Goal: Task Accomplishment & Management: Manage account settings

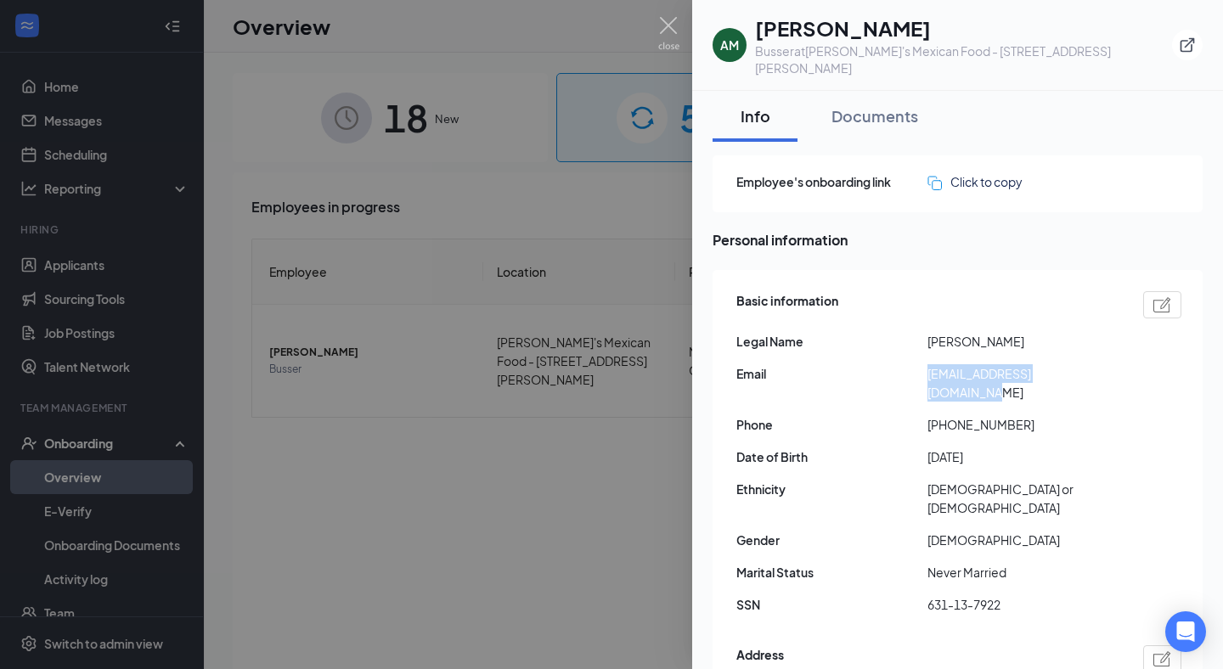
scroll to position [1127, 0]
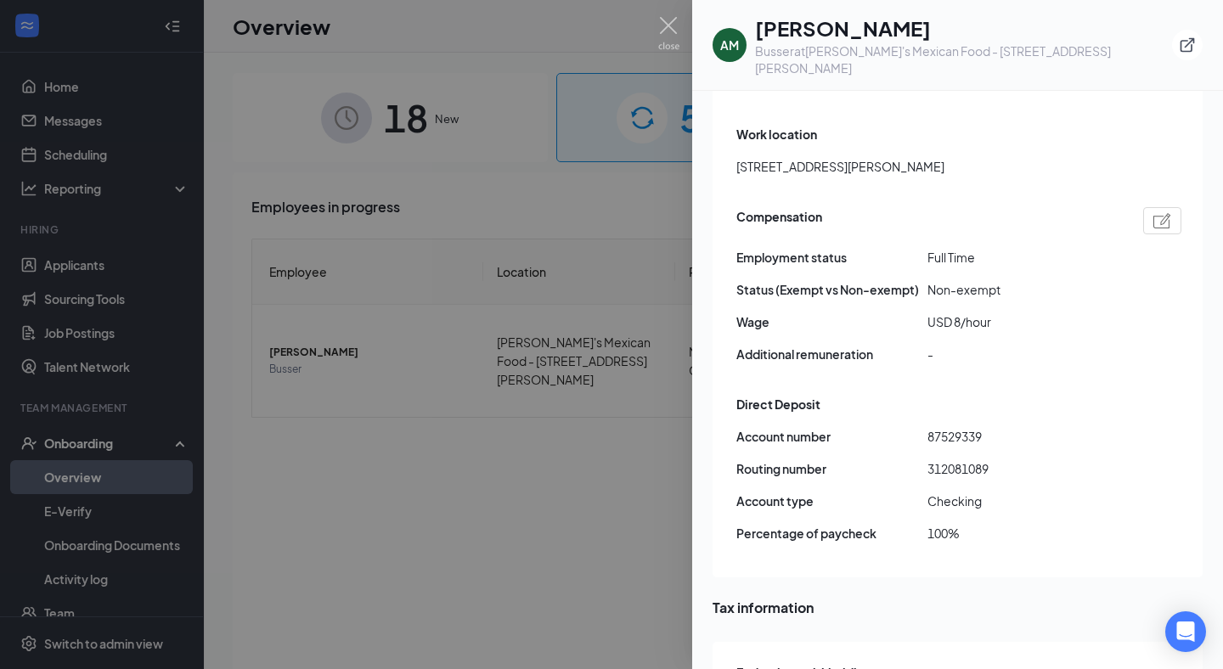
click at [683, 30] on div at bounding box center [611, 334] width 1223 height 669
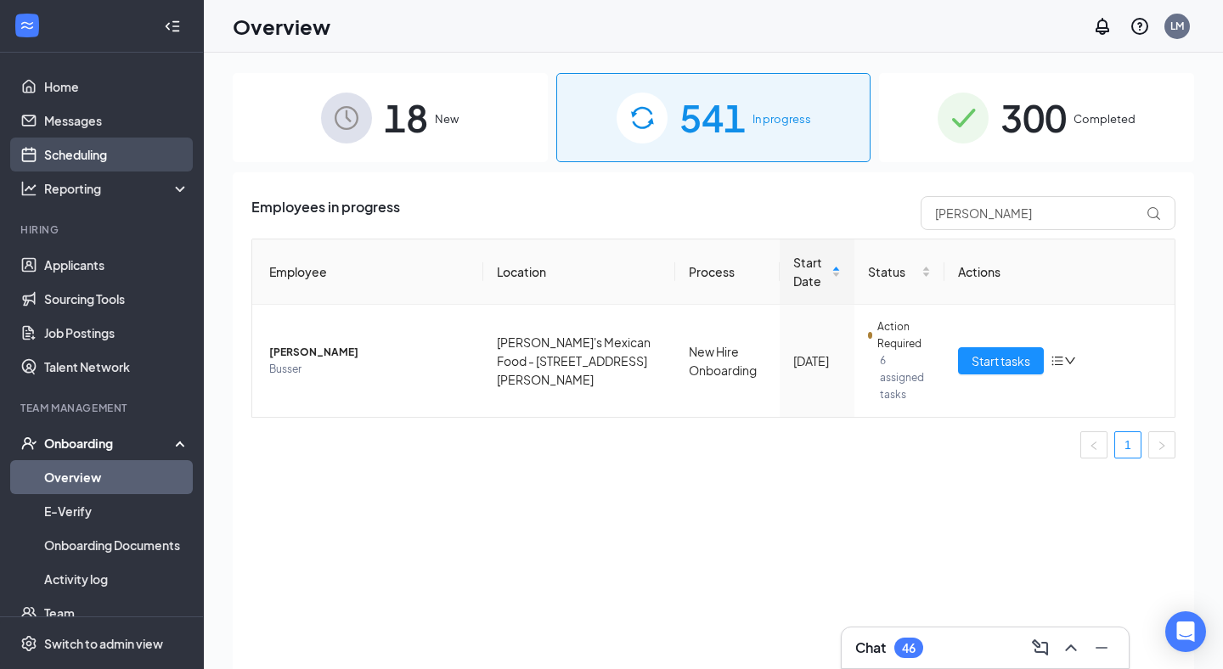
click at [102, 152] on link "Scheduling" at bounding box center [116, 155] width 145 height 34
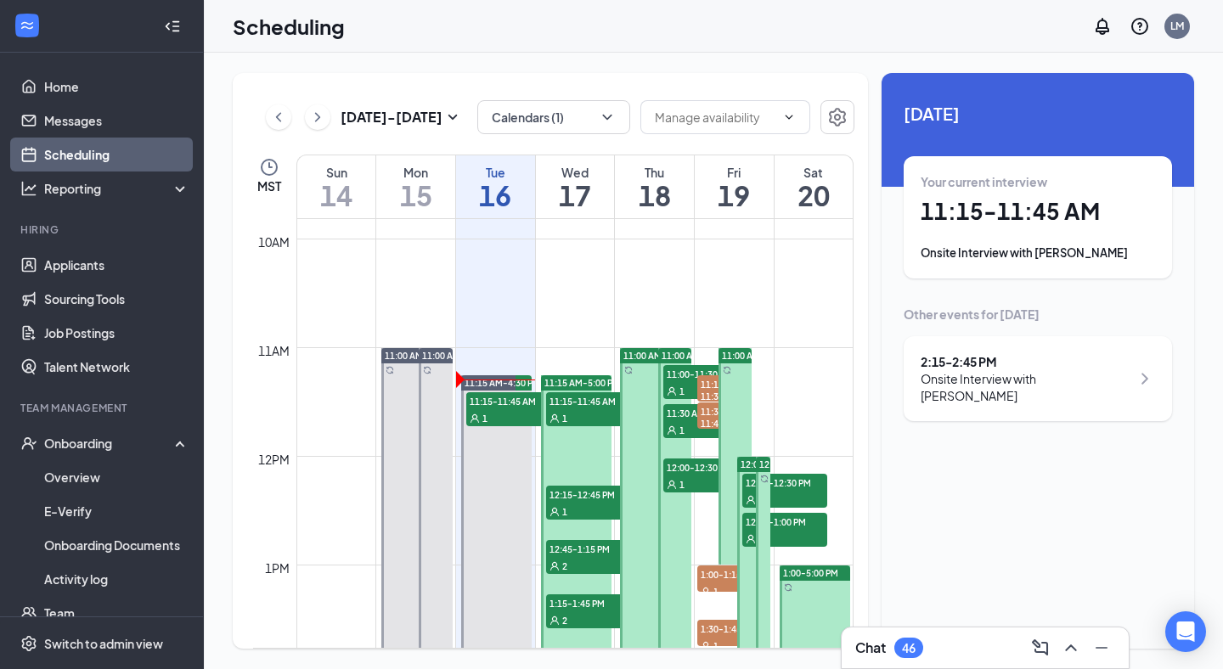
scroll to position [1071, 0]
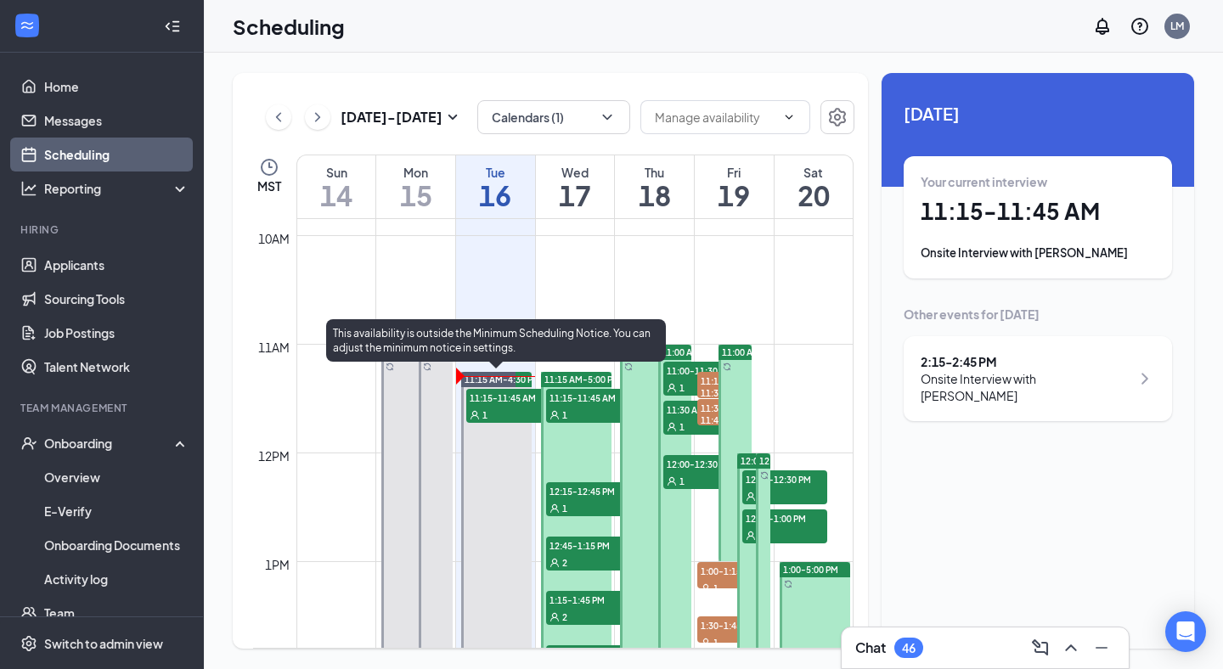
click at [499, 397] on span "11:15-11:45 AM" at bounding box center [508, 397] width 85 height 17
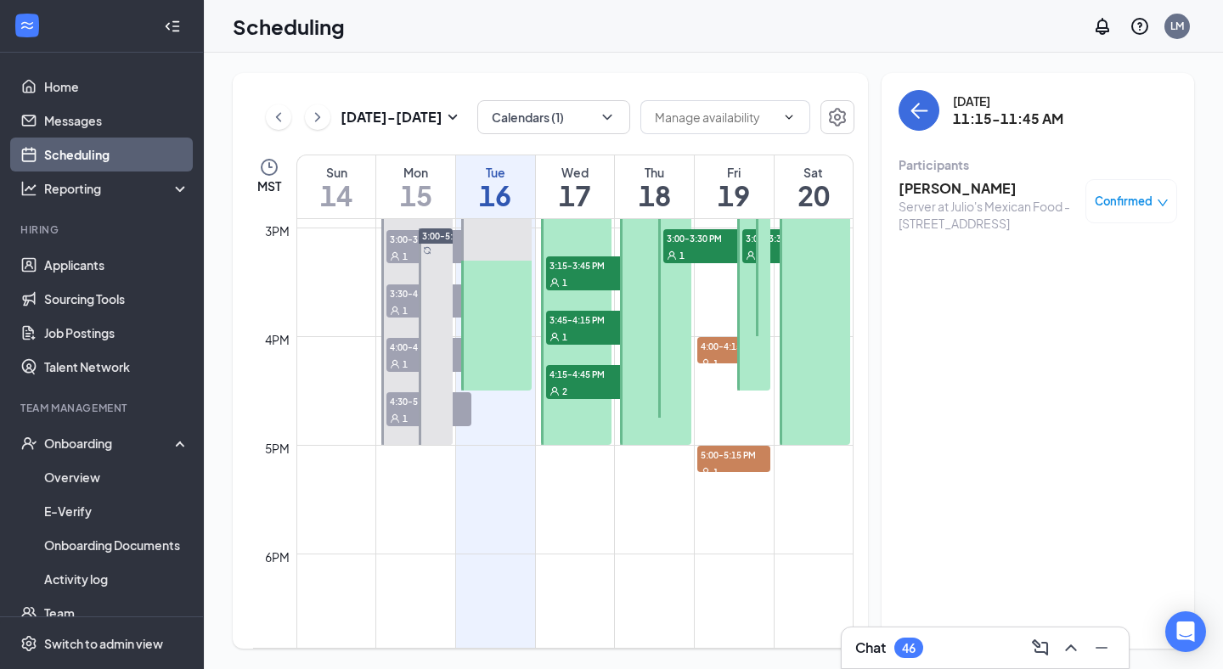
scroll to position [1486, 0]
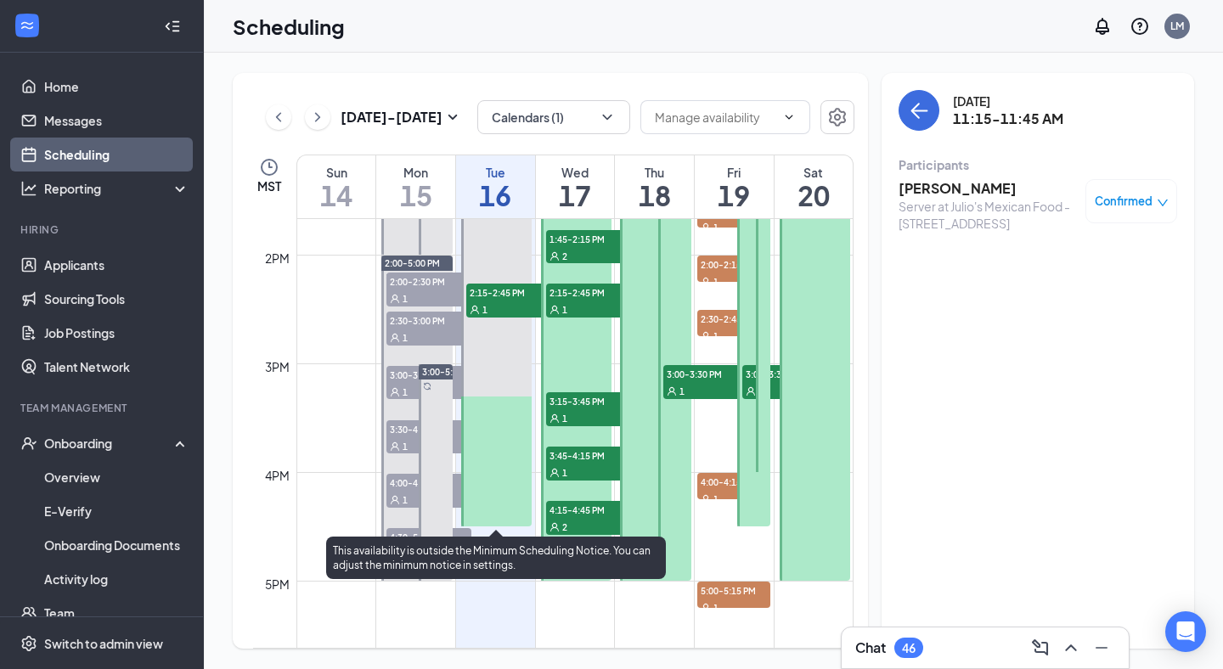
click at [492, 303] on div "1" at bounding box center [508, 309] width 85 height 17
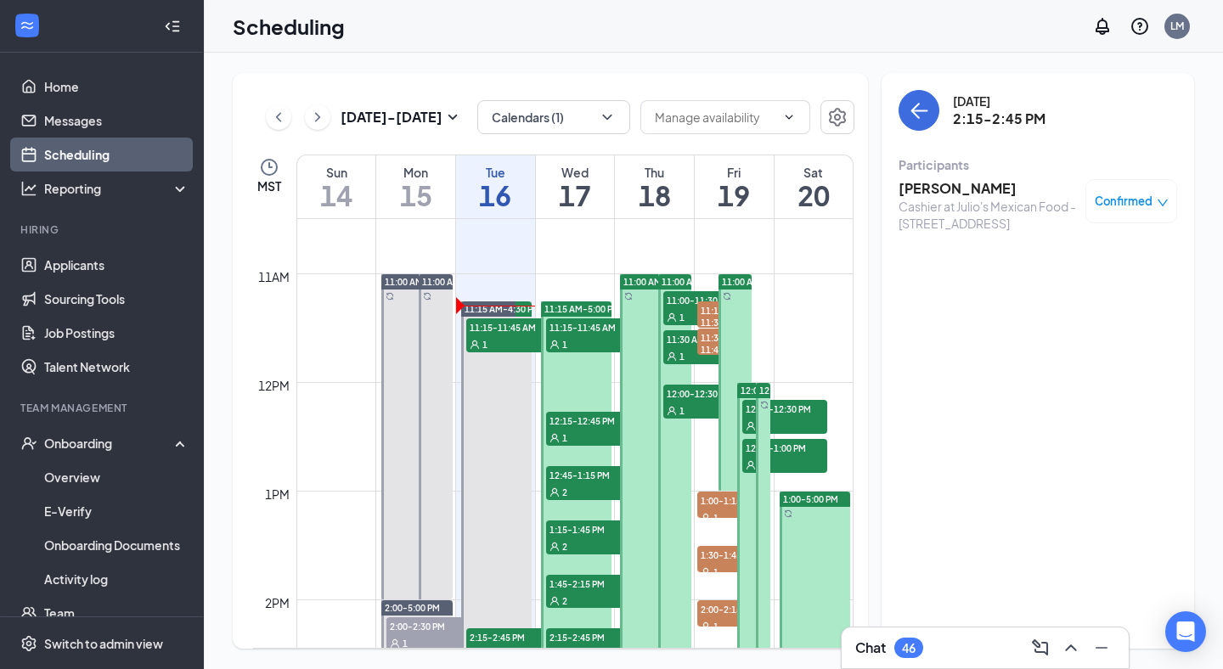
scroll to position [1032, 0]
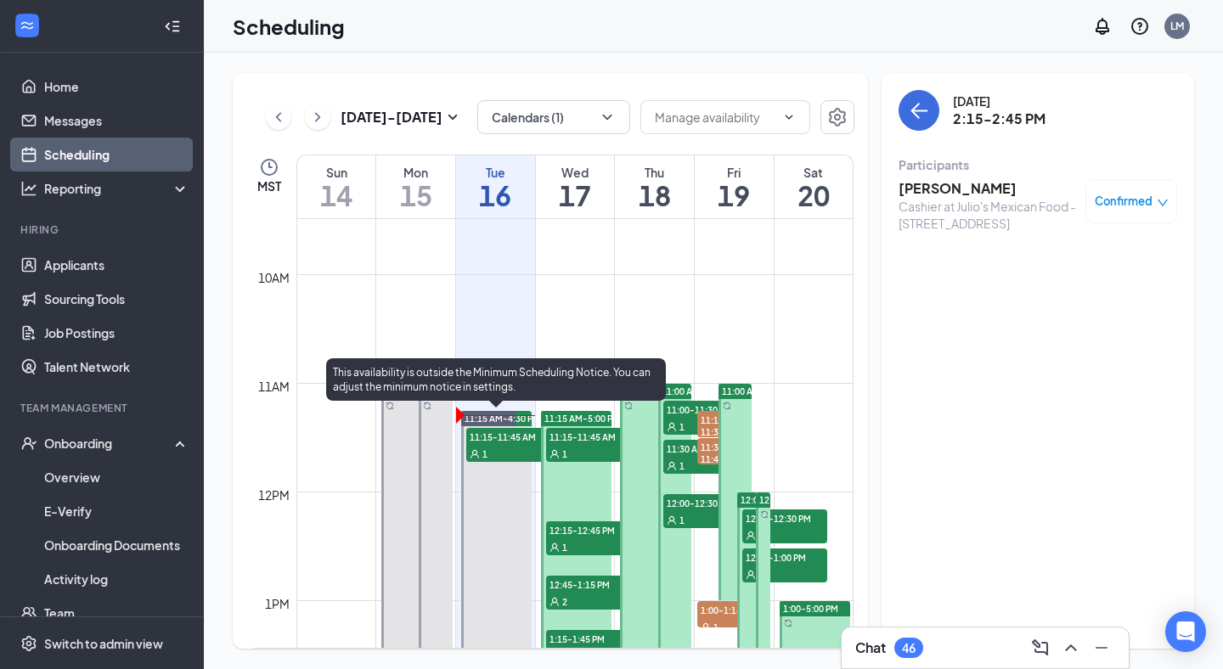
click at [501, 439] on span "11:15-11:45 AM" at bounding box center [508, 436] width 85 height 17
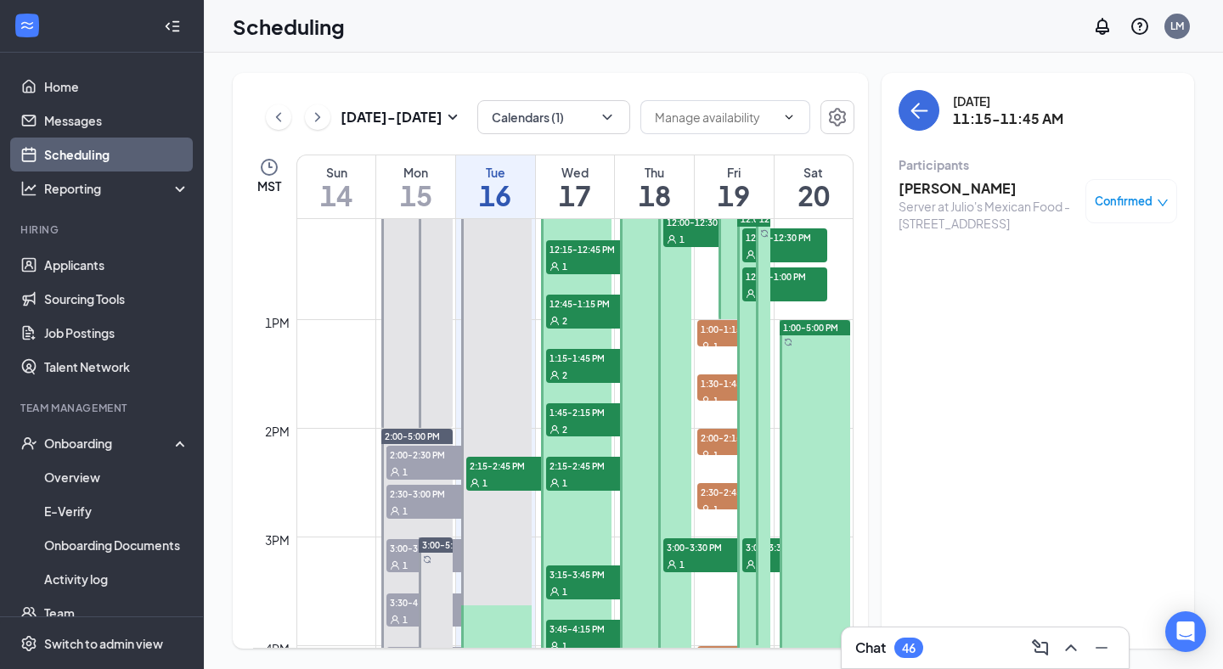
scroll to position [1345, 0]
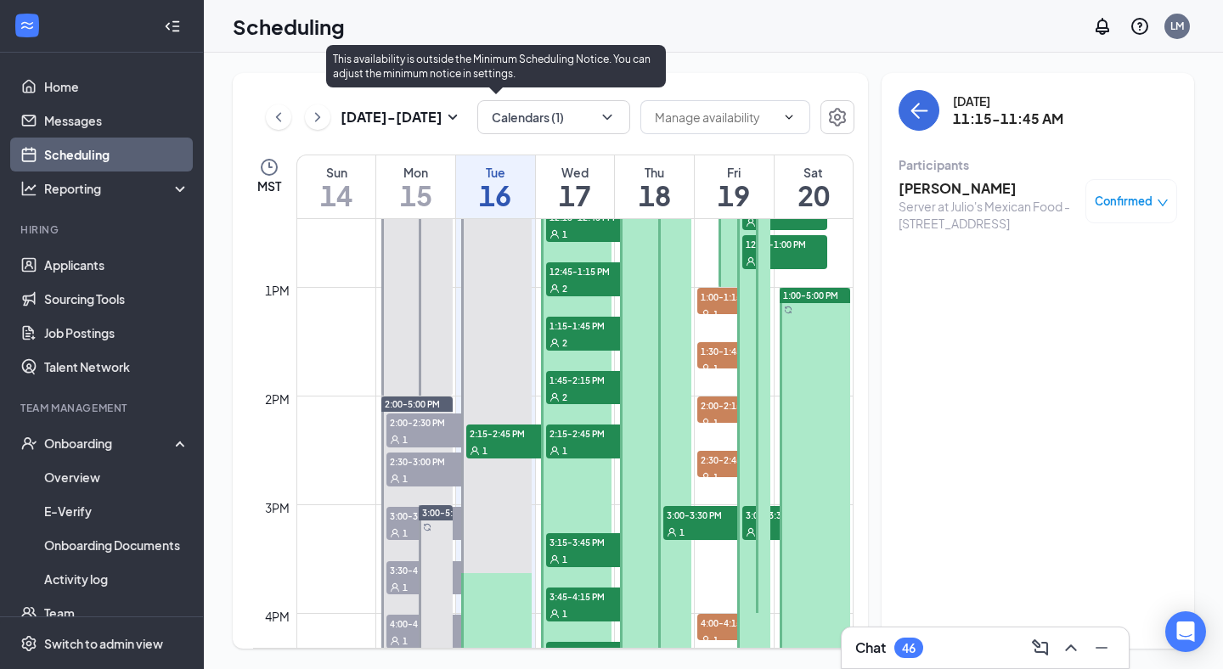
click at [519, 446] on div "1" at bounding box center [508, 450] width 85 height 17
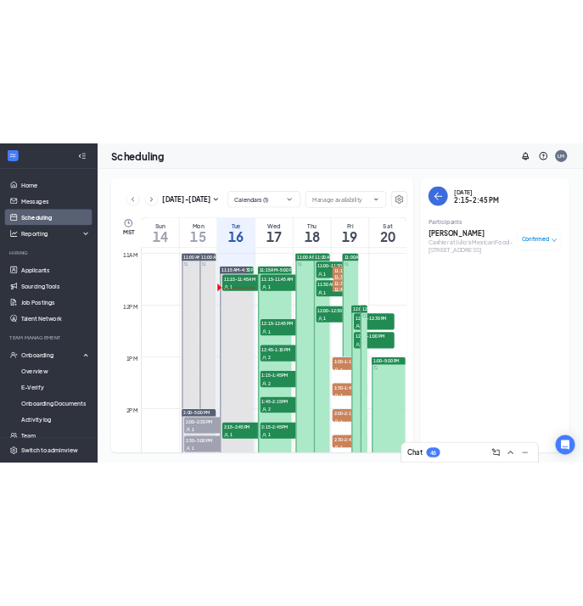
scroll to position [1188, 0]
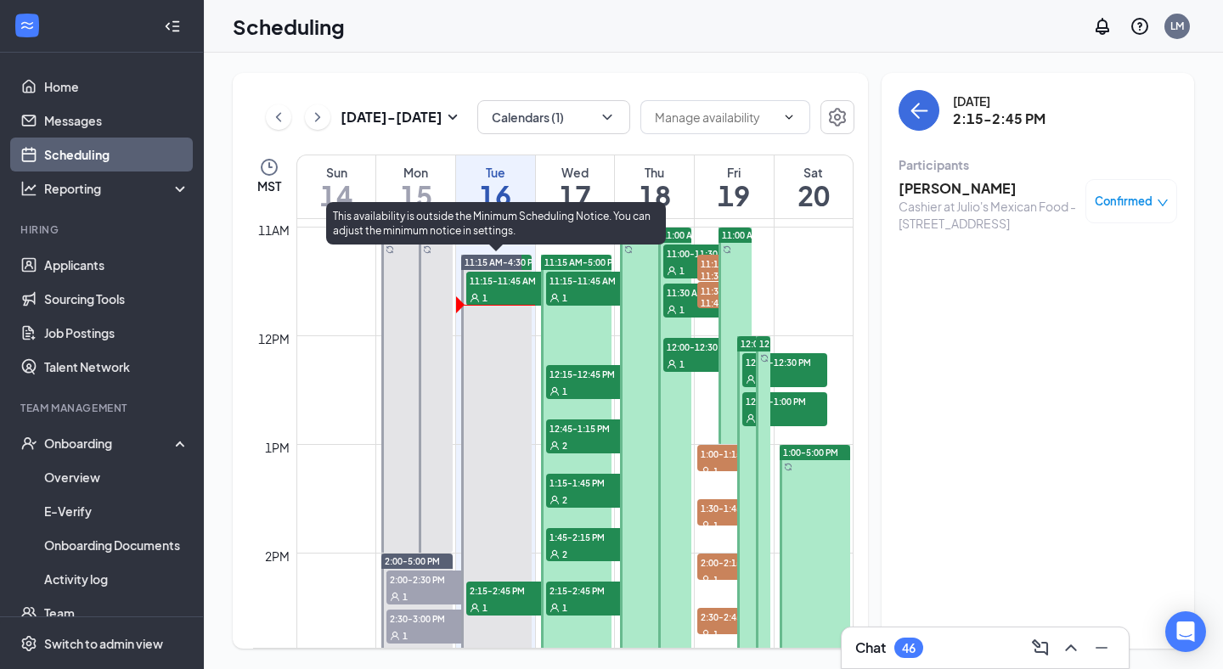
click at [500, 294] on div "1" at bounding box center [508, 297] width 85 height 17
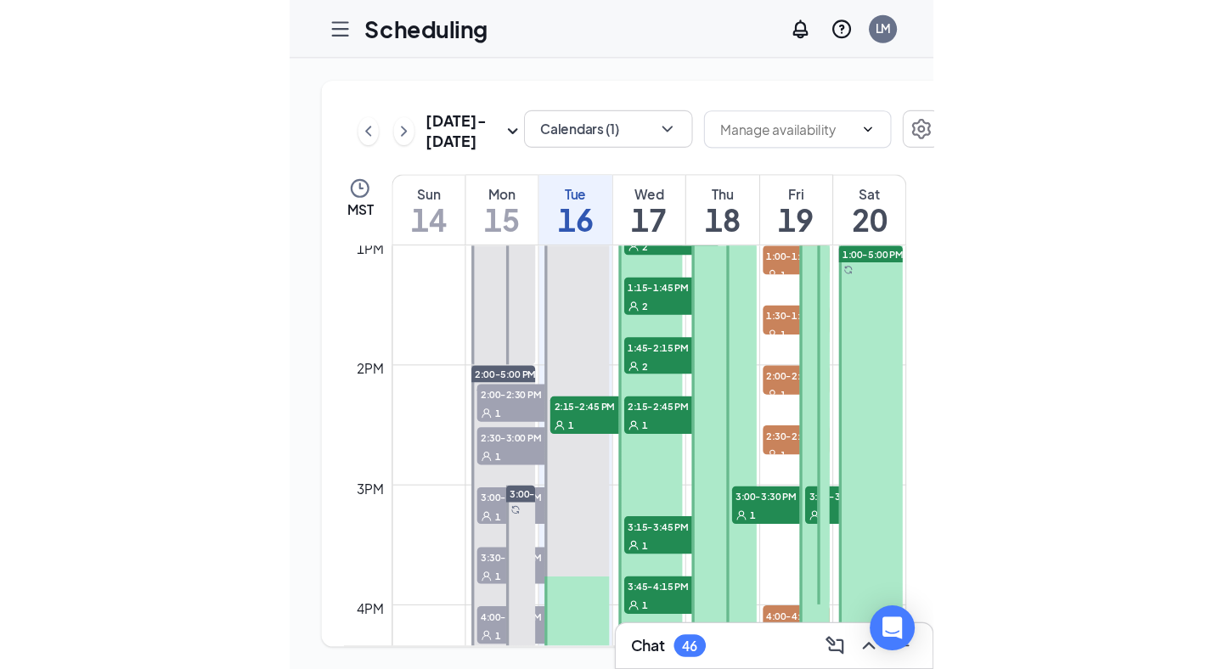
scroll to position [1515, 0]
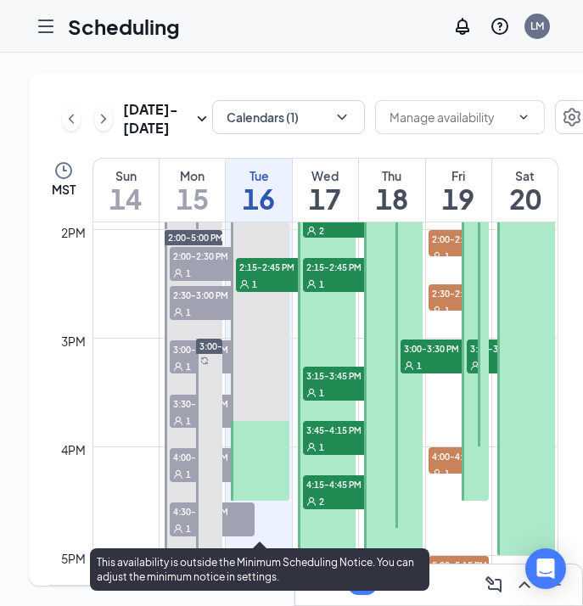
click at [263, 275] on span "2:15-2:45 PM" at bounding box center [278, 266] width 85 height 17
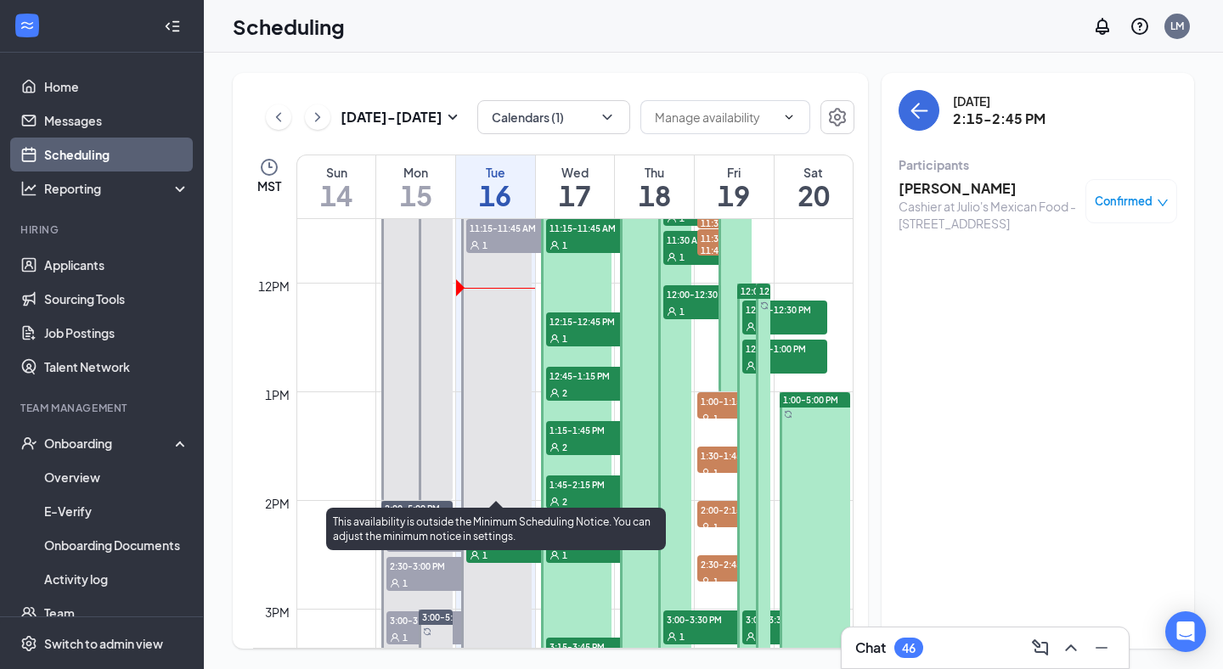
scroll to position [1211, 0]
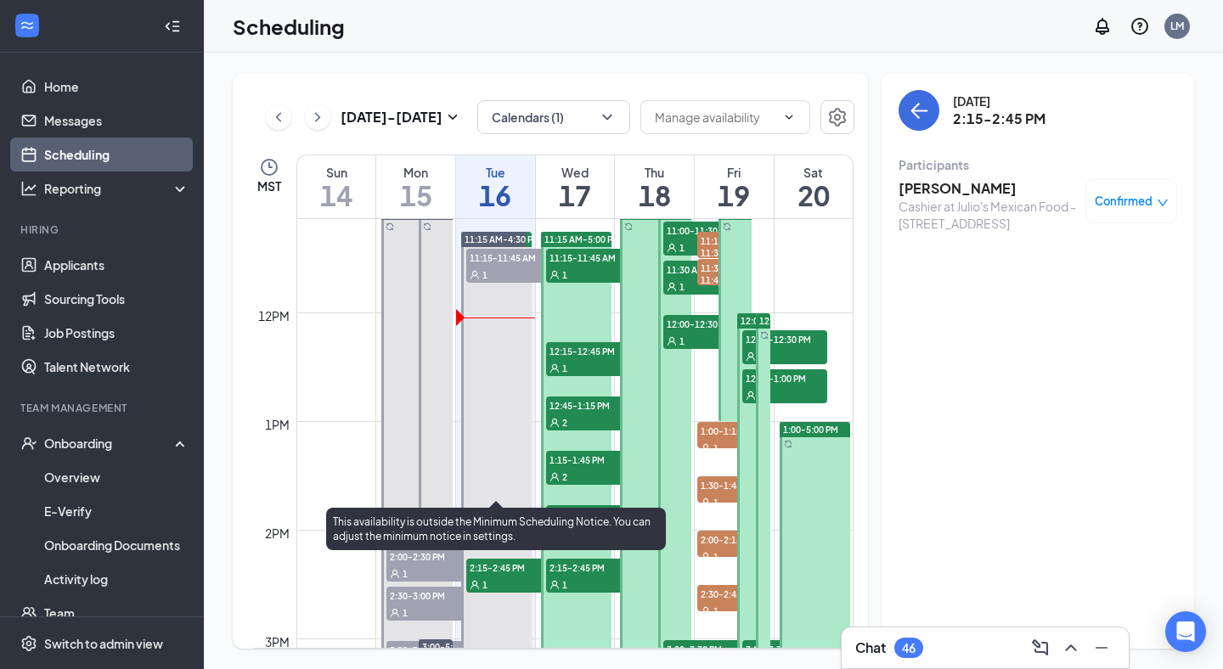
click at [492, 266] on div "1" at bounding box center [508, 274] width 85 height 17
click at [489, 578] on div "1" at bounding box center [508, 584] width 85 height 17
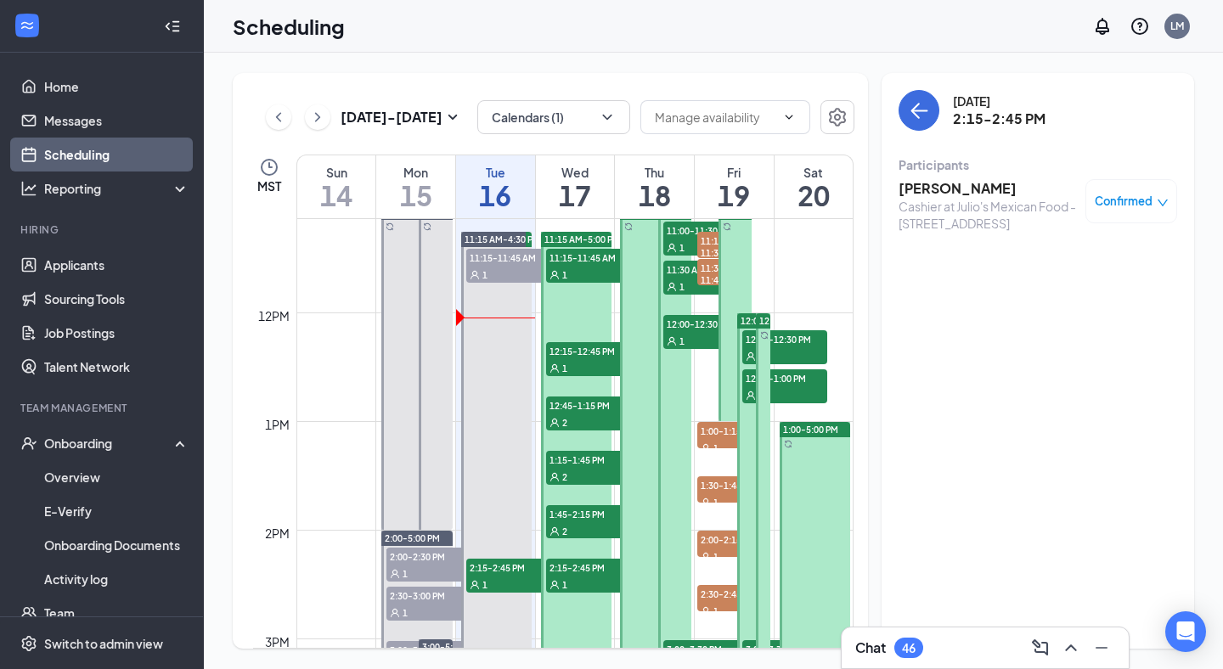
click at [580, 258] on span "11:15-11:45 AM" at bounding box center [588, 257] width 85 height 17
click at [978, 182] on h3 "[PERSON_NAME]" at bounding box center [988, 188] width 178 height 19
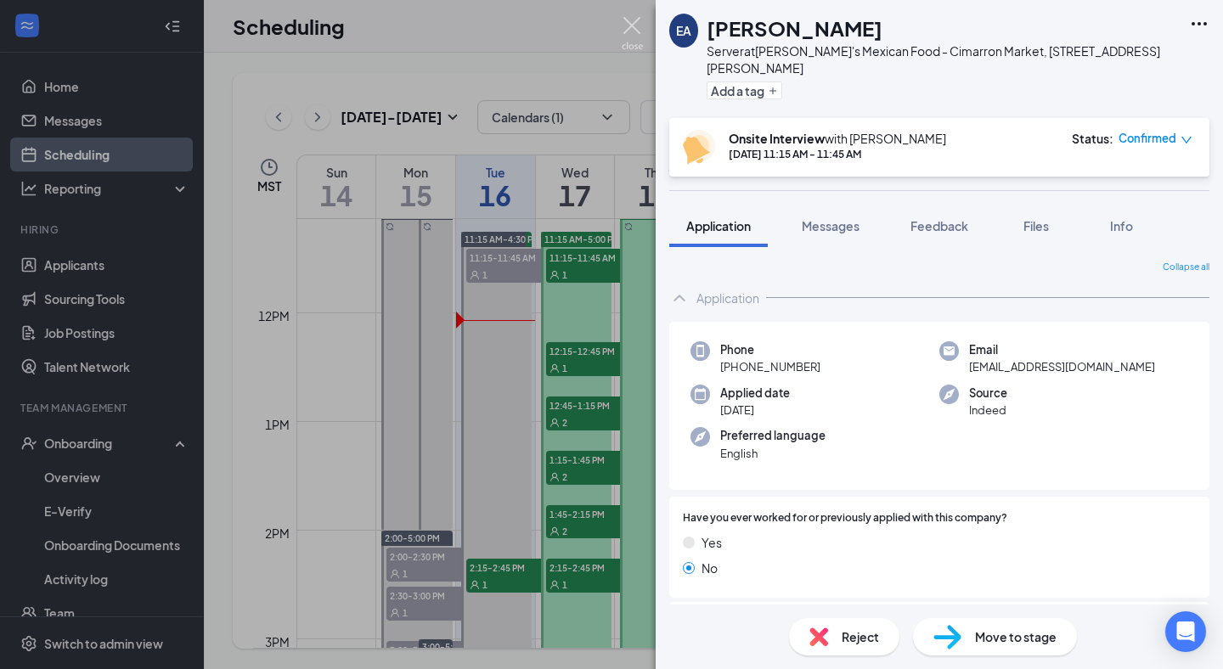
click at [633, 29] on img at bounding box center [632, 33] width 21 height 33
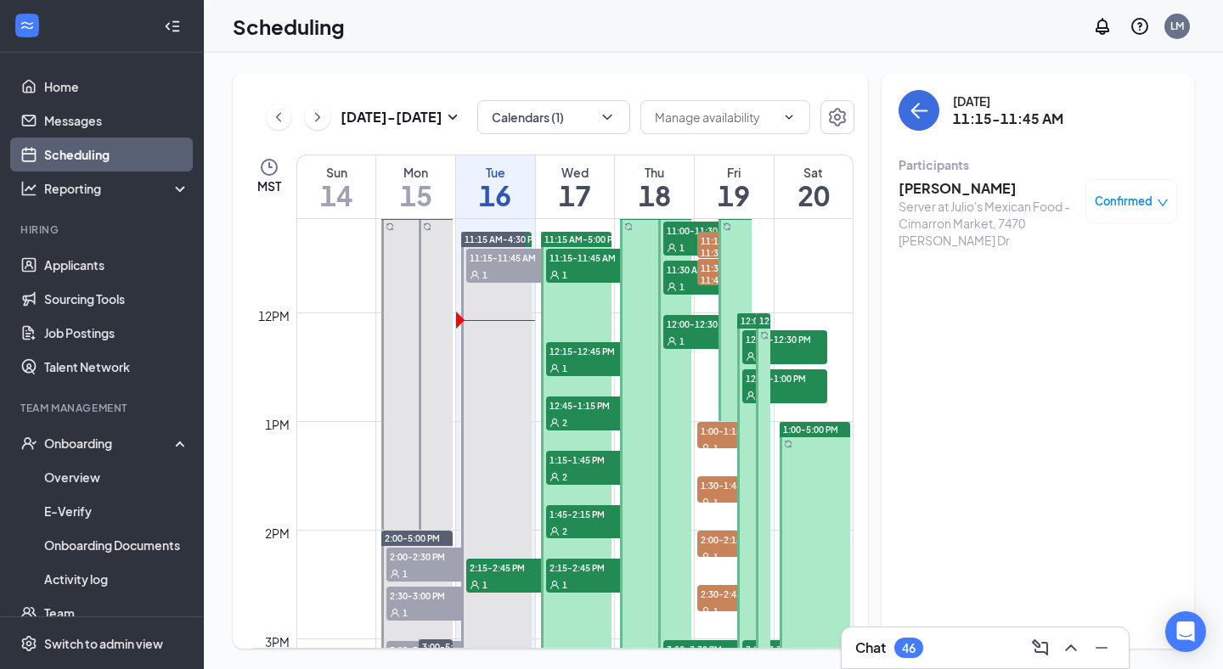
click at [573, 268] on div "1" at bounding box center [588, 274] width 85 height 17
click at [927, 645] on div "Chat 46" at bounding box center [985, 647] width 260 height 27
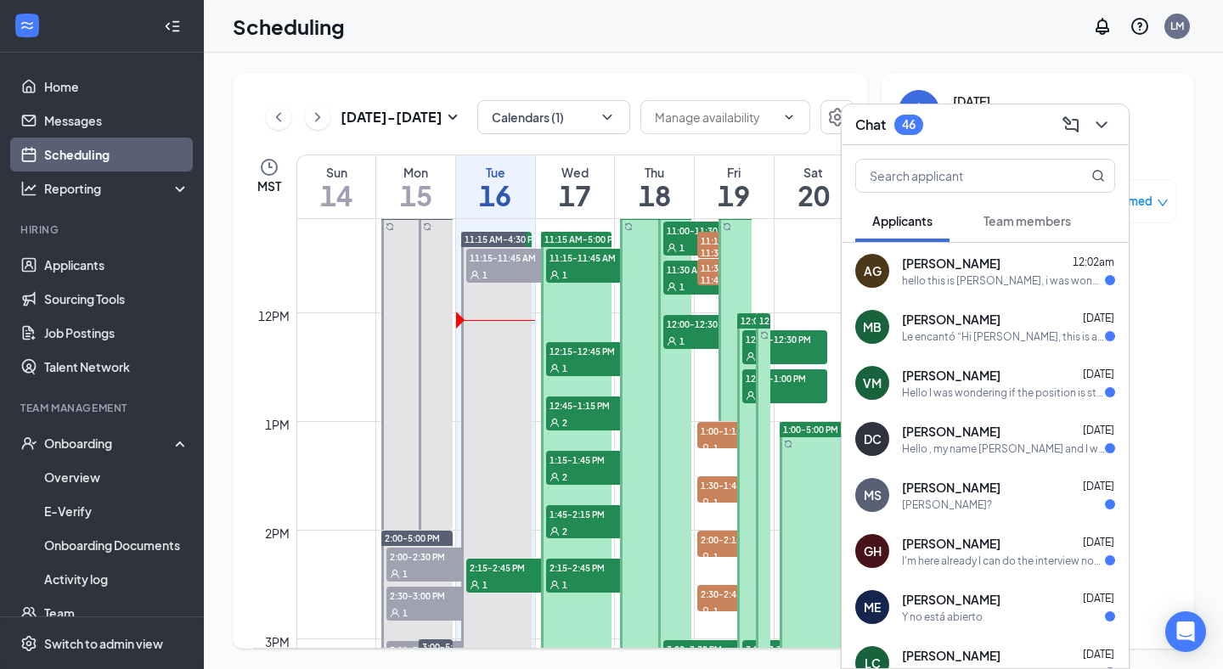
scroll to position [25, 0]
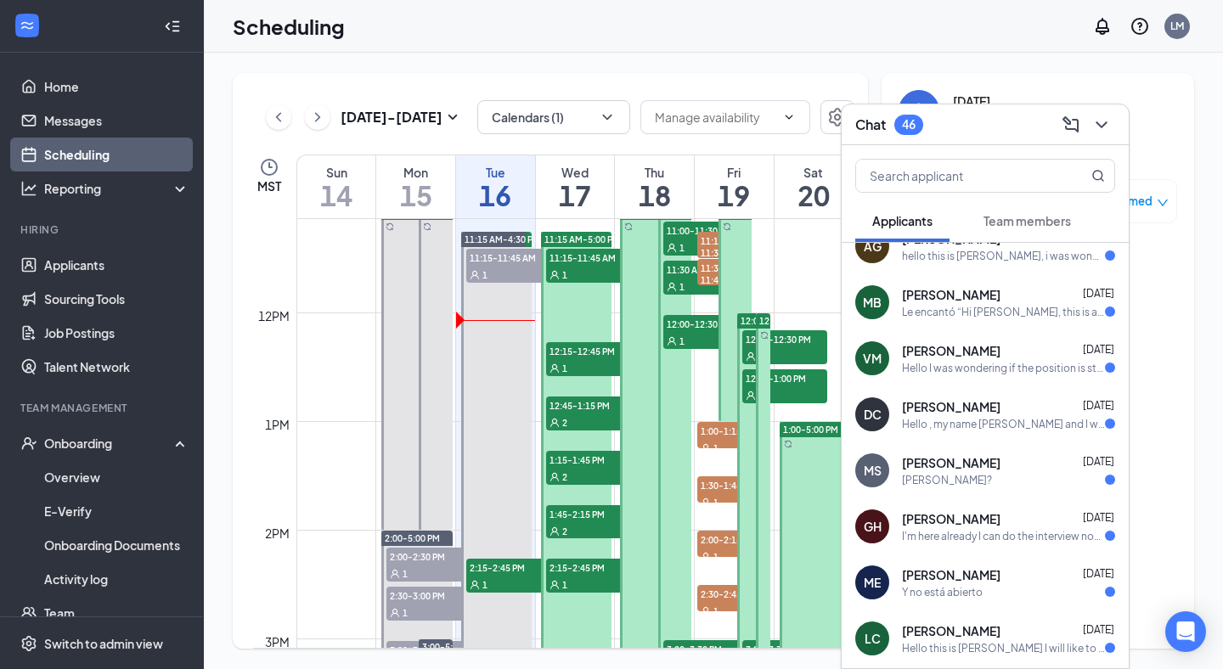
click at [1032, 305] on div "Le encantó “Hi [PERSON_NAME], this is a friendly reminder. Your meeting with [P…" at bounding box center [1003, 312] width 203 height 14
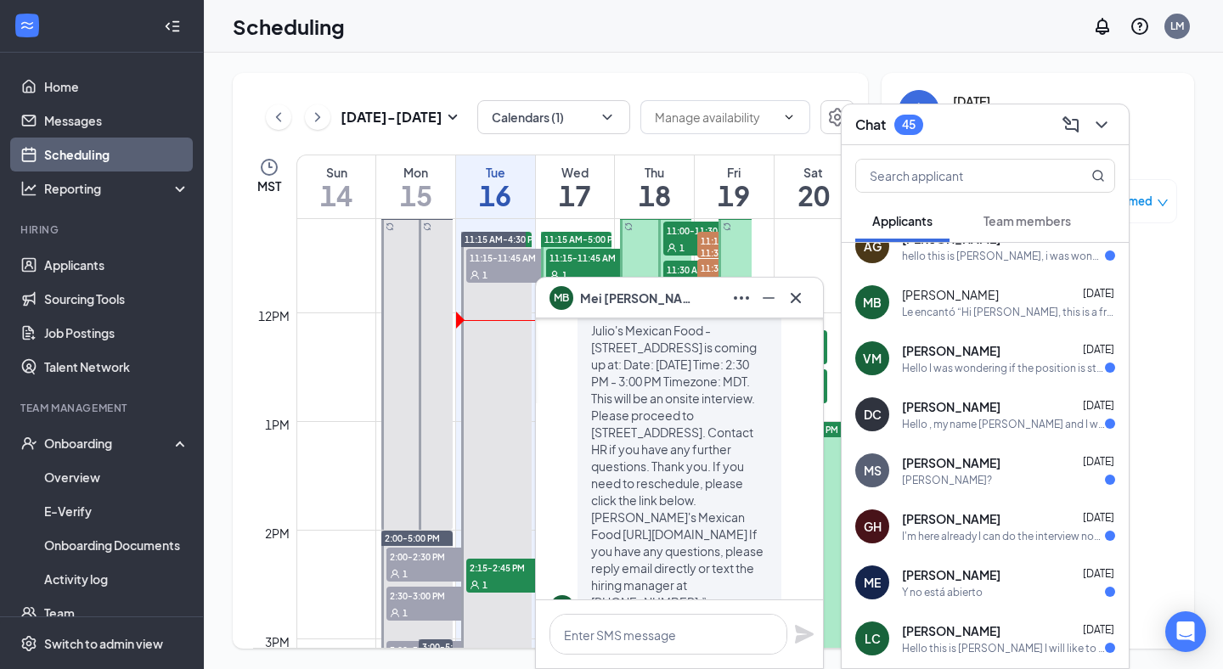
scroll to position [0, 0]
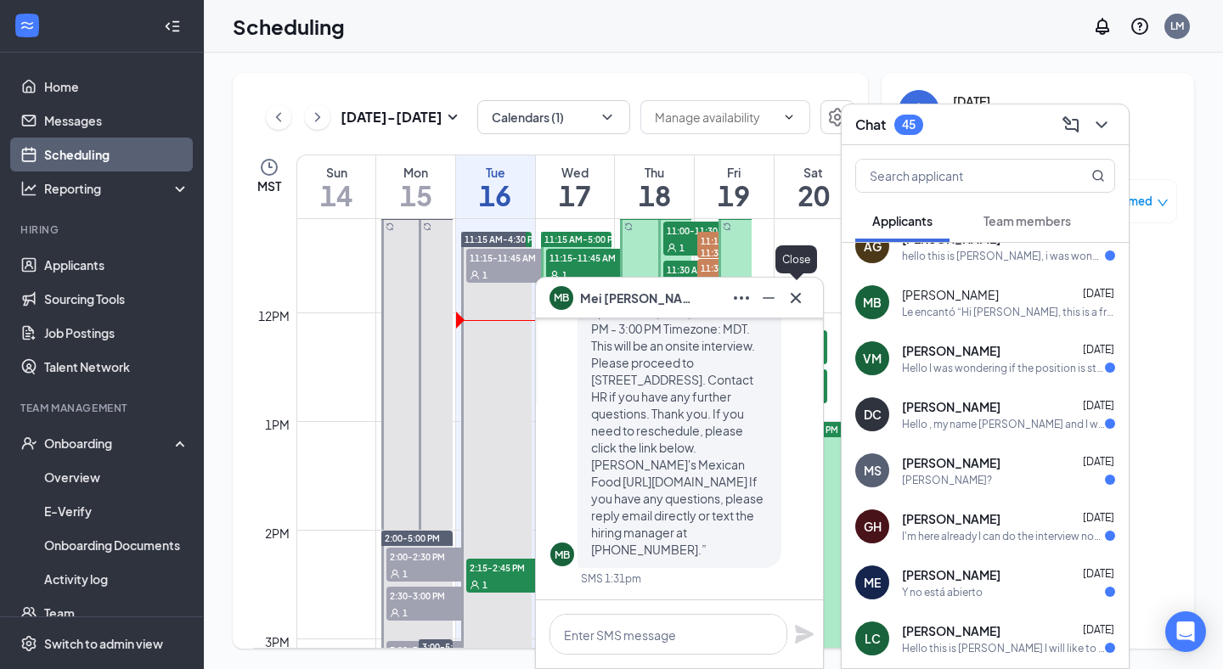
click at [797, 299] on icon "Cross" at bounding box center [796, 297] width 10 height 10
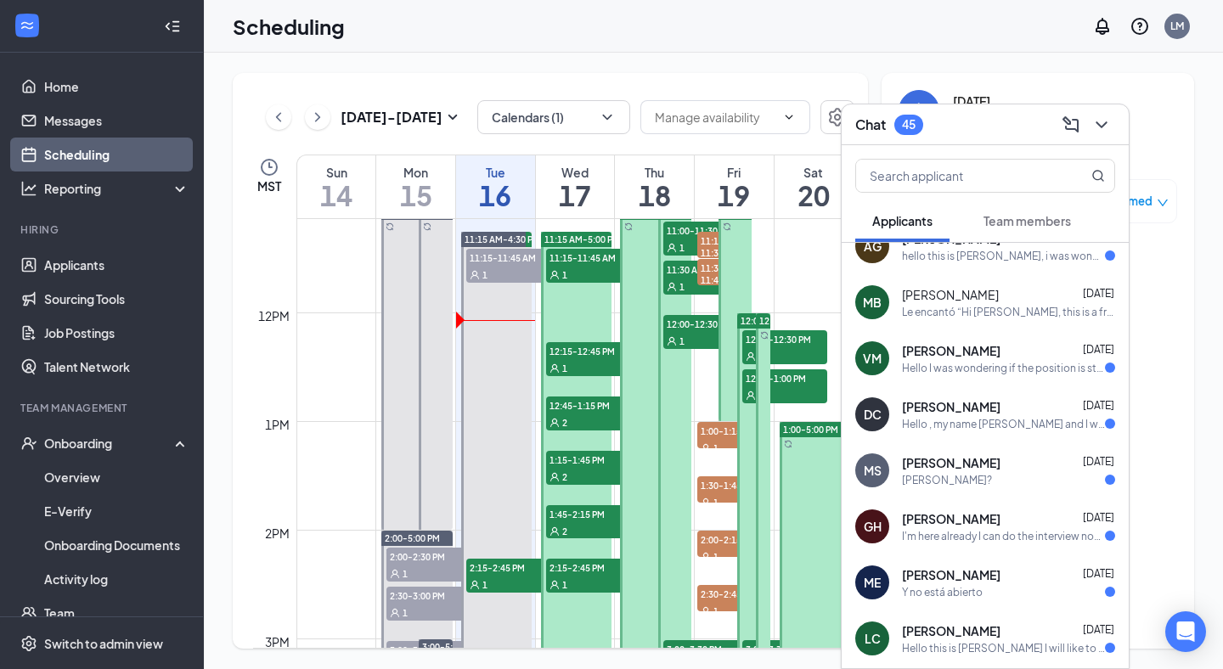
click at [939, 377] on div "VM [PERSON_NAME] [DATE] Hello I was wondering if the position is still available" at bounding box center [985, 358] width 287 height 56
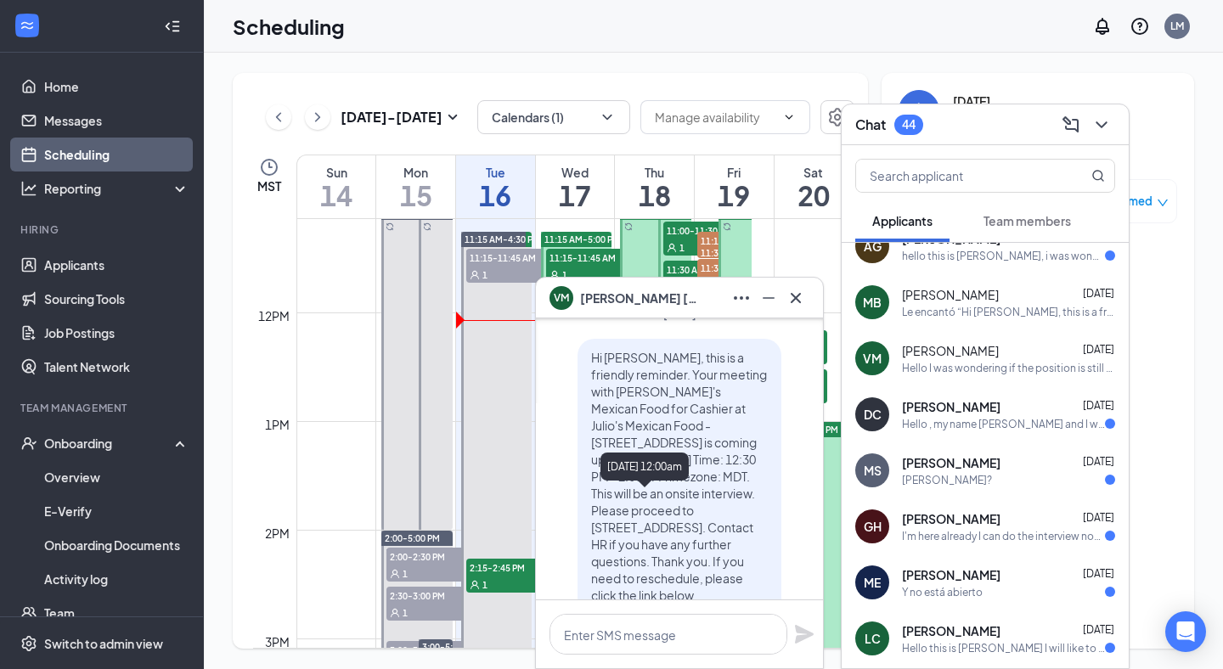
scroll to position [-752, 0]
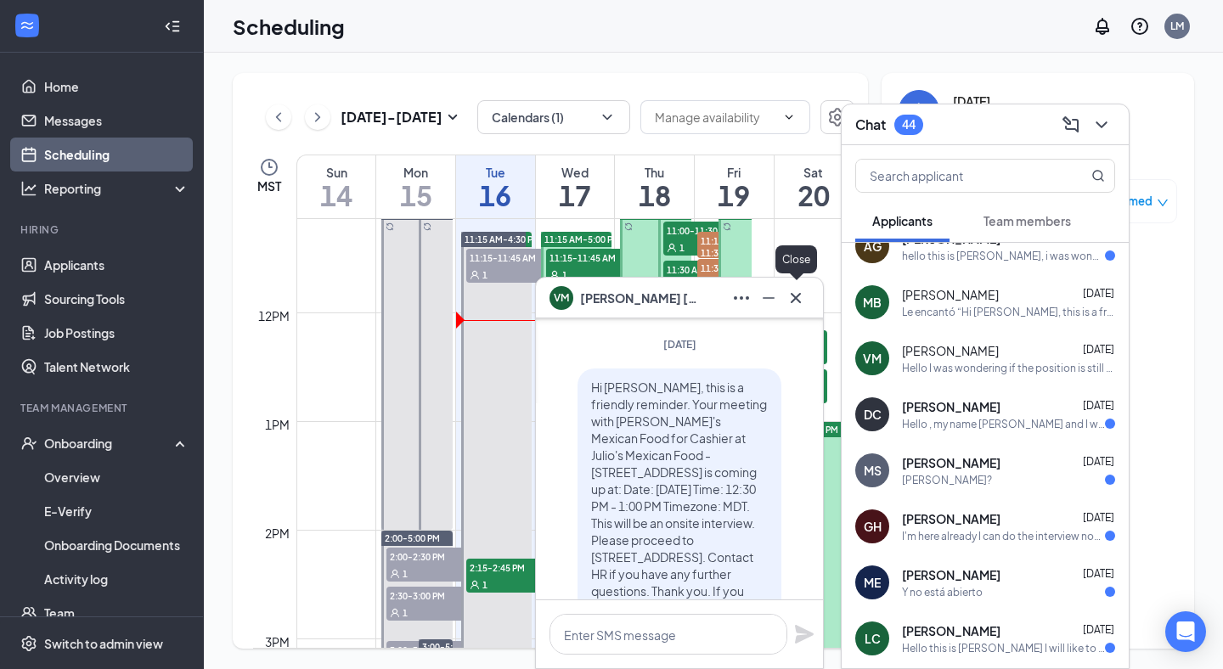
click at [798, 299] on icon "Cross" at bounding box center [796, 297] width 10 height 10
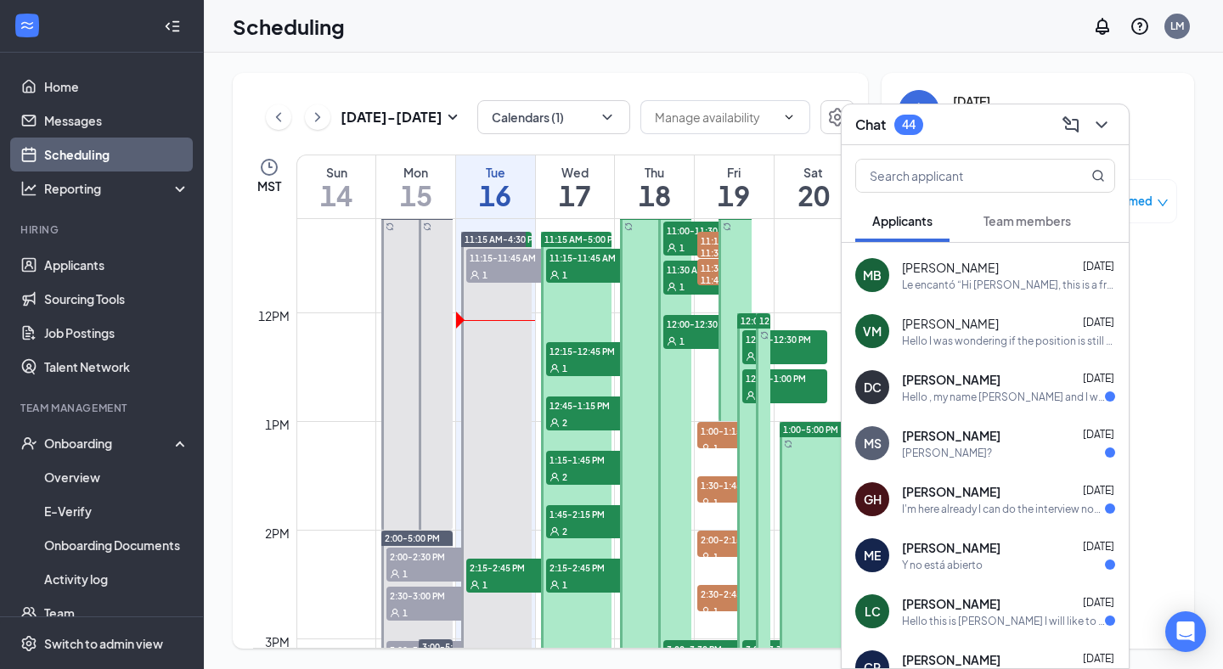
scroll to position [63, 0]
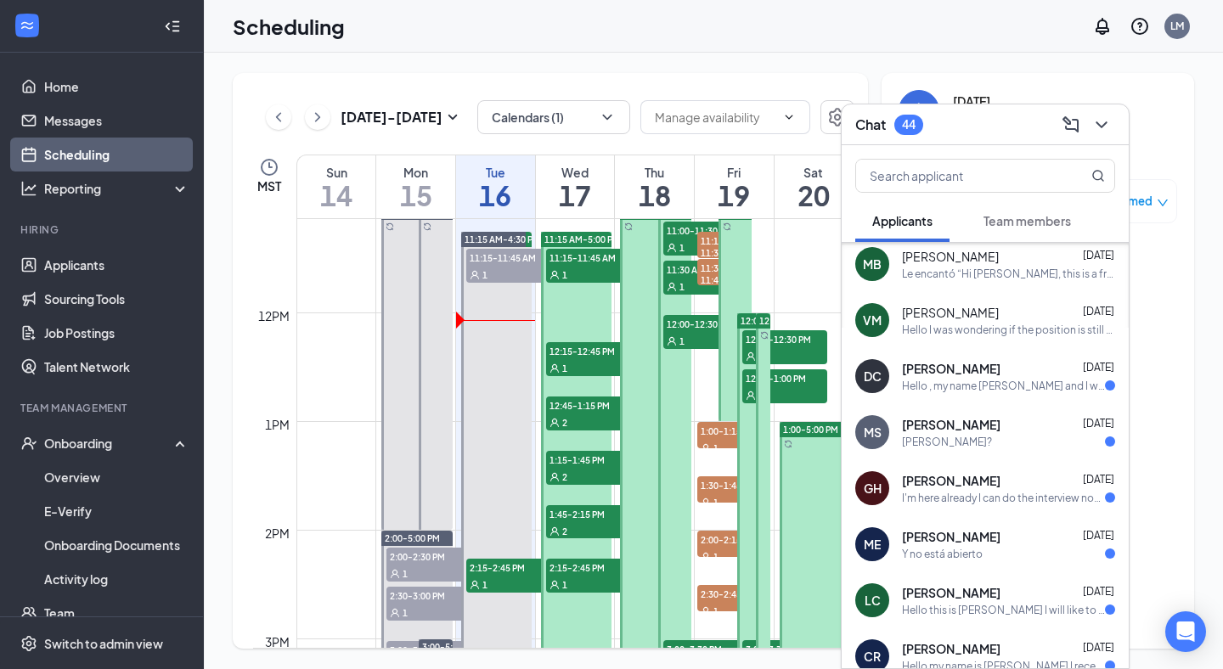
click at [977, 420] on span "[PERSON_NAME]" at bounding box center [951, 424] width 99 height 17
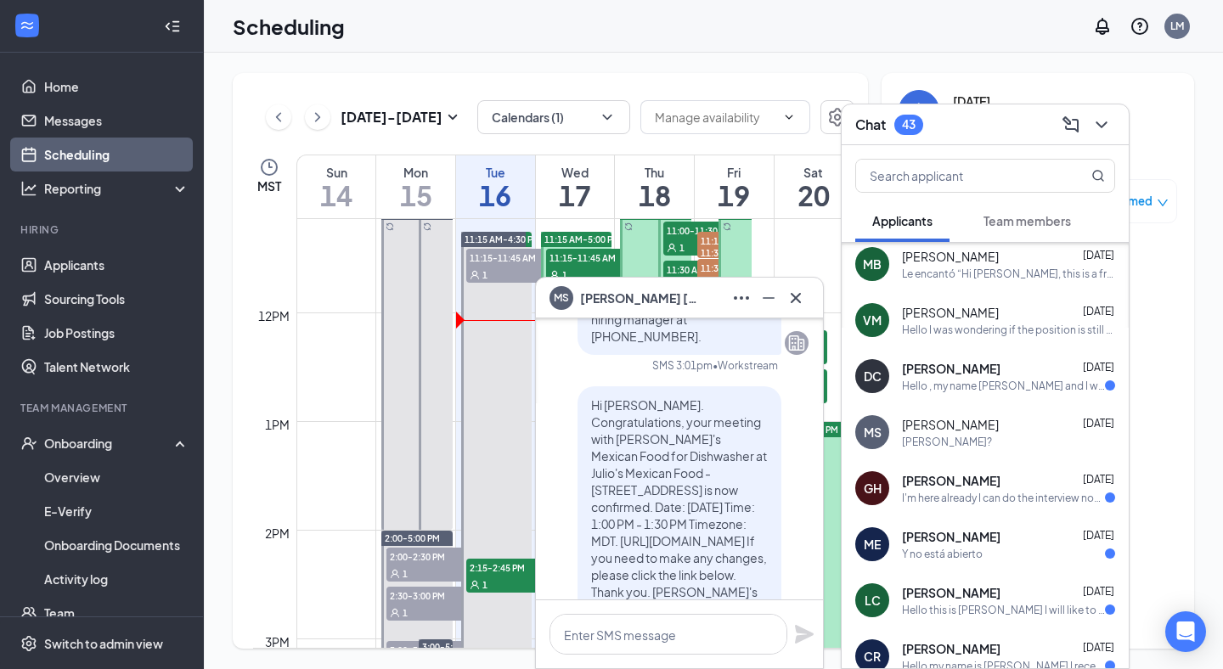
scroll to position [-187, 0]
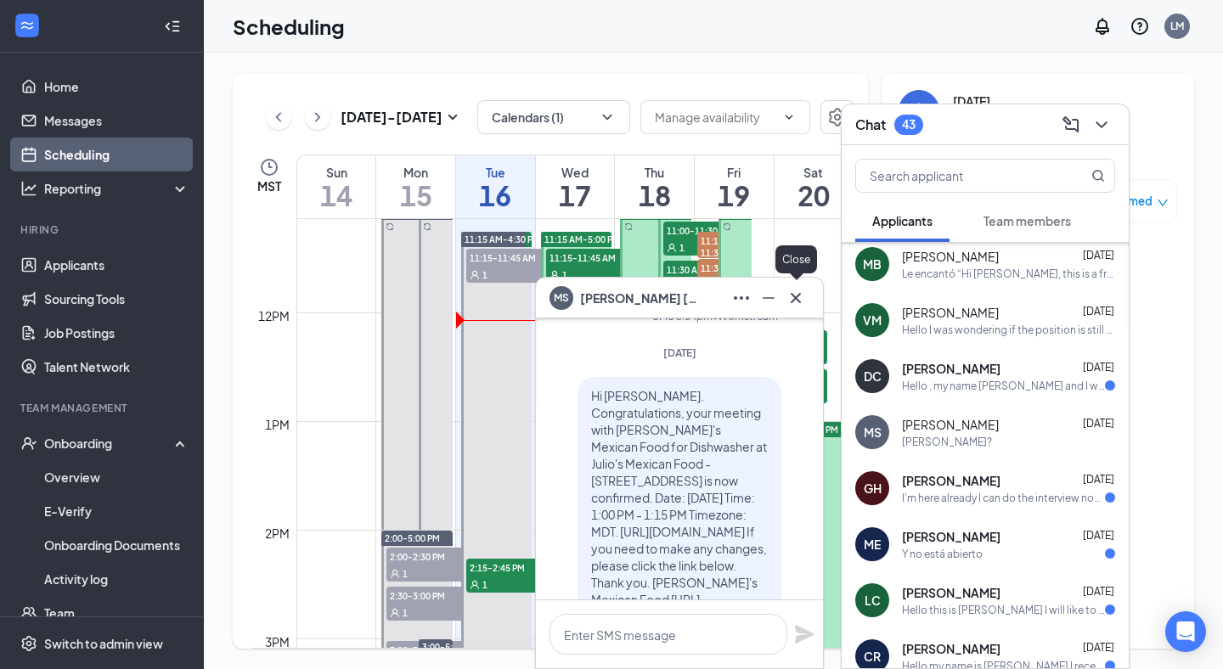
click at [796, 306] on icon "Cross" at bounding box center [796, 298] width 20 height 20
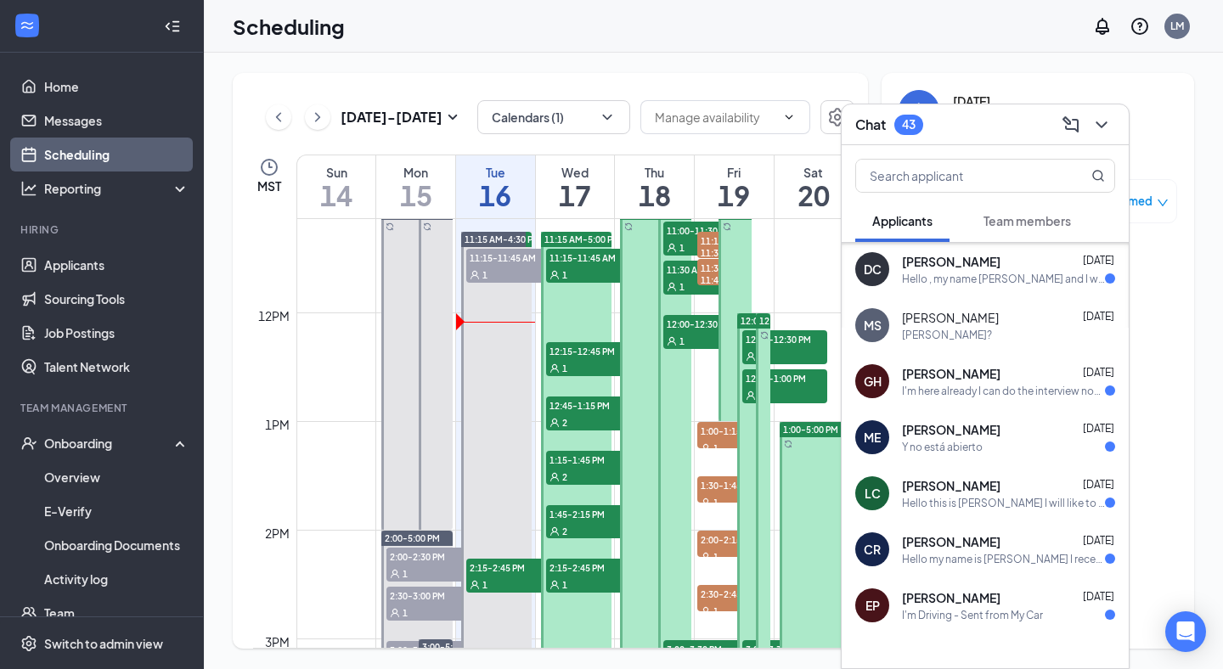
scroll to position [201, 0]
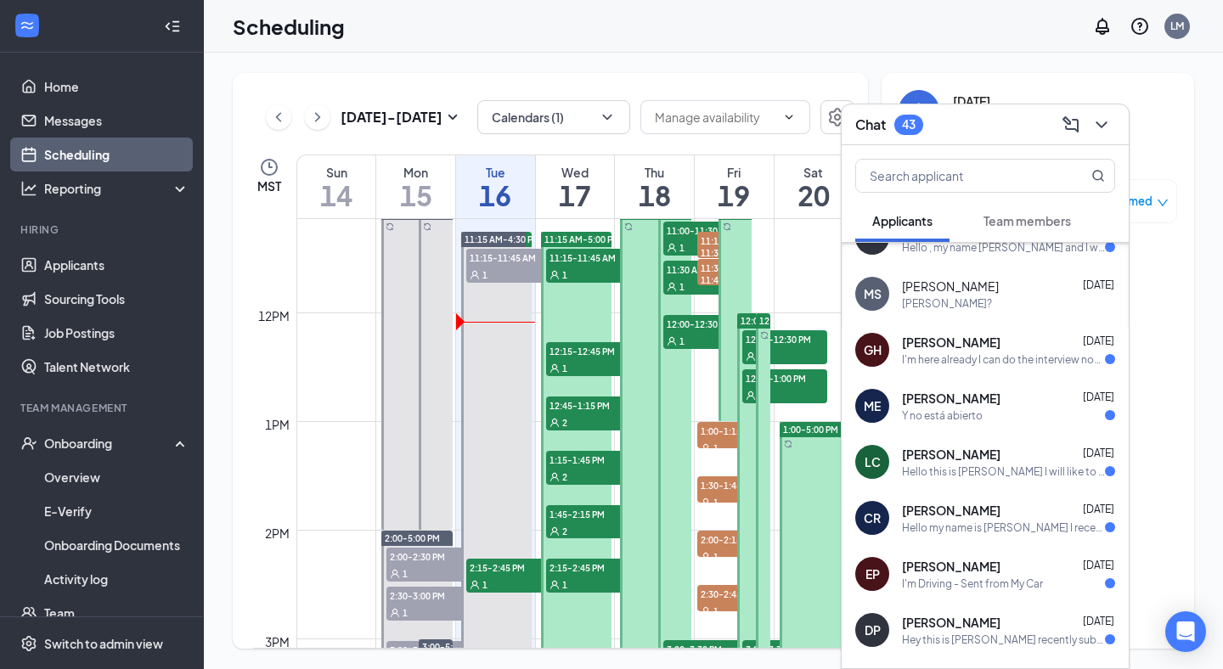
click at [1009, 409] on div "Y no está abierto" at bounding box center [1008, 416] width 213 height 14
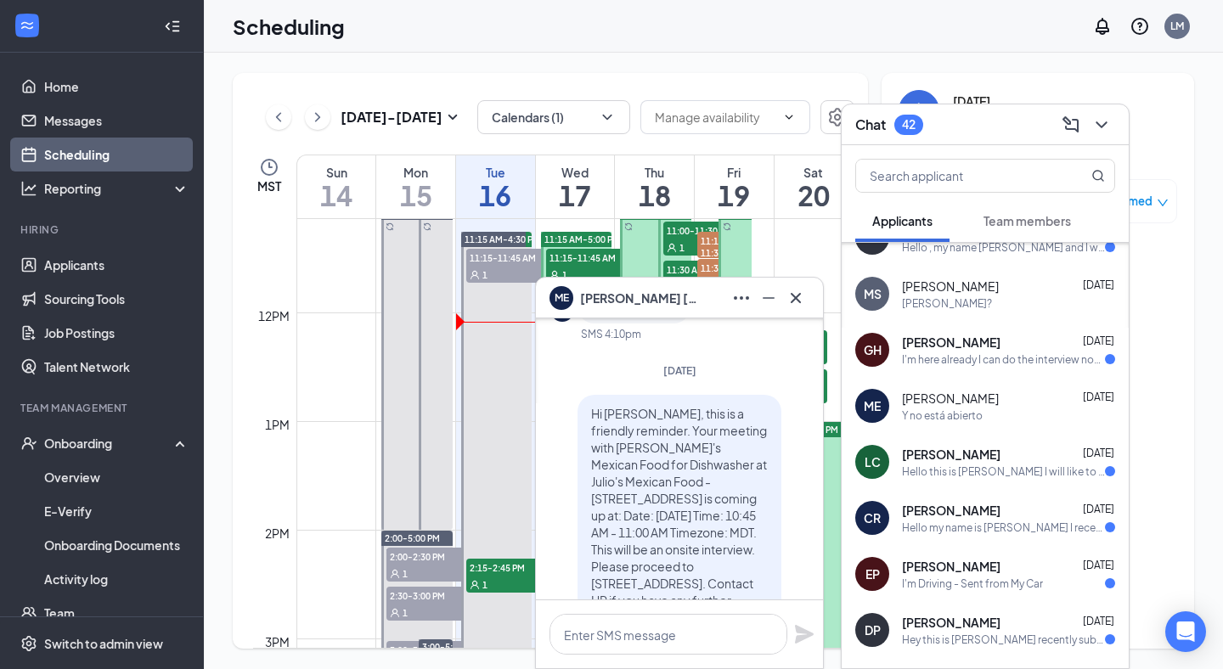
scroll to position [0, 0]
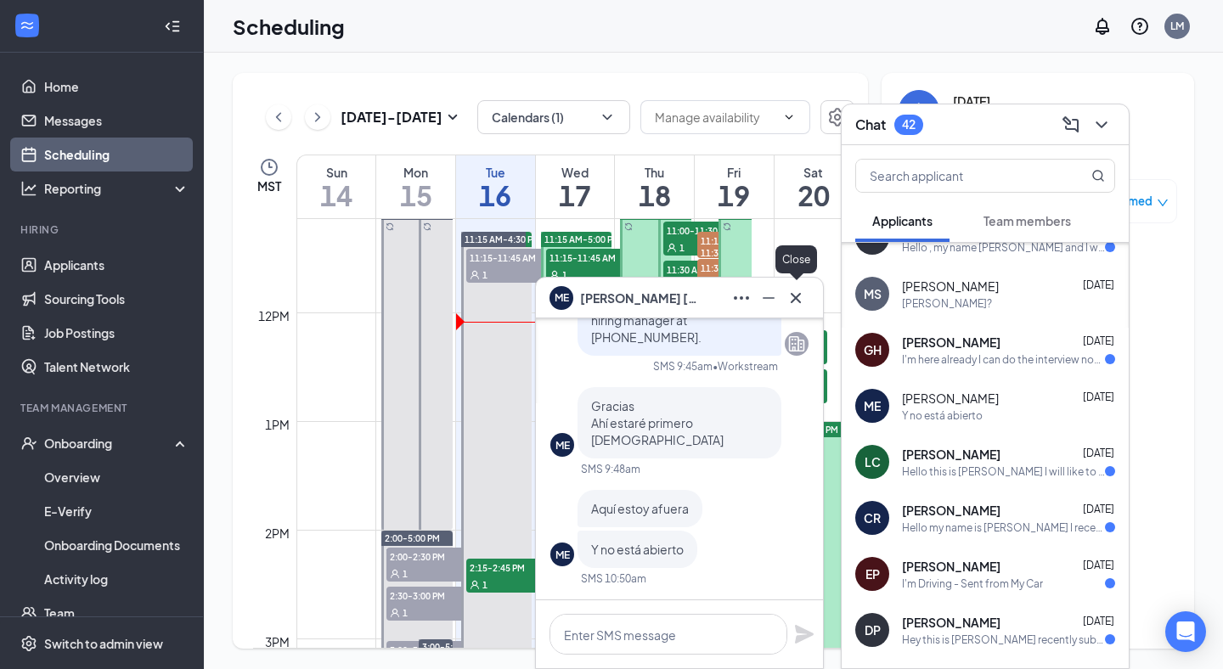
click at [794, 305] on icon "Cross" at bounding box center [796, 298] width 20 height 20
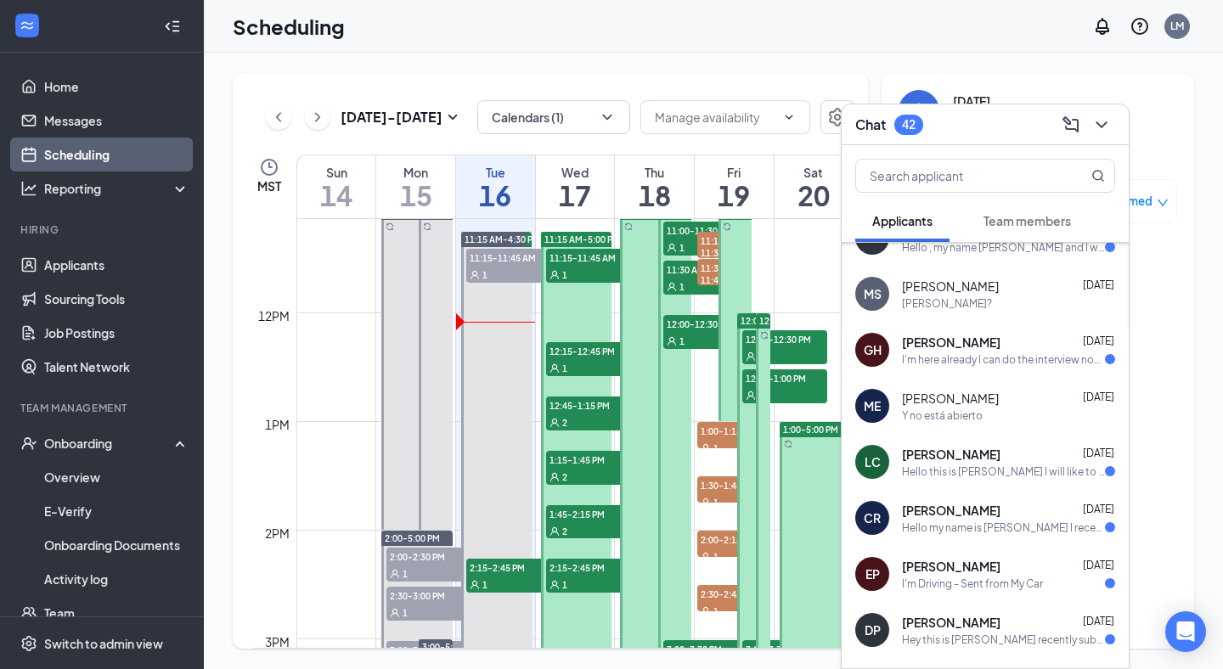
click at [589, 274] on div "1" at bounding box center [588, 274] width 85 height 17
click at [1111, 133] on icon "ChevronDown" at bounding box center [1101, 125] width 20 height 20
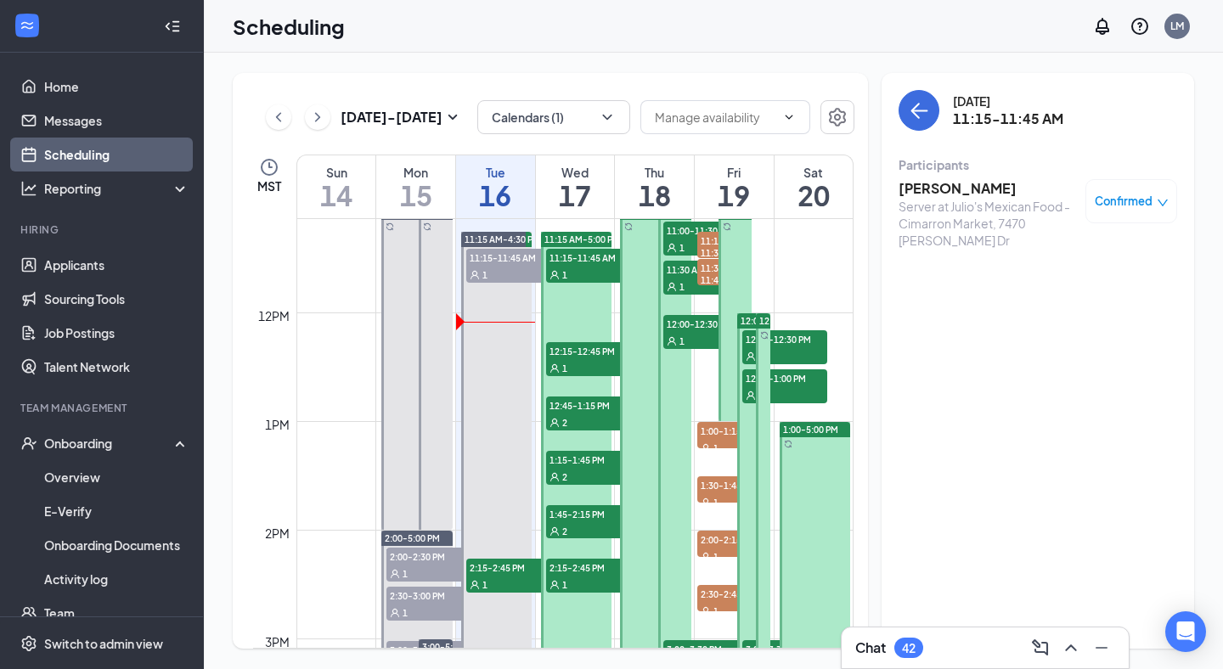
click at [984, 213] on div "Server at Julio's Mexican Food - Cimarron Market, 7470 [PERSON_NAME] Dr" at bounding box center [988, 223] width 178 height 51
click at [987, 173] on div "[PERSON_NAME] Server at Julio's Mexican Food - Cimarron Market, 7470 [PERSON_NA…" at bounding box center [1038, 214] width 279 height 82
click at [987, 178] on div "[PERSON_NAME] Server at Julio's Mexican Food - Cimarron Market, 7470 [PERSON_NA…" at bounding box center [1038, 214] width 279 height 82
click at [987, 195] on h3 "[PERSON_NAME]" at bounding box center [988, 188] width 178 height 19
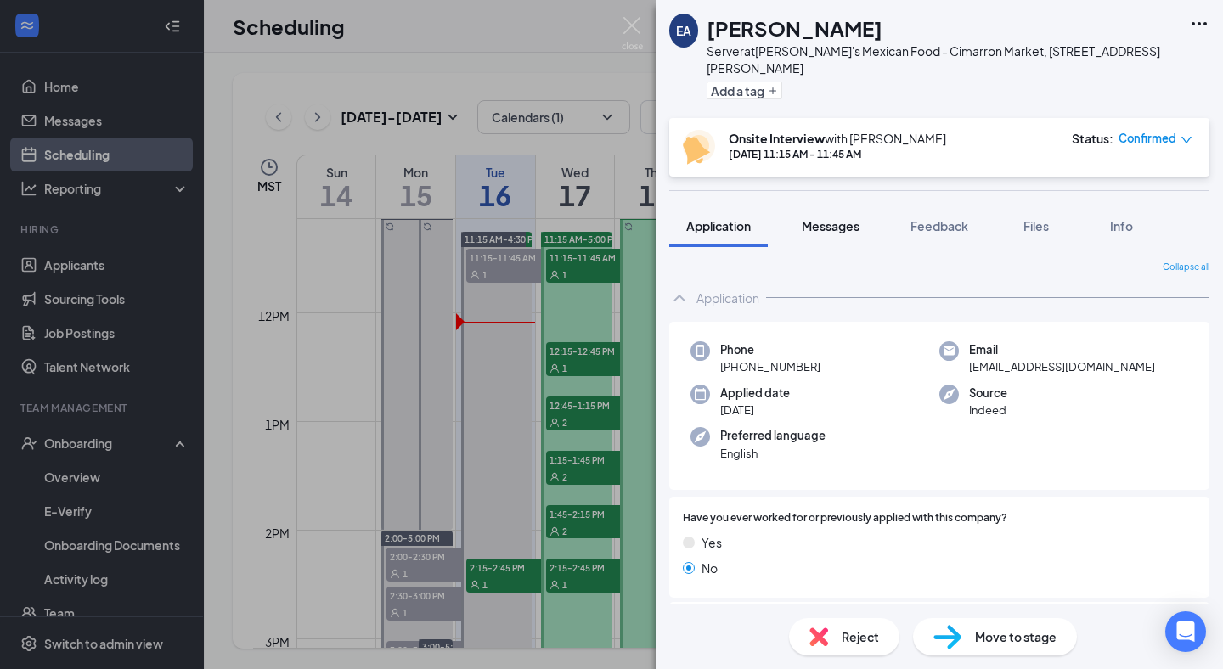
click at [821, 218] on span "Messages" at bounding box center [831, 225] width 58 height 15
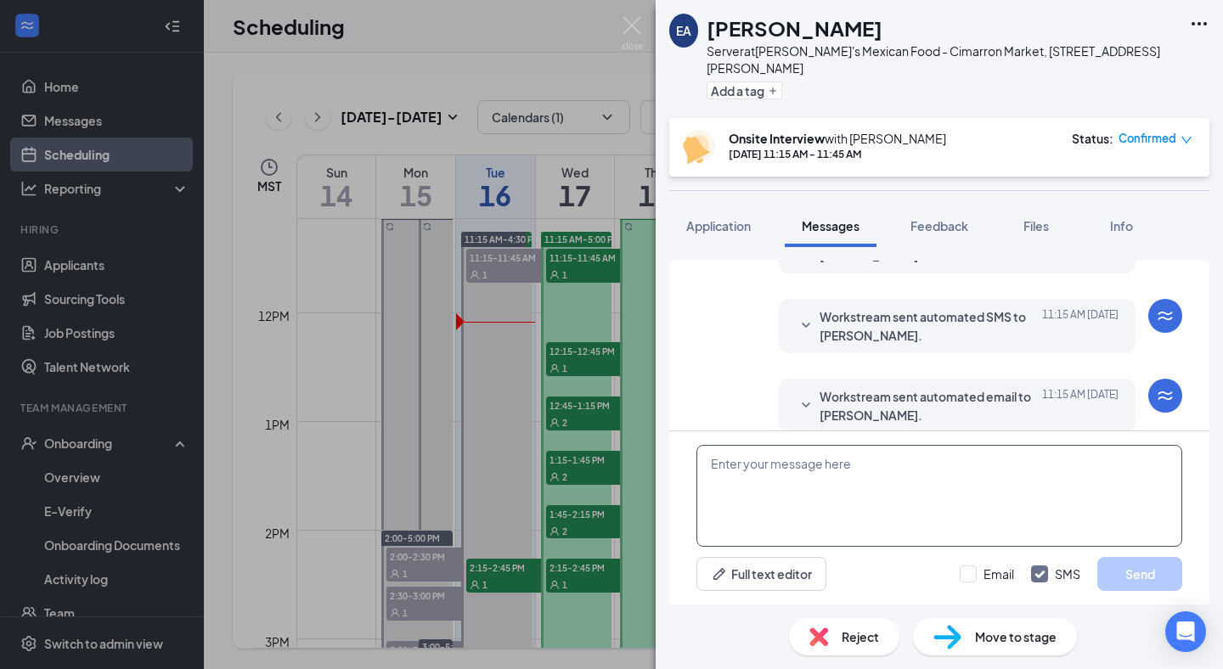
scroll to position [605, 0]
click at [861, 477] on textarea at bounding box center [939, 496] width 486 height 102
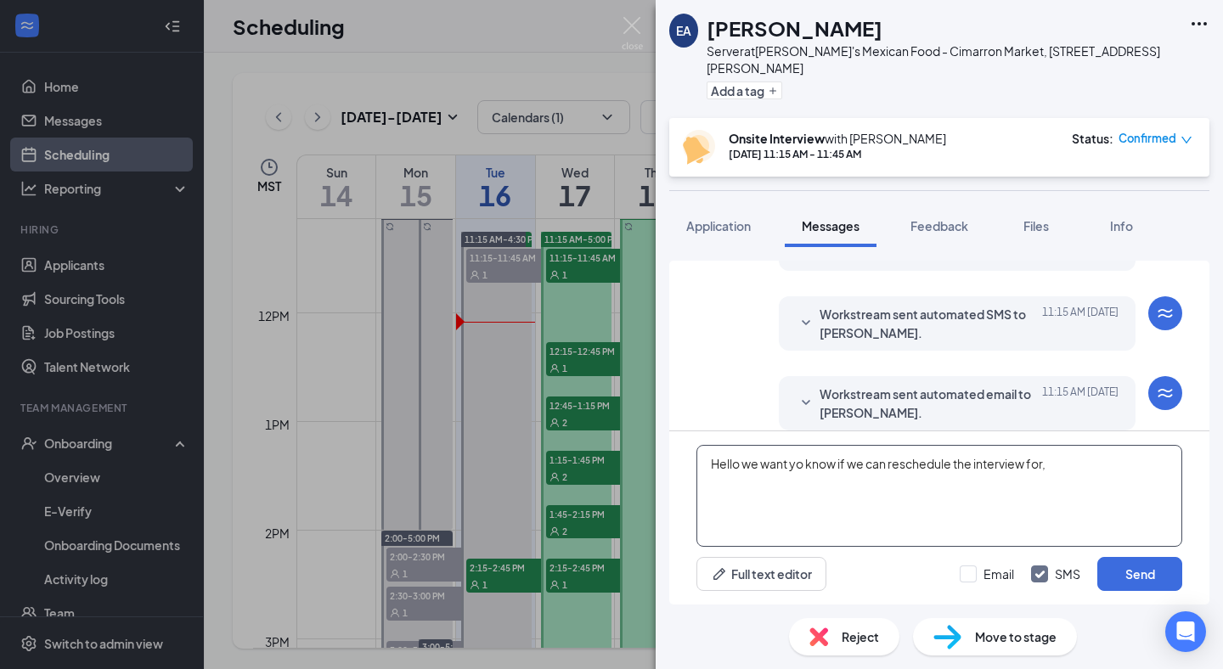
click at [1080, 470] on textarea "Hello we want yo know if we can reschedule the interview for," at bounding box center [939, 496] width 486 height 102
click at [795, 465] on textarea "Hello we want yo know if we can reschedule the interview for, [DATE] 2:00 pm pl…" at bounding box center [939, 496] width 486 height 102
drag, startPoint x: 855, startPoint y: 486, endPoint x: 636, endPoint y: 445, distance: 222.9
click at [636, 445] on div "EA [PERSON_NAME] Server at Julio's Mexican Food - Cimarron Market, 7470 [PERSON…" at bounding box center [611, 334] width 1223 height 669
click at [744, 459] on textarea "Hello we want to know if we can reschedule the interview for, [DATE] 2:00 pm pl…" at bounding box center [939, 496] width 486 height 102
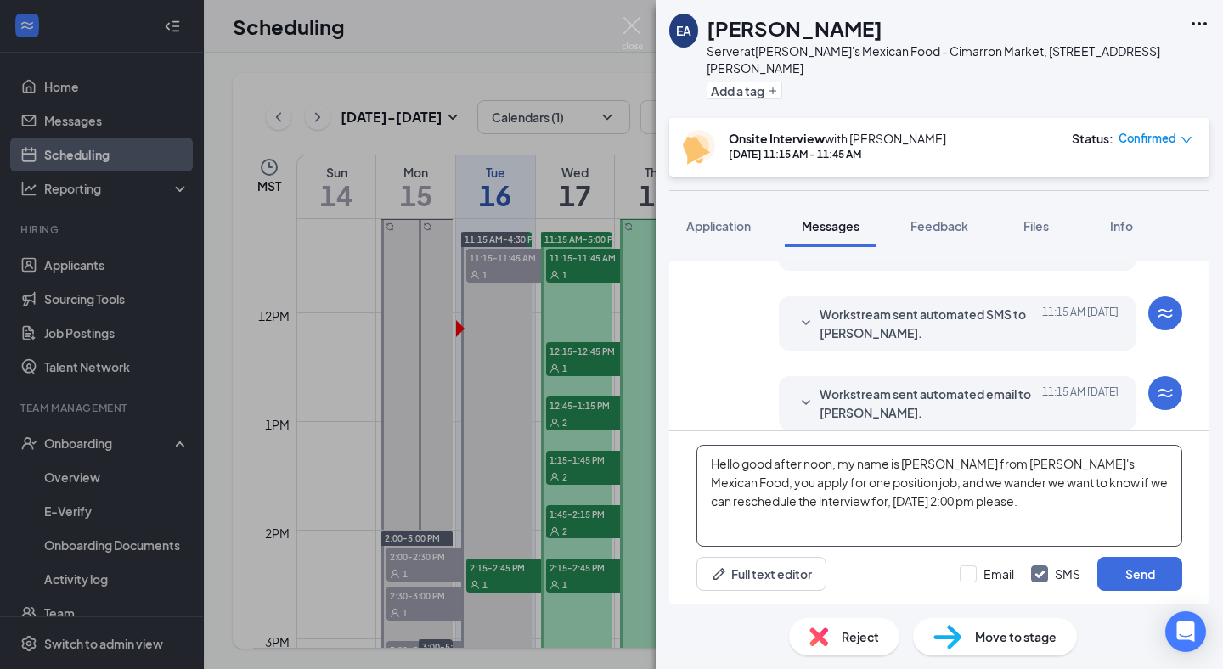
drag, startPoint x: 989, startPoint y: 486, endPoint x: 893, endPoint y: 483, distance: 95.2
click at [893, 483] on textarea "Hello good after noon, my name is [PERSON_NAME] from [PERSON_NAME]'s Mexican Fo…" at bounding box center [939, 496] width 486 height 102
click at [1079, 484] on textarea "Hello good after noon, my name is [PERSON_NAME] from [PERSON_NAME]'s Mexican Fo…" at bounding box center [939, 496] width 486 height 102
click at [1131, 467] on textarea "Hello good after noon, my name is [PERSON_NAME] from [PERSON_NAME]'s Mexican Fo…" at bounding box center [939, 496] width 486 height 102
click at [892, 482] on textarea "Hello good after noon, my name is [PERSON_NAME] from [PERSON_NAME]'s Mexican Fo…" at bounding box center [939, 496] width 486 height 102
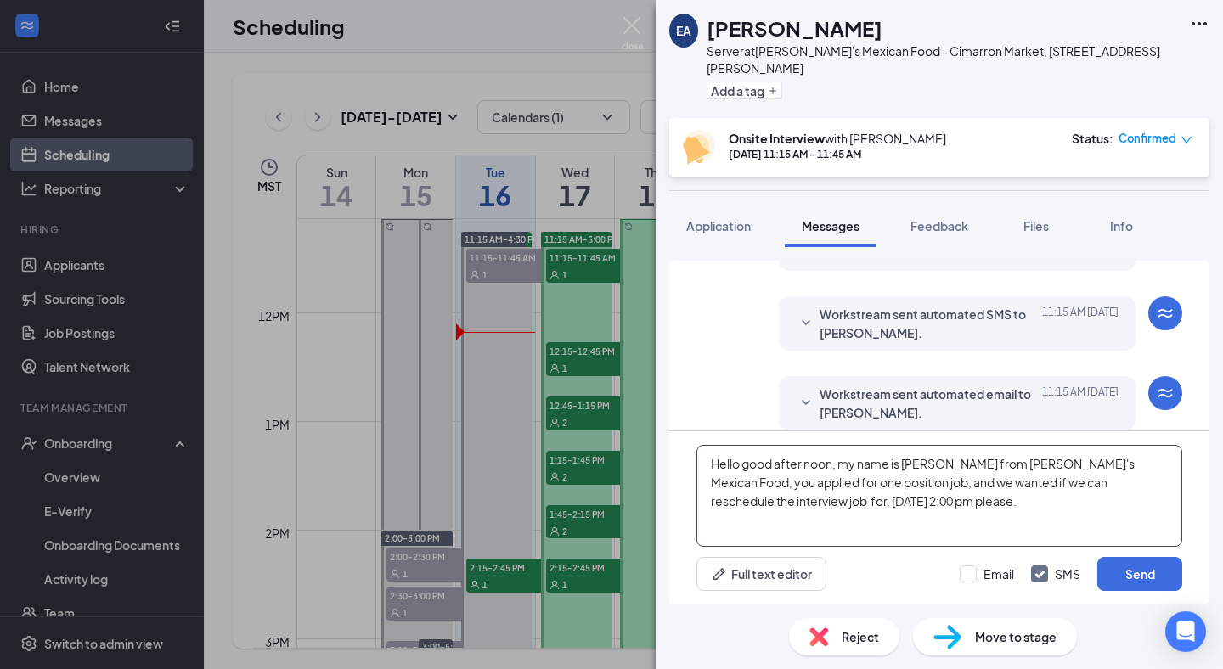
click at [955, 482] on textarea "Hello good after noon, my name is [PERSON_NAME] from [PERSON_NAME]'s Mexican Fo…" at bounding box center [939, 496] width 486 height 102
drag, startPoint x: 1056, startPoint y: 506, endPoint x: 559, endPoint y: 410, distance: 506.0
click at [559, 410] on div "EA [PERSON_NAME] Server at Julio's Mexican Food - Cimarron Market, 7470 [PERSON…" at bounding box center [611, 334] width 1223 height 669
type textarea "Hello good after noon, my name is [PERSON_NAME] from [PERSON_NAME]'s Mexican Fo…"
click at [1130, 563] on button "Send" at bounding box center [1139, 574] width 85 height 34
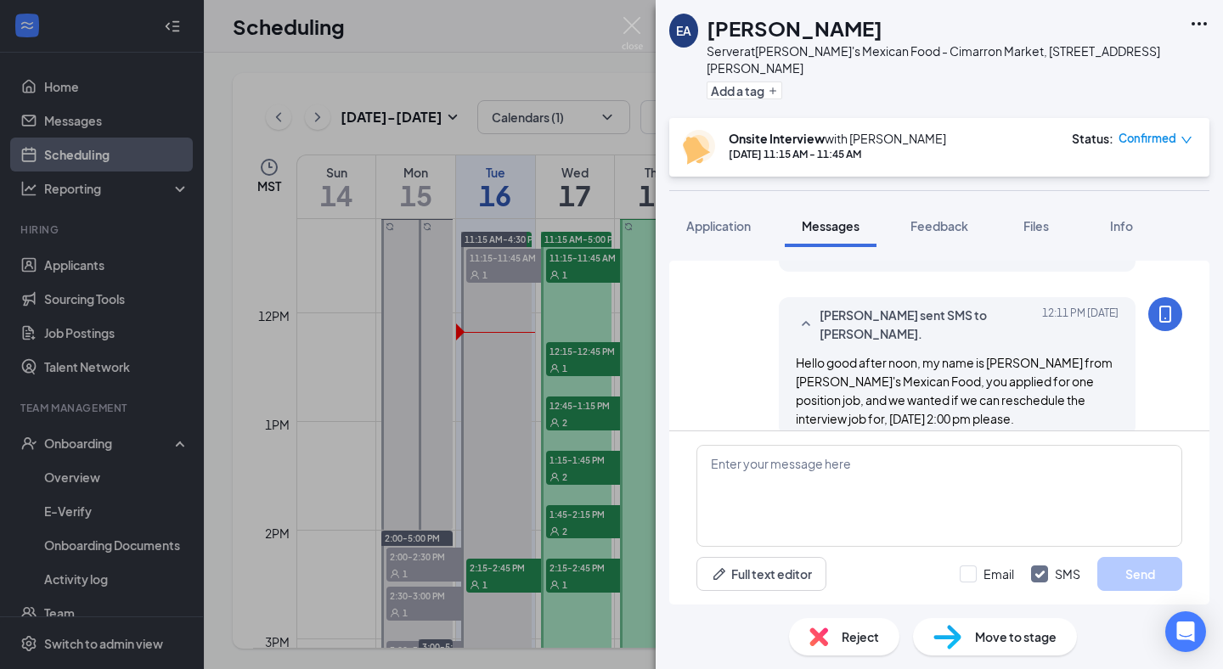
scroll to position [769, 0]
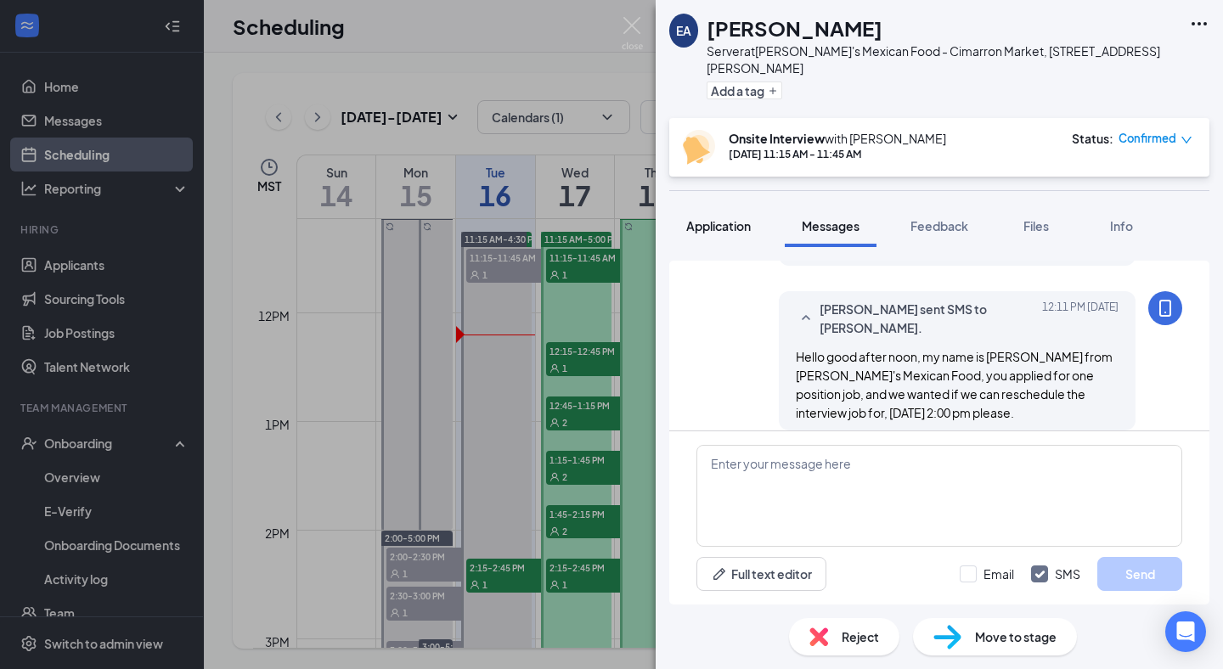
click at [730, 218] on span "Application" at bounding box center [718, 225] width 65 height 15
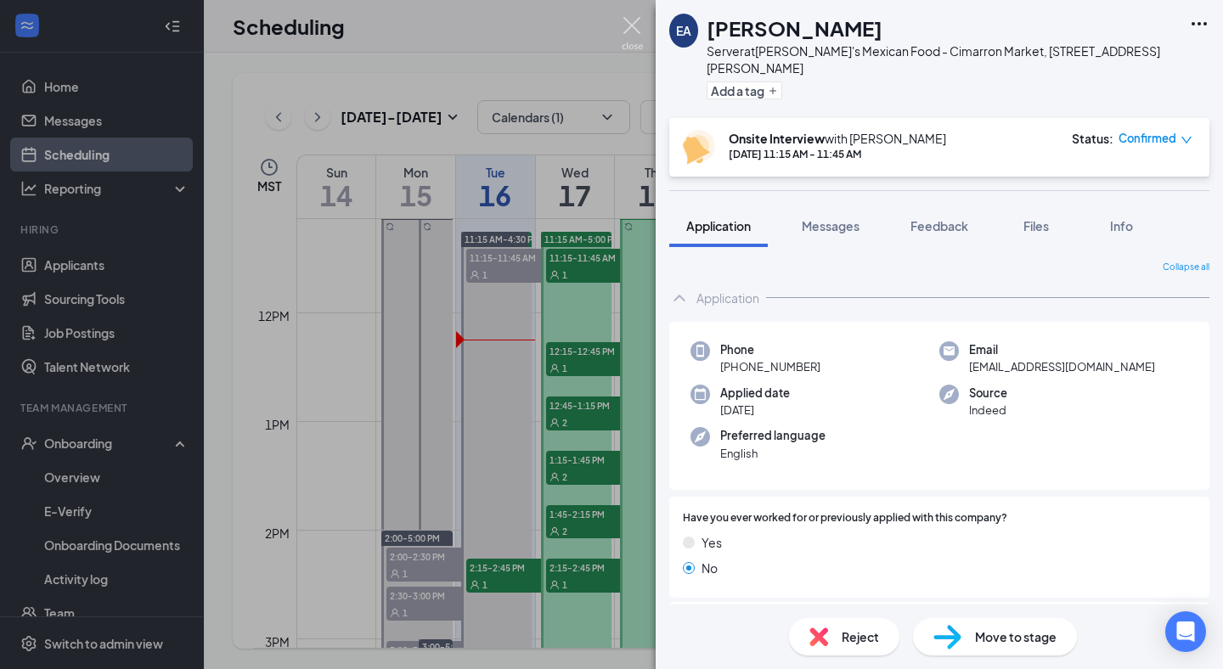
click at [630, 30] on img at bounding box center [632, 33] width 21 height 33
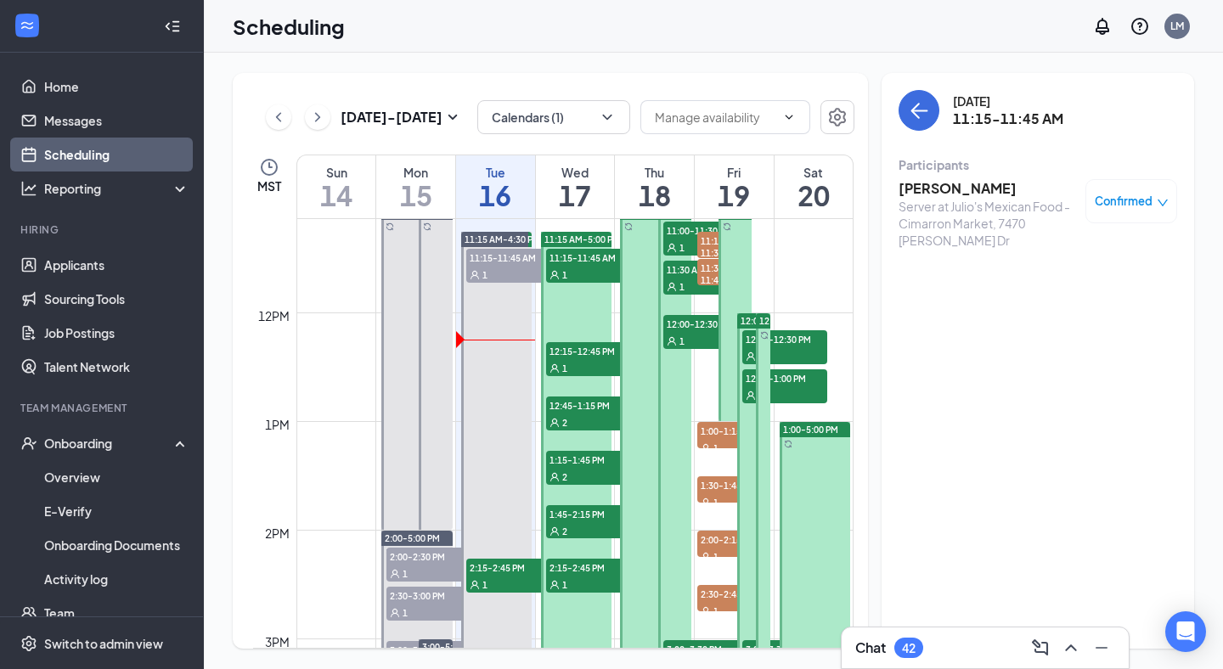
click at [581, 257] on span "11:15-11:45 AM" at bounding box center [588, 257] width 85 height 17
click at [1109, 197] on span "Confirmed" at bounding box center [1124, 201] width 58 height 17
click at [949, 189] on h3 "[PERSON_NAME]" at bounding box center [988, 188] width 178 height 19
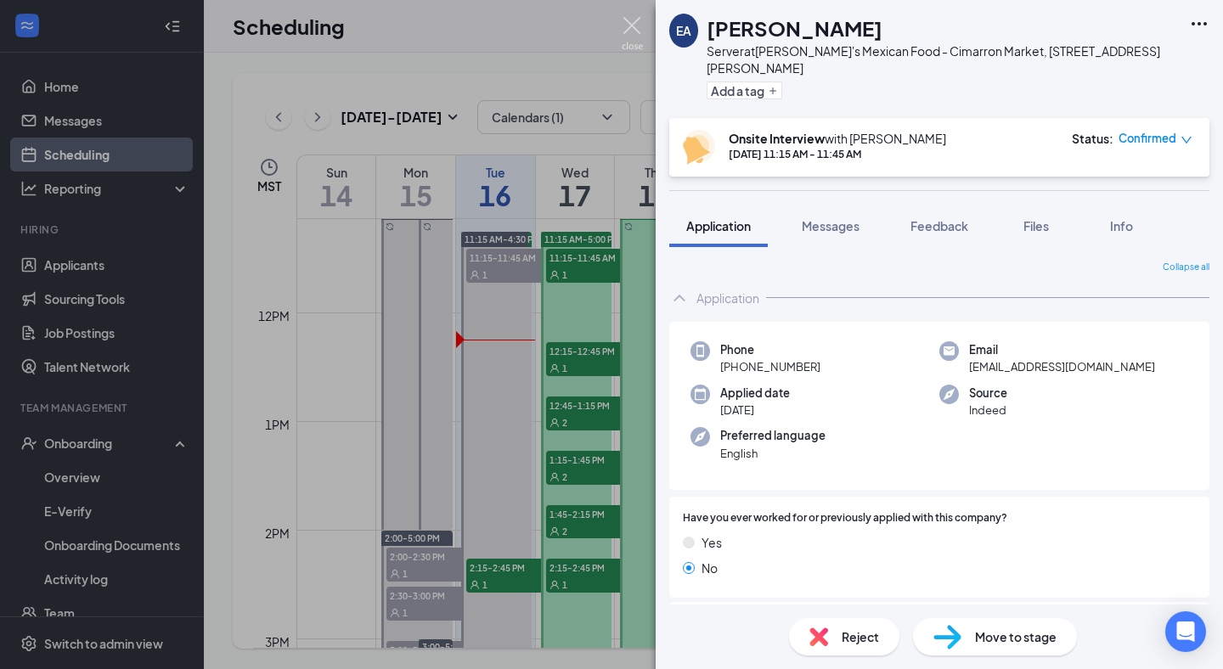
click at [626, 17] on img at bounding box center [632, 33] width 21 height 33
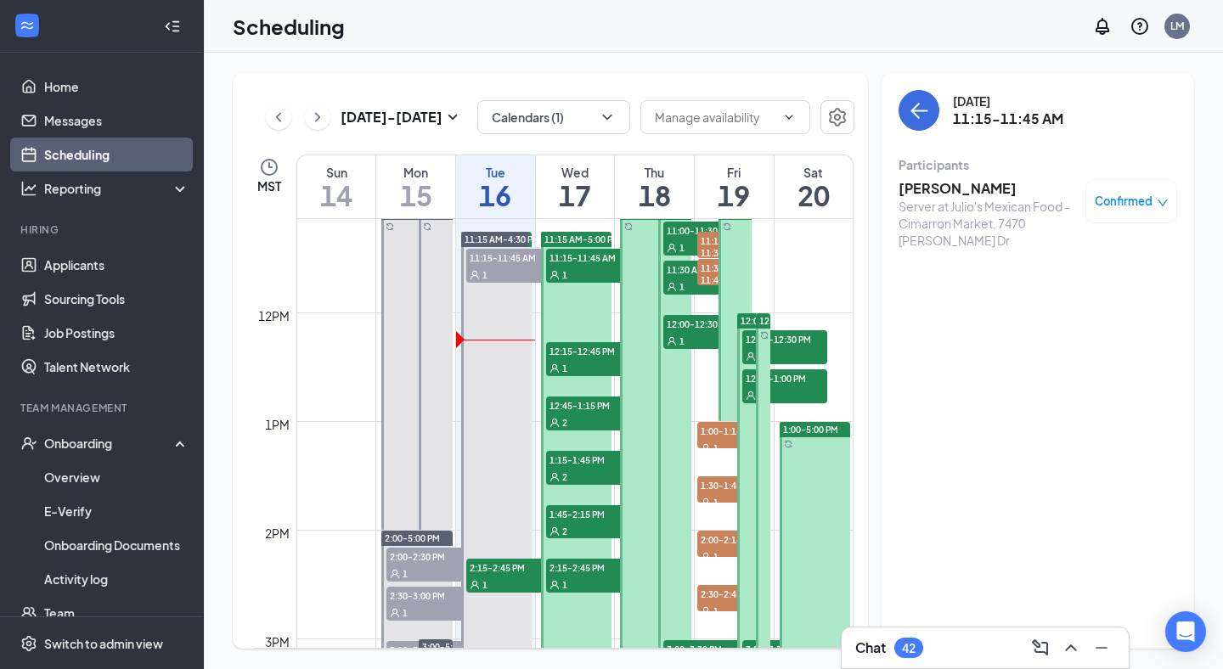
click at [579, 266] on div "1" at bounding box center [588, 274] width 85 height 17
click at [1141, 225] on div "[PERSON_NAME] Server at Julio's Mexican Food - Cimarron Market, 7470 [PERSON_NA…" at bounding box center [1038, 214] width 279 height 70
click at [1151, 196] on span "Confirmed" at bounding box center [1124, 201] width 58 height 17
click at [1116, 260] on span "Request Reschedule" at bounding box center [1092, 256] width 116 height 19
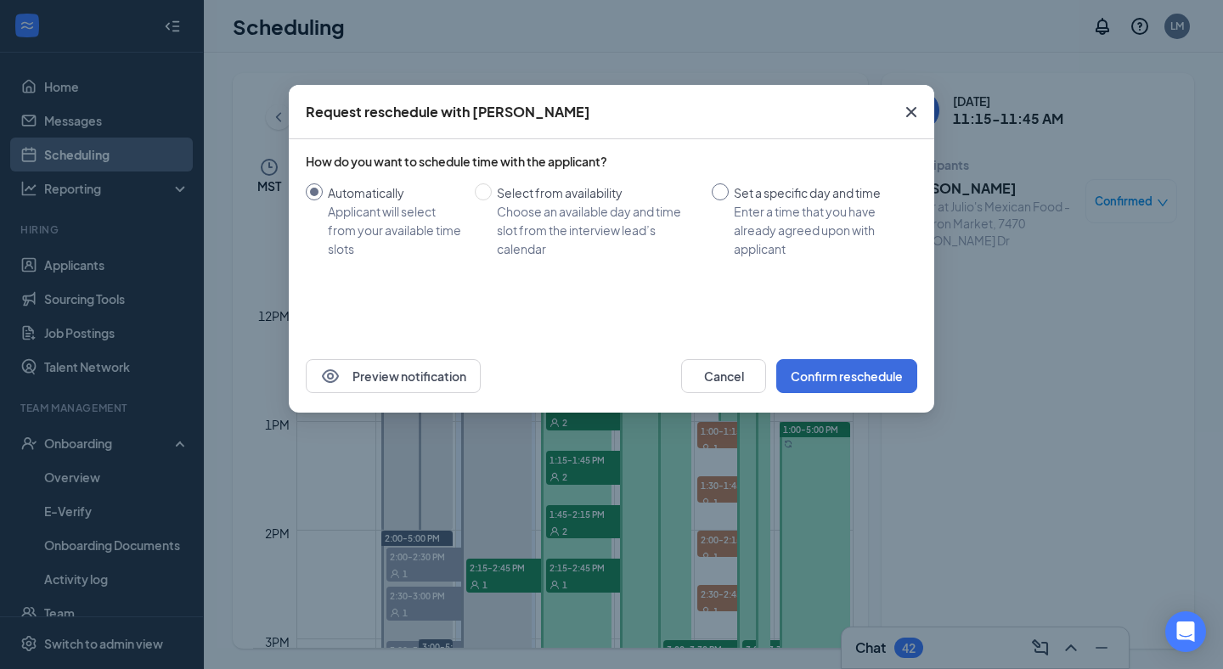
click at [723, 188] on input "Set a specific day and time Enter a time that you have already agreed upon with…" at bounding box center [720, 191] width 17 height 17
radio input "true"
radio input "false"
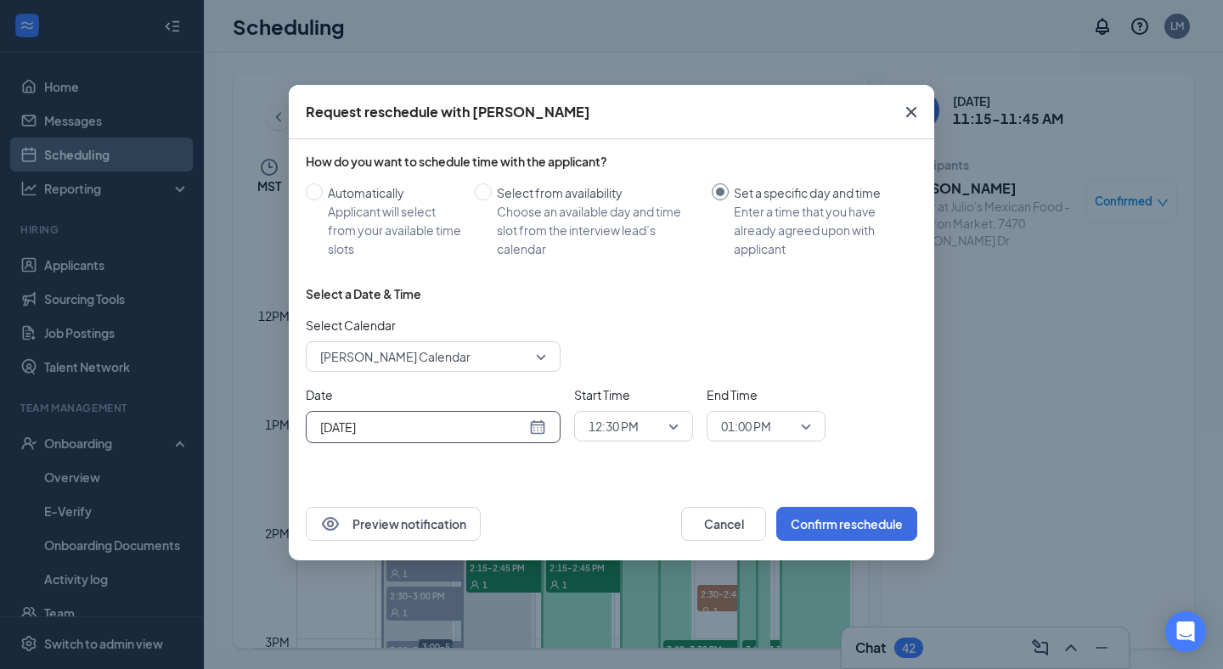
click at [458, 420] on input "[DATE]" at bounding box center [423, 427] width 206 height 19
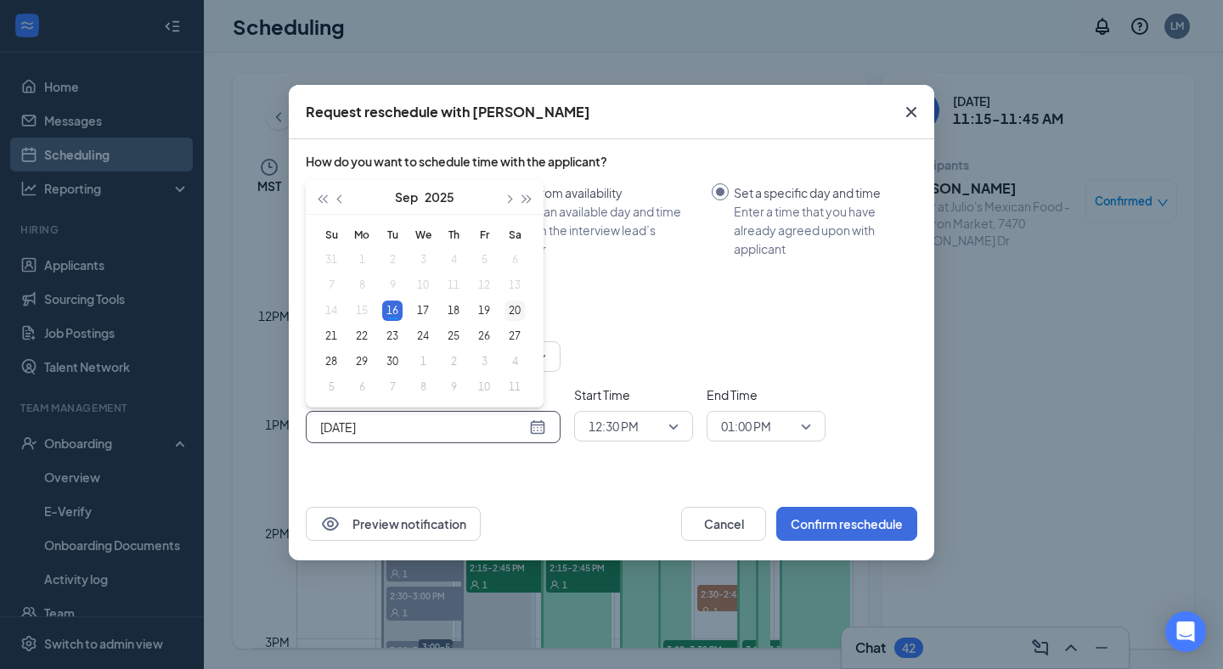
type input "[DATE]"
click at [520, 305] on div "20" at bounding box center [514, 311] width 20 height 20
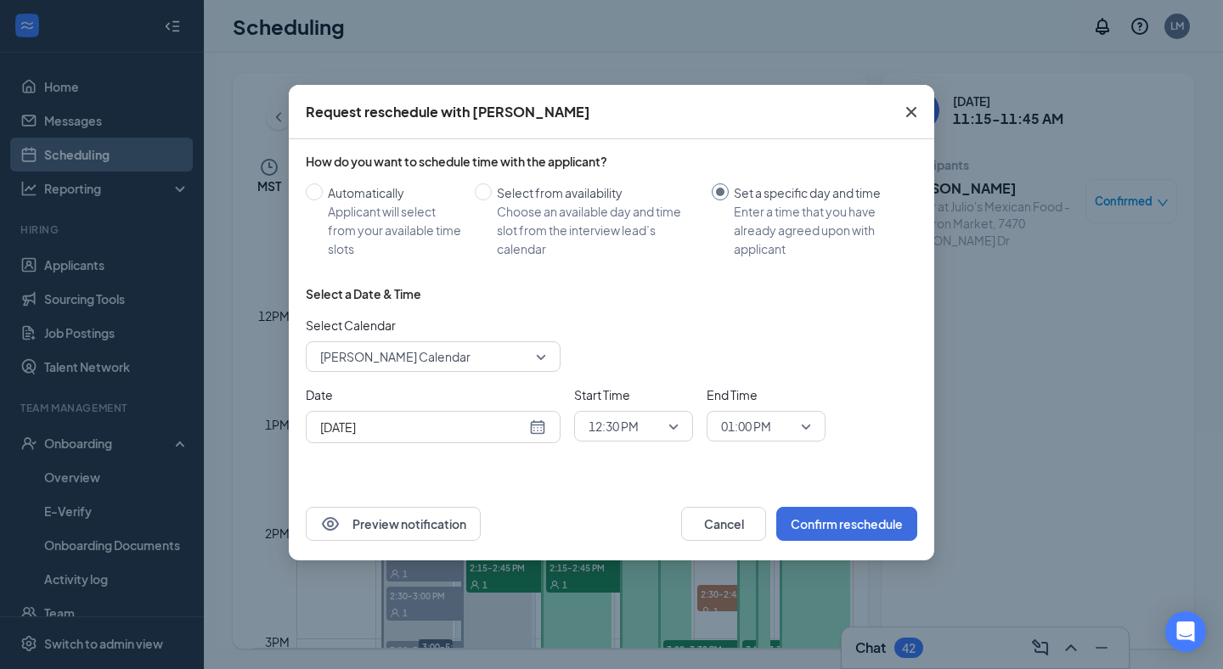
click at [624, 339] on div "Select Calendar [PERSON_NAME] Calendar" at bounding box center [612, 344] width 612 height 56
click at [651, 426] on span "12:30 PM" at bounding box center [626, 426] width 75 height 25
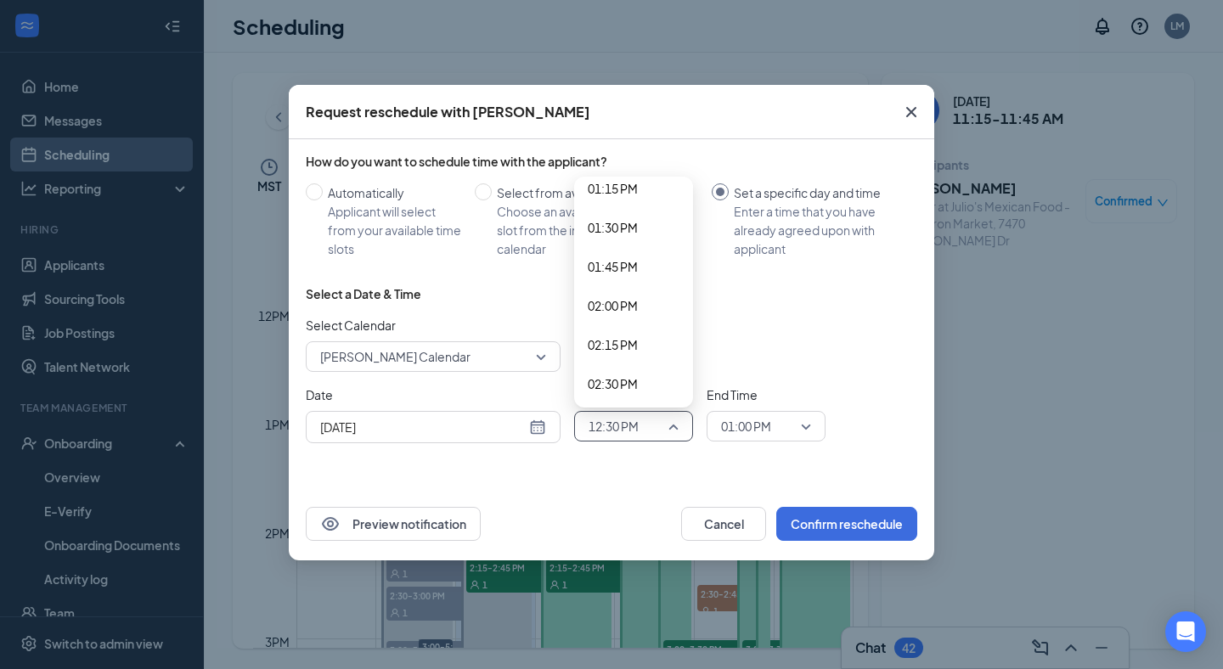
scroll to position [2093, 0]
click at [617, 227] on span "01:30 PM" at bounding box center [613, 221] width 50 height 19
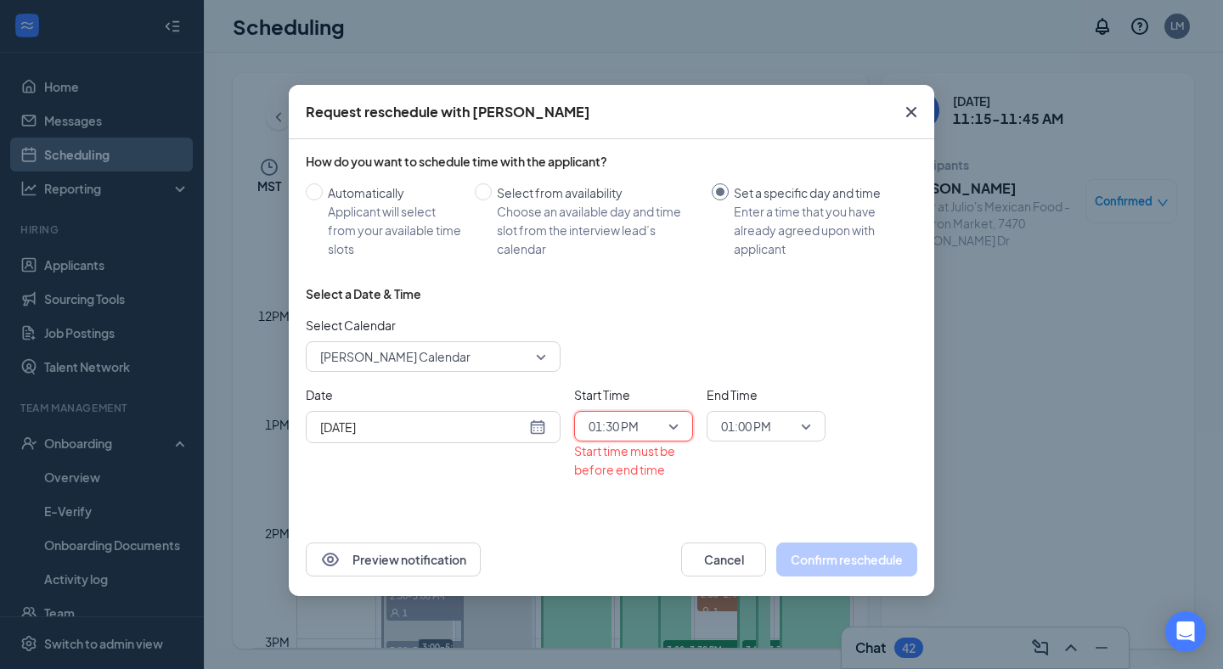
click at [752, 423] on span "01:00 PM" at bounding box center [746, 426] width 50 height 25
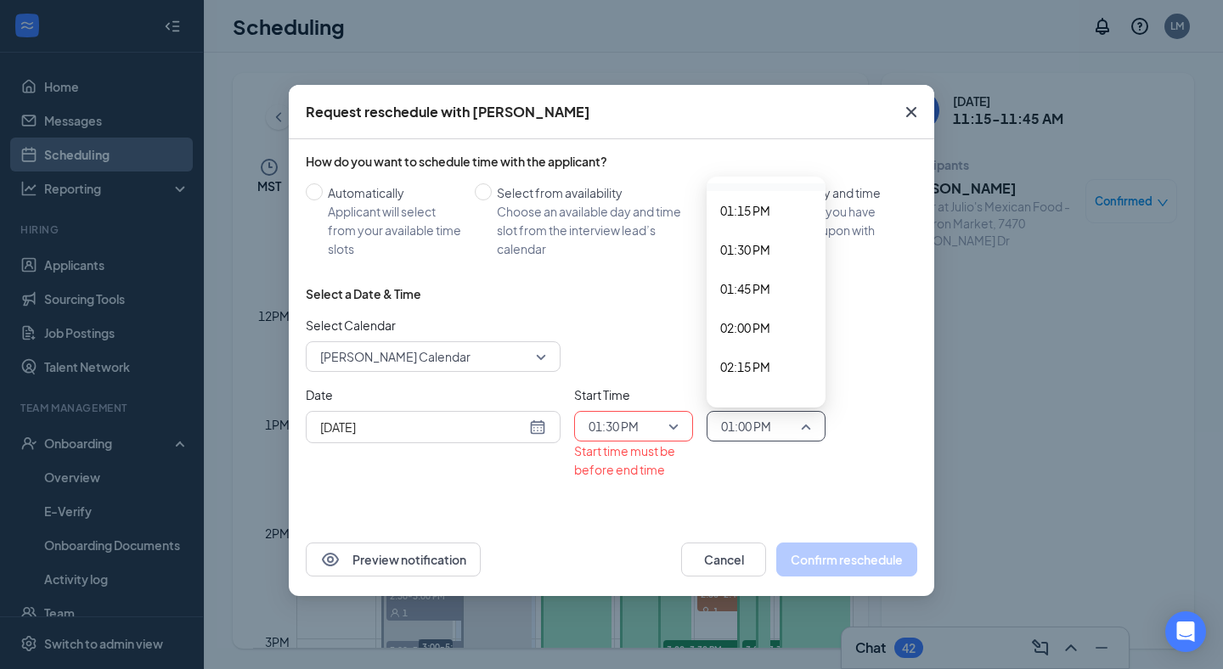
scroll to position [2071, 0]
click at [756, 273] on span "01:45 PM" at bounding box center [745, 282] width 50 height 19
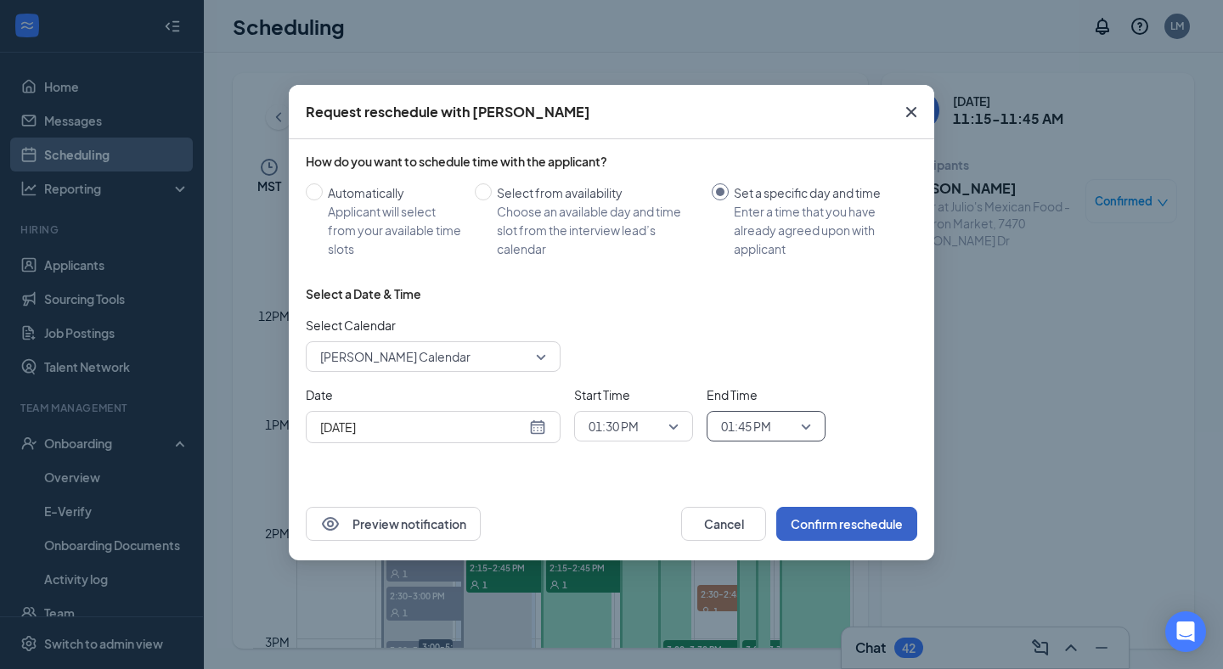
click at [854, 516] on button "Confirm reschedule" at bounding box center [846, 524] width 141 height 34
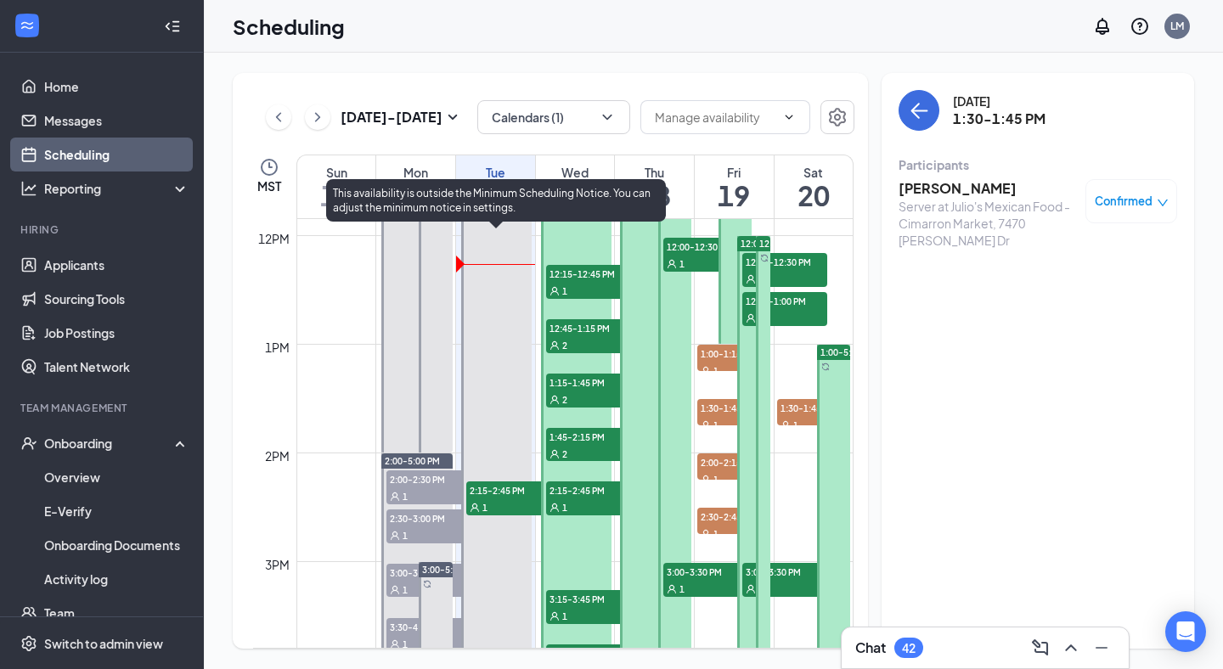
scroll to position [1311, 0]
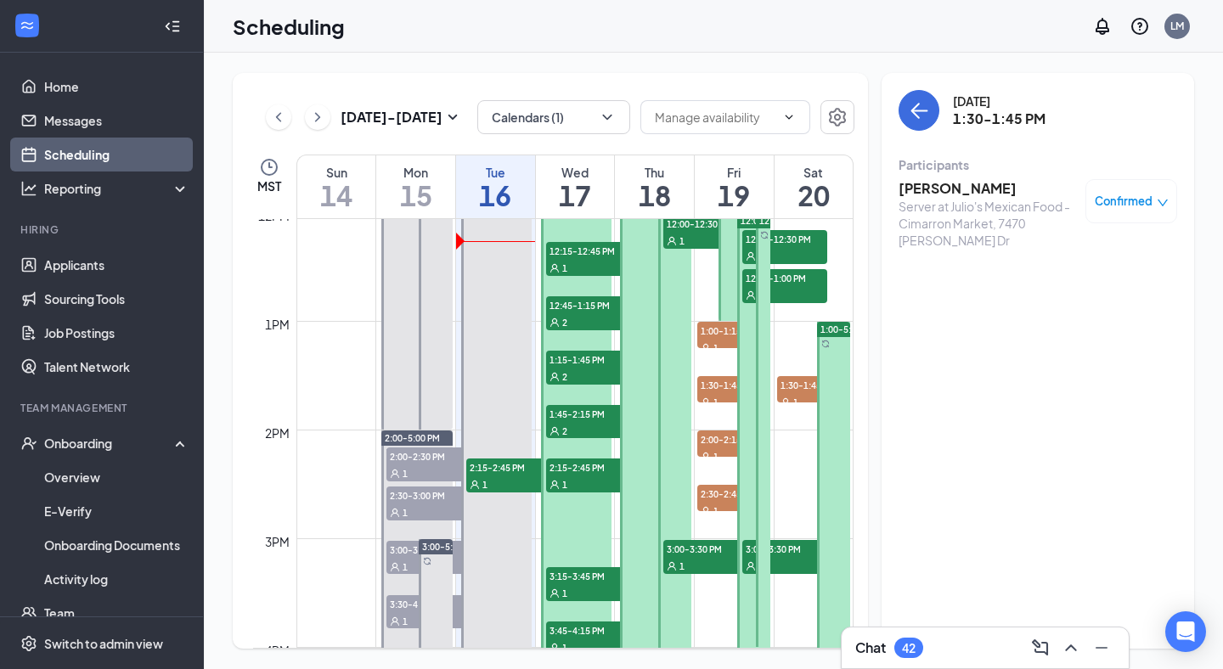
click at [578, 267] on div "1" at bounding box center [588, 267] width 85 height 17
click at [973, 181] on h3 "[PERSON_NAME]" at bounding box center [988, 188] width 178 height 19
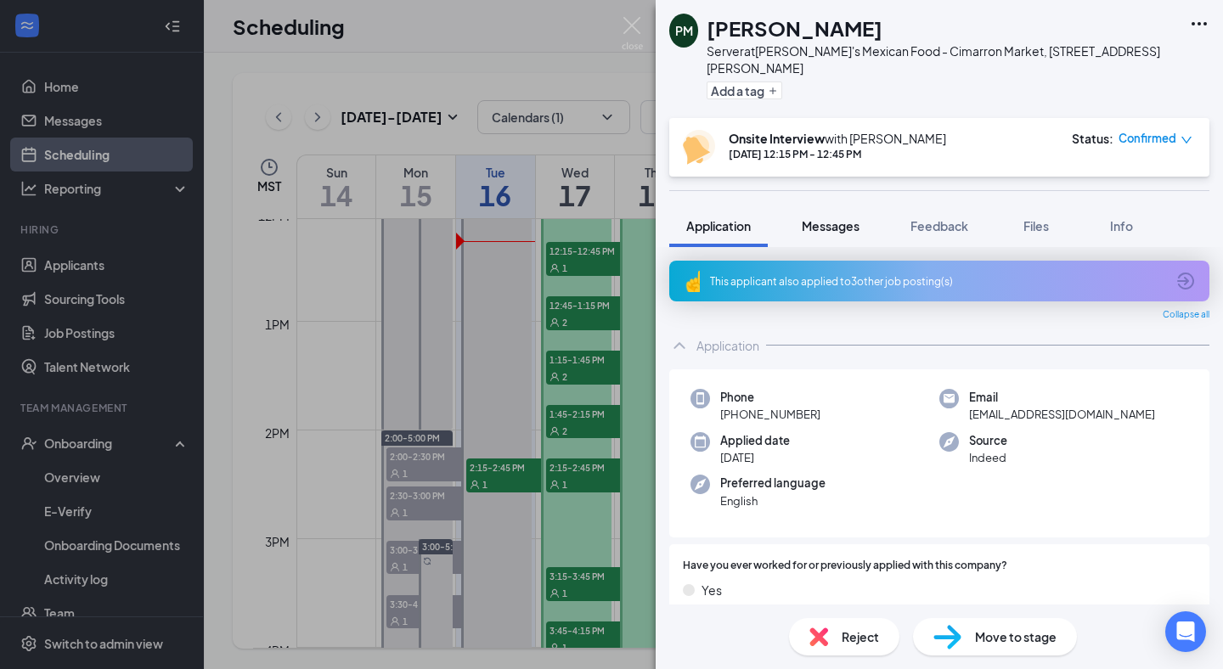
click at [825, 218] on span "Messages" at bounding box center [831, 225] width 58 height 15
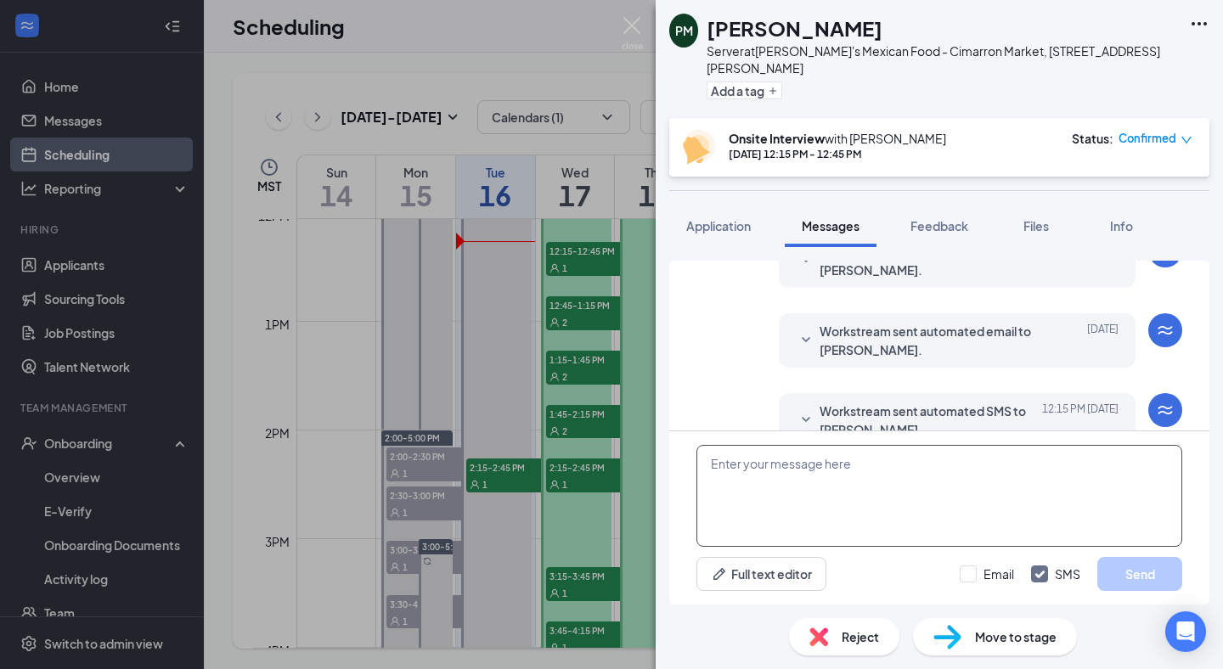
click at [811, 476] on textarea at bounding box center [939, 496] width 486 height 102
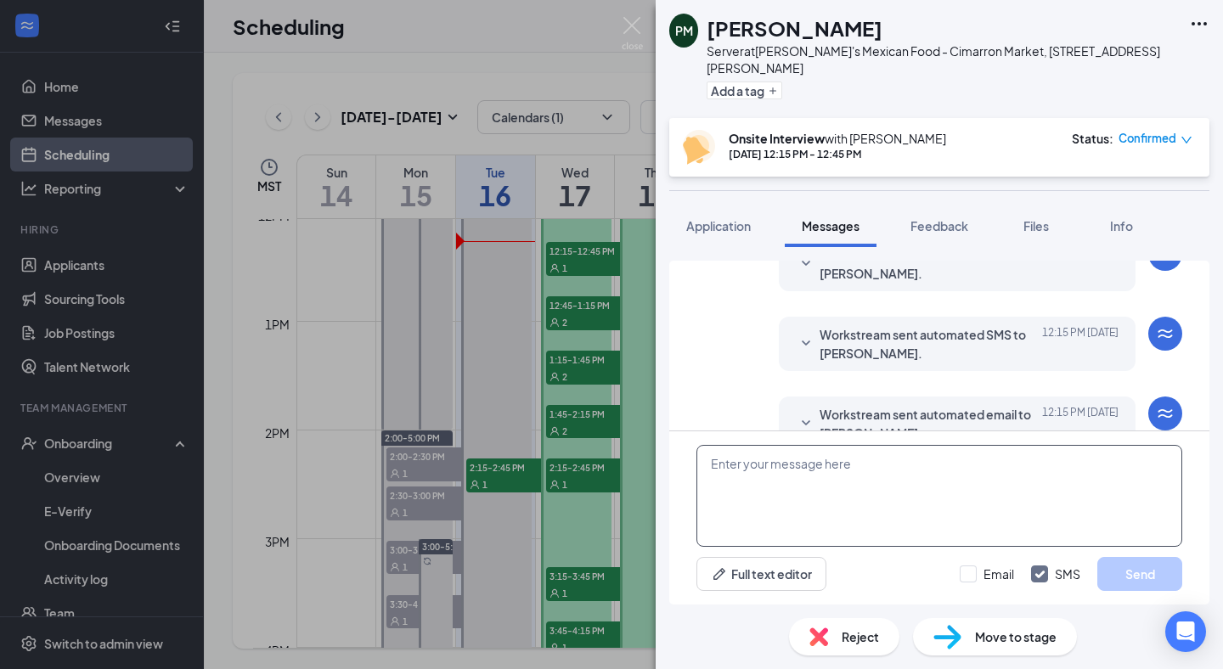
scroll to position [391, 0]
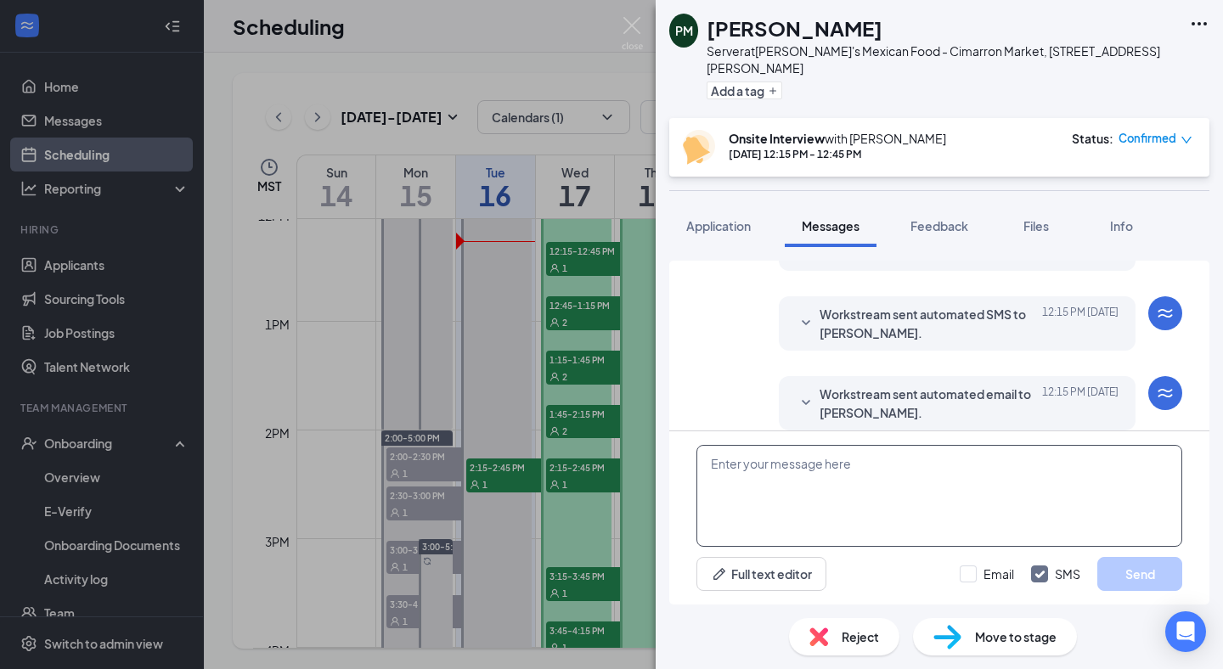
paste textarea "Hello good after noon, my name is [PERSON_NAME] from [PERSON_NAME]'s Mexican Fo…"
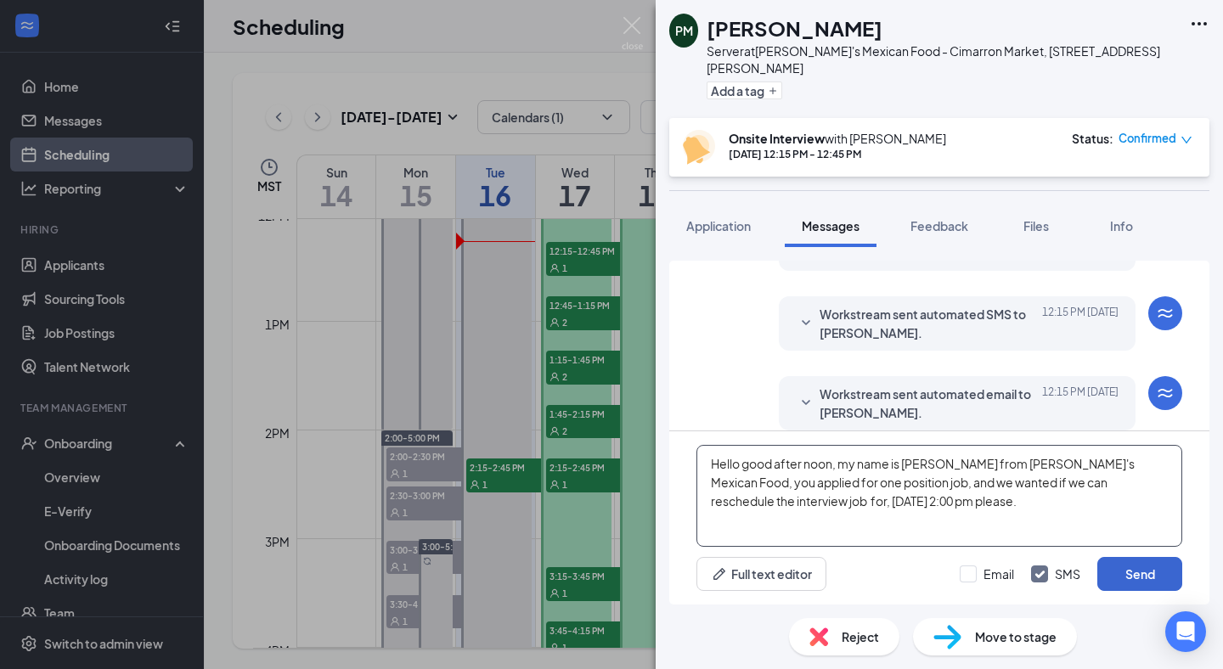
type textarea "Hello good after noon, my name is [PERSON_NAME] from [PERSON_NAME]'s Mexican Fo…"
click at [1137, 576] on button "Send" at bounding box center [1139, 574] width 85 height 34
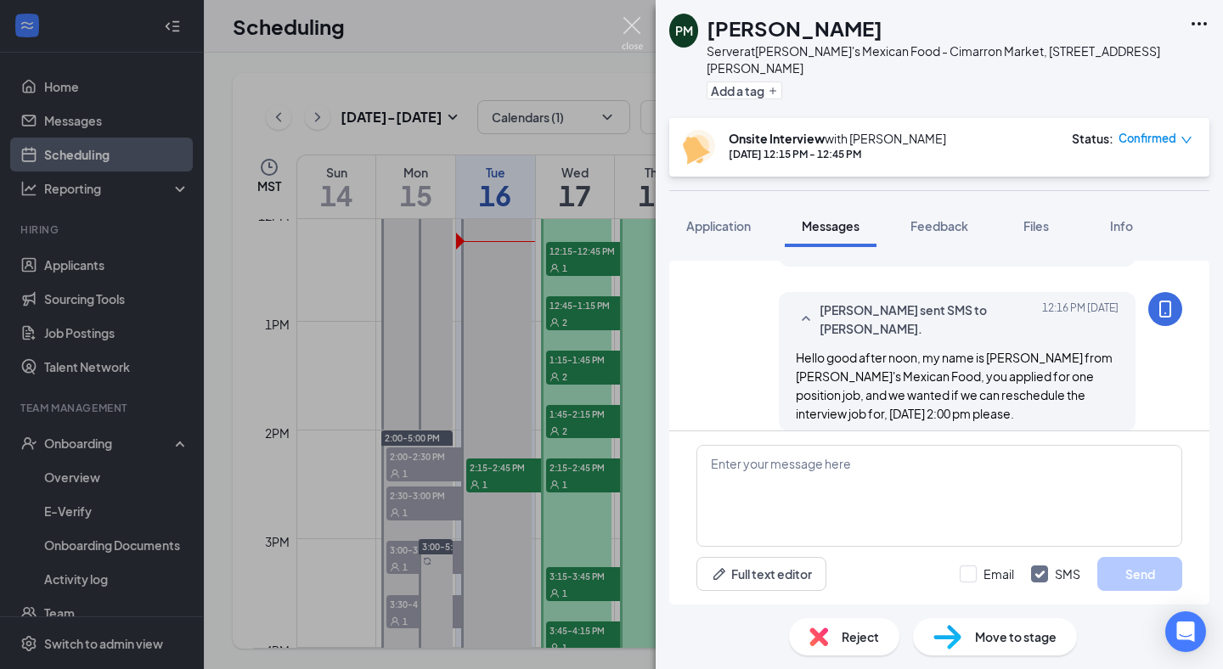
scroll to position [555, 0]
click at [705, 218] on span "Application" at bounding box center [718, 225] width 65 height 15
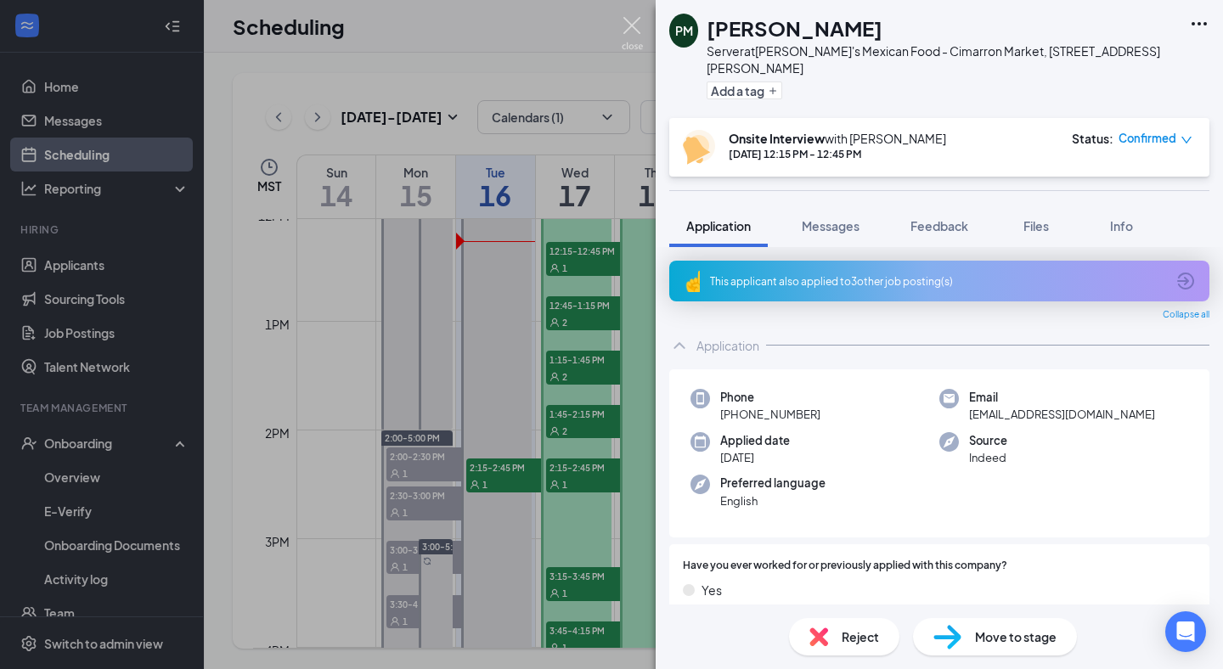
click at [629, 19] on img at bounding box center [632, 33] width 21 height 33
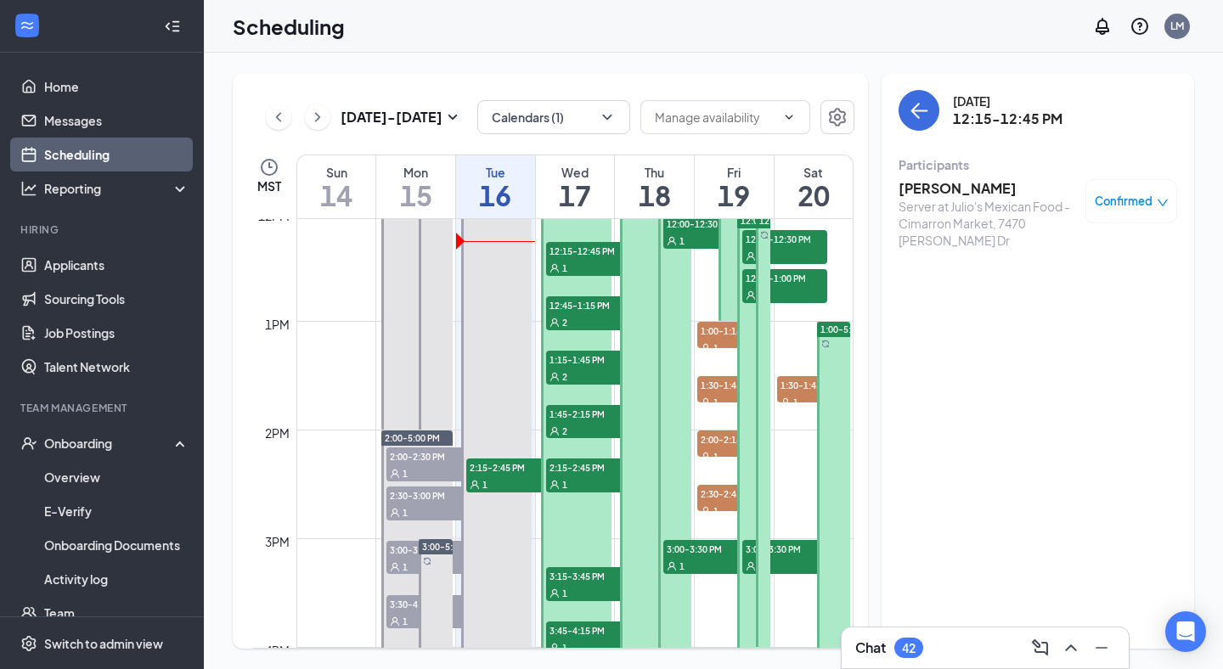
click at [580, 252] on span "12:15-12:45 PM" at bounding box center [588, 250] width 85 height 17
click at [1141, 206] on span "Confirmed" at bounding box center [1124, 201] width 58 height 17
click at [1082, 259] on span "Request Reschedule" at bounding box center [1092, 256] width 116 height 19
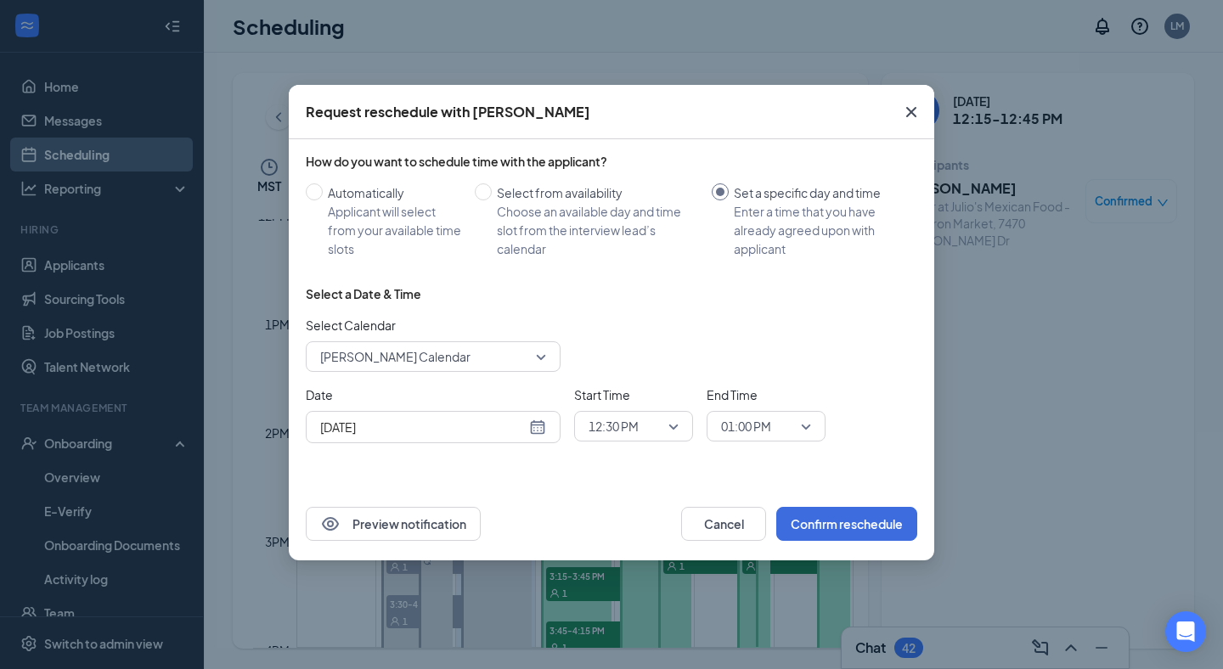
click at [483, 352] on span "[PERSON_NAME] Calendar" at bounding box center [425, 356] width 211 height 25
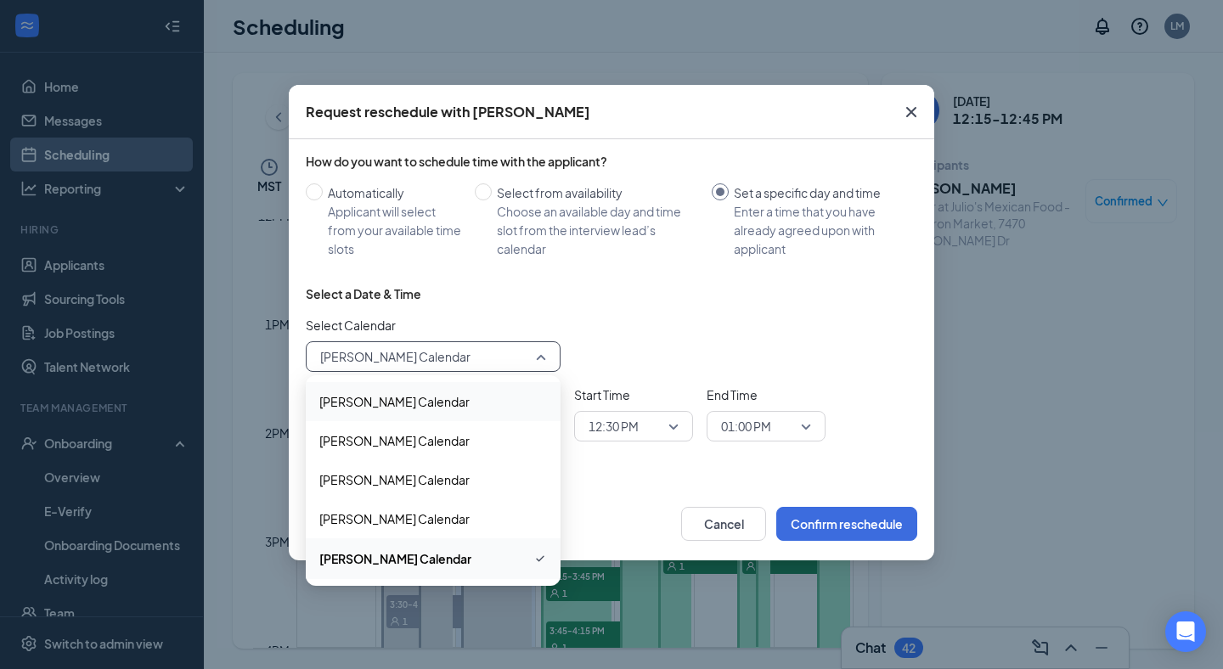
click at [671, 339] on div "Select Calendar [PERSON_NAME] Calendar 105034 122354 [PERSON_NAME] Calendar [PE…" at bounding box center [612, 344] width 612 height 56
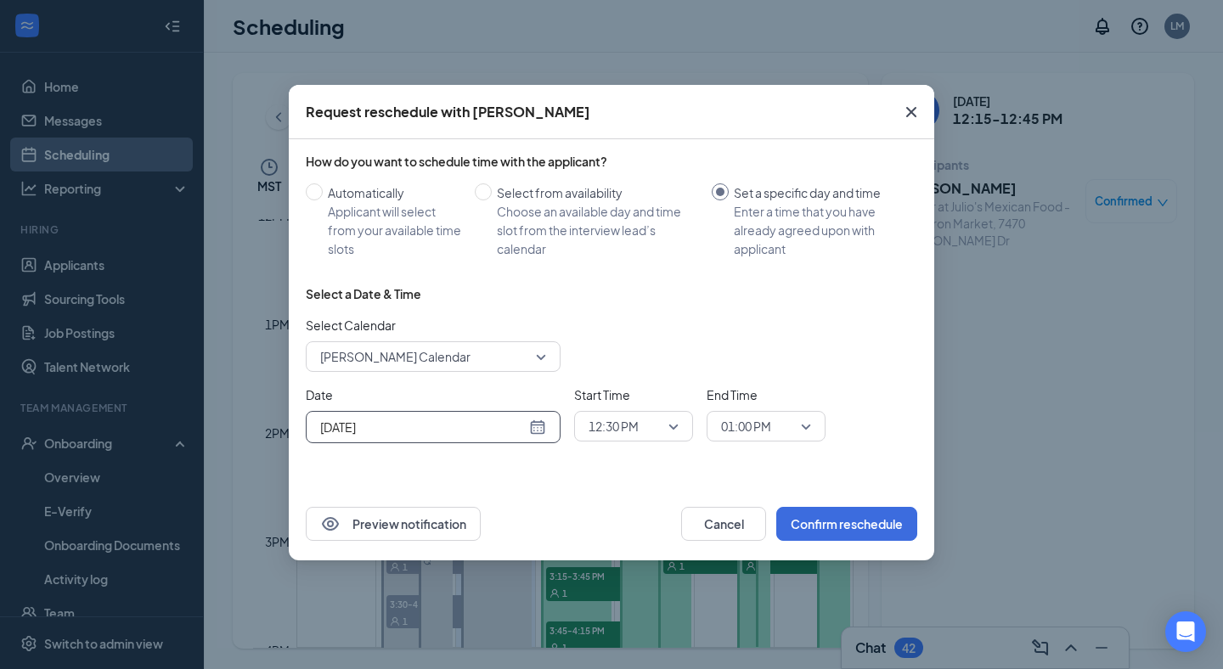
click at [507, 431] on input "[DATE]" at bounding box center [423, 427] width 206 height 19
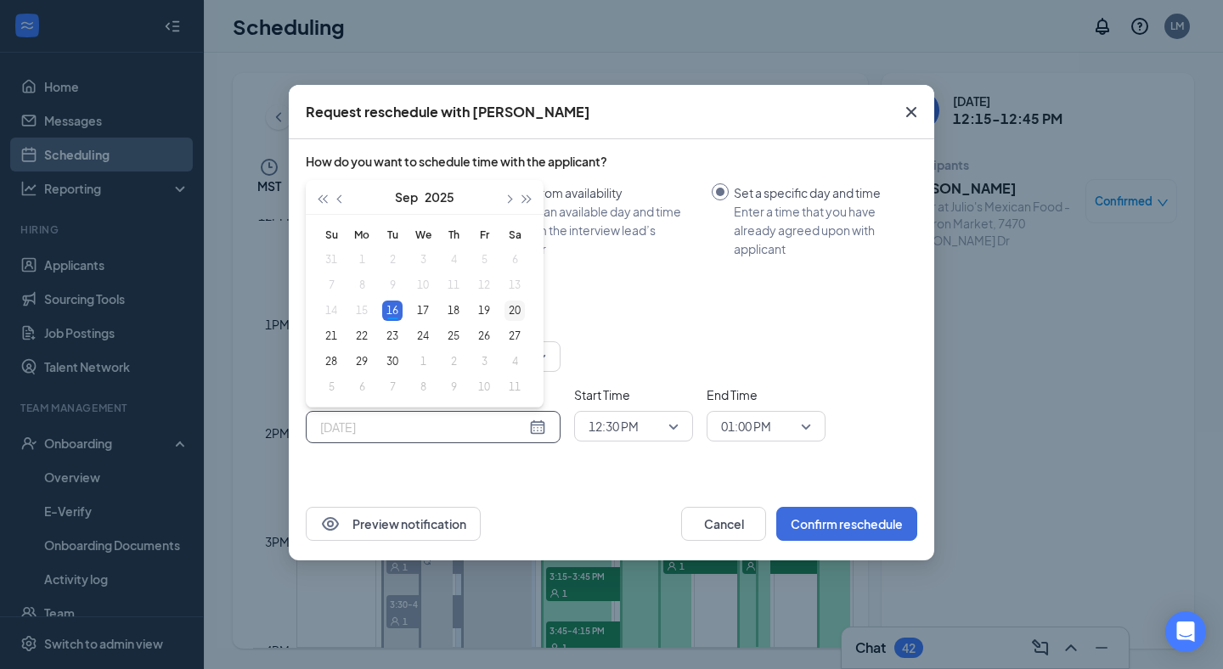
type input "[DATE]"
click at [520, 312] on div "20" at bounding box center [514, 311] width 20 height 20
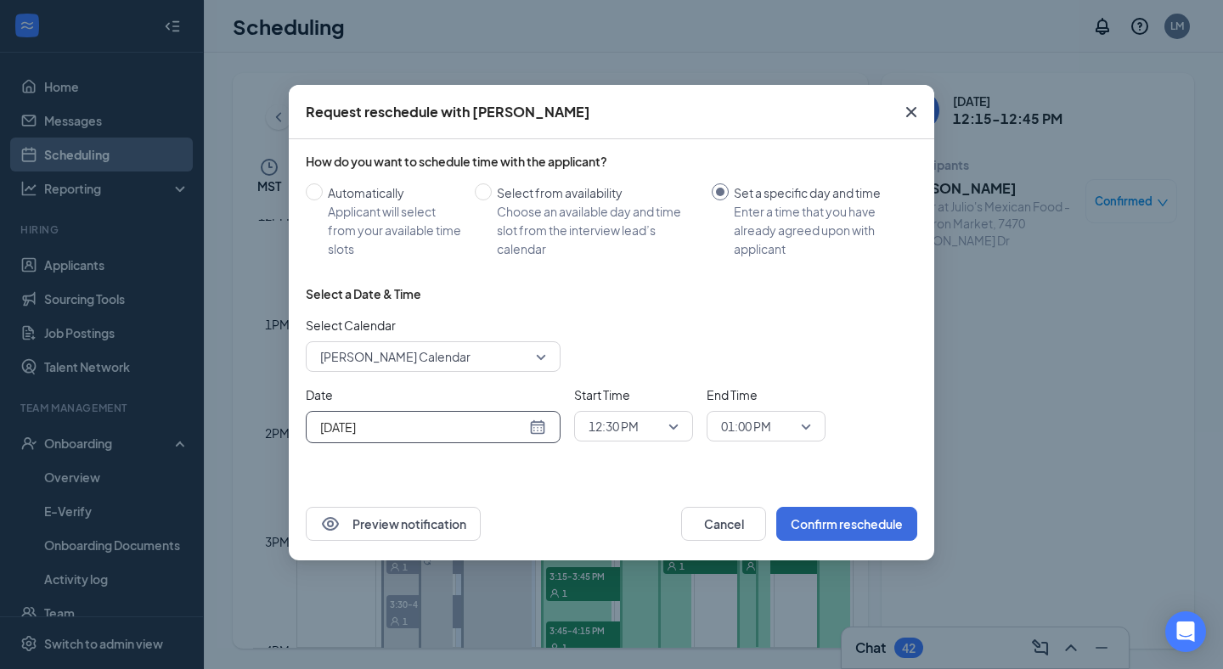
click at [623, 423] on span "12:30 PM" at bounding box center [614, 426] width 50 height 25
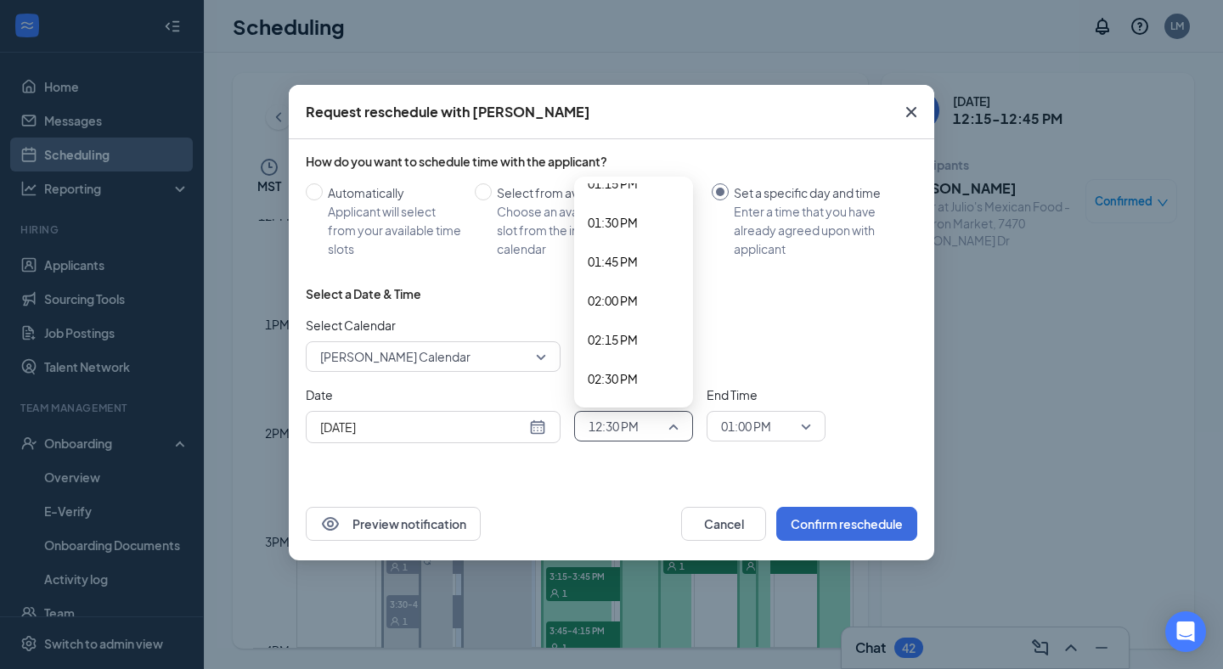
scroll to position [2146, 0]
click at [634, 288] on span "02:15 PM" at bounding box center [613, 285] width 50 height 19
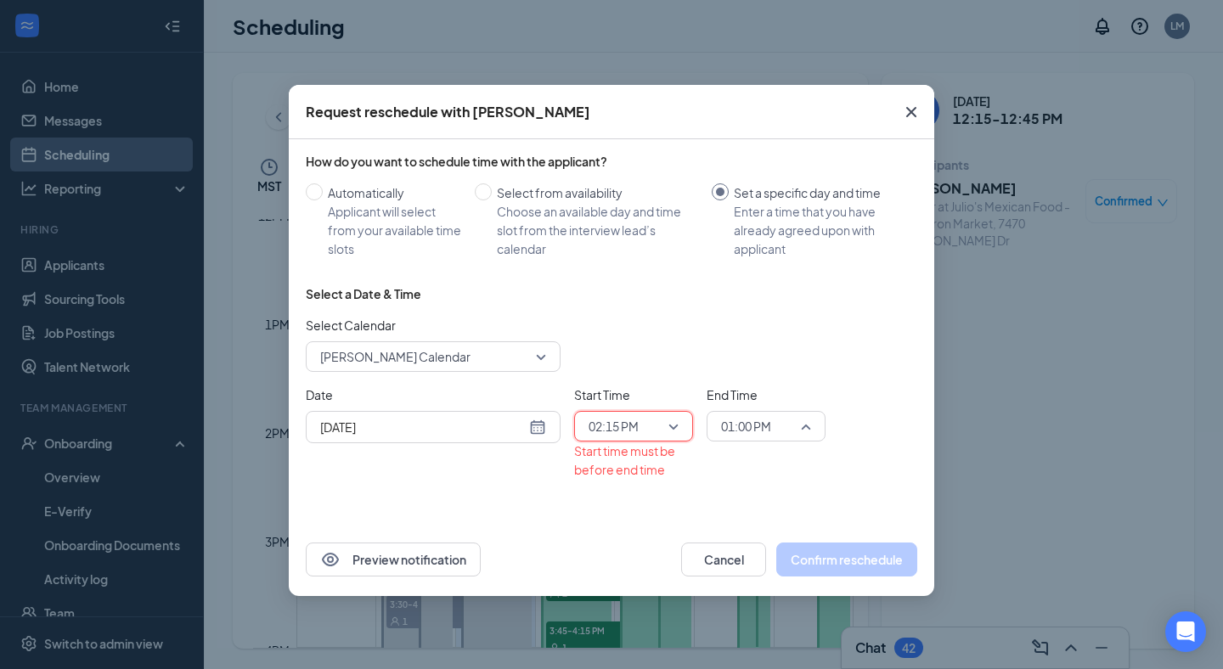
click at [744, 430] on span "01:00 PM" at bounding box center [746, 426] width 50 height 25
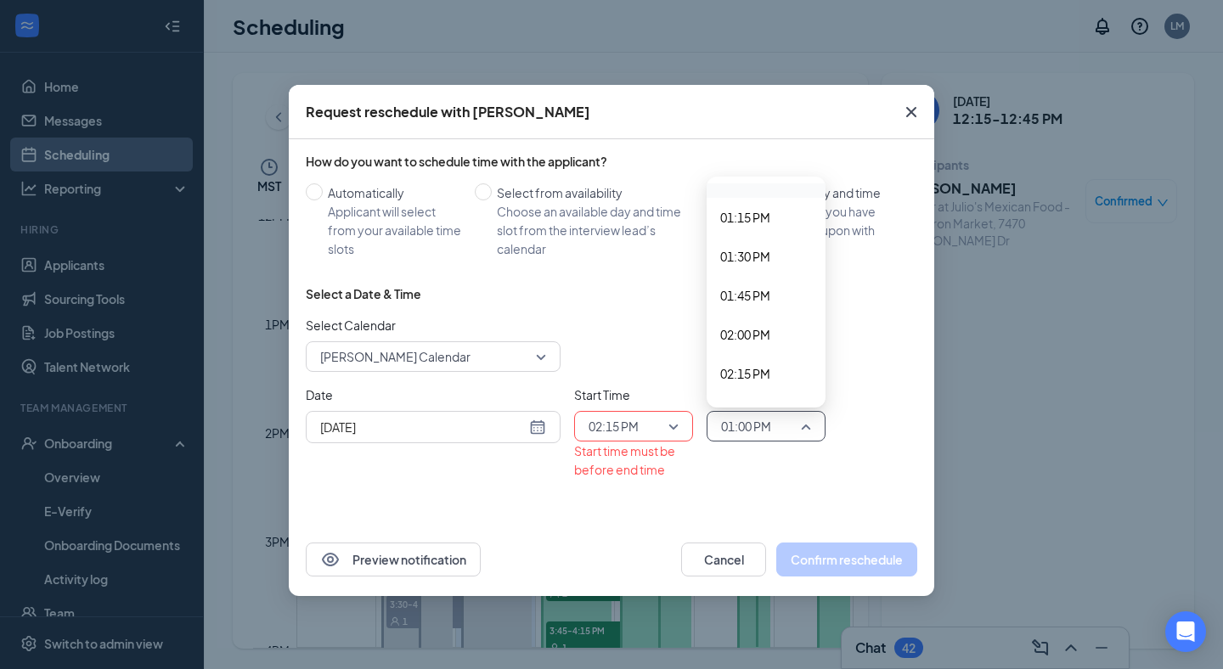
scroll to position [2088, 0]
click at [773, 369] on div "02:30 PM" at bounding box center [766, 382] width 119 height 39
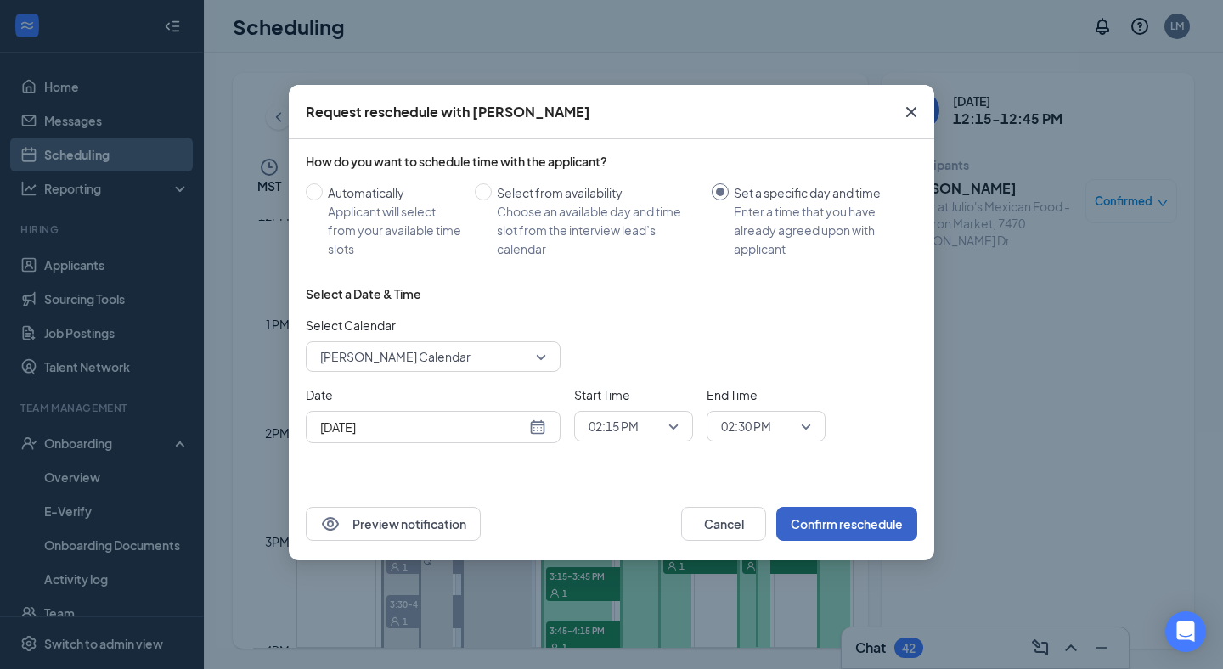
click at [833, 517] on button "Confirm reschedule" at bounding box center [846, 524] width 141 height 34
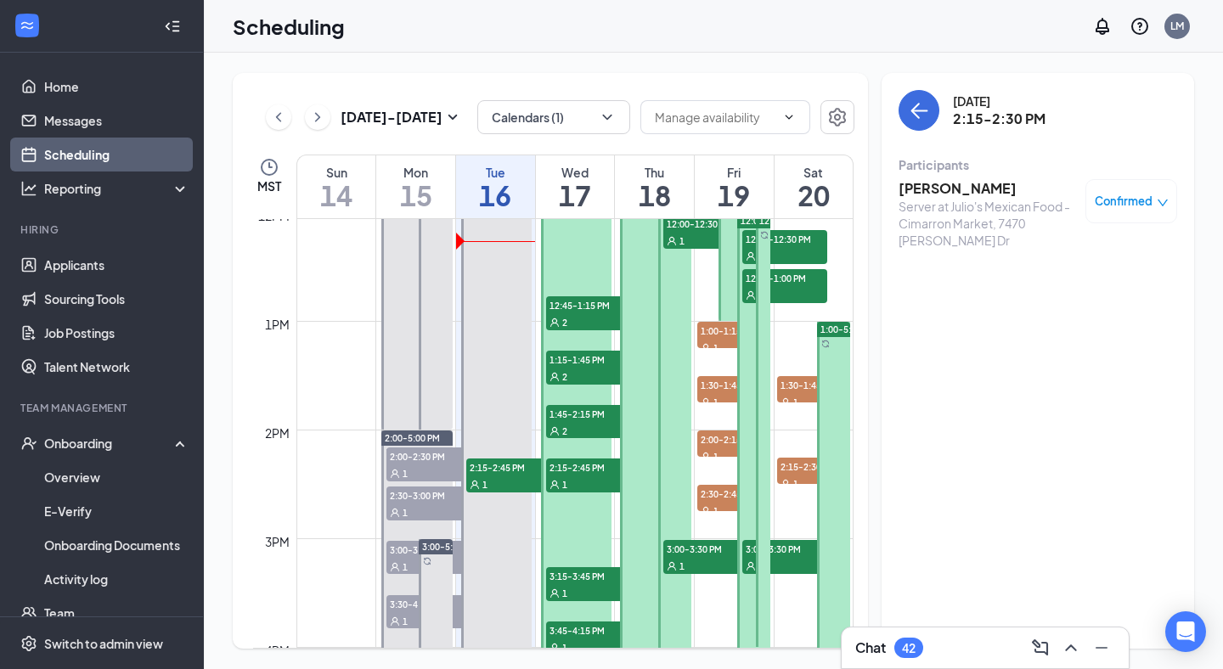
click at [606, 311] on span "12:45-1:15 PM" at bounding box center [588, 304] width 85 height 17
click at [989, 186] on h3 "[PERSON_NAME]" at bounding box center [988, 188] width 178 height 19
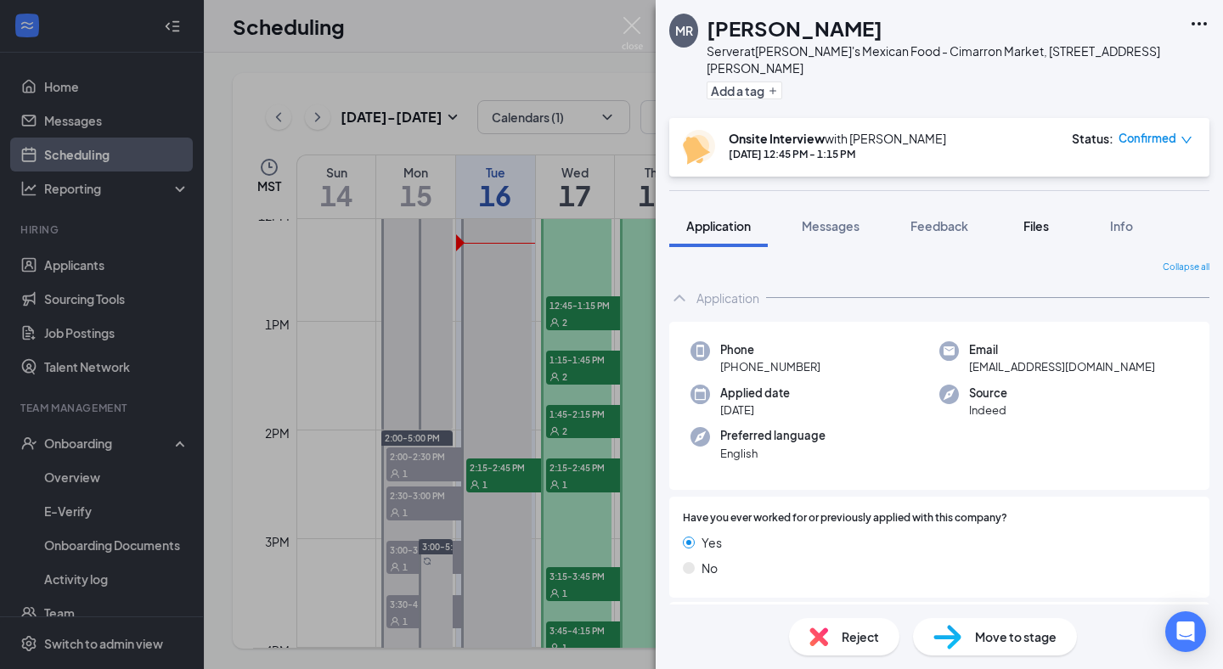
click at [1039, 227] on button "Files" at bounding box center [1036, 226] width 68 height 42
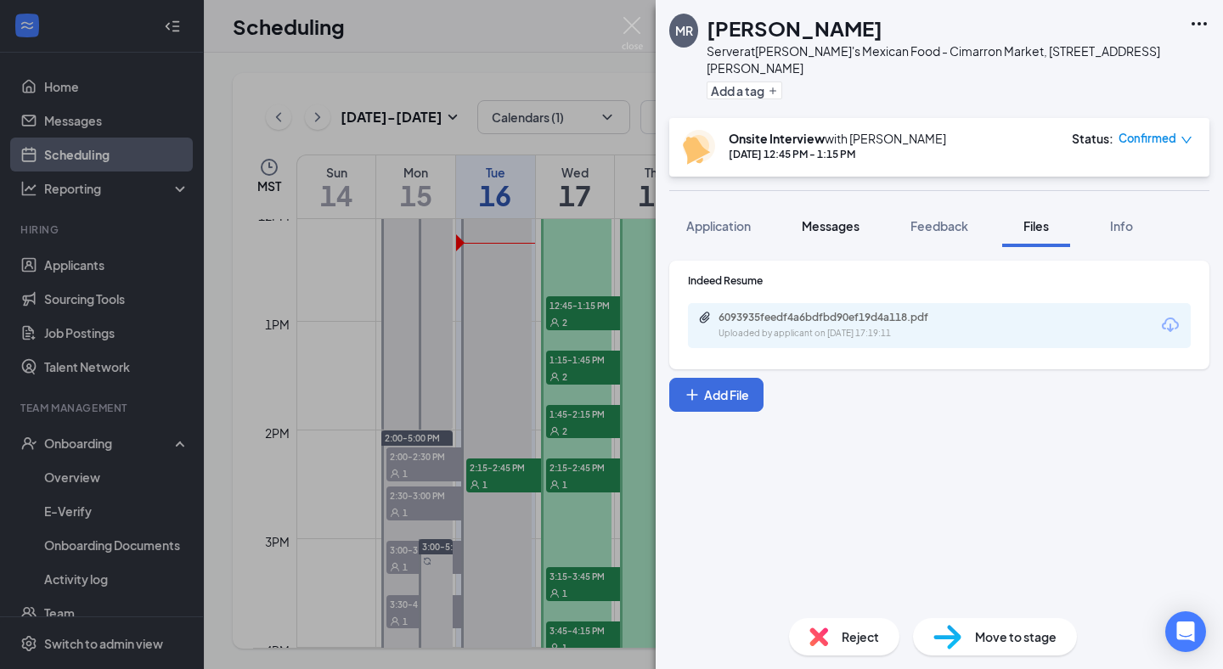
click at [823, 218] on span "Messages" at bounding box center [831, 225] width 58 height 15
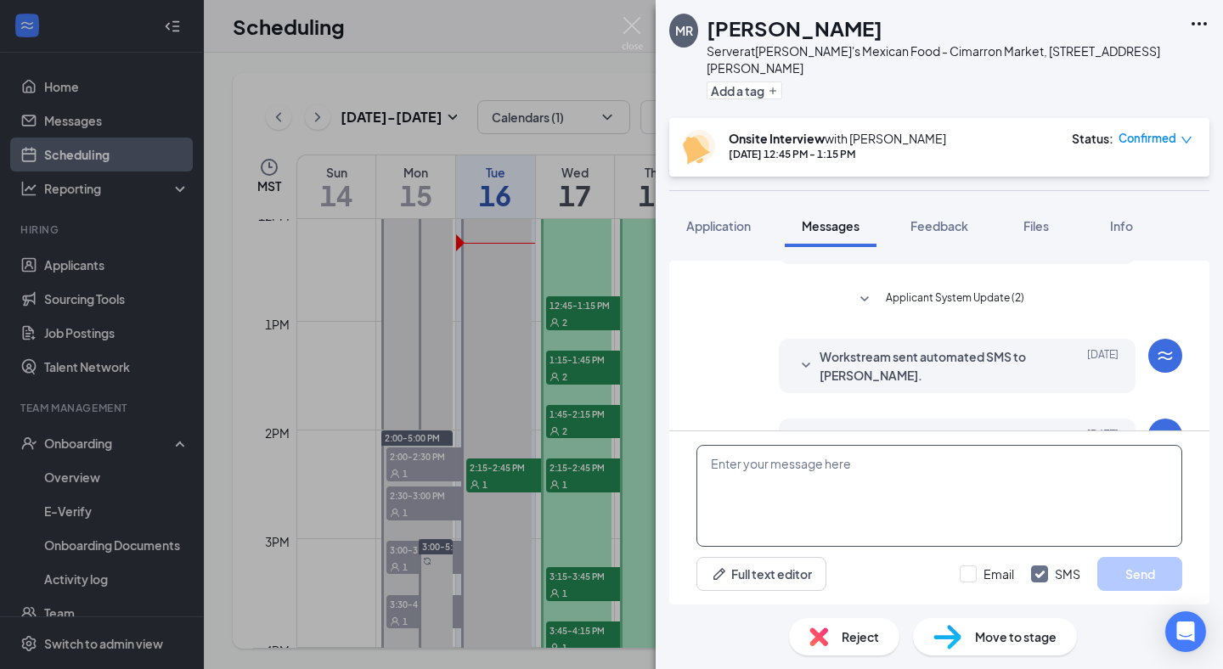
click at [823, 465] on textarea at bounding box center [939, 496] width 486 height 102
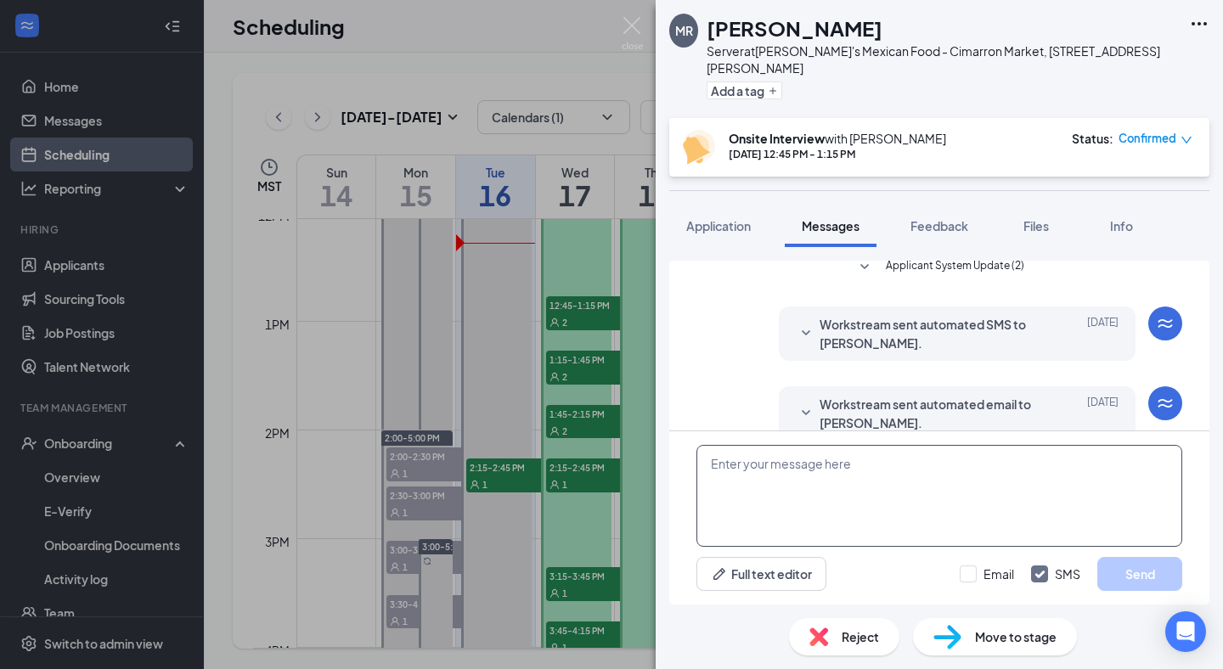
scroll to position [231, 0]
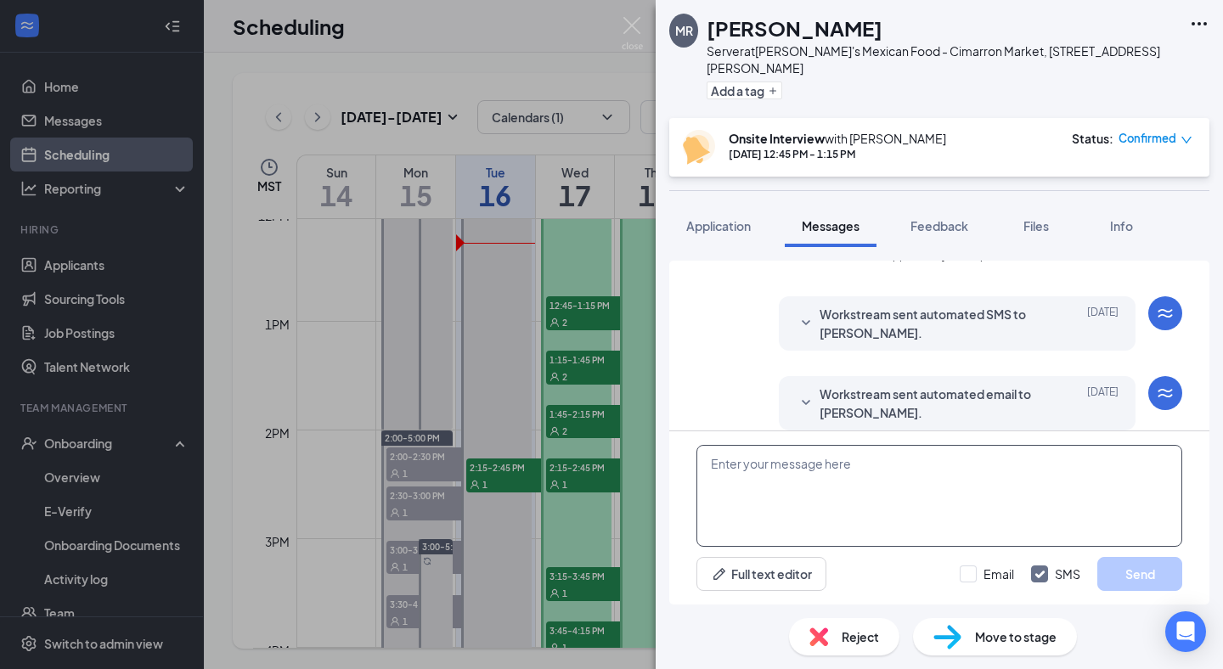
paste textarea "Hello good after noon, my name is [PERSON_NAME] from [PERSON_NAME]'s Mexican Fo…"
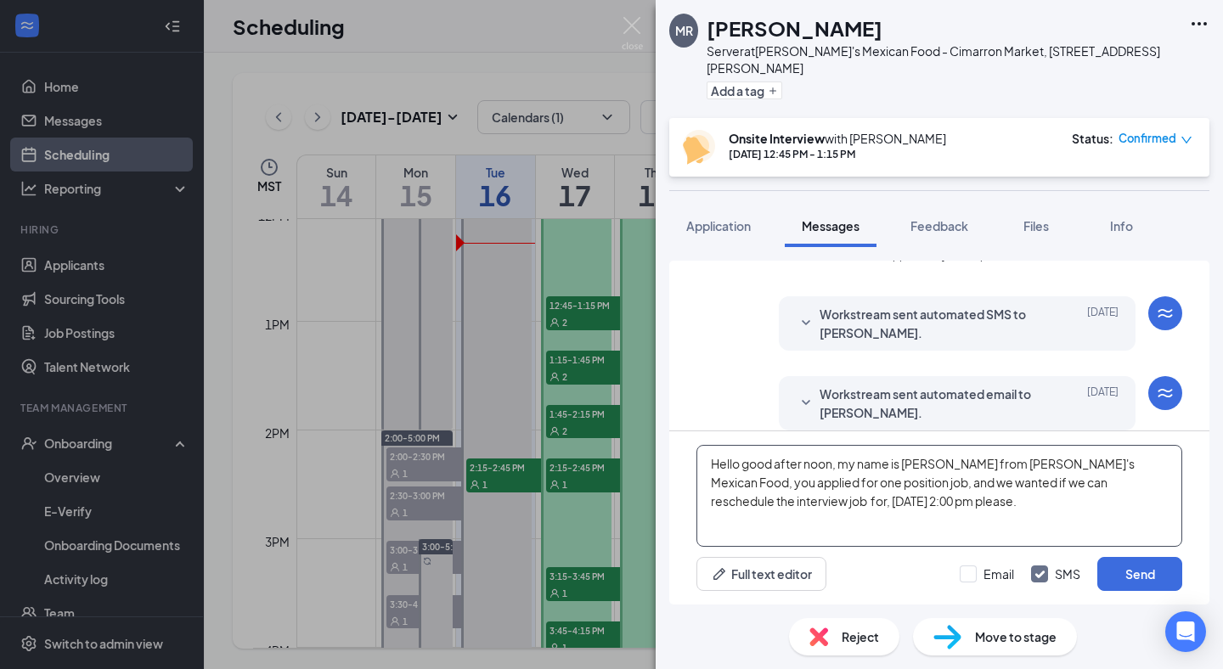
click at [733, 501] on textarea "Hello good after noon, my name is [PERSON_NAME] from [PERSON_NAME]'s Mexican Fo…" at bounding box center [939, 496] width 486 height 102
type textarea "Hello good after noon, my name is [PERSON_NAME] from [PERSON_NAME]'s Mexican Fo…"
click at [1141, 570] on button "Send" at bounding box center [1139, 574] width 85 height 34
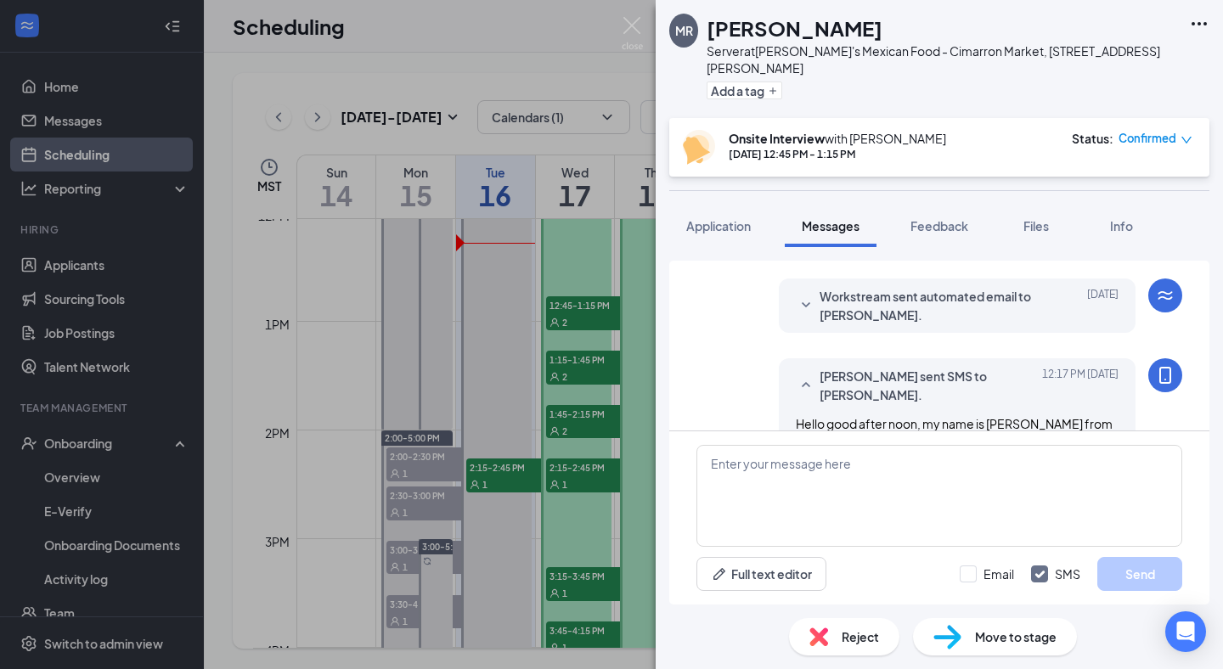
scroll to position [396, 0]
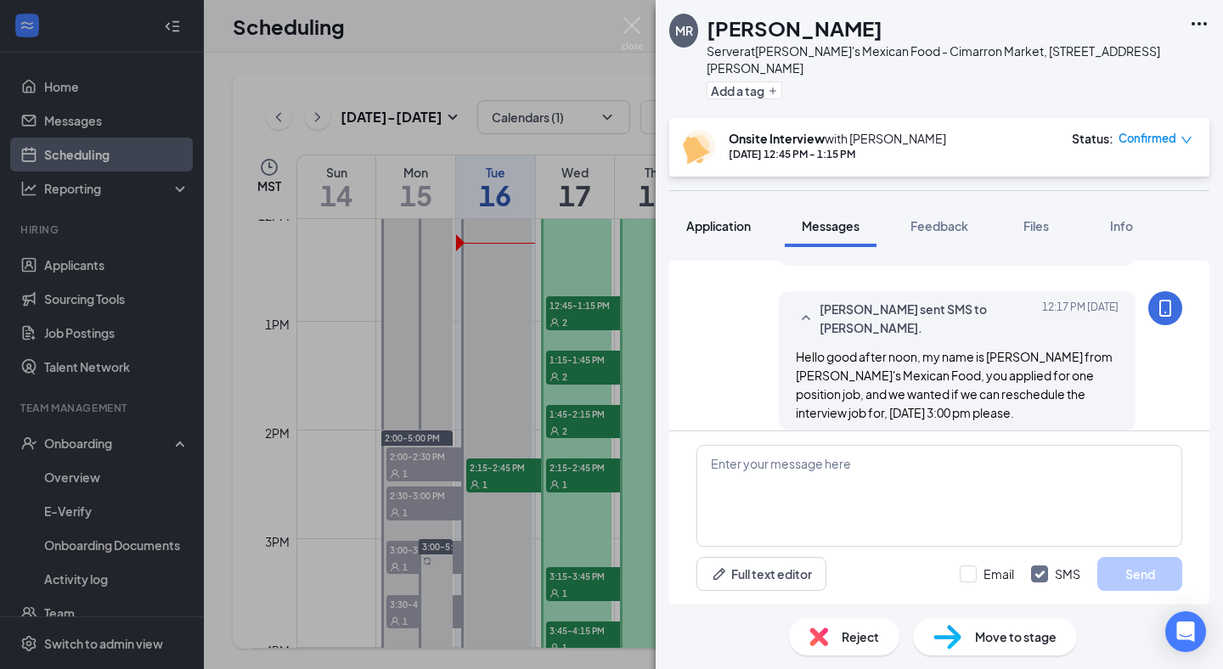
click at [734, 218] on span "Application" at bounding box center [718, 225] width 65 height 15
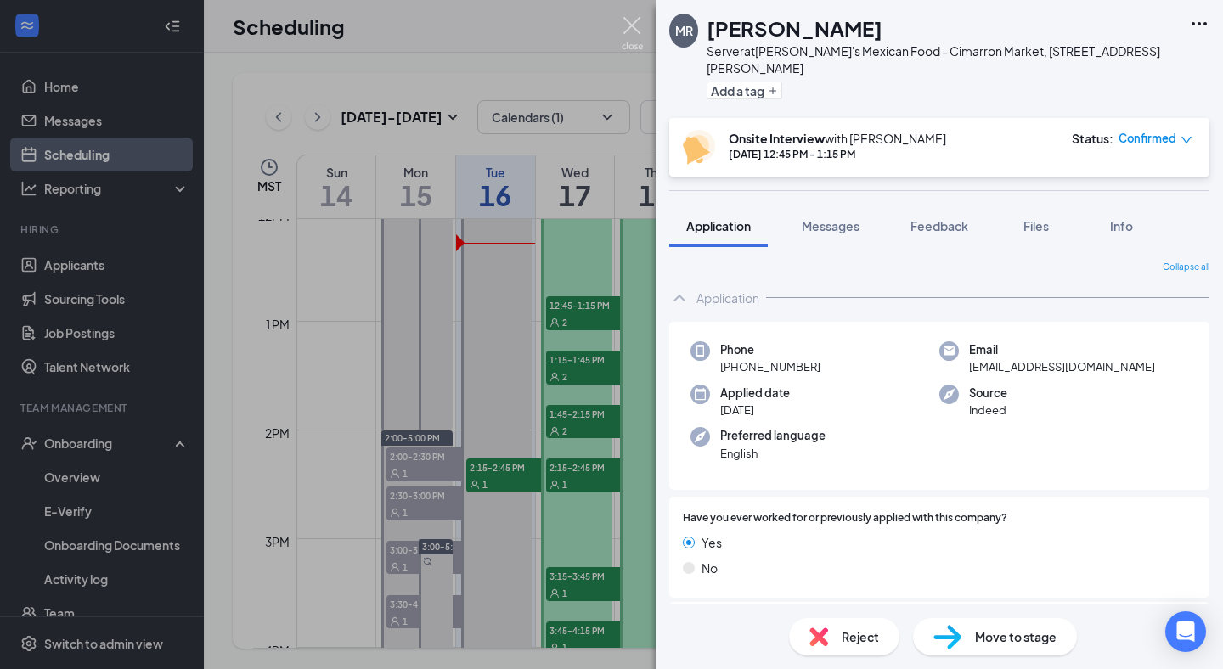
click at [628, 21] on img at bounding box center [632, 33] width 21 height 33
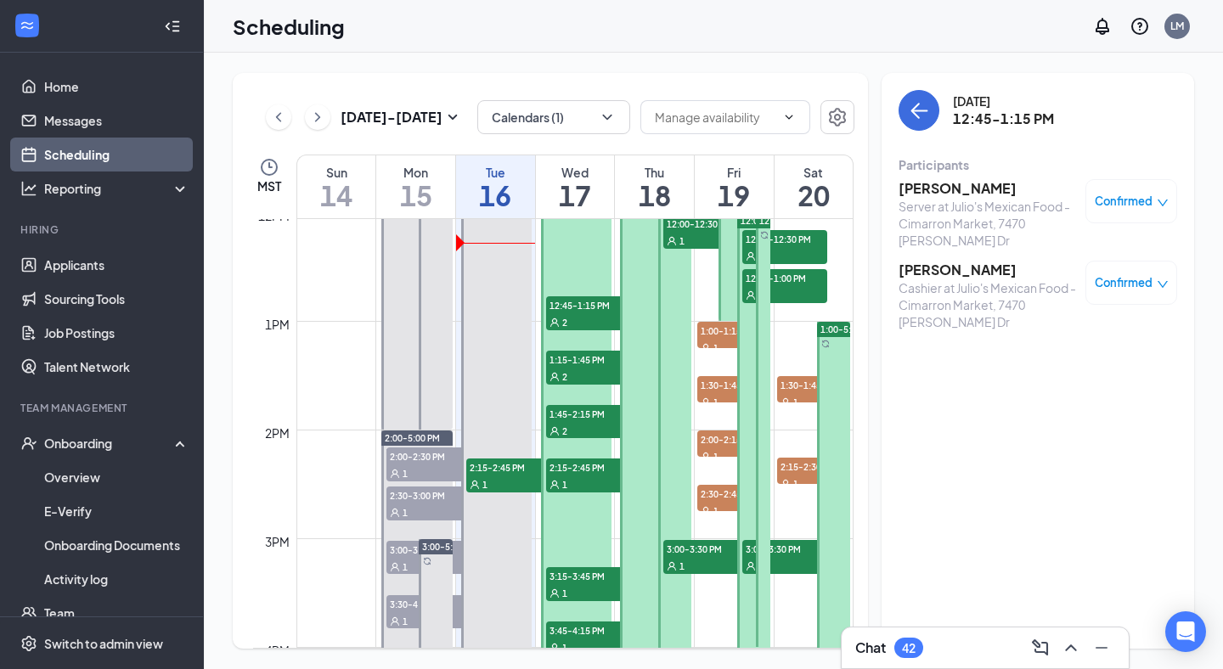
click at [586, 301] on span "12:45-1:15 PM" at bounding box center [588, 304] width 85 height 17
click at [1121, 205] on span "Confirmed" at bounding box center [1124, 201] width 58 height 17
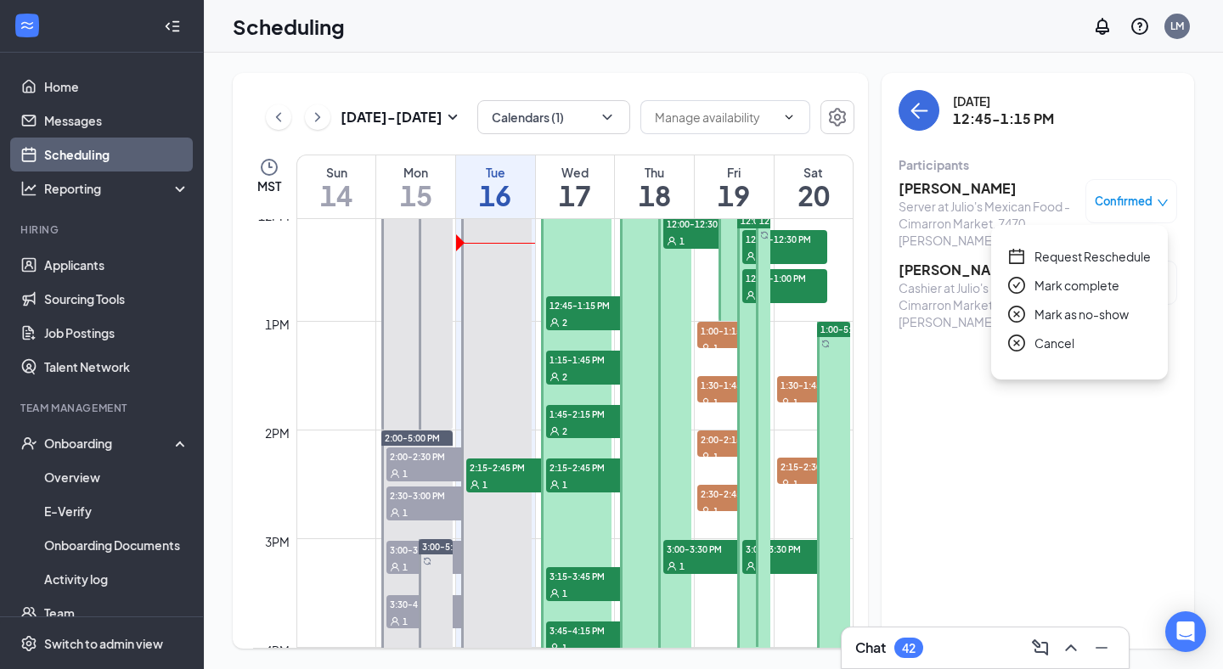
click at [1108, 255] on span "Request Reschedule" at bounding box center [1092, 256] width 116 height 19
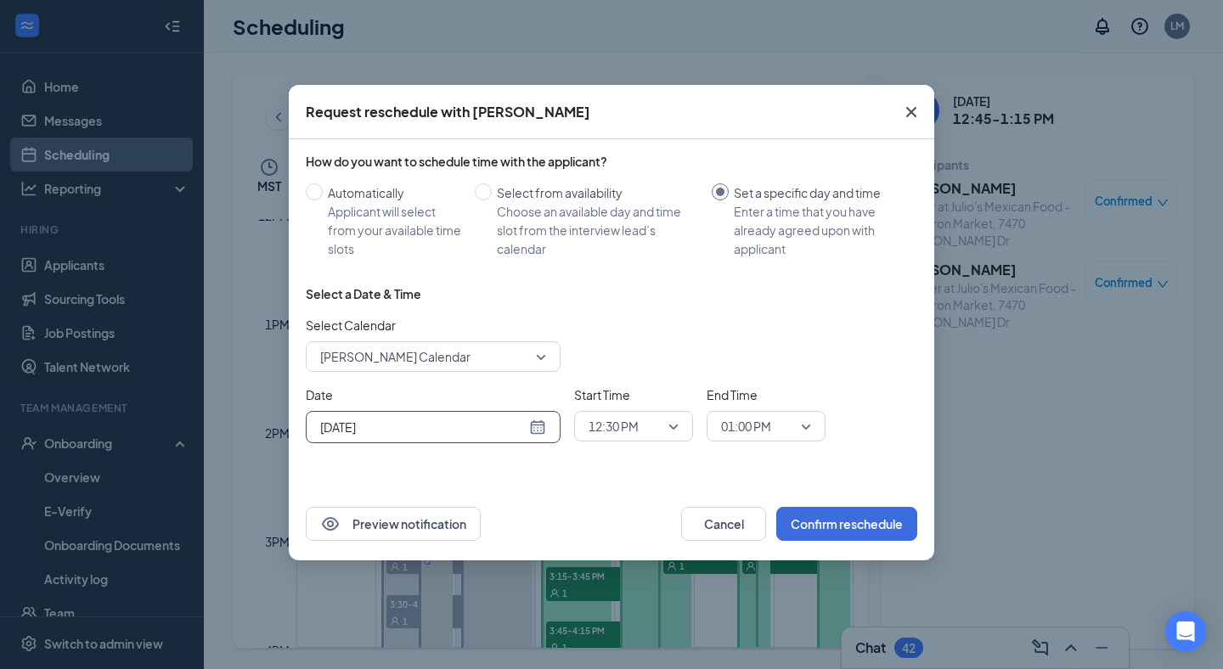
click at [423, 424] on input "[DATE]" at bounding box center [423, 427] width 206 height 19
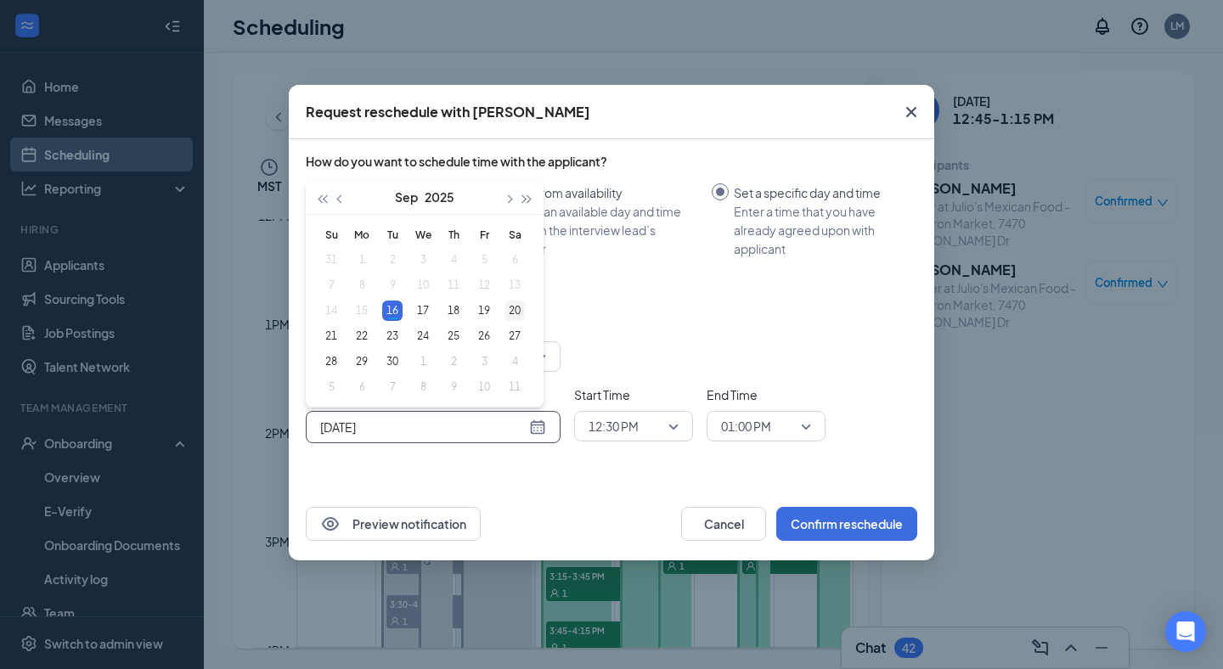
type input "[DATE]"
click at [510, 313] on div "20" at bounding box center [514, 311] width 20 height 20
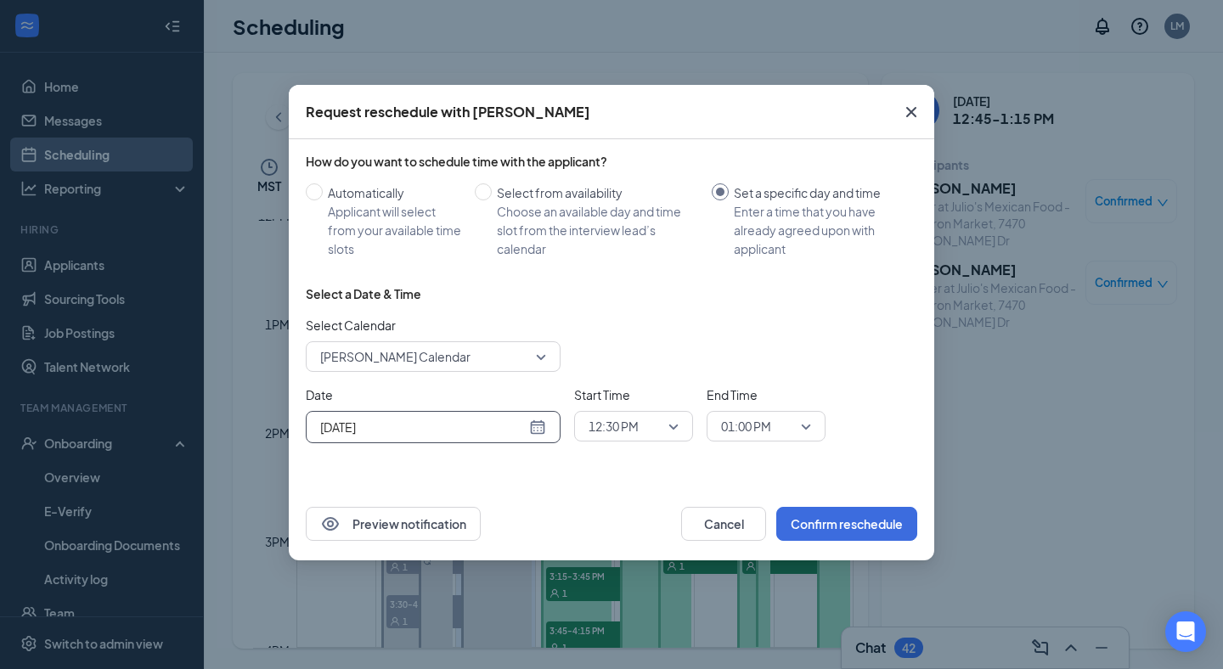
click at [639, 423] on span "12:30 PM" at bounding box center [614, 426] width 50 height 25
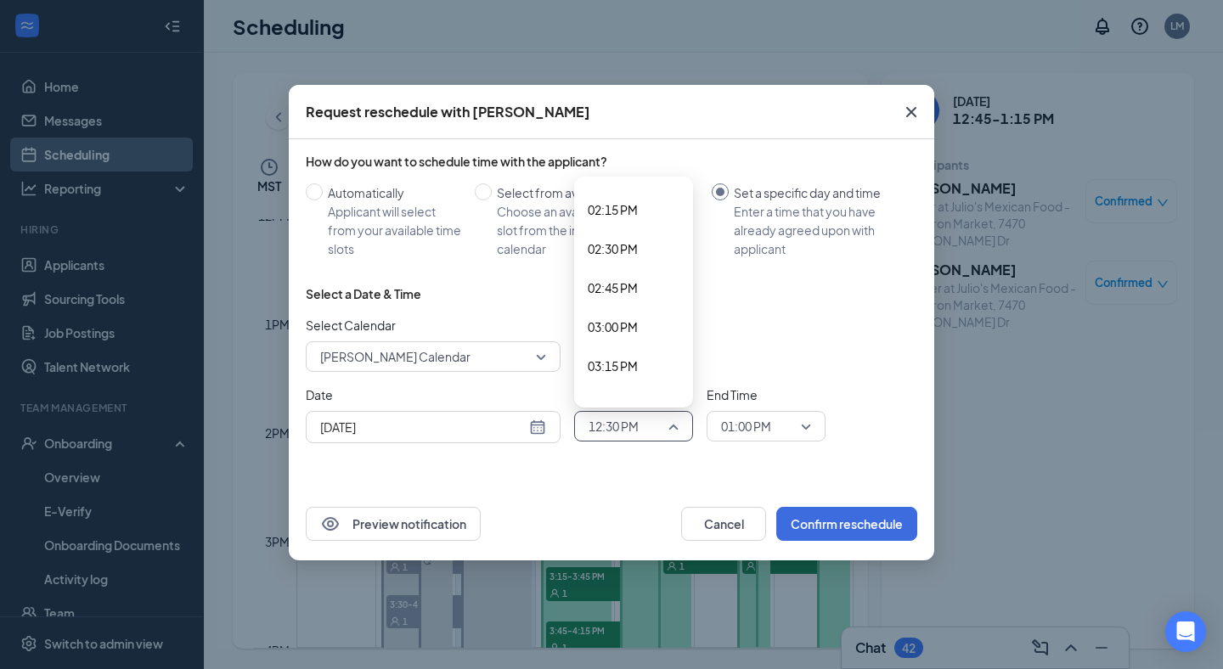
scroll to position [2207, 0]
click at [600, 263] on span "02:30 PM" at bounding box center [613, 263] width 50 height 19
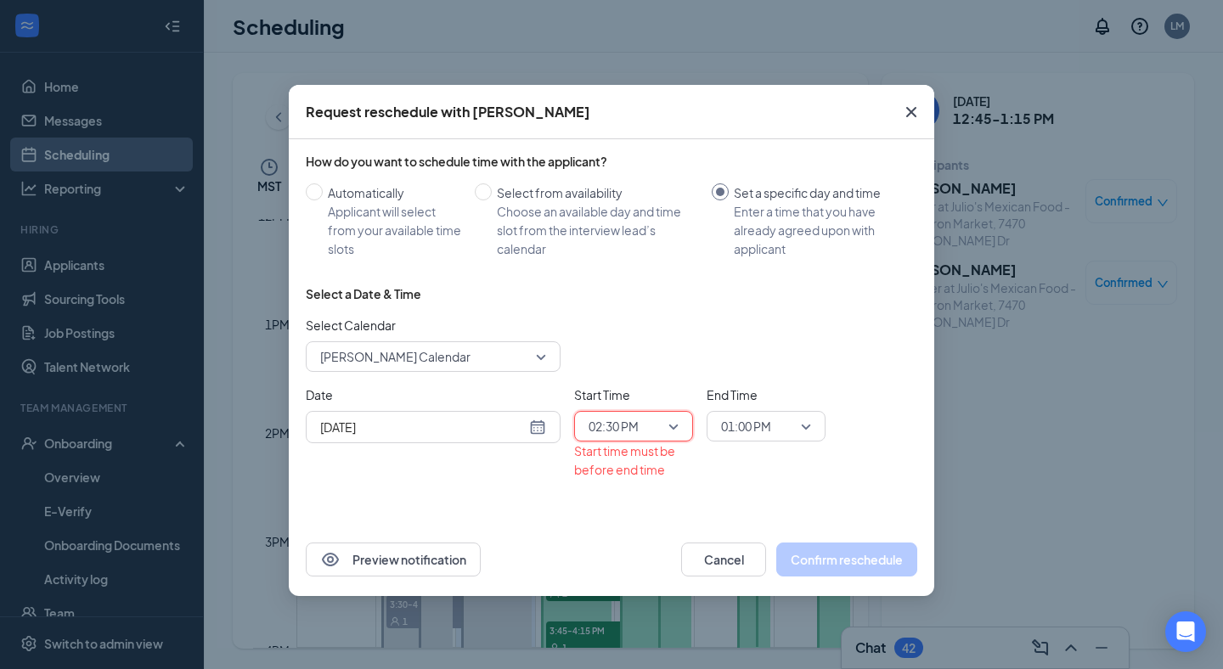
click at [742, 426] on span "01:00 PM" at bounding box center [746, 426] width 50 height 25
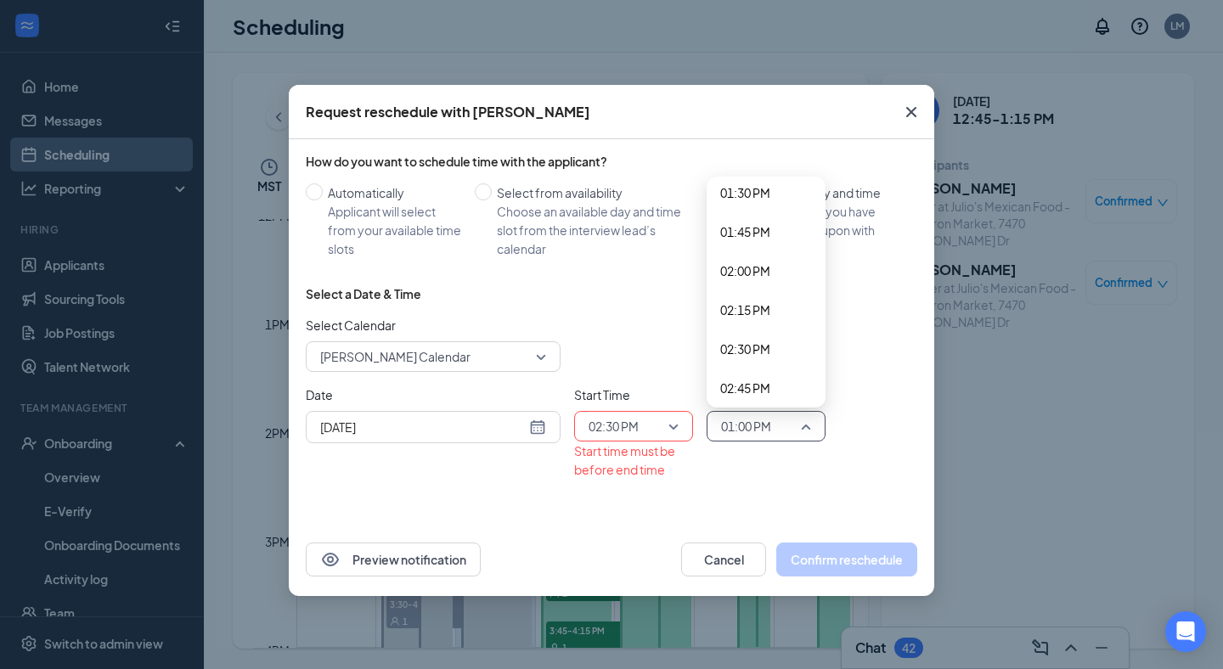
scroll to position [2150, 0]
click at [755, 373] on div "02:45 PM" at bounding box center [766, 360] width 119 height 39
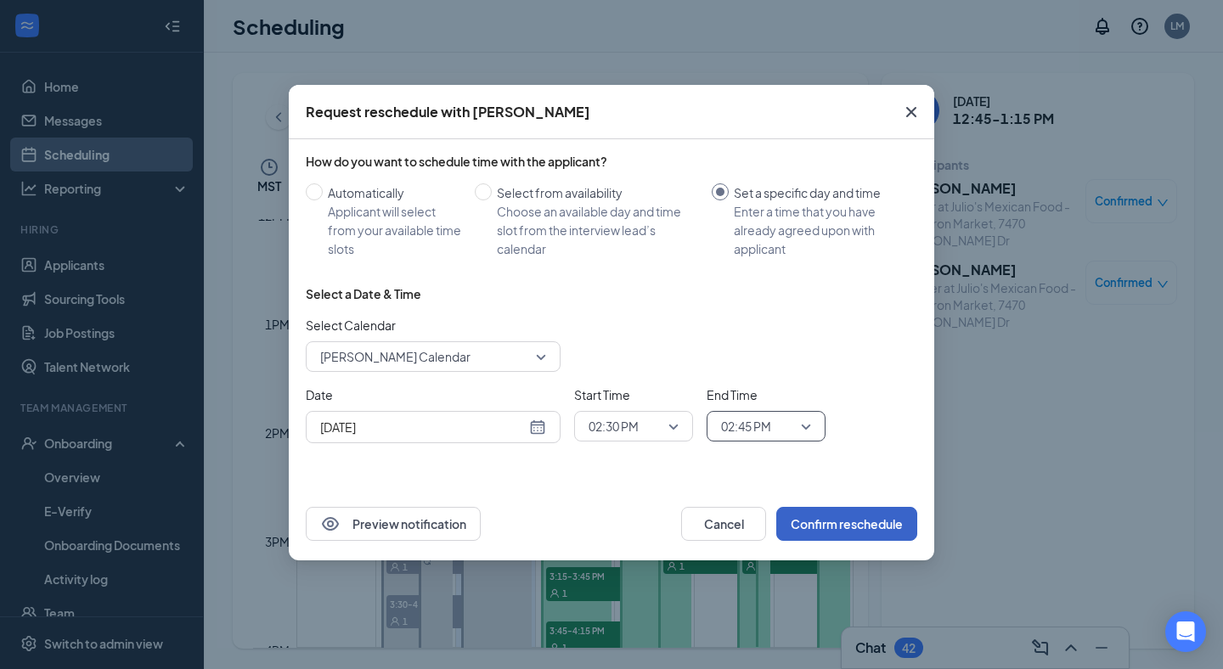
click at [813, 515] on button "Confirm reschedule" at bounding box center [846, 524] width 141 height 34
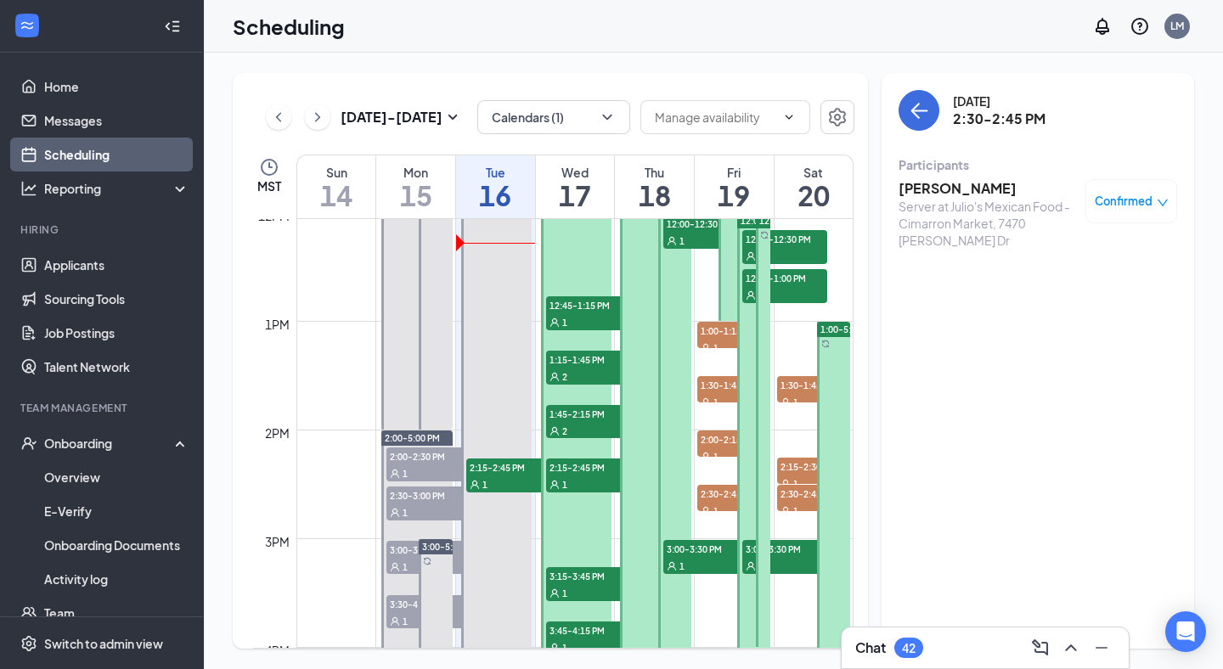
click at [1133, 199] on span "Confirmed" at bounding box center [1124, 201] width 58 height 17
click at [1092, 262] on span "Request Reschedule" at bounding box center [1092, 256] width 116 height 19
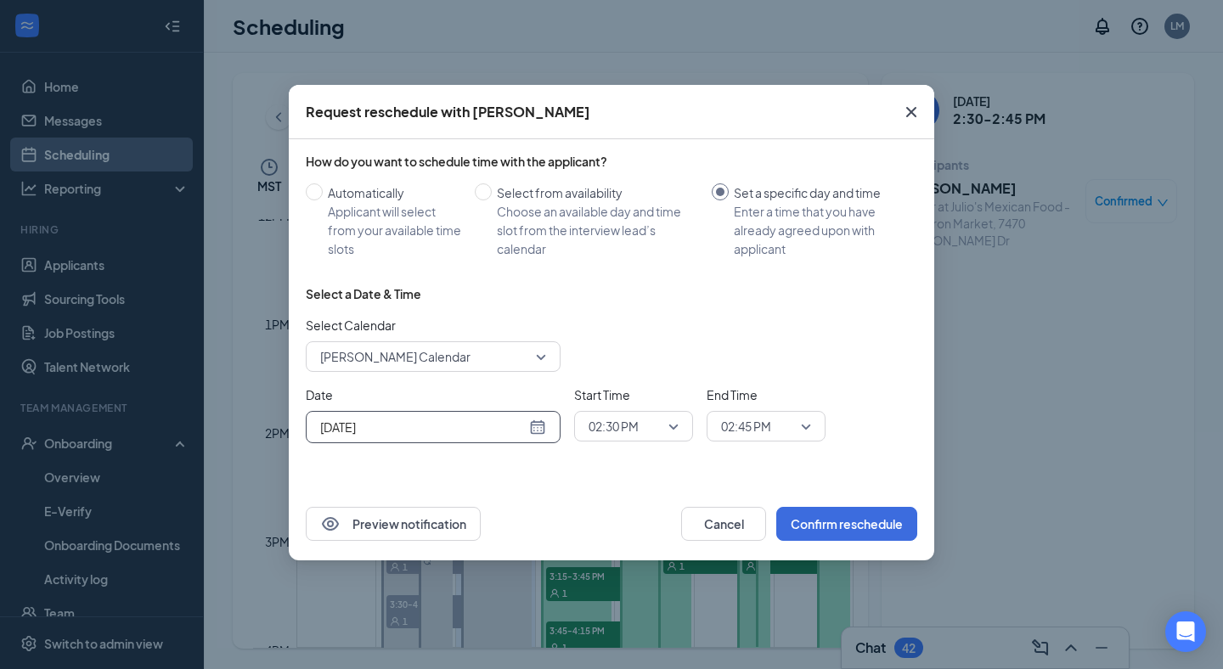
click at [473, 431] on input "[DATE]" at bounding box center [423, 427] width 206 height 19
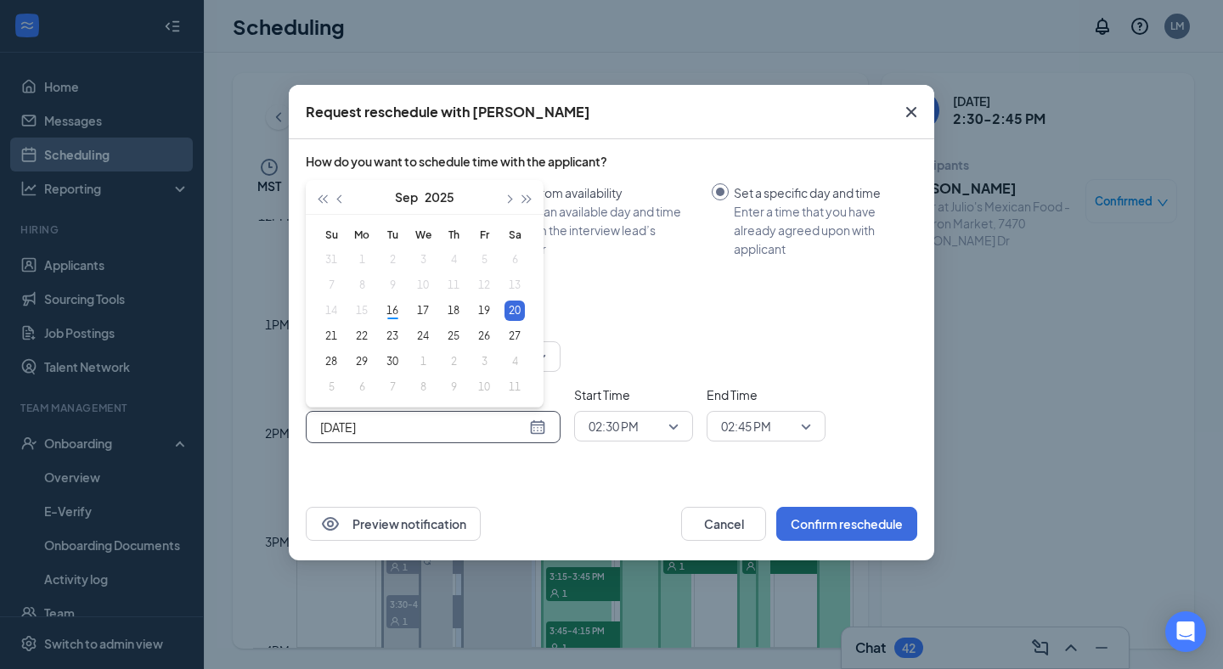
type input "[DATE]"
click at [512, 311] on div "20" at bounding box center [514, 311] width 20 height 20
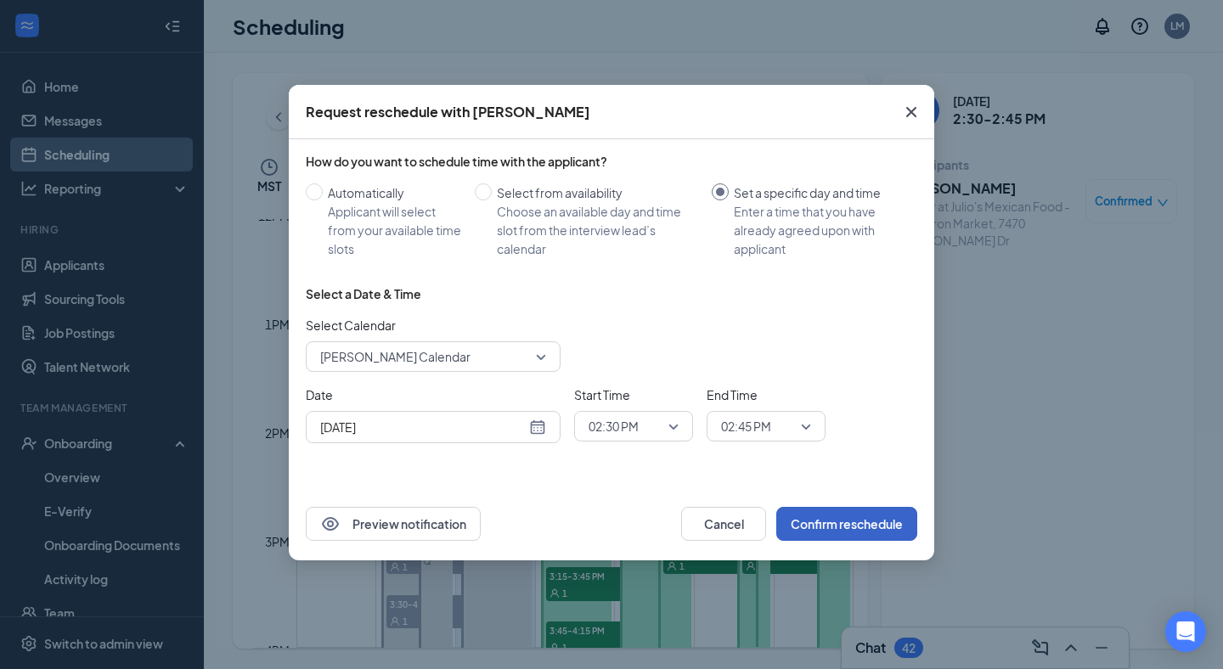
click at [841, 521] on button "Confirm reschedule" at bounding box center [846, 524] width 141 height 34
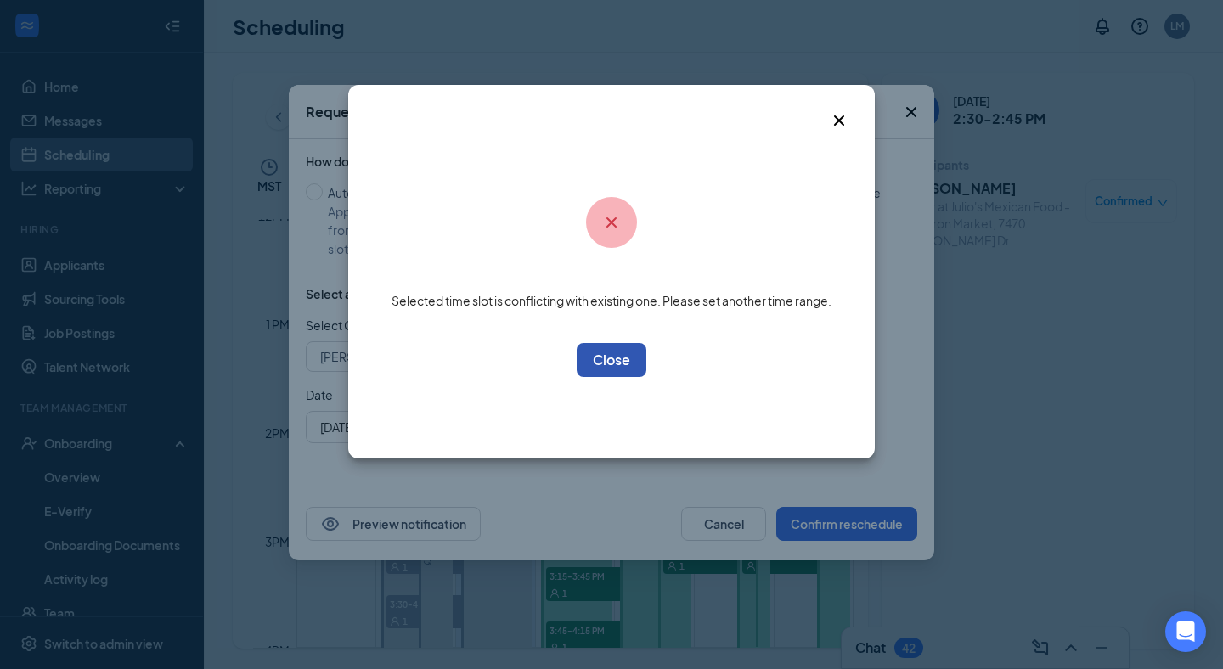
click at [612, 344] on button "OK" at bounding box center [612, 360] width 70 height 34
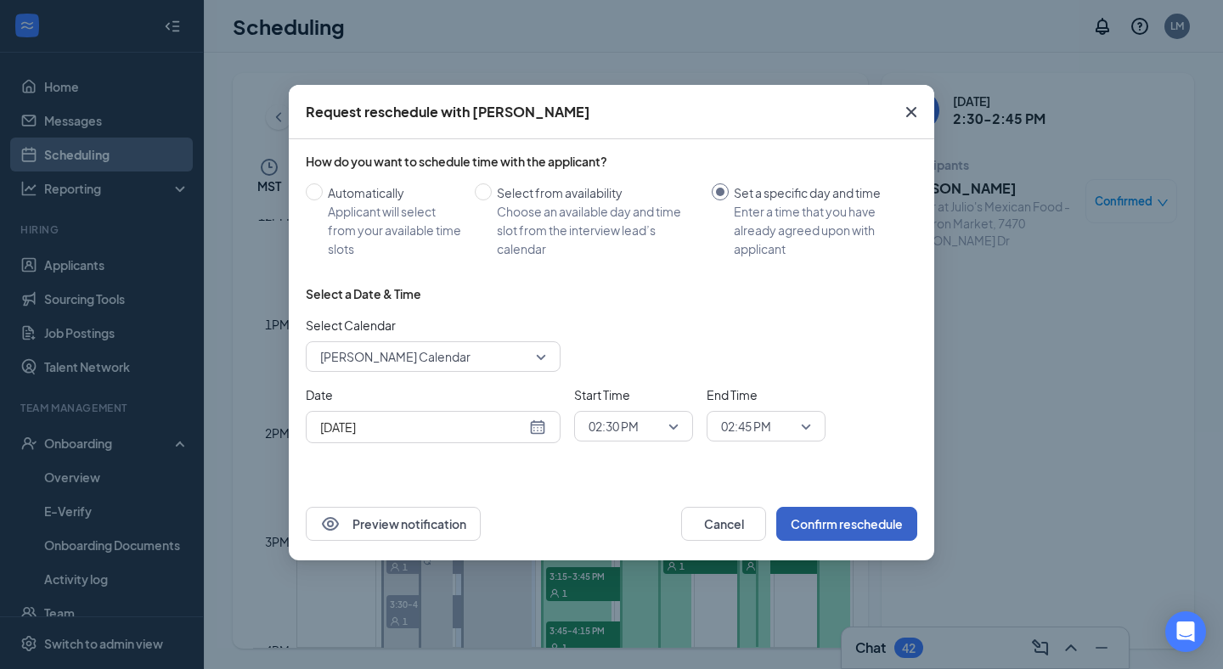
click at [646, 426] on span "02:30 PM" at bounding box center [626, 426] width 75 height 25
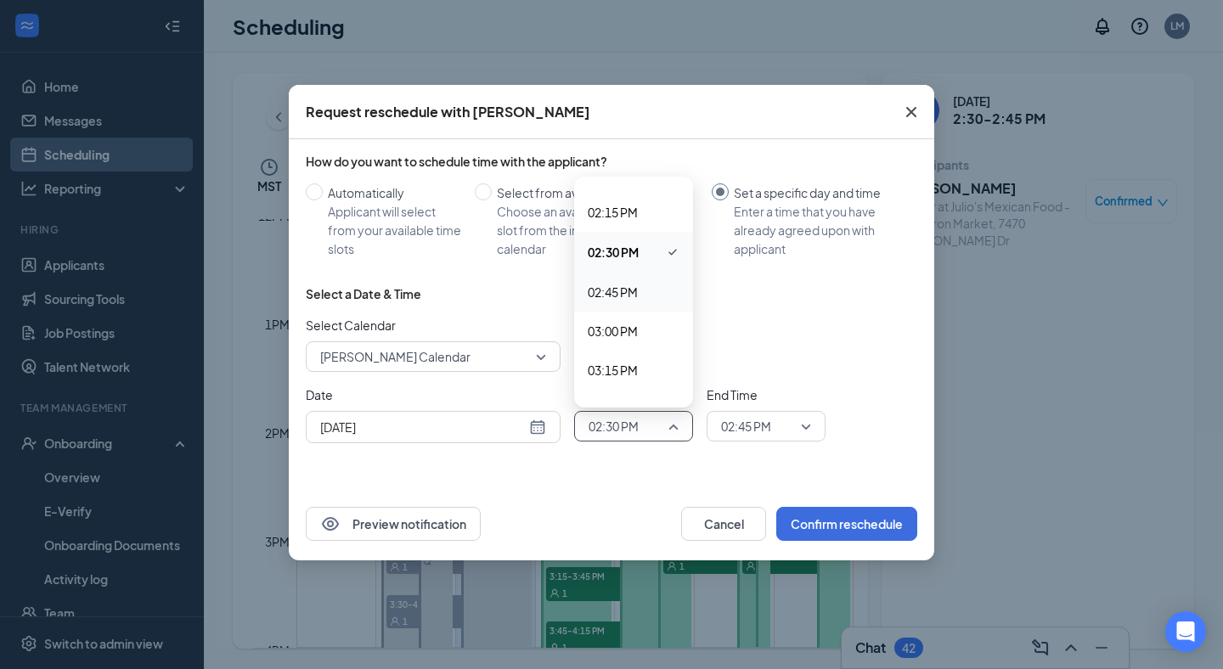
scroll to position [2227, 0]
click at [624, 300] on div "02:45 PM" at bounding box center [633, 282] width 119 height 39
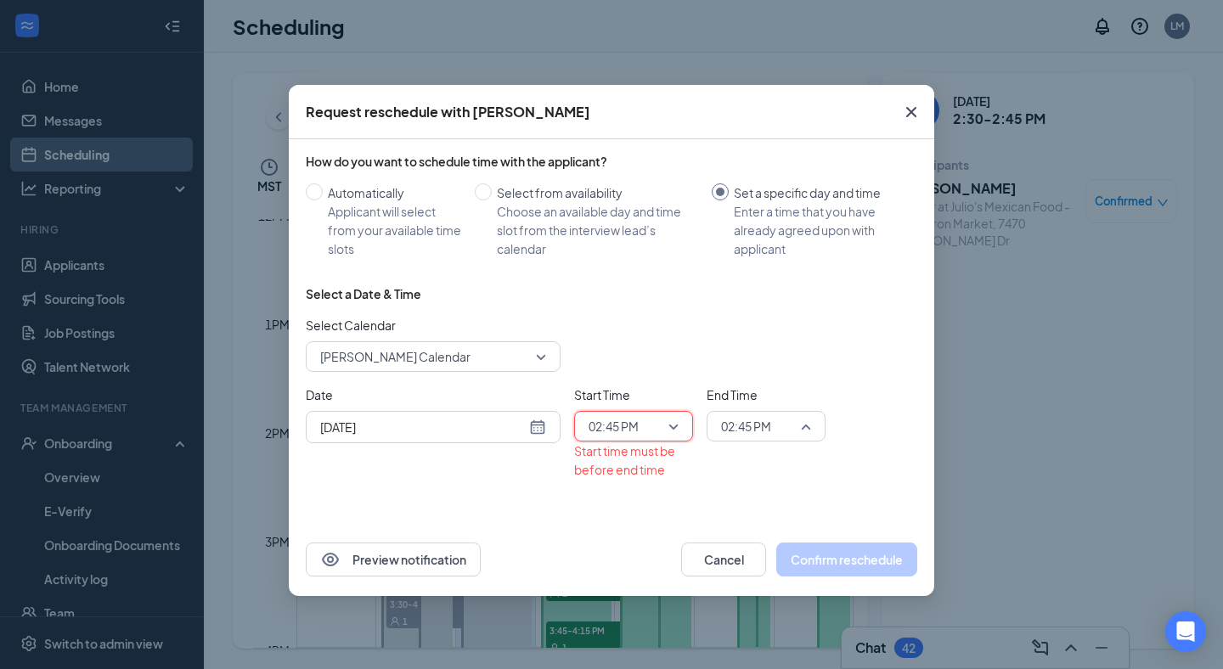
click at [716, 427] on div "02:45 PM" at bounding box center [766, 426] width 119 height 31
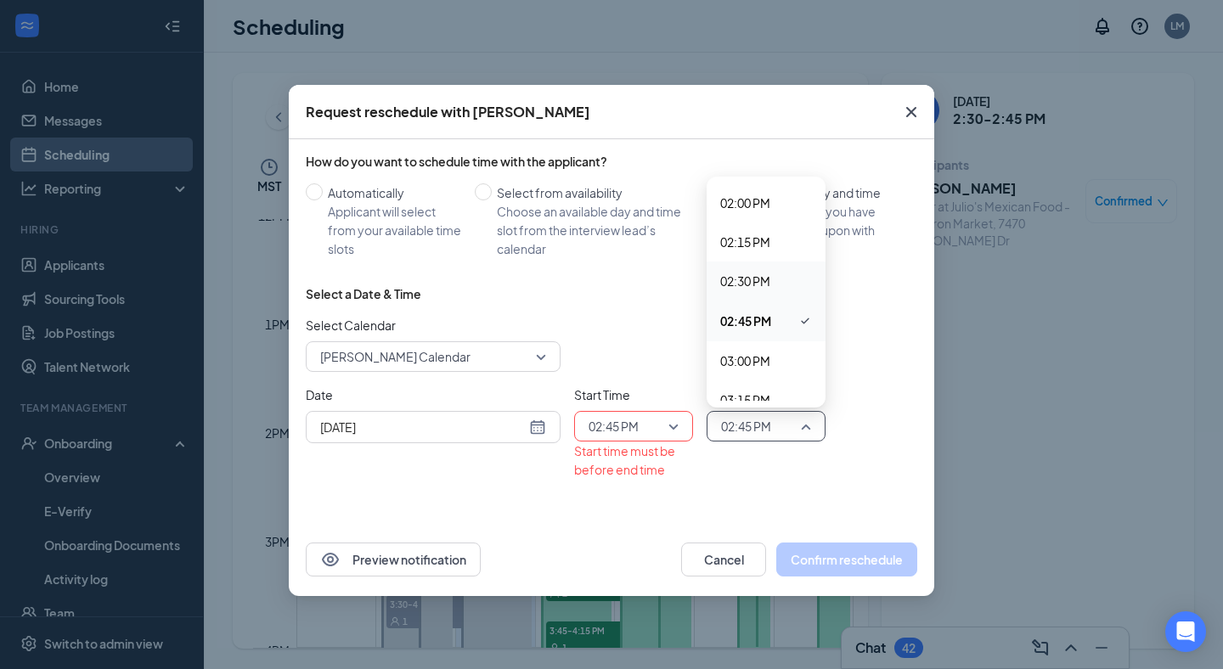
scroll to position [2190, 0]
click at [738, 347] on div "03:00 PM" at bounding box center [766, 359] width 119 height 39
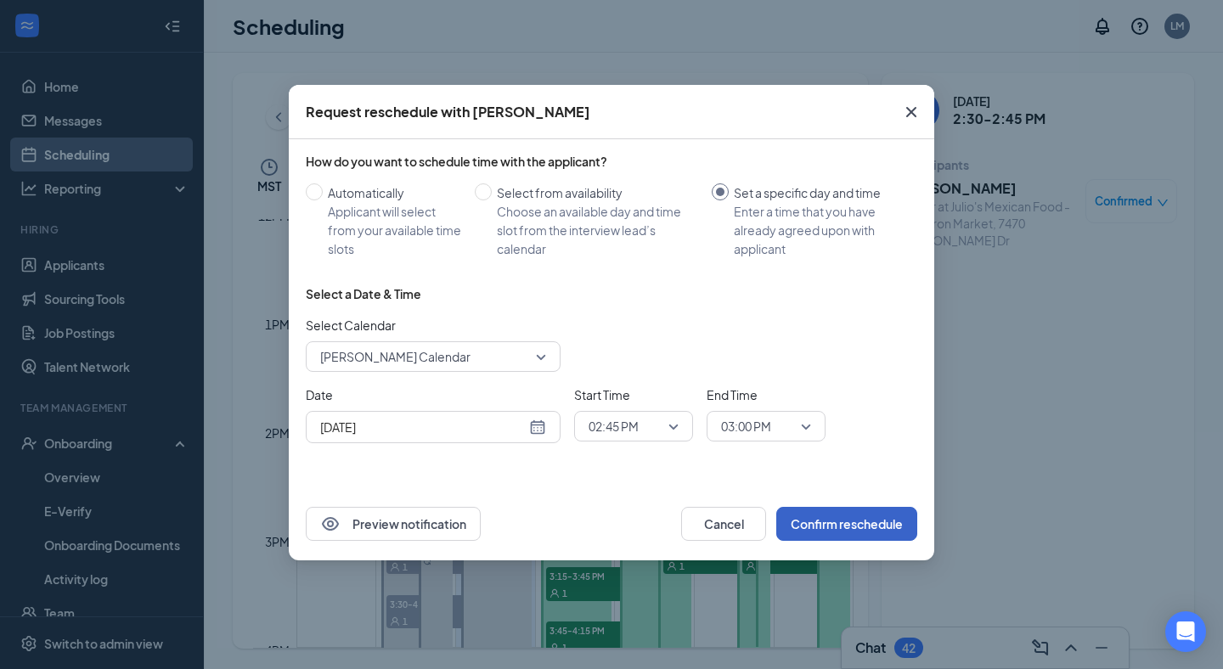
click at [826, 540] on button "Confirm reschedule" at bounding box center [846, 524] width 141 height 34
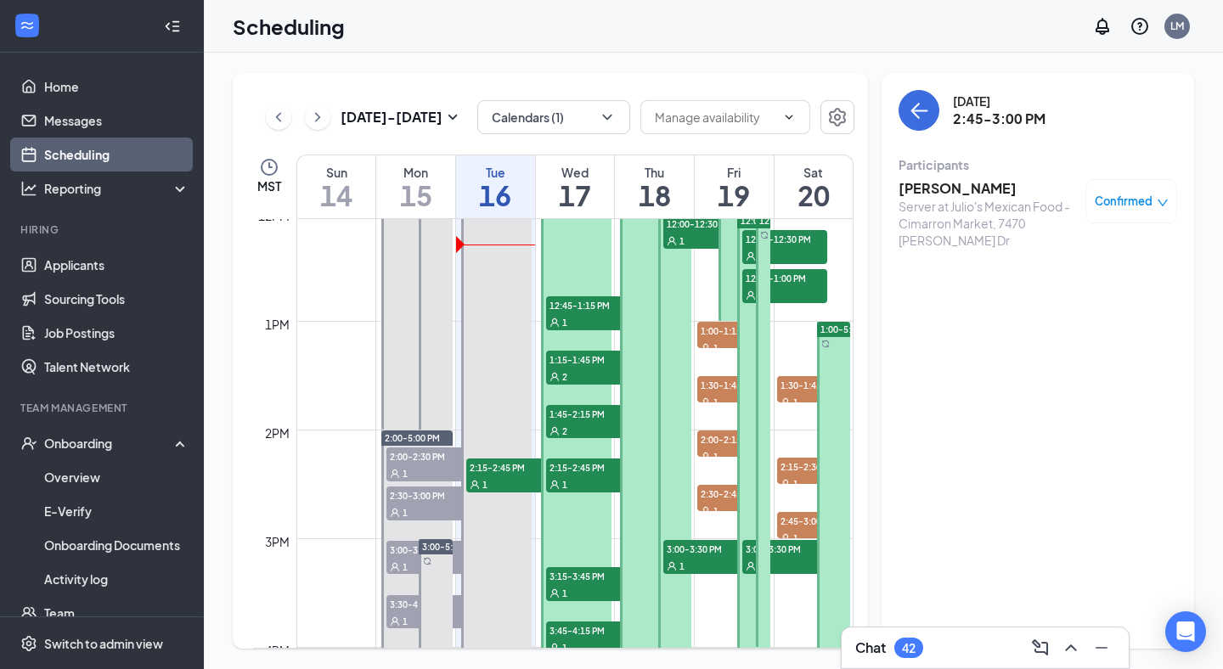
click at [583, 326] on div "1" at bounding box center [588, 321] width 85 height 17
click at [584, 364] on span "1:15-1:45 PM" at bounding box center [588, 359] width 85 height 17
click at [585, 296] on span "12:45-1:15 PM" at bounding box center [588, 304] width 85 height 17
click at [1108, 203] on span "Confirmed" at bounding box center [1124, 201] width 58 height 17
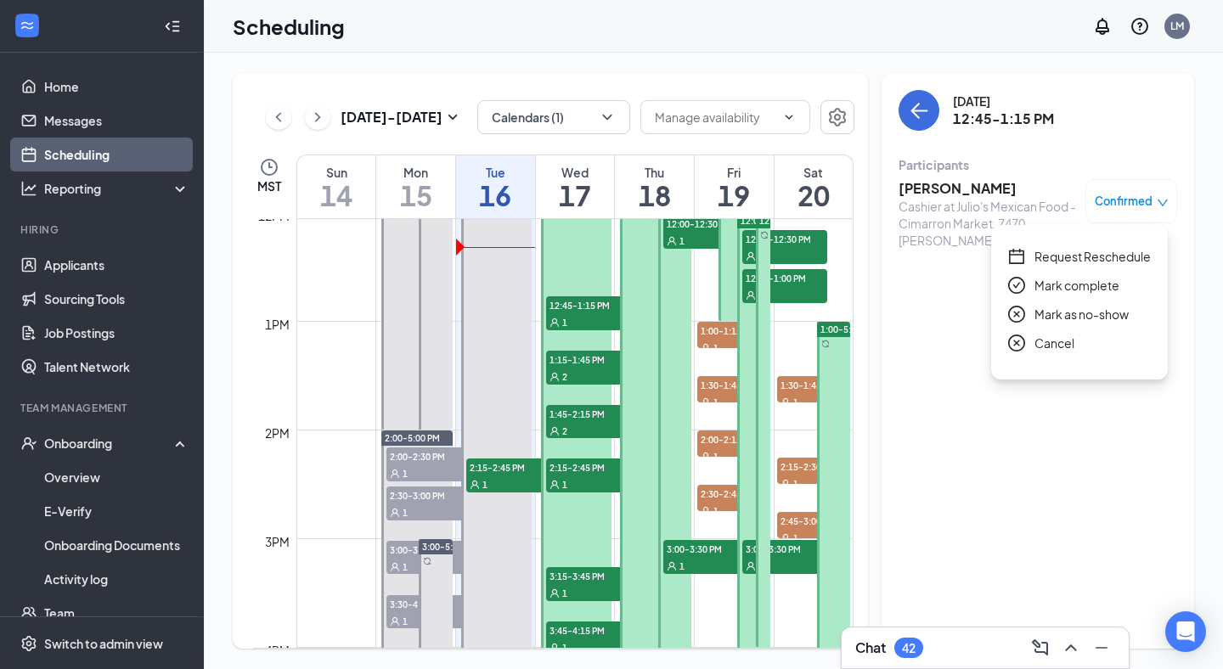
click at [1041, 256] on span "Request Reschedule" at bounding box center [1092, 256] width 116 height 19
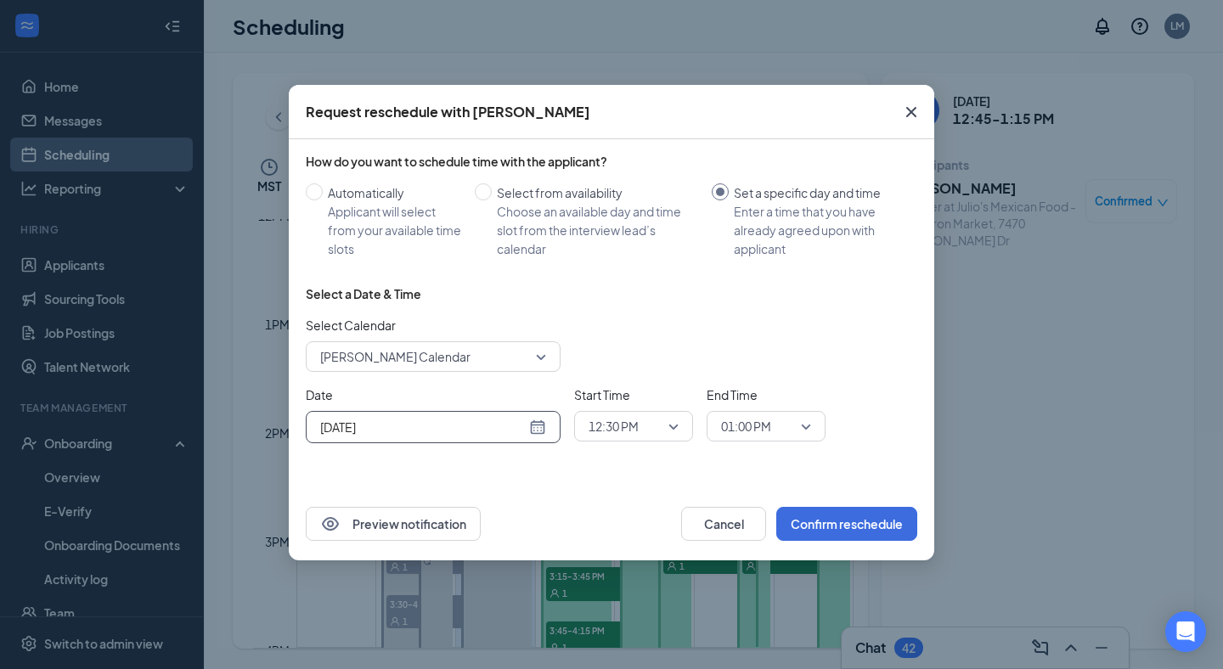
click at [483, 423] on input "[DATE]" at bounding box center [423, 427] width 206 height 19
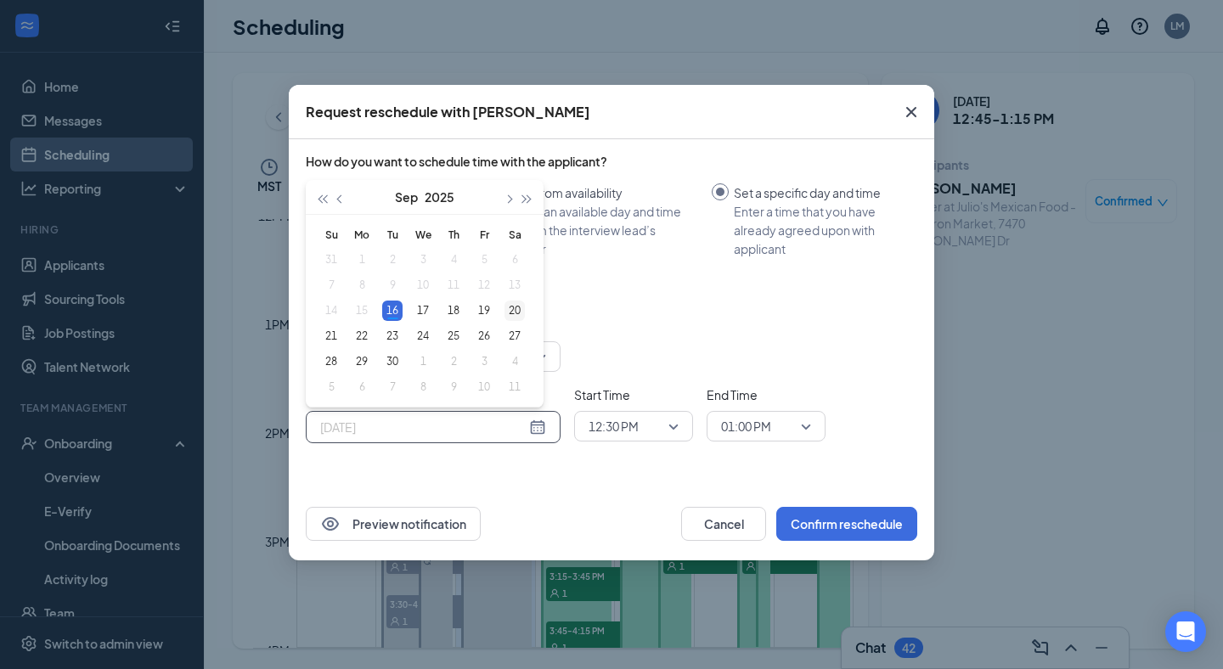
type input "[DATE]"
click at [521, 307] on div "20" at bounding box center [514, 311] width 20 height 20
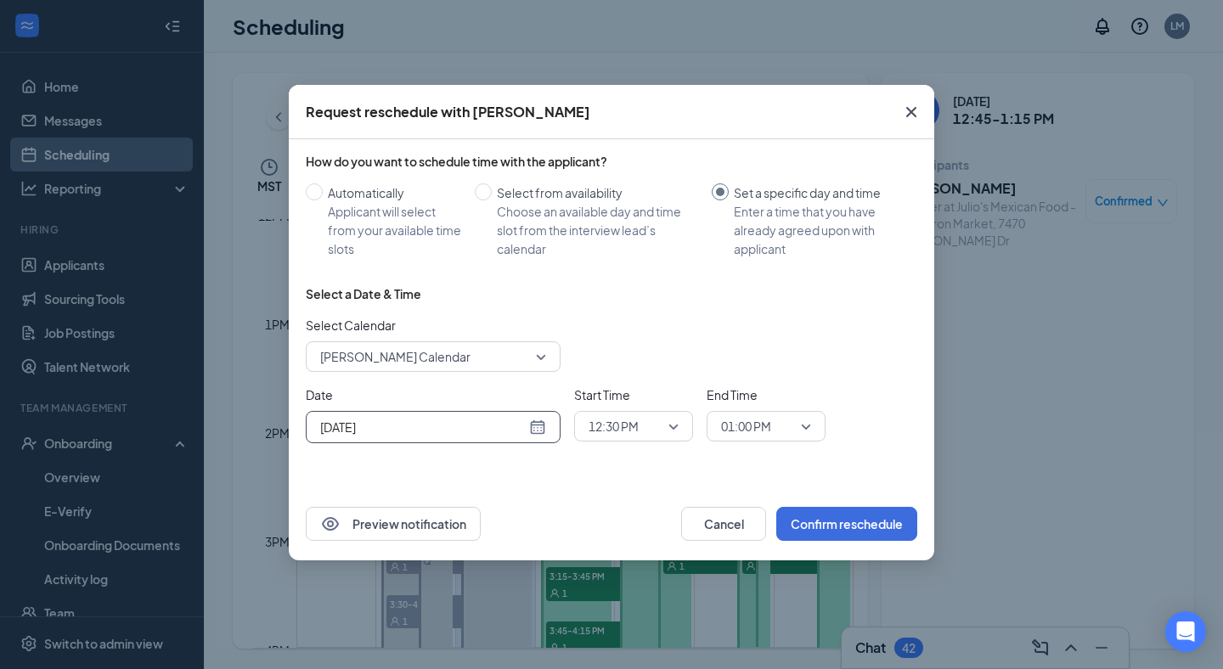
click at [620, 422] on span "12:30 PM" at bounding box center [614, 426] width 50 height 25
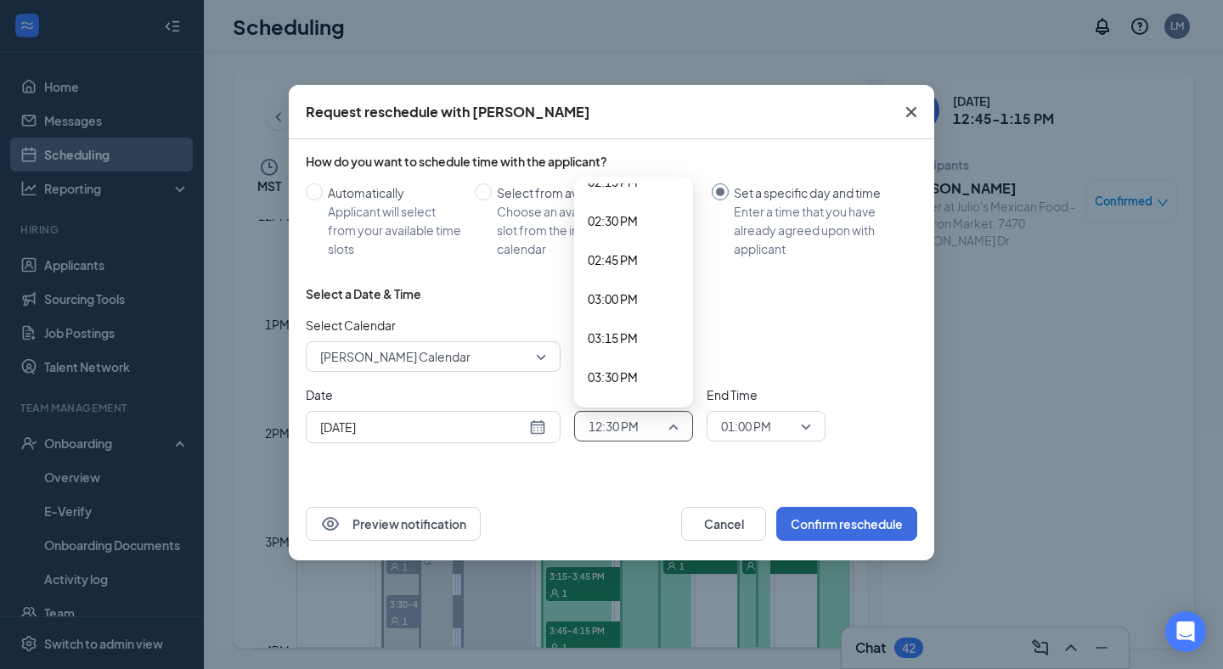
scroll to position [2271, 0]
click at [604, 320] on span "03:15 PM" at bounding box center [613, 316] width 50 height 19
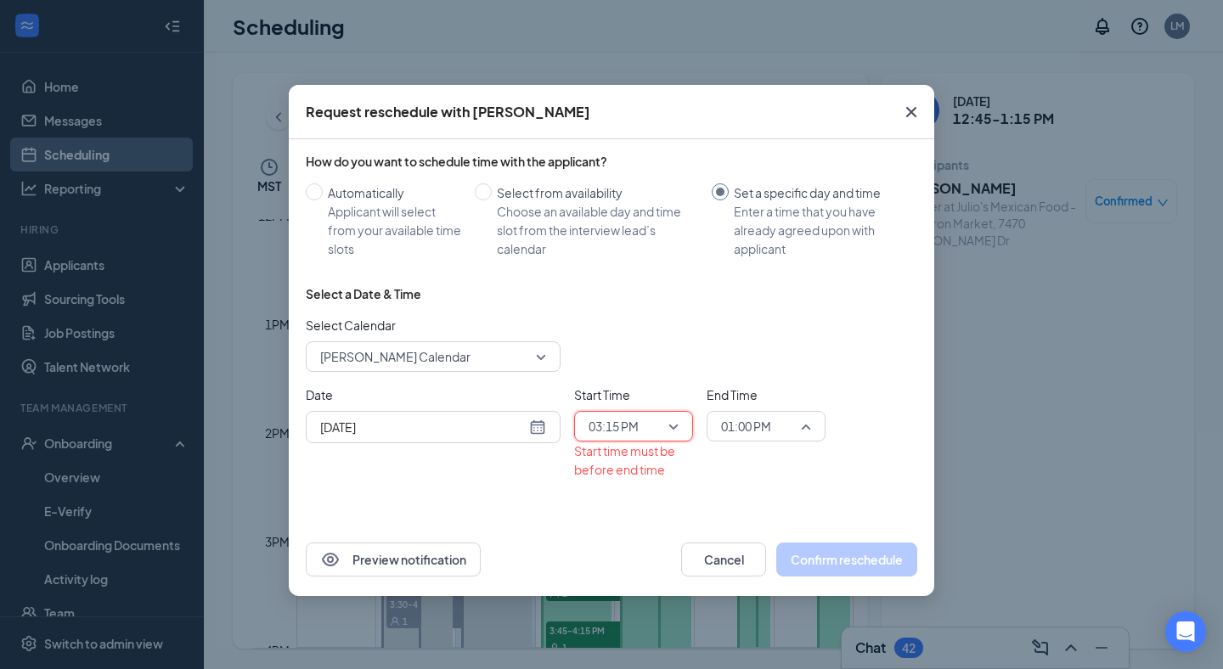
click at [752, 419] on span "01:00 PM" at bounding box center [746, 426] width 50 height 25
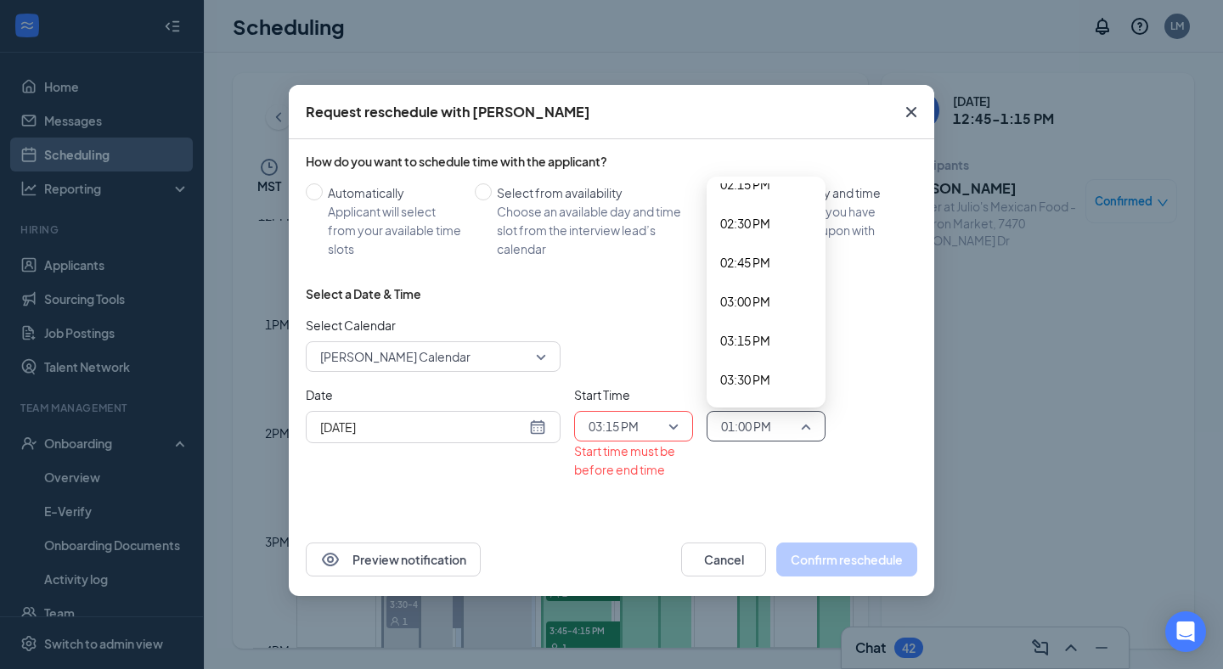
scroll to position [2251, 0]
click at [754, 359] on div "03:30 PM" at bounding box center [766, 376] width 119 height 39
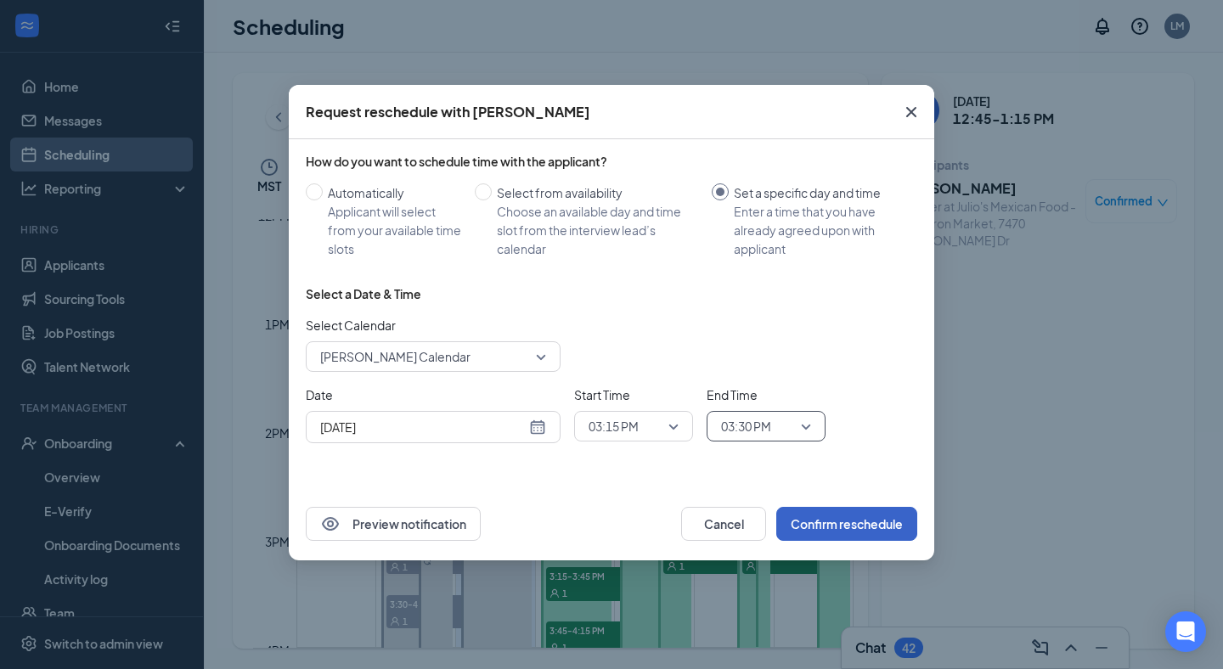
click at [814, 523] on button "Confirm reschedule" at bounding box center [846, 524] width 141 height 34
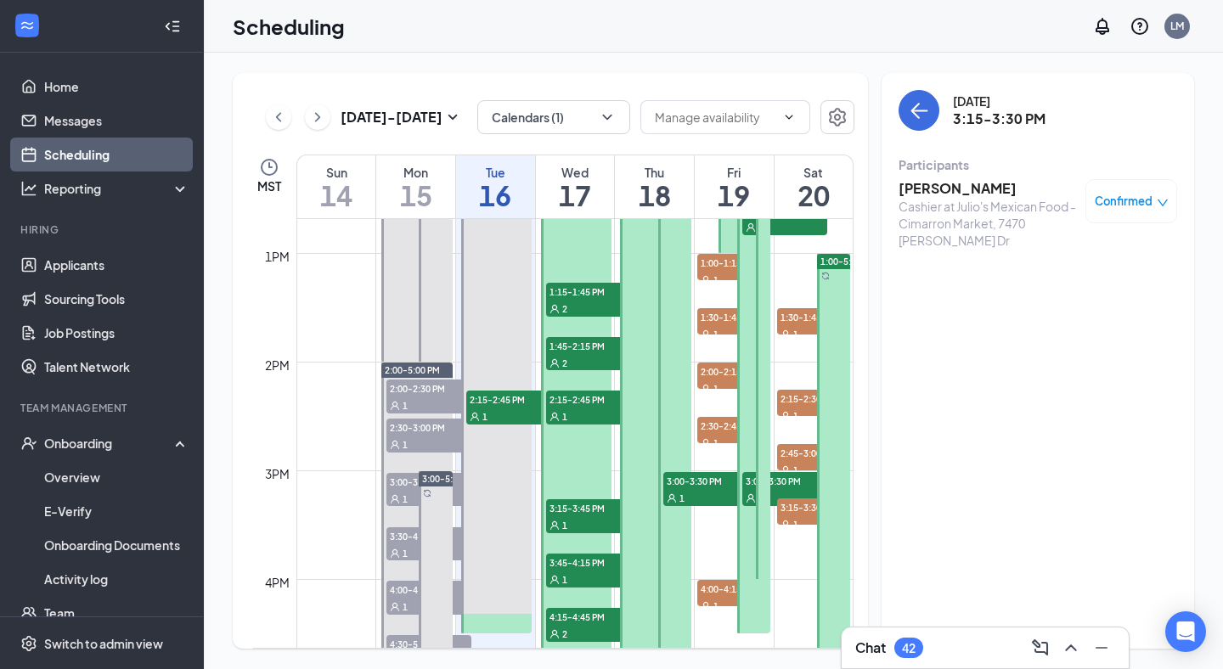
scroll to position [1316, 0]
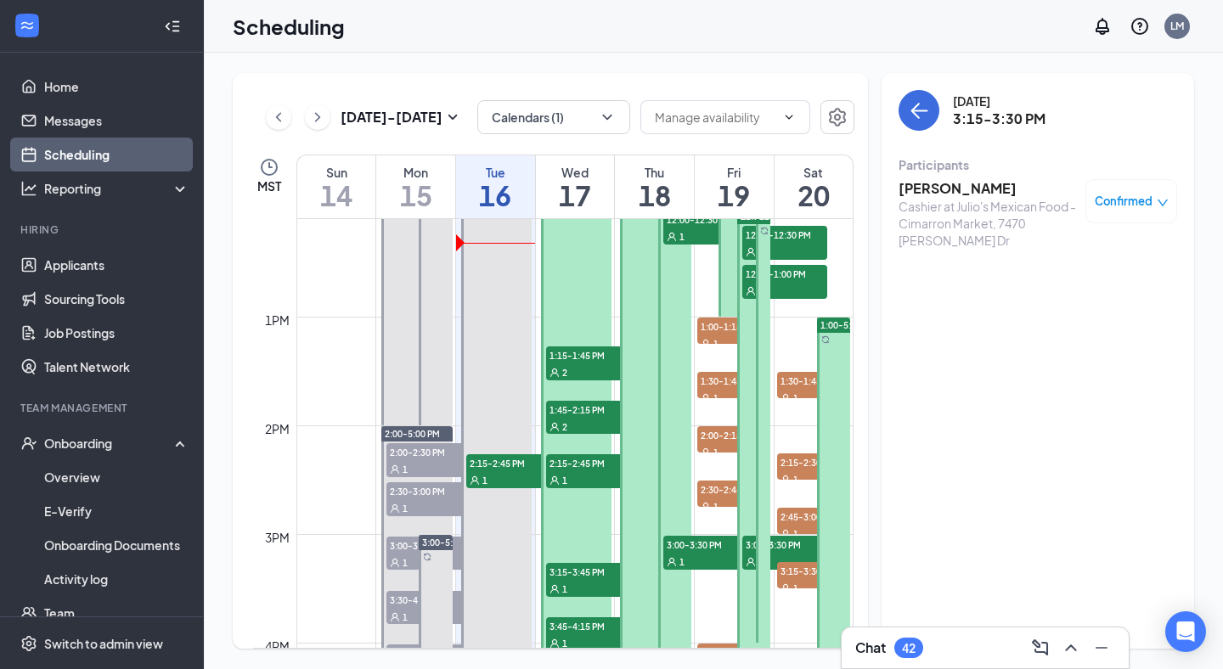
click at [580, 370] on div "2" at bounding box center [588, 372] width 85 height 17
click at [958, 194] on h3 "Jay Soriano" at bounding box center [988, 188] width 178 height 19
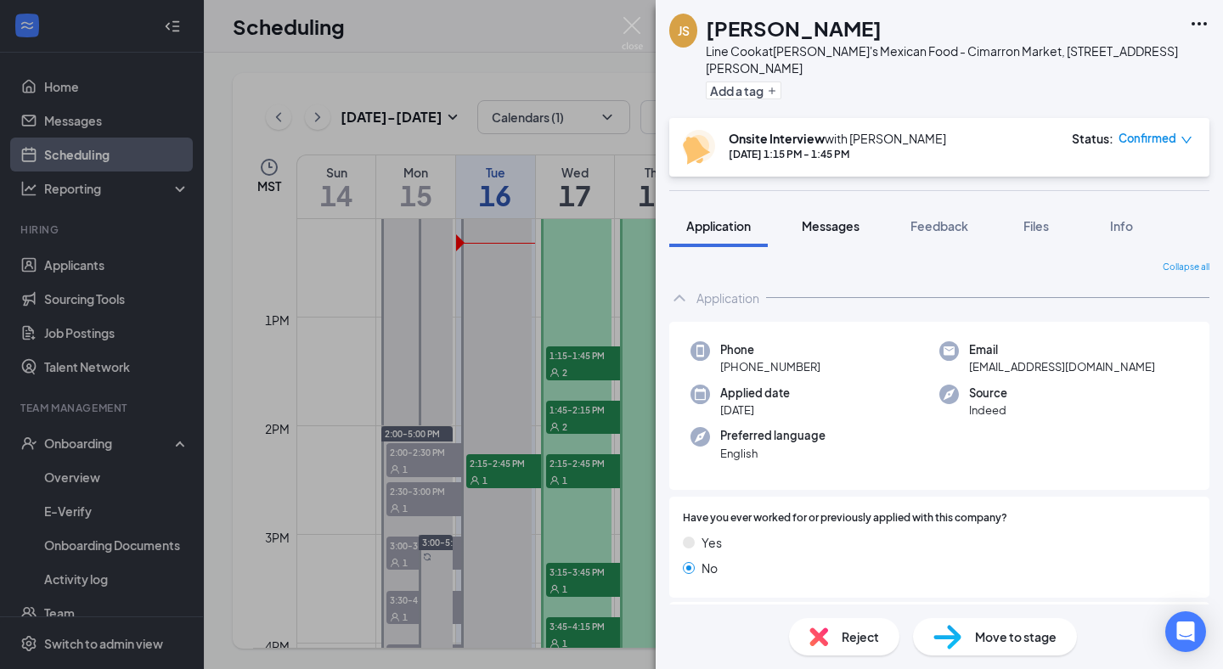
click at [871, 225] on button "Messages" at bounding box center [831, 226] width 92 height 42
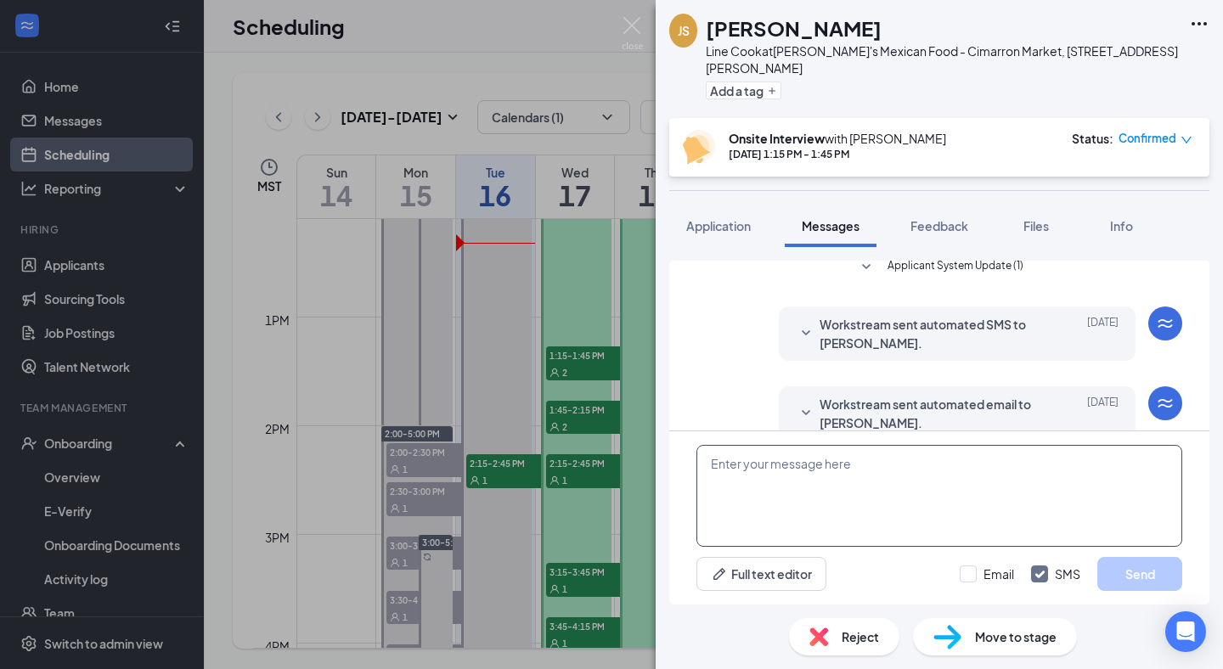
click at [842, 464] on textarea at bounding box center [939, 496] width 486 height 102
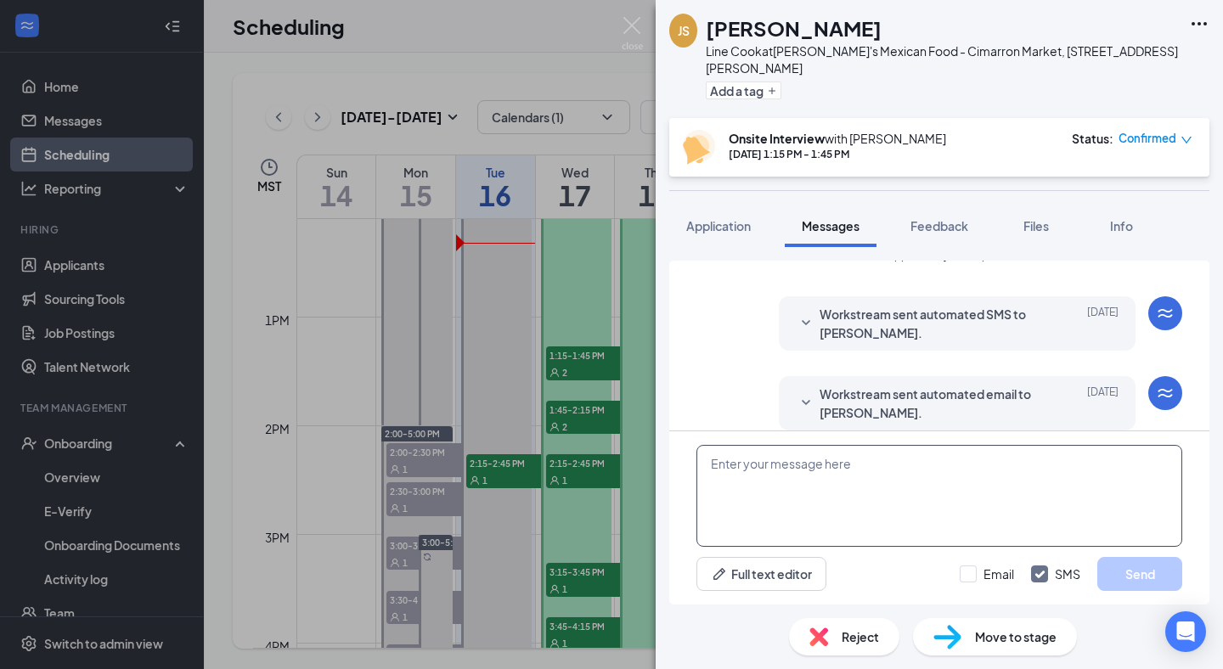
paste textarea "Hello good after noon, my name is [PERSON_NAME] from [PERSON_NAME]'s Mexican Fo…"
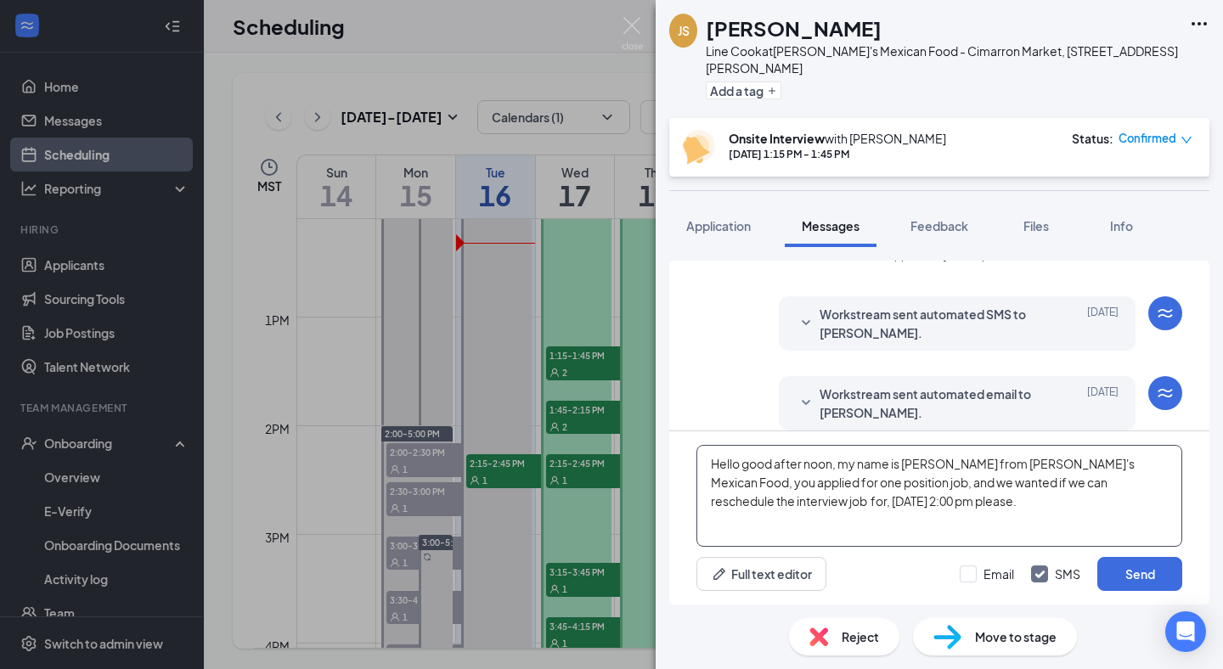
click at [735, 499] on textarea "Hello good after noon, my name is [PERSON_NAME] from [PERSON_NAME]'s Mexican Fo…" at bounding box center [939, 496] width 486 height 102
type textarea "Hello good after noon, my name is Luis from Julio's Mexican Food, you applied f…"
click at [973, 572] on input "Email" at bounding box center [987, 574] width 54 height 17
checkbox input "true"
click at [1141, 573] on button "Send" at bounding box center [1139, 574] width 85 height 34
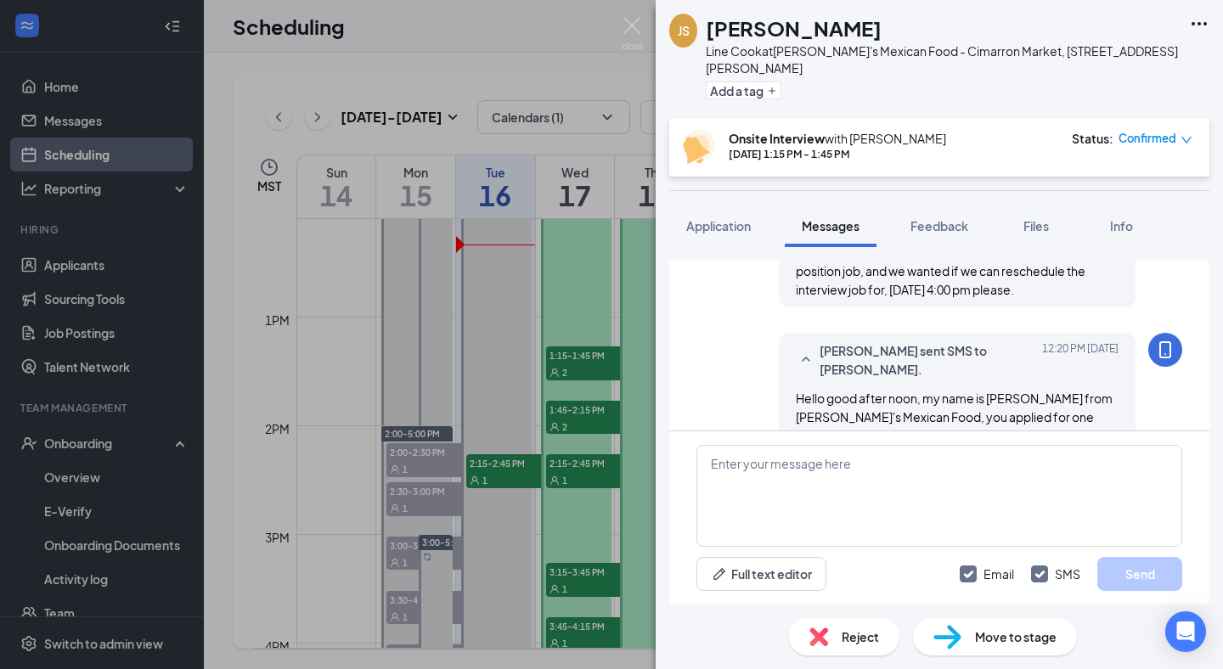
scroll to position [527, 0]
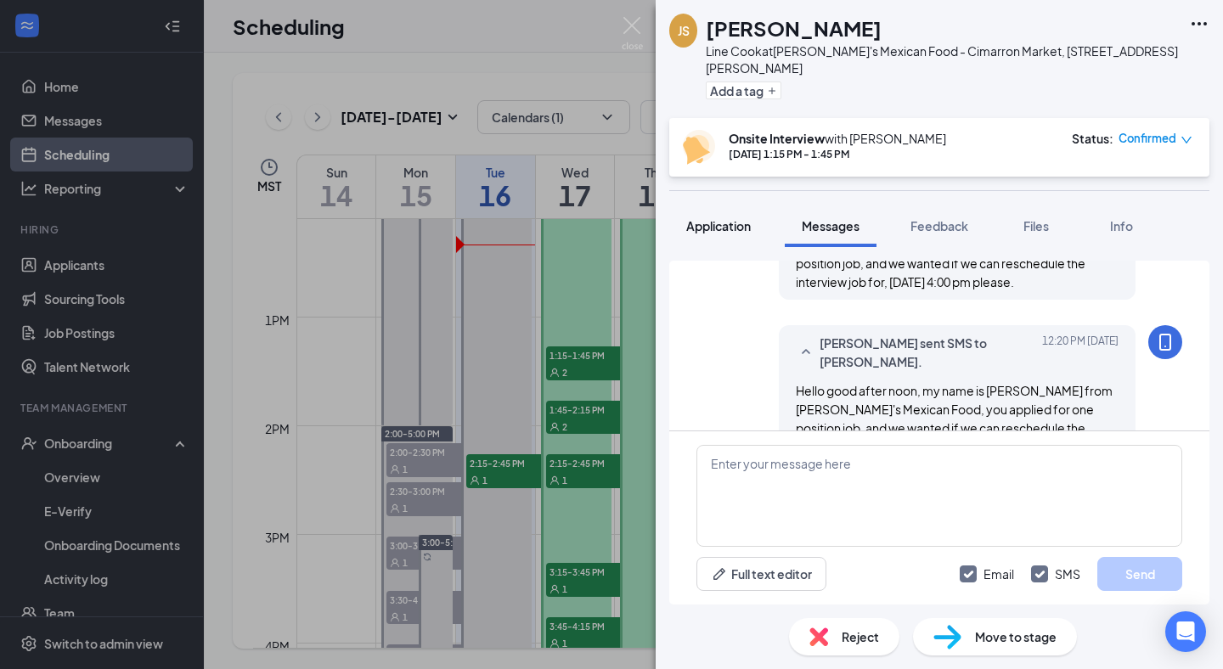
click at [721, 218] on span "Application" at bounding box center [718, 225] width 65 height 15
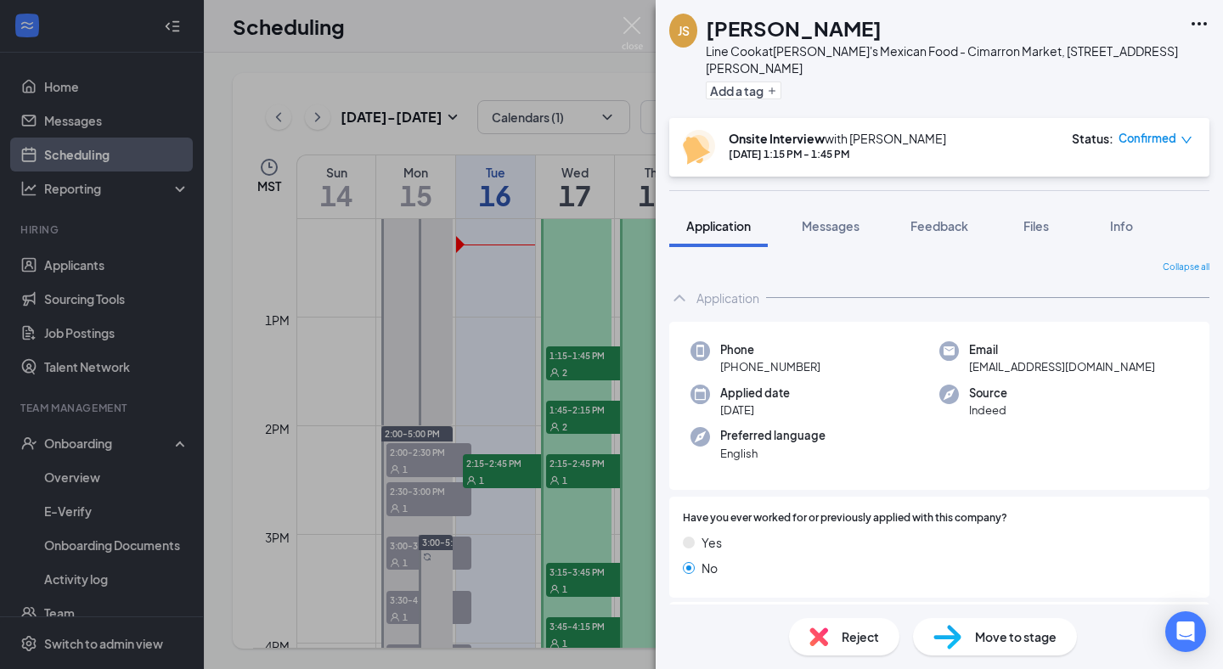
click at [629, 11] on div "JS Jay Soriano Line Cook at Julio's Mexican Food - Cimarron Market, 7470 Resler…" at bounding box center [611, 334] width 1223 height 669
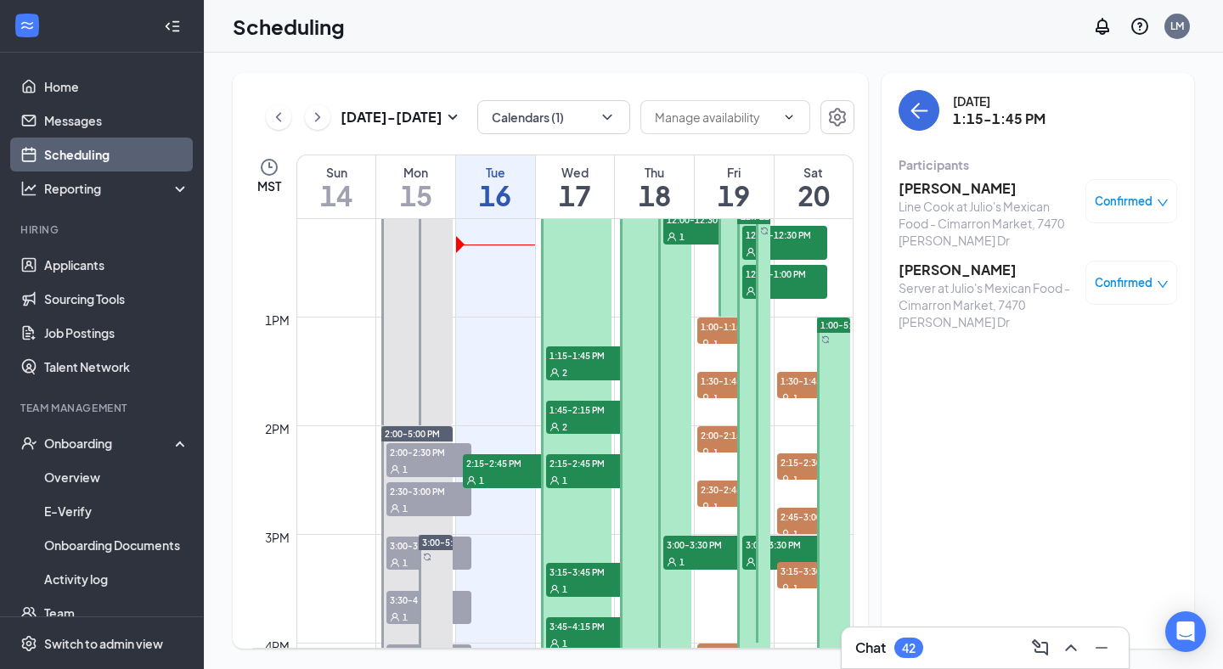
click at [1155, 196] on div "Confirmed" at bounding box center [1132, 201] width 74 height 17
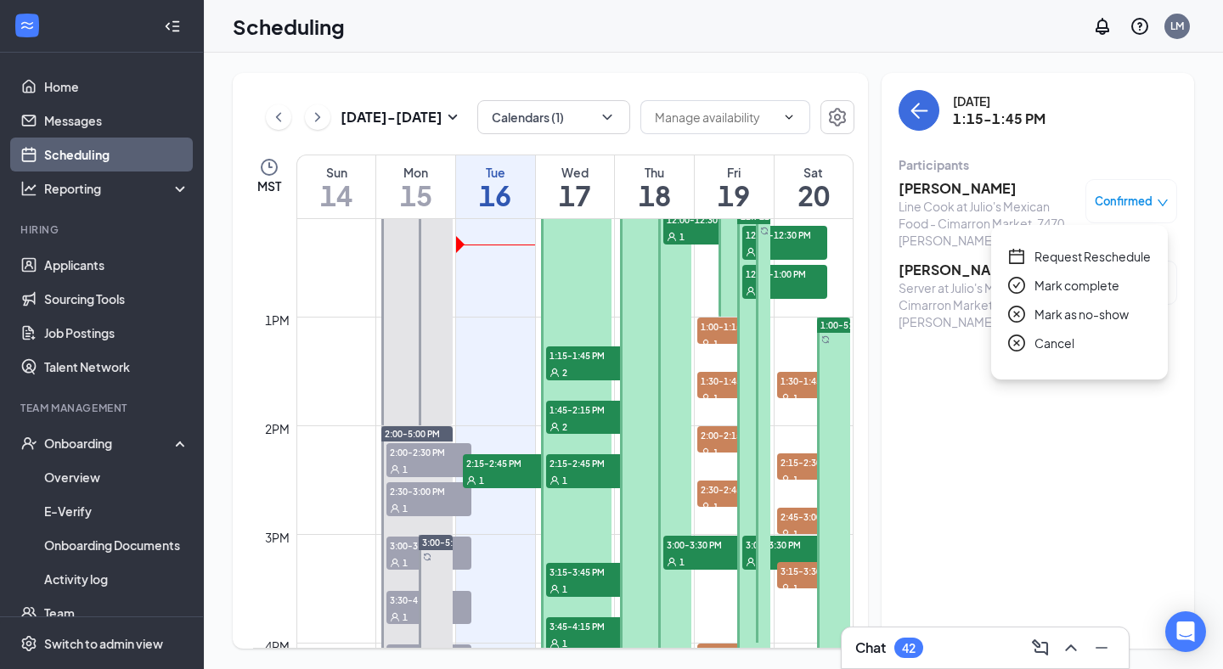
click at [1081, 252] on span "Request Reschedule" at bounding box center [1092, 256] width 116 height 19
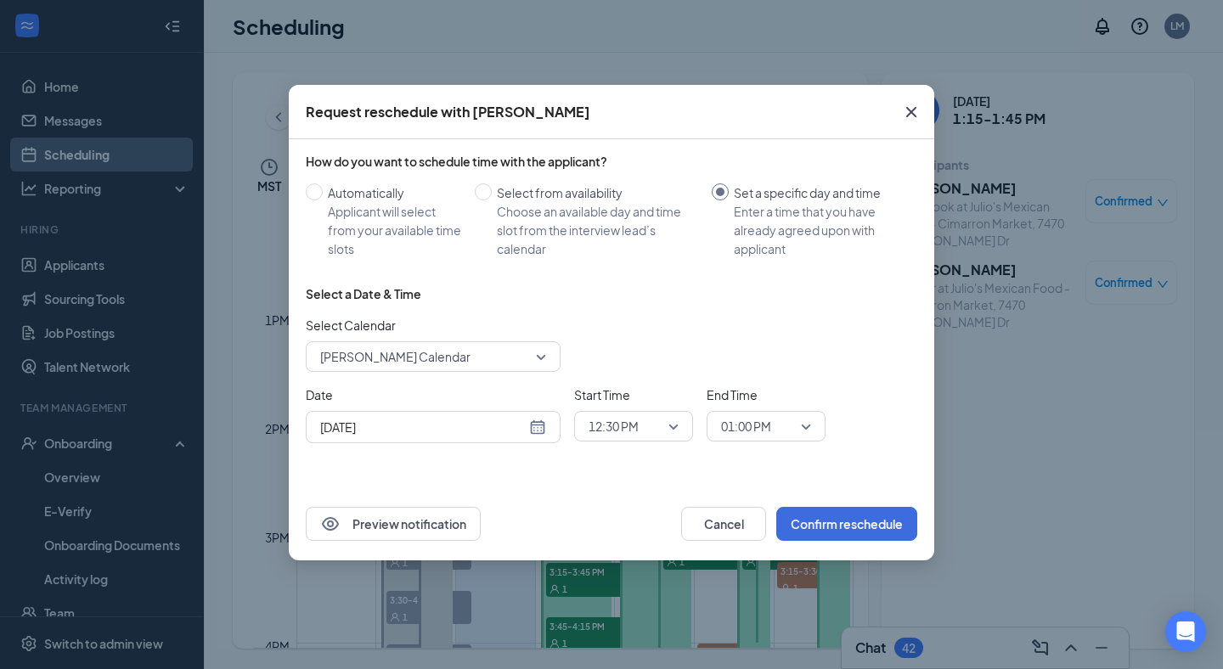
click at [467, 444] on div "Select a Date & Time Select Calendar Luis Morales's Calendar Date Sep 16, 2025 …" at bounding box center [612, 371] width 612 height 172
click at [482, 415] on div "[DATE]" at bounding box center [433, 427] width 255 height 32
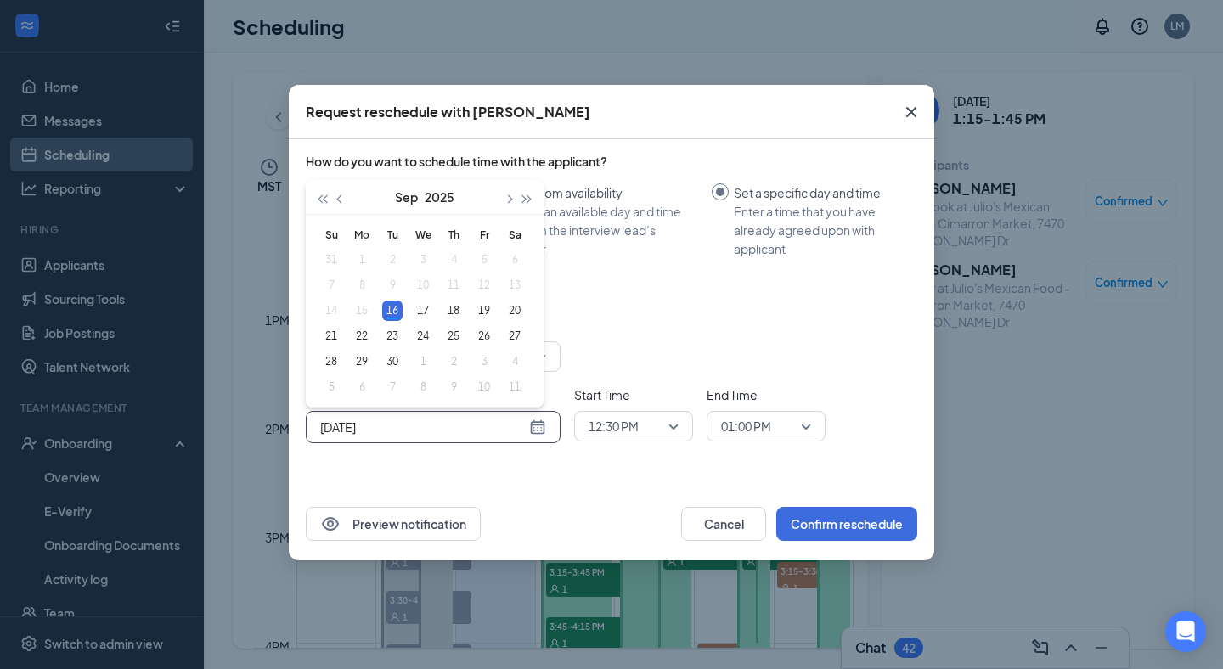
click at [479, 426] on input "[DATE]" at bounding box center [423, 427] width 206 height 19
type input "[DATE]"
click at [521, 316] on div "20" at bounding box center [514, 311] width 20 height 20
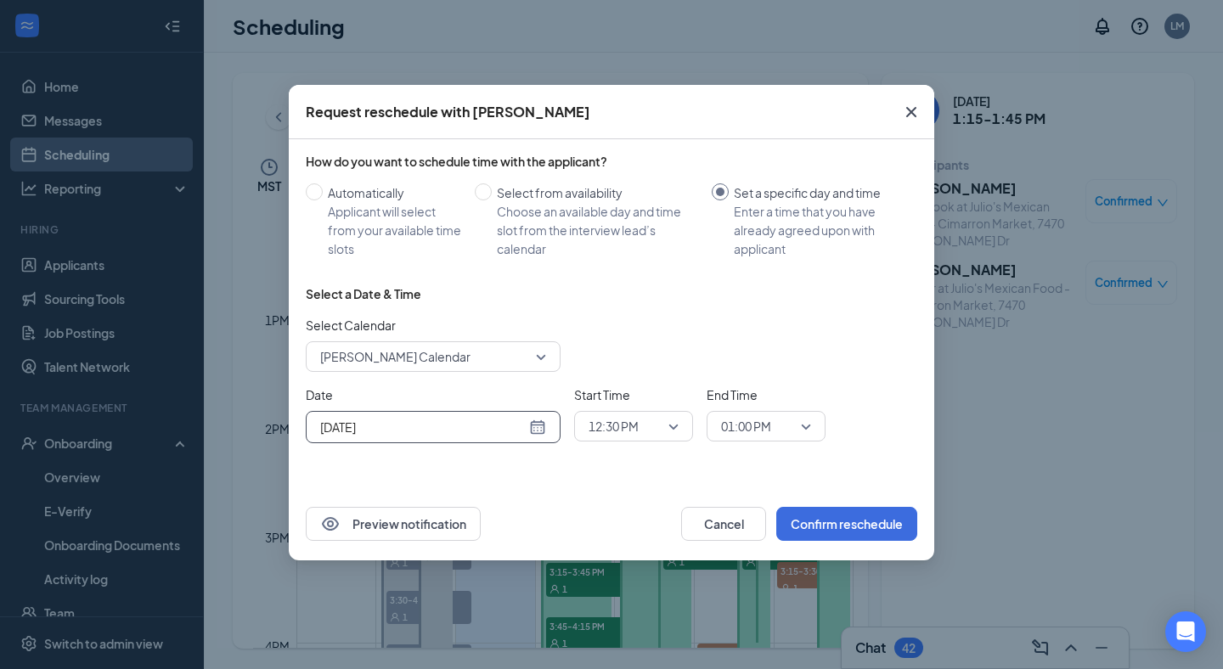
click at [611, 432] on span "12:30 PM" at bounding box center [614, 426] width 50 height 25
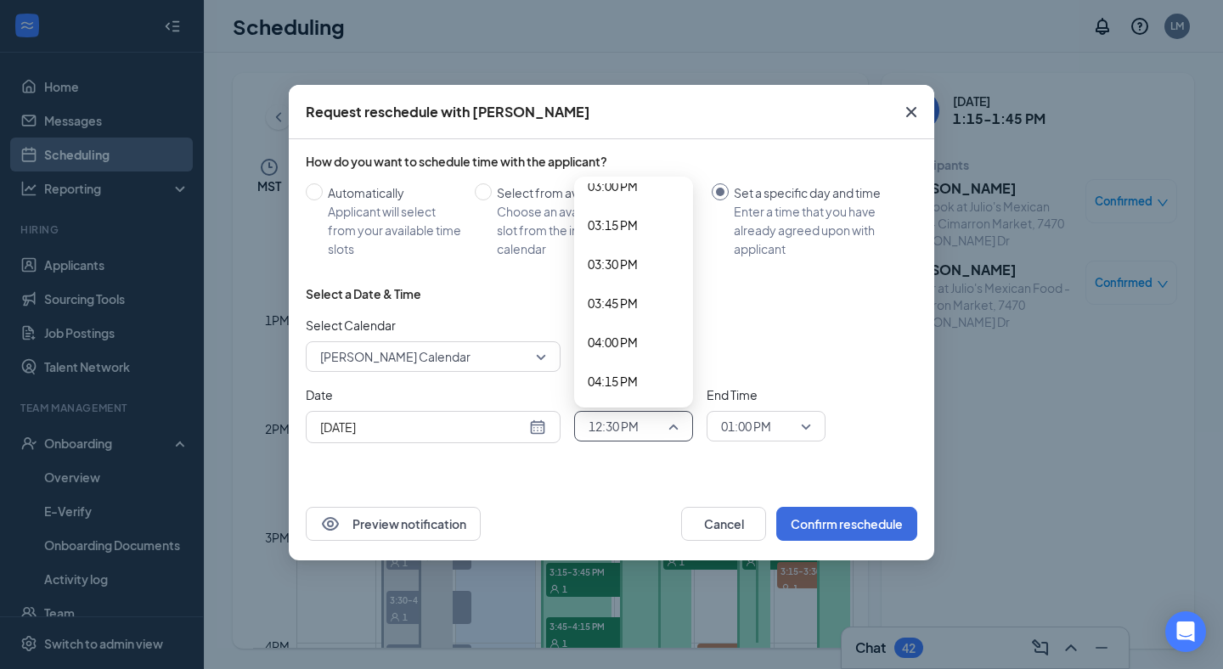
scroll to position [2375, 0]
click at [615, 329] on span "04:00 PM" at bounding box center [613, 330] width 50 height 19
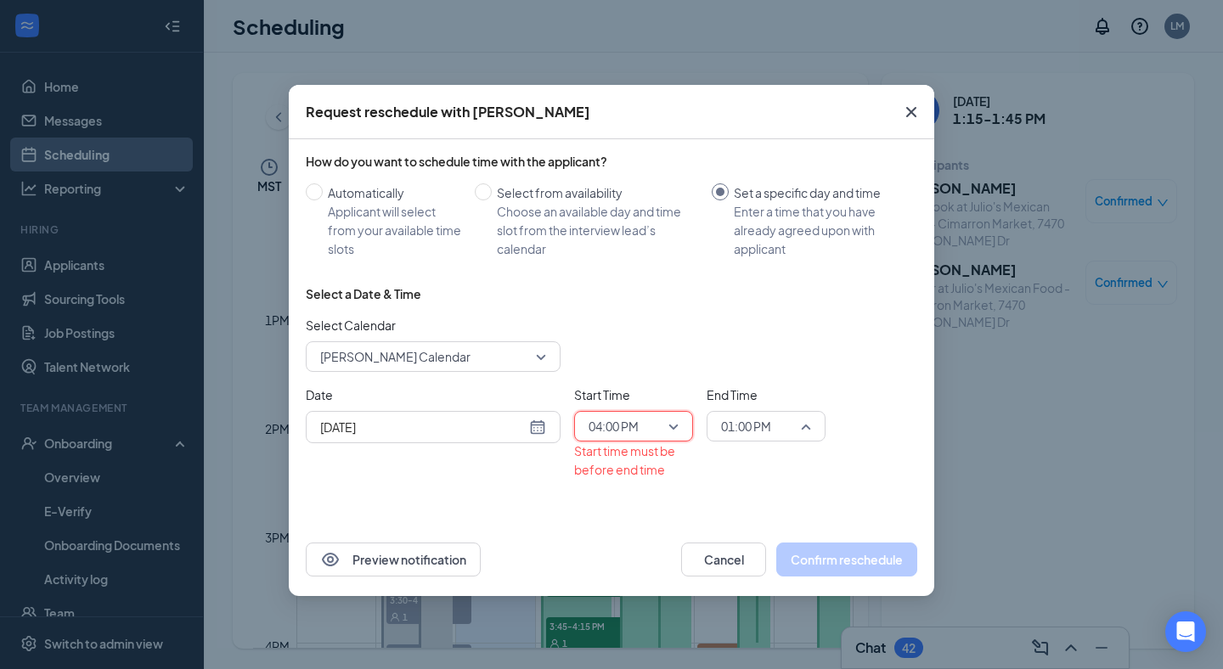
click at [764, 425] on span "01:00 PM" at bounding box center [746, 426] width 50 height 25
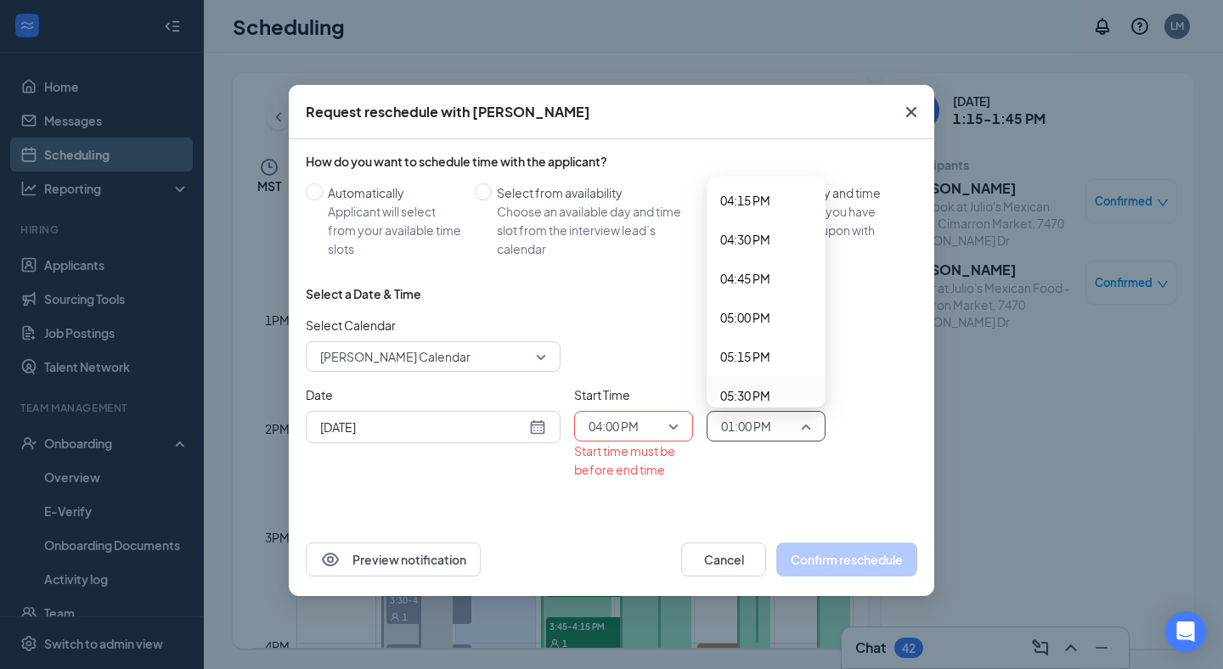
scroll to position [2492, 0]
click at [749, 261] on span "04:15 PM" at bounding box center [745, 252] width 50 height 19
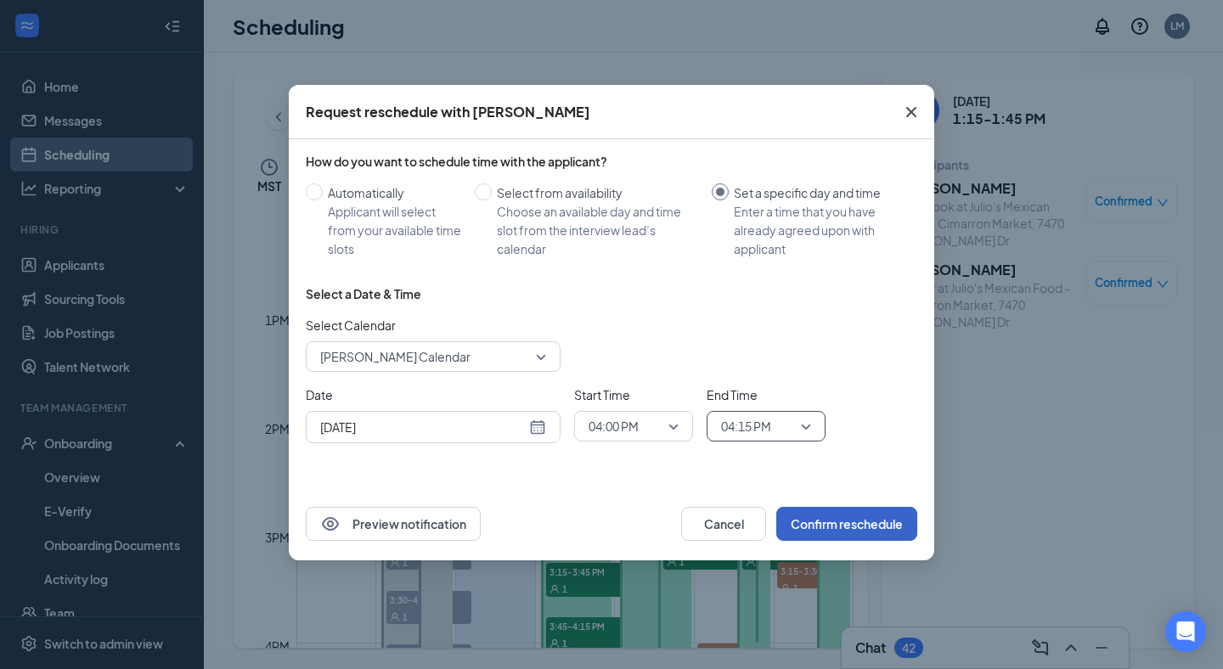
click at [831, 526] on button "Confirm reschedule" at bounding box center [846, 524] width 141 height 34
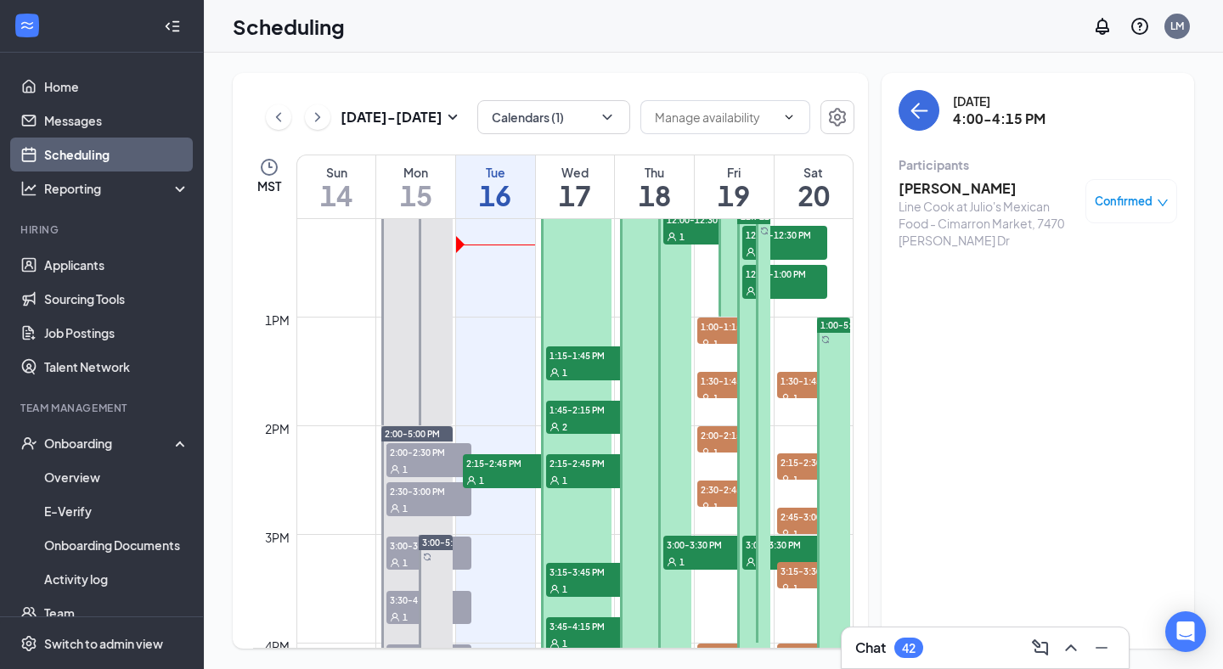
click at [589, 361] on span "1:15-1:45 PM" at bounding box center [588, 355] width 85 height 17
click at [952, 194] on h3 "Paola Tenorio" at bounding box center [988, 188] width 178 height 19
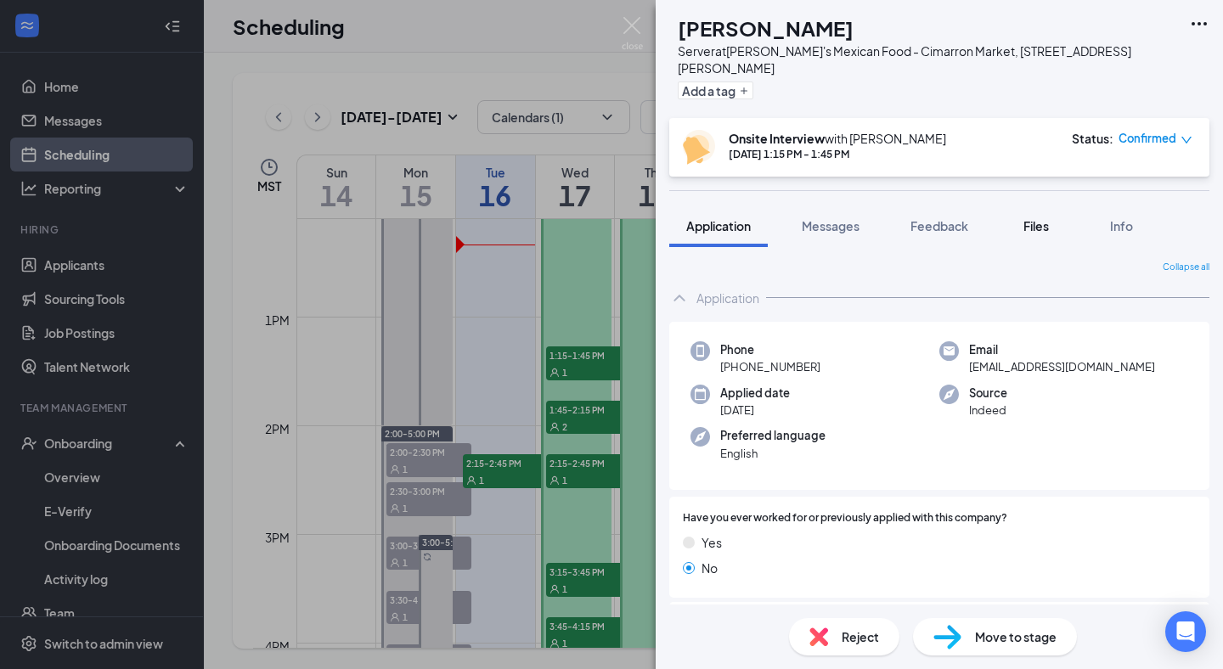
click at [1026, 218] on button "Files" at bounding box center [1036, 226] width 68 height 42
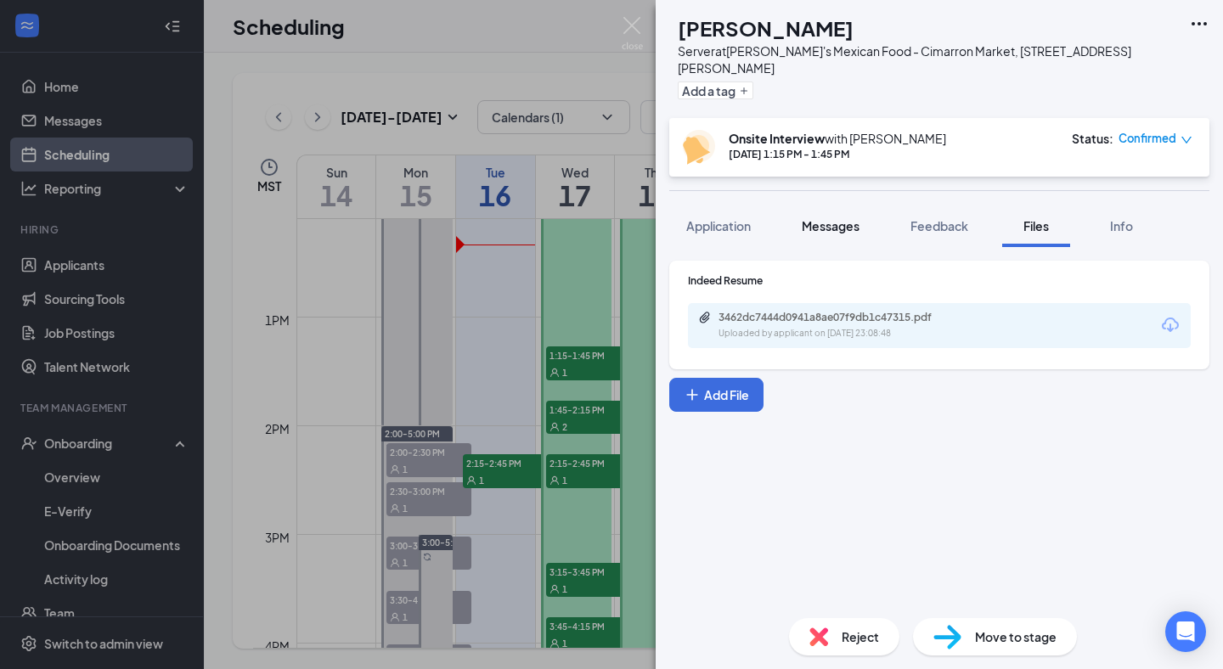
click at [843, 218] on span "Messages" at bounding box center [831, 225] width 58 height 15
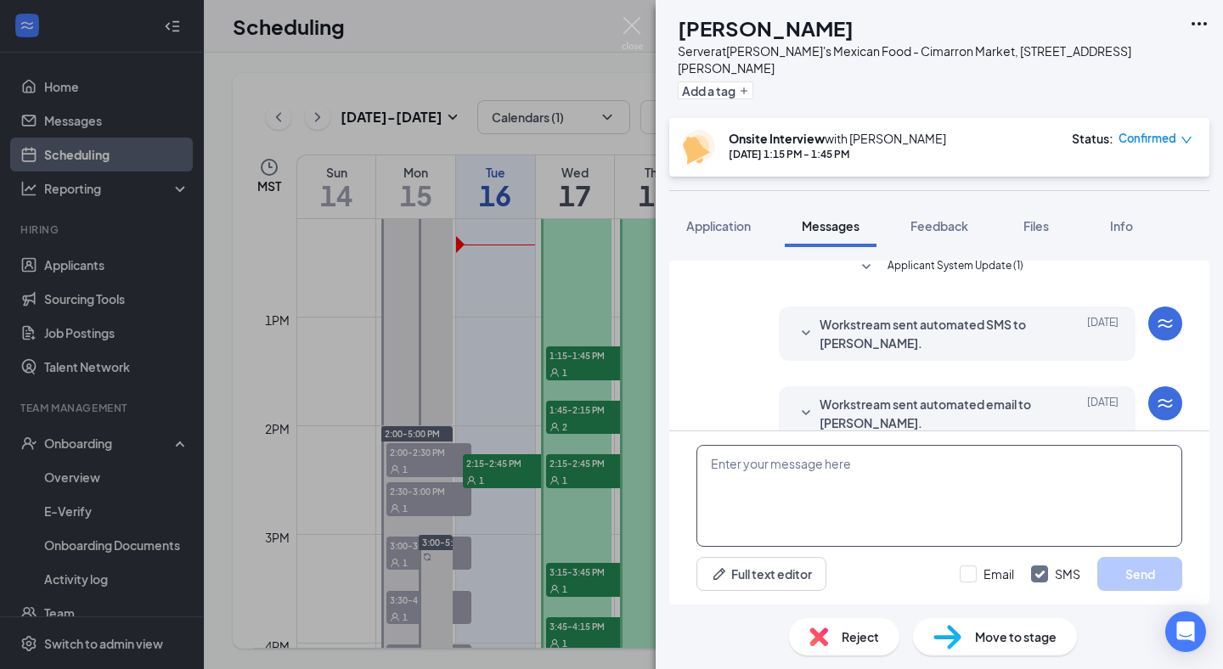
scroll to position [231, 0]
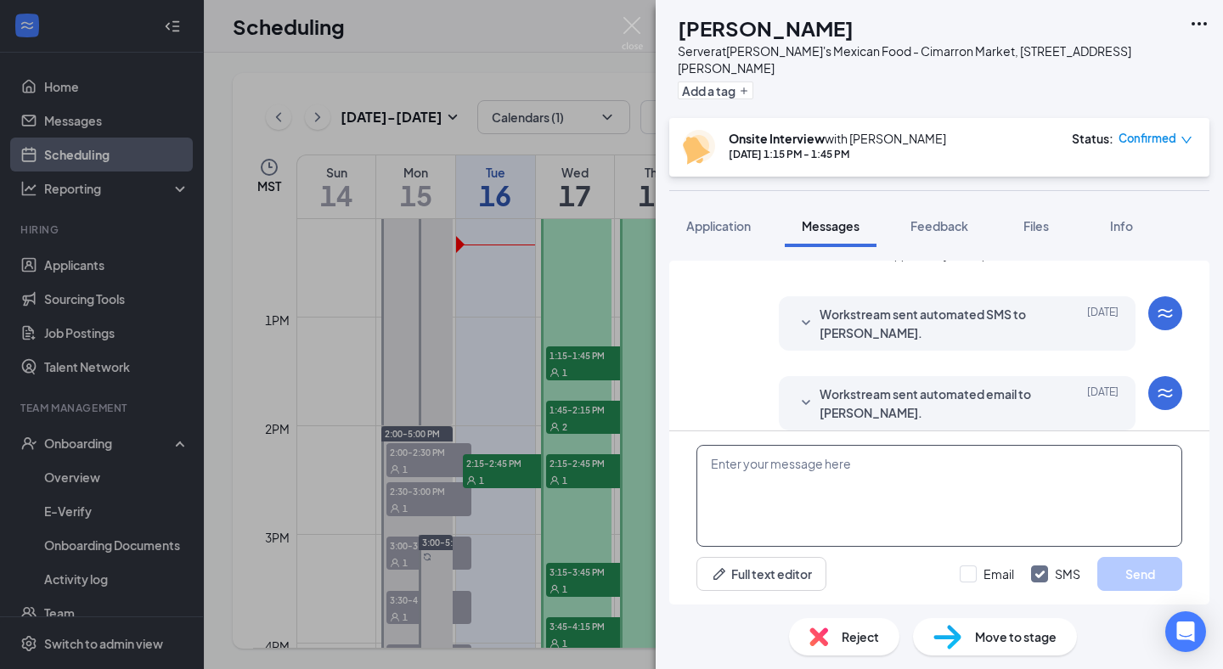
click at [831, 476] on textarea at bounding box center [939, 496] width 486 height 102
paste textarea "Hello good after noon, my name is [PERSON_NAME] from [PERSON_NAME]'s Mexican Fo…"
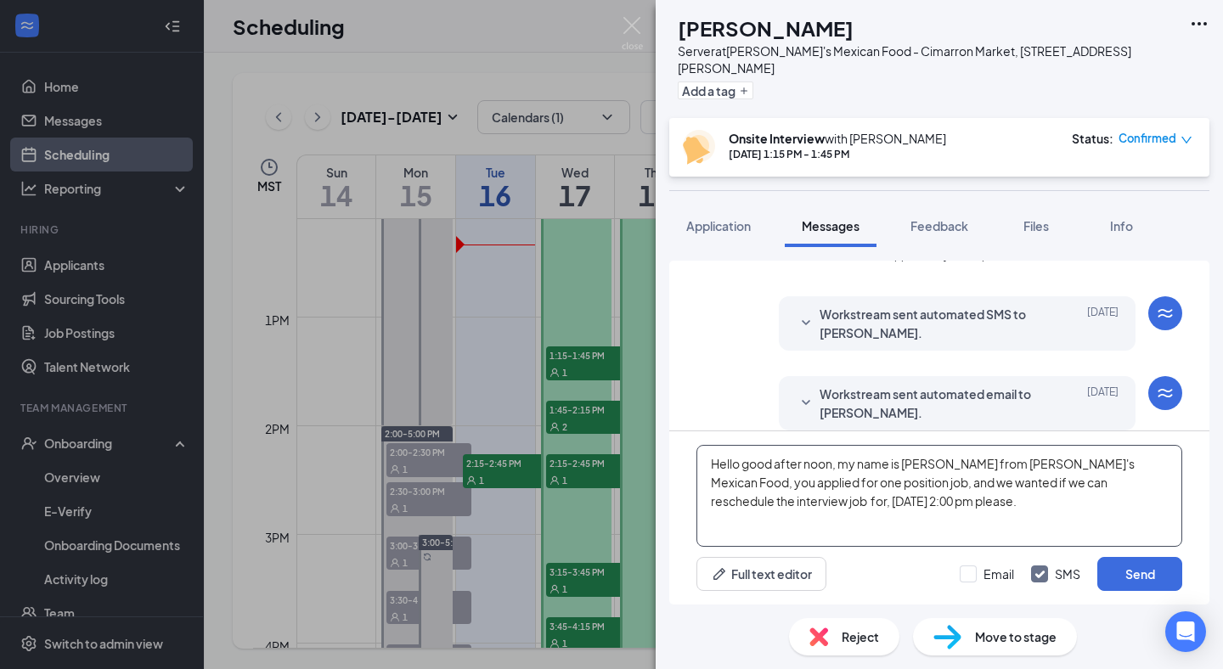
click at [733, 499] on textarea "Hello good after noon, my name is [PERSON_NAME] from [PERSON_NAME]'s Mexican Fo…" at bounding box center [939, 496] width 486 height 102
click at [751, 502] on textarea "Hello good after noon, my name is Luis from Julio's Mexican Food, you applied f…" at bounding box center [939, 496] width 486 height 102
type textarea "Hello good after noon, my name is Luis from Julio's Mexican Food, you applied f…"
click at [967, 576] on input "Email" at bounding box center [987, 574] width 54 height 17
checkbox input "true"
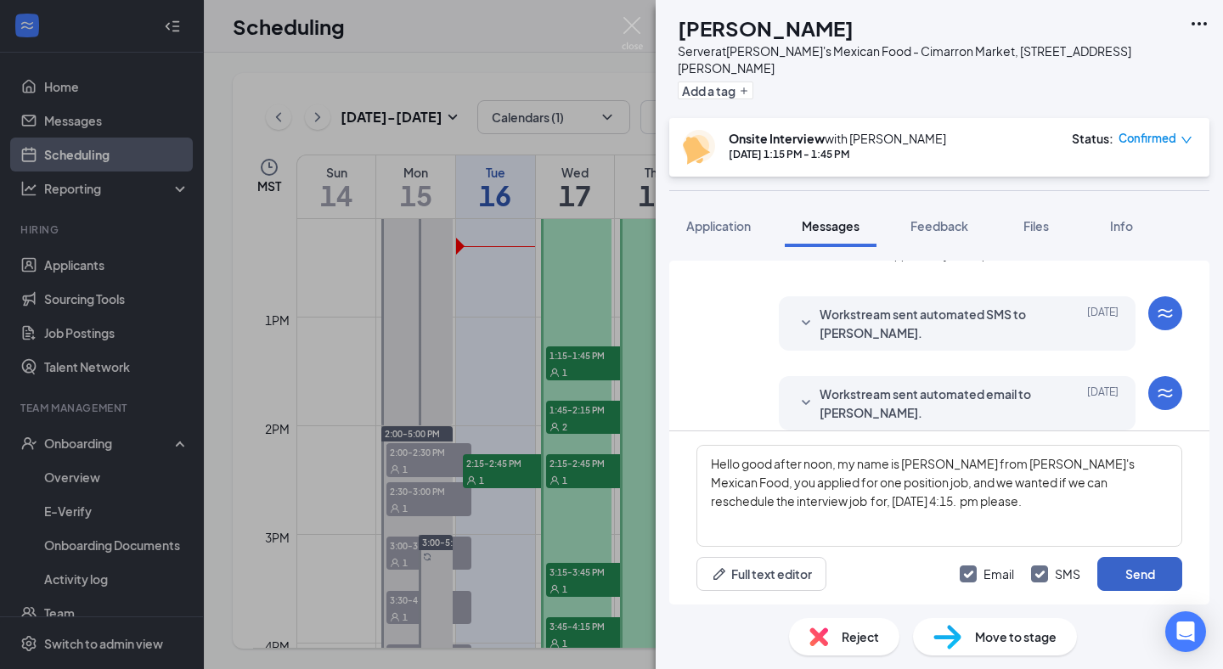
click at [1162, 578] on button "Send" at bounding box center [1139, 574] width 85 height 34
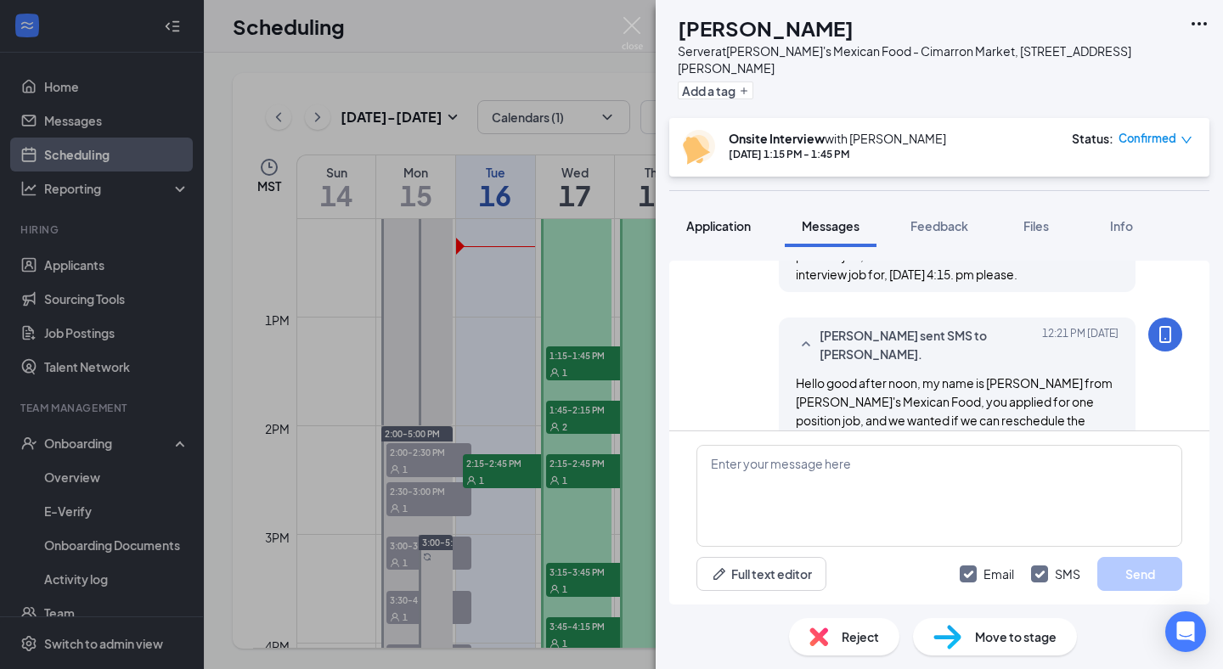
scroll to position [544, 0]
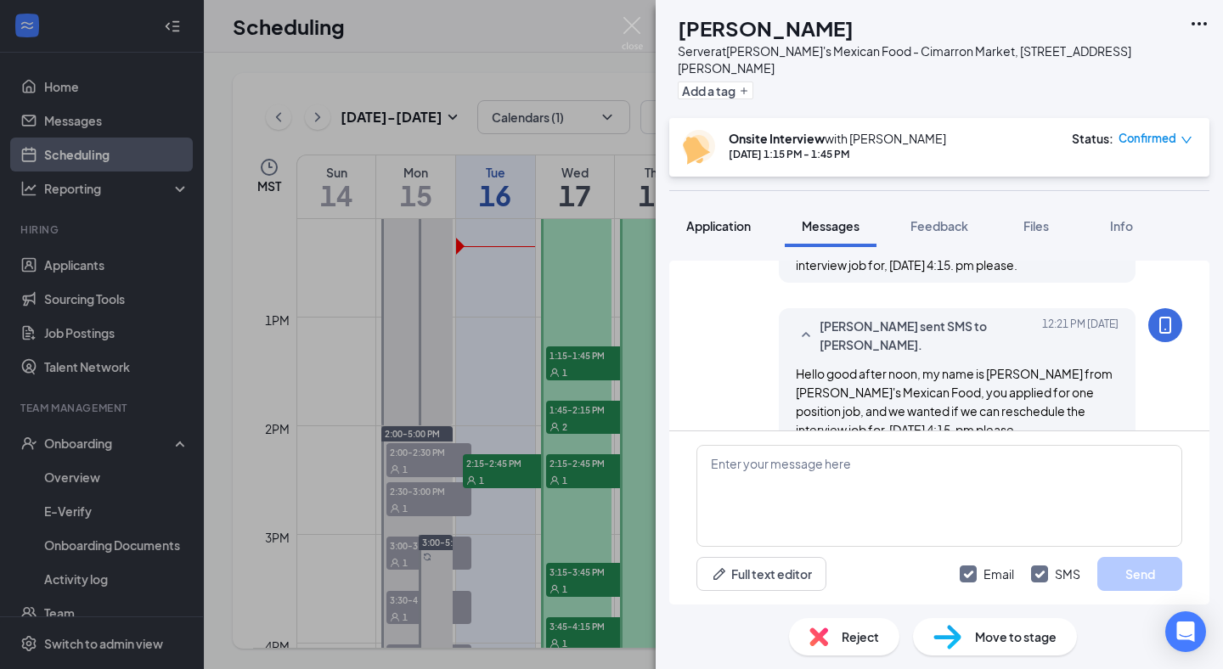
click at [738, 218] on span "Application" at bounding box center [718, 225] width 65 height 15
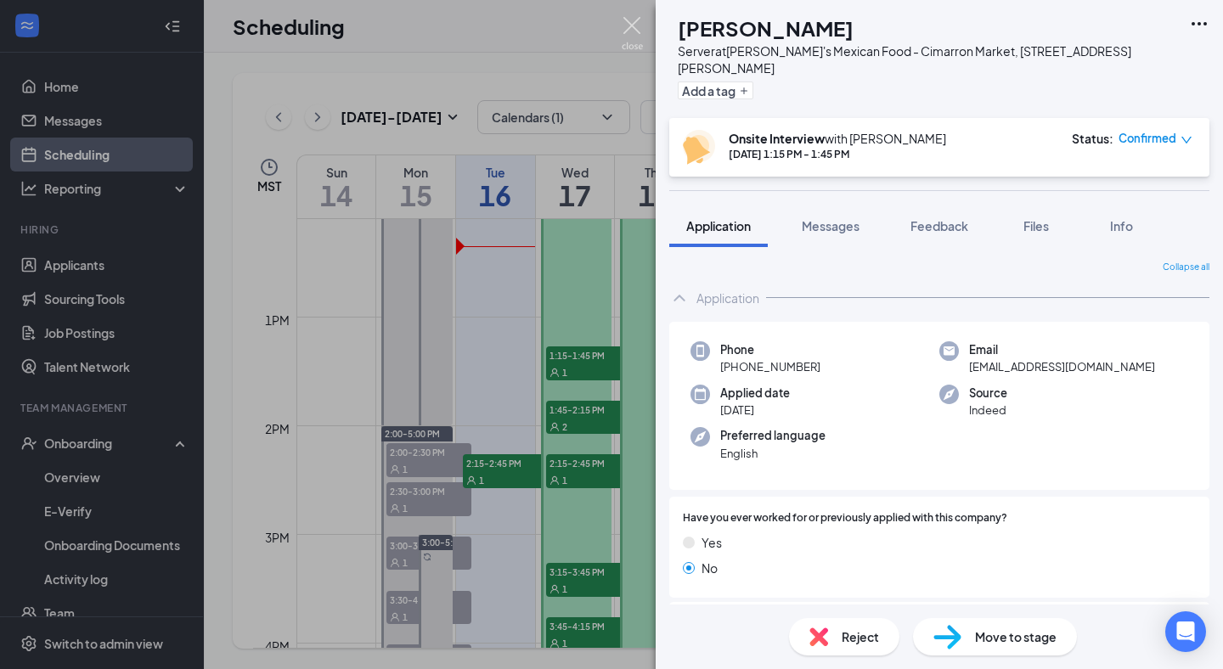
click at [640, 22] on img at bounding box center [632, 33] width 21 height 33
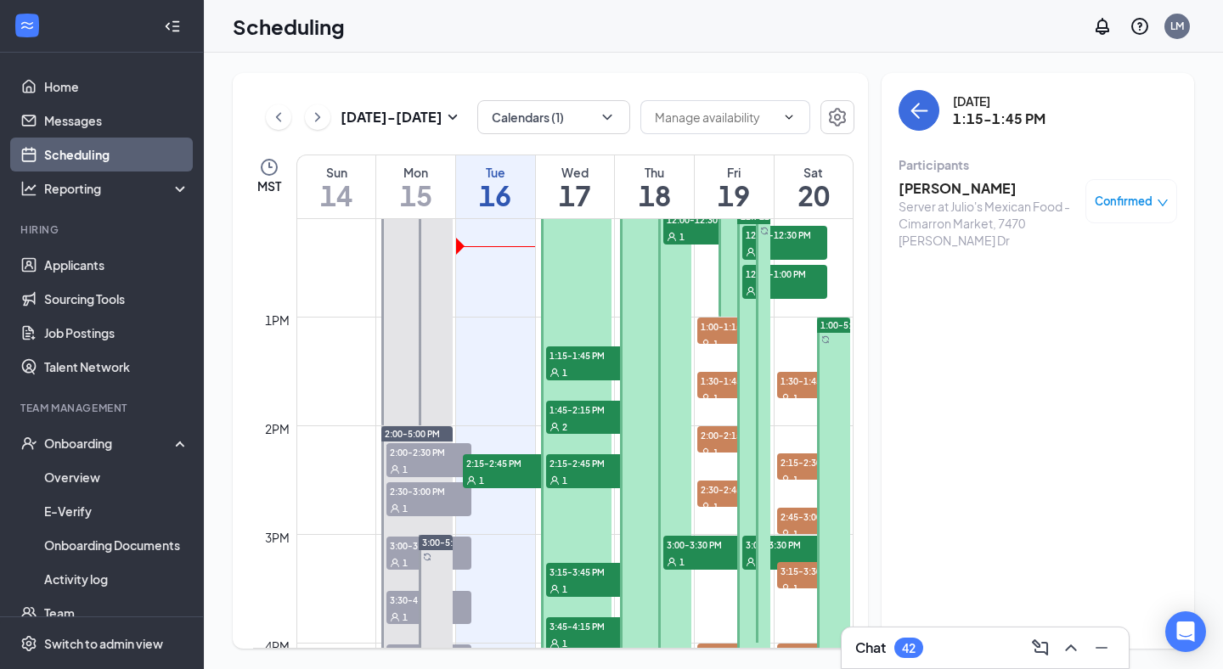
click at [1119, 213] on div "Confirmed" at bounding box center [1131, 201] width 92 height 44
click at [1123, 201] on span "Confirmed" at bounding box center [1124, 201] width 58 height 17
click at [1075, 258] on span "Request Reschedule" at bounding box center [1092, 256] width 116 height 19
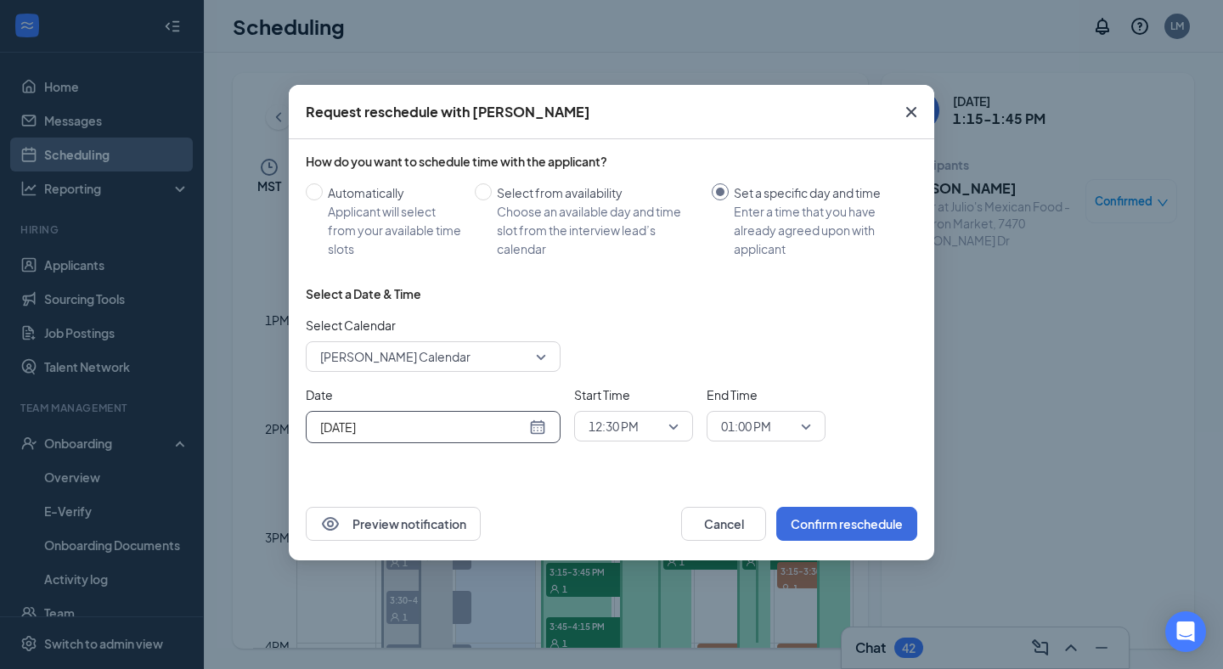
click at [457, 429] on input "[DATE]" at bounding box center [423, 427] width 206 height 19
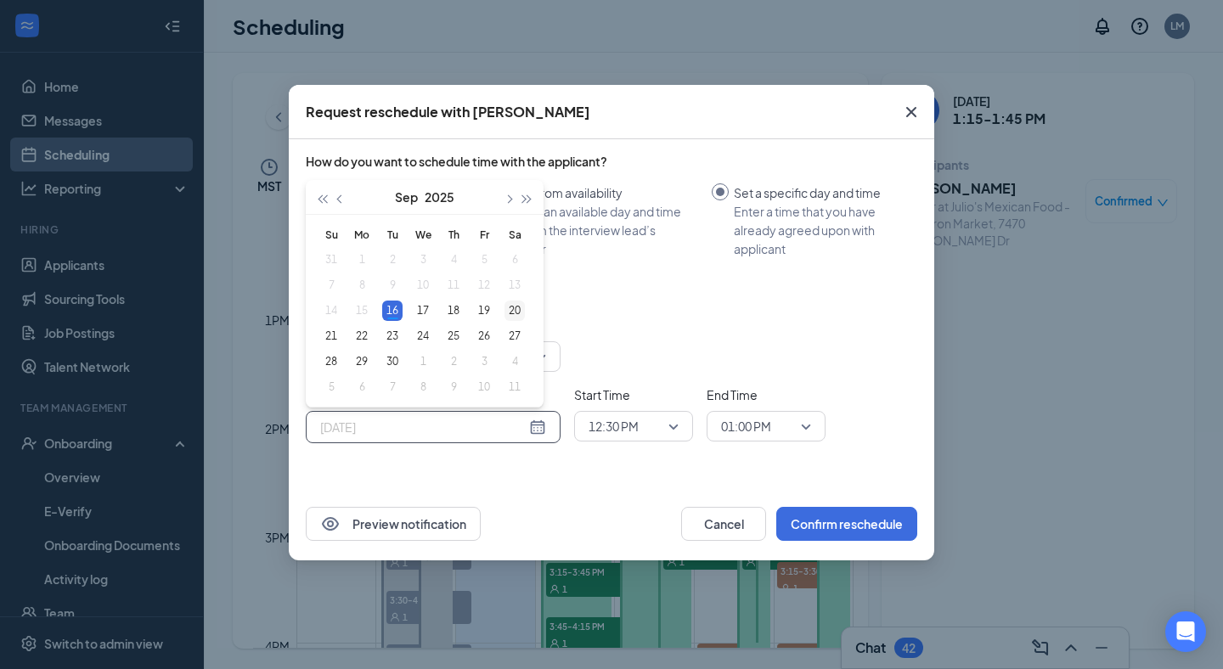
type input "[DATE]"
click at [521, 311] on div "20" at bounding box center [514, 311] width 20 height 20
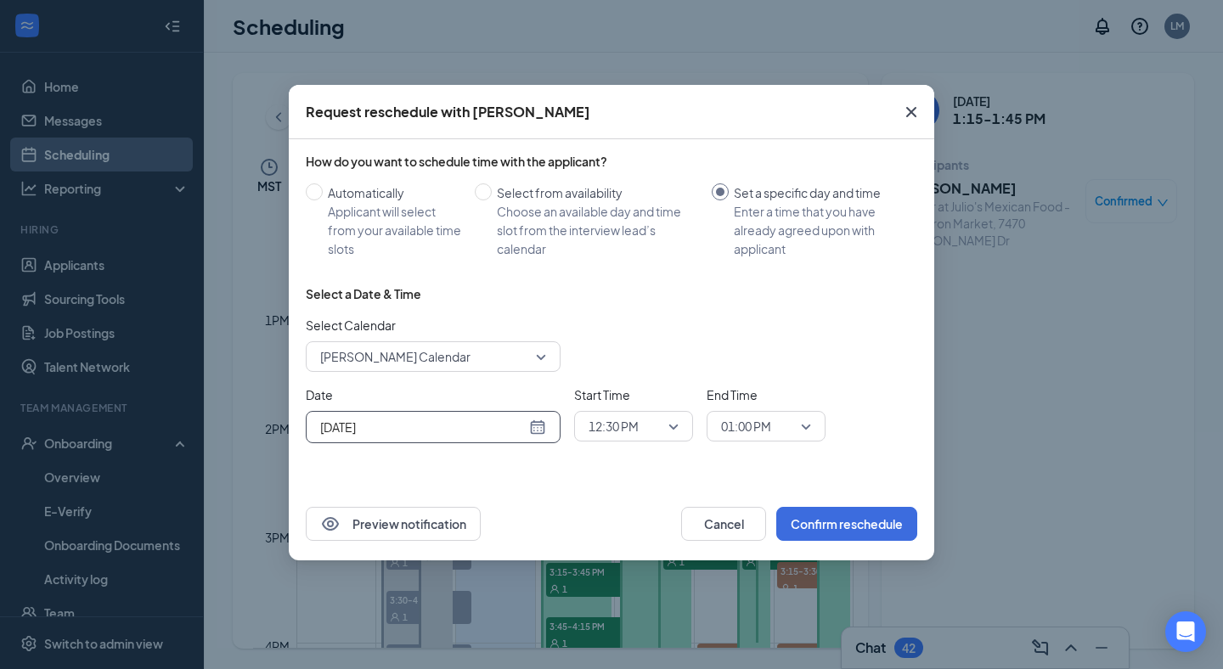
click at [636, 422] on span "12:30 PM" at bounding box center [614, 426] width 50 height 25
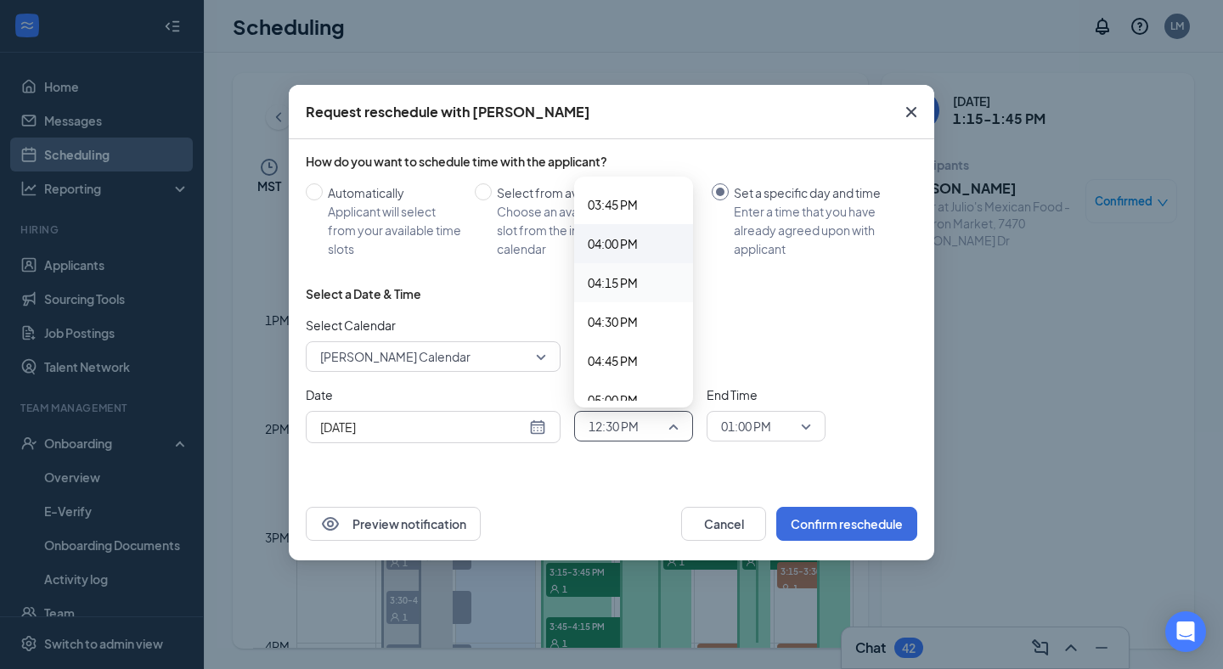
scroll to position [2460, 0]
click at [617, 245] on span "04:00 PM" at bounding box center [613, 244] width 50 height 19
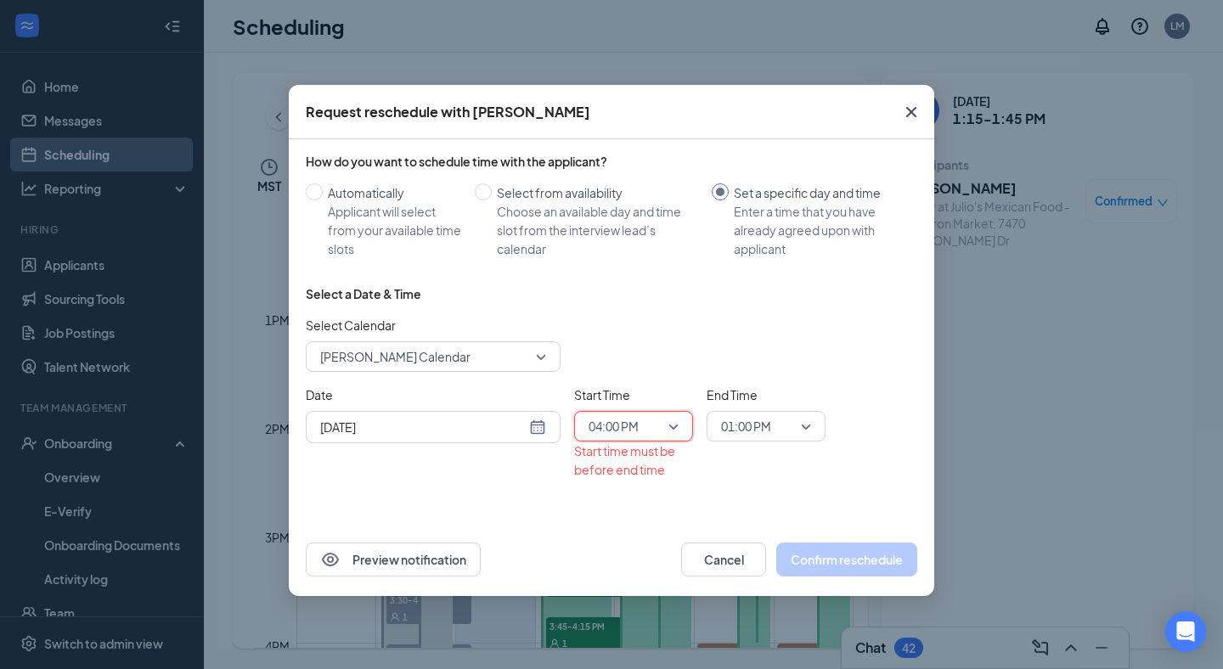
click at [754, 415] on span "01:00 PM" at bounding box center [746, 426] width 50 height 25
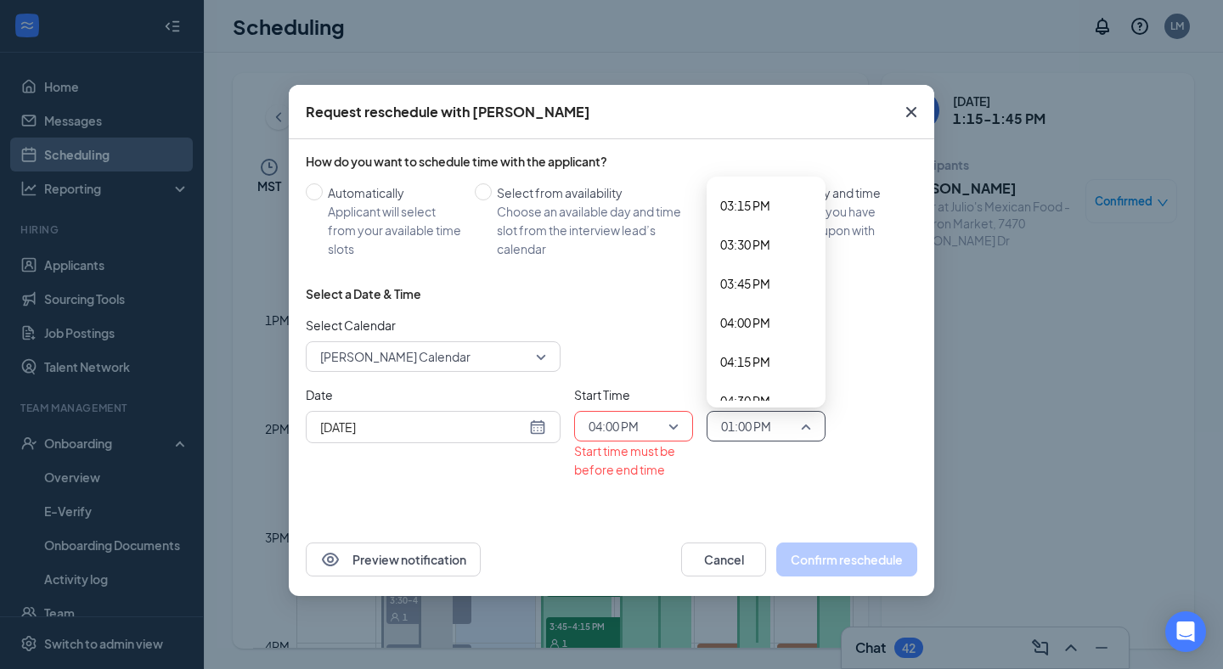
scroll to position [2399, 0]
click at [752, 318] on div "04:00 PM" at bounding box center [766, 305] width 119 height 39
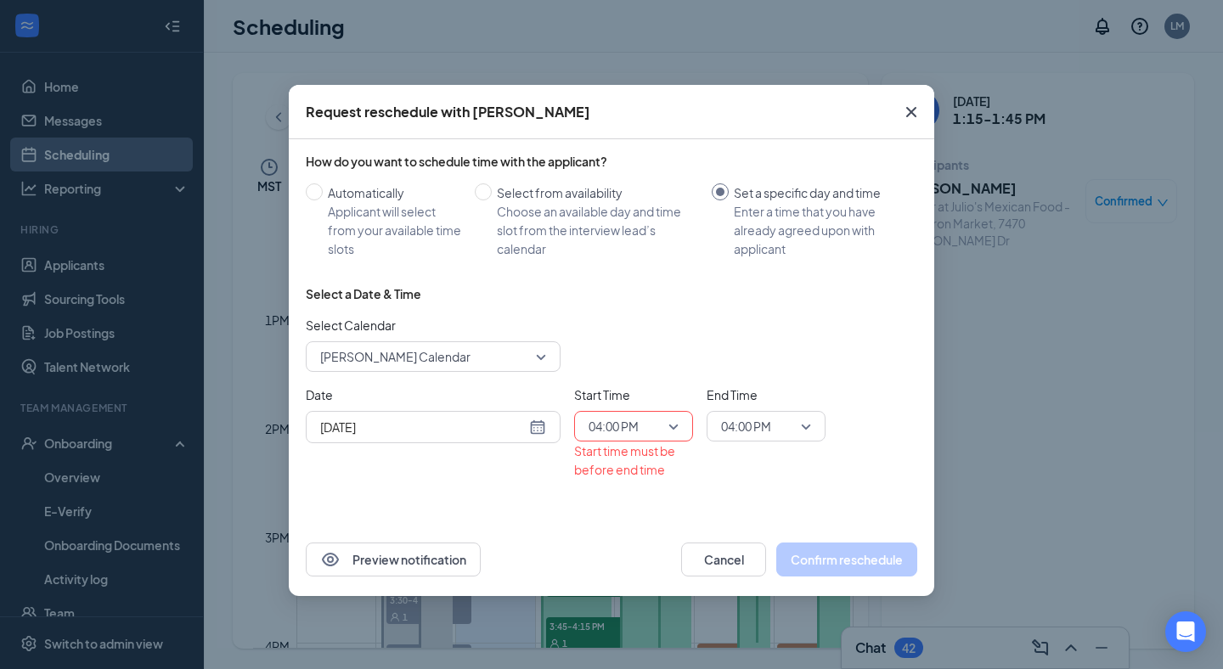
click at [791, 420] on span "04:00 PM" at bounding box center [758, 426] width 75 height 25
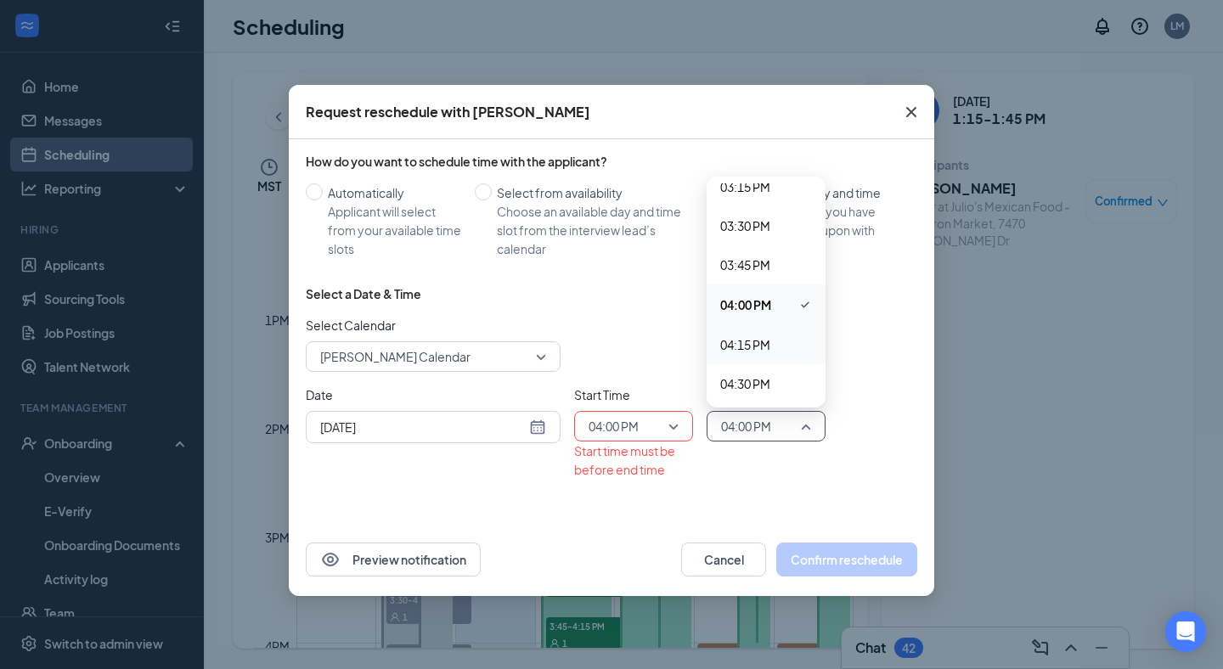
click at [775, 332] on div "04:15 PM" at bounding box center [766, 344] width 119 height 39
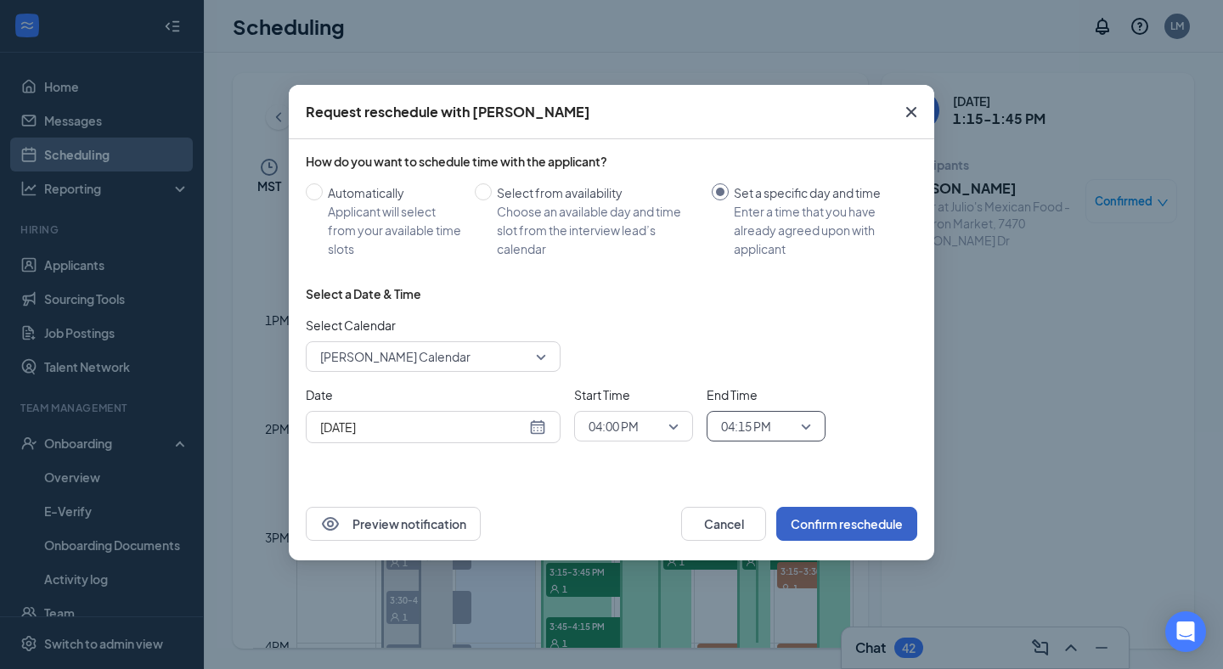
click at [854, 516] on button "Confirm reschedule" at bounding box center [846, 524] width 141 height 34
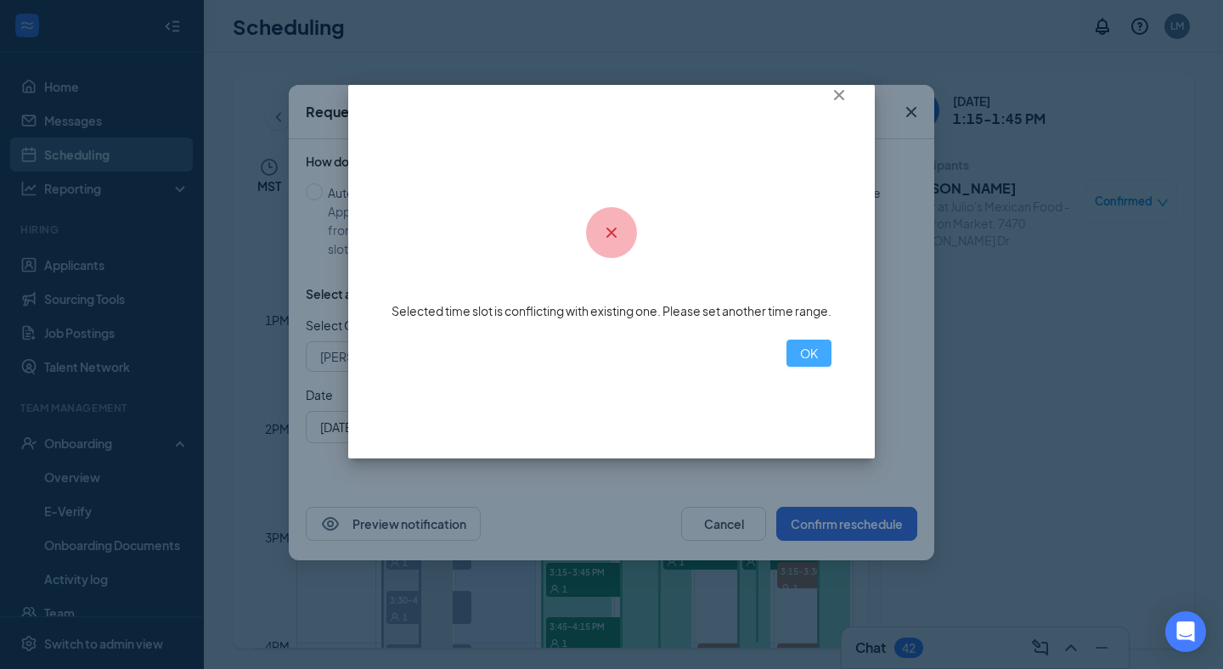
click at [786, 354] on button "OK" at bounding box center [808, 353] width 45 height 27
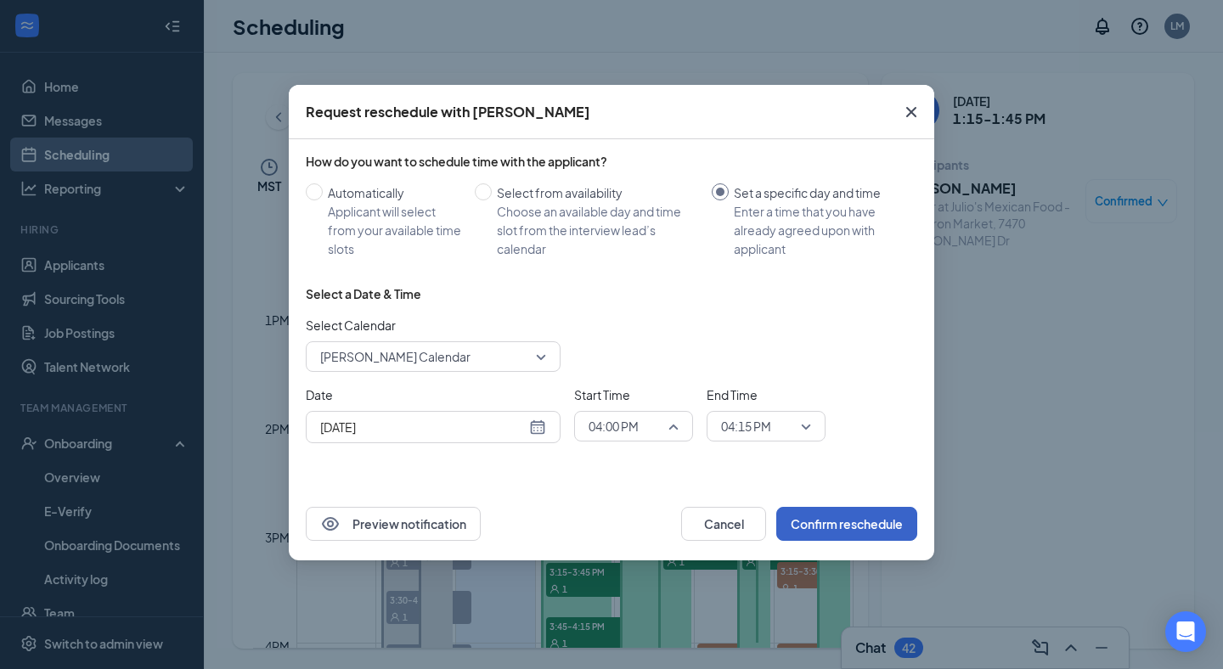
click at [640, 424] on span "04:00 PM" at bounding box center [626, 426] width 75 height 25
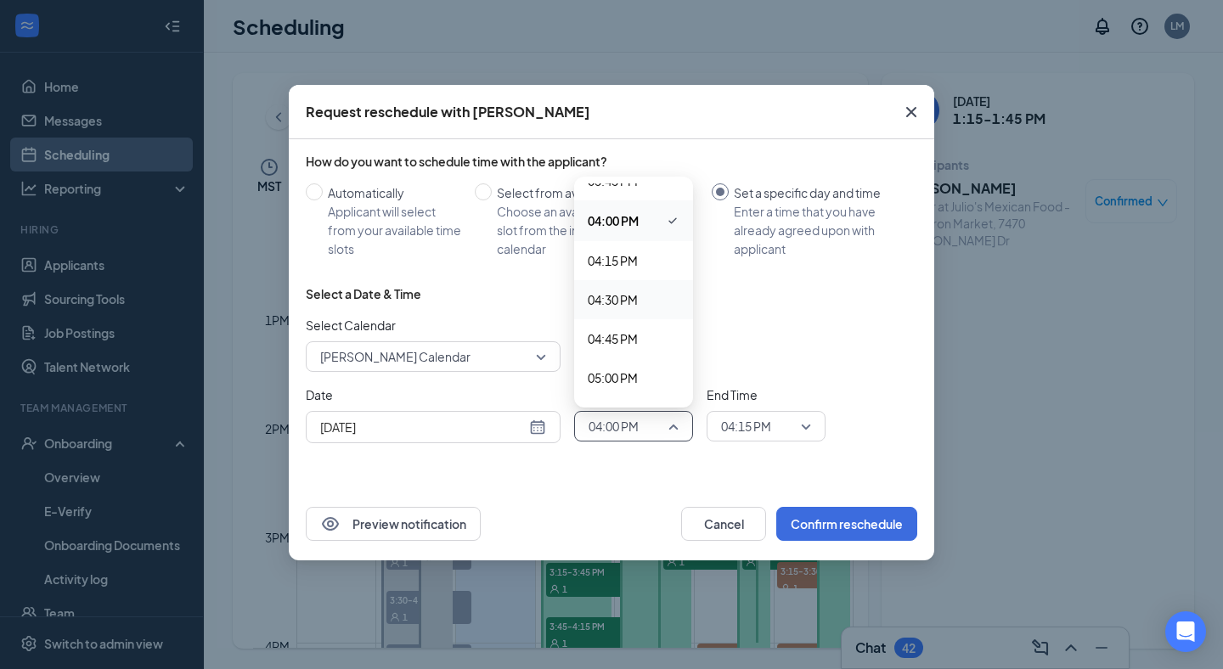
scroll to position [2487, 0]
click at [635, 257] on span "04:15 PM" at bounding box center [613, 257] width 50 height 19
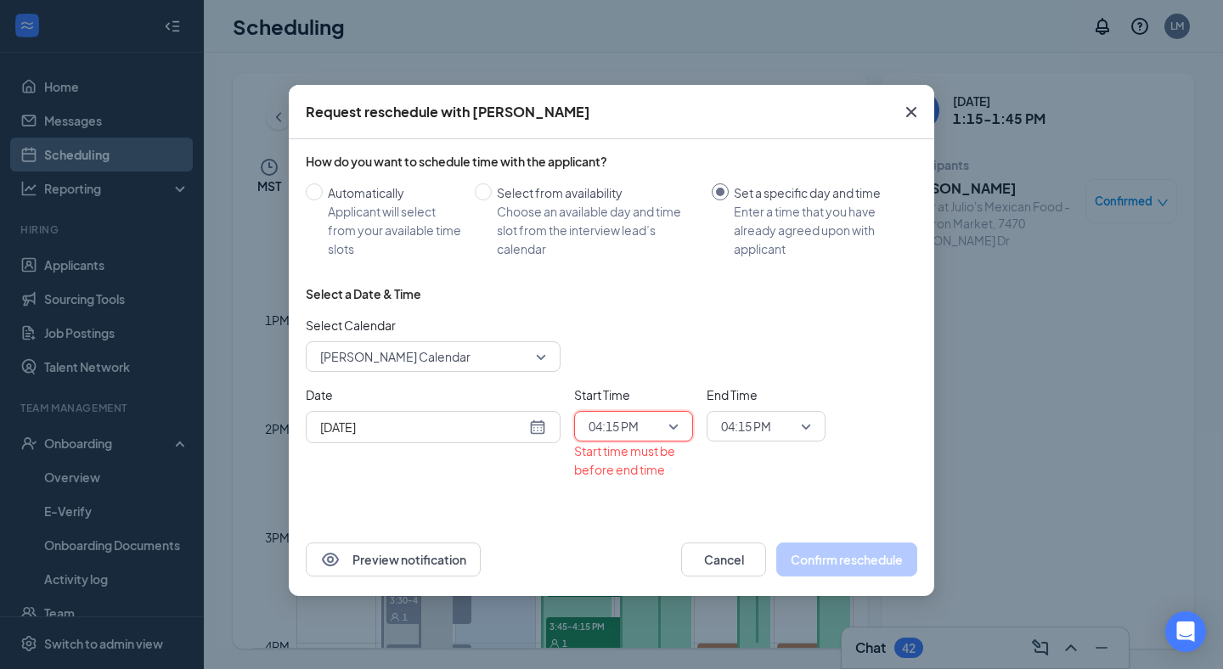
click at [738, 413] on input "search" at bounding box center [760, 426] width 87 height 29
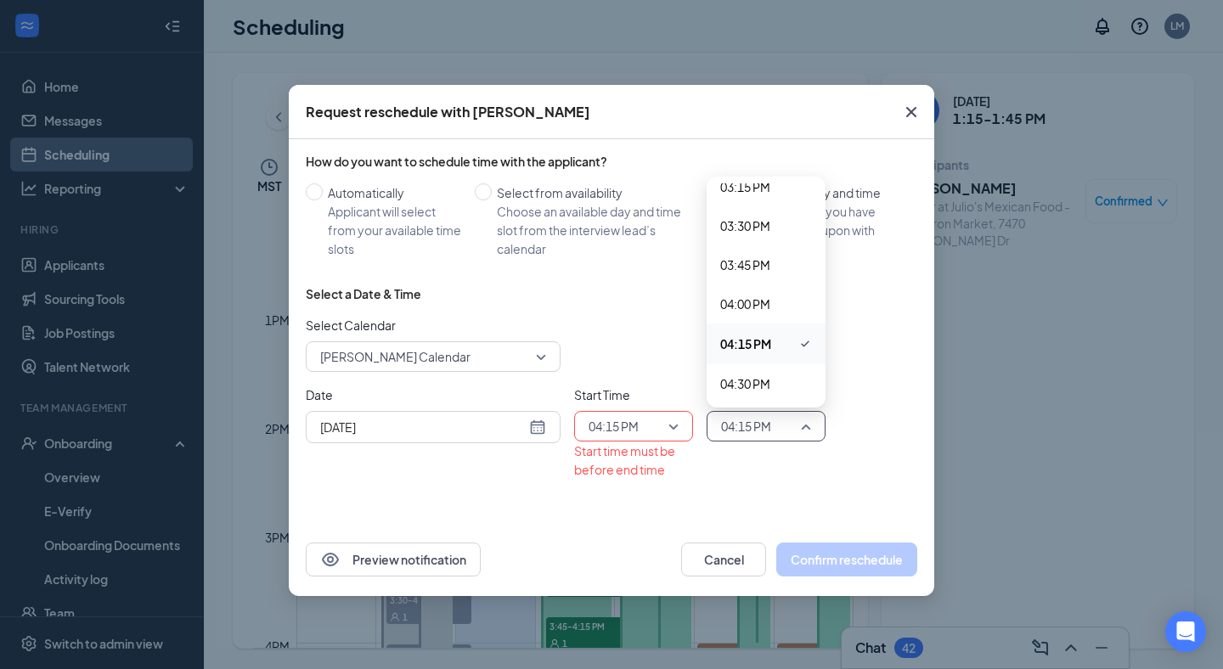
scroll to position [2425, 0]
click at [741, 349] on span "04:30 PM" at bounding box center [745, 358] width 50 height 19
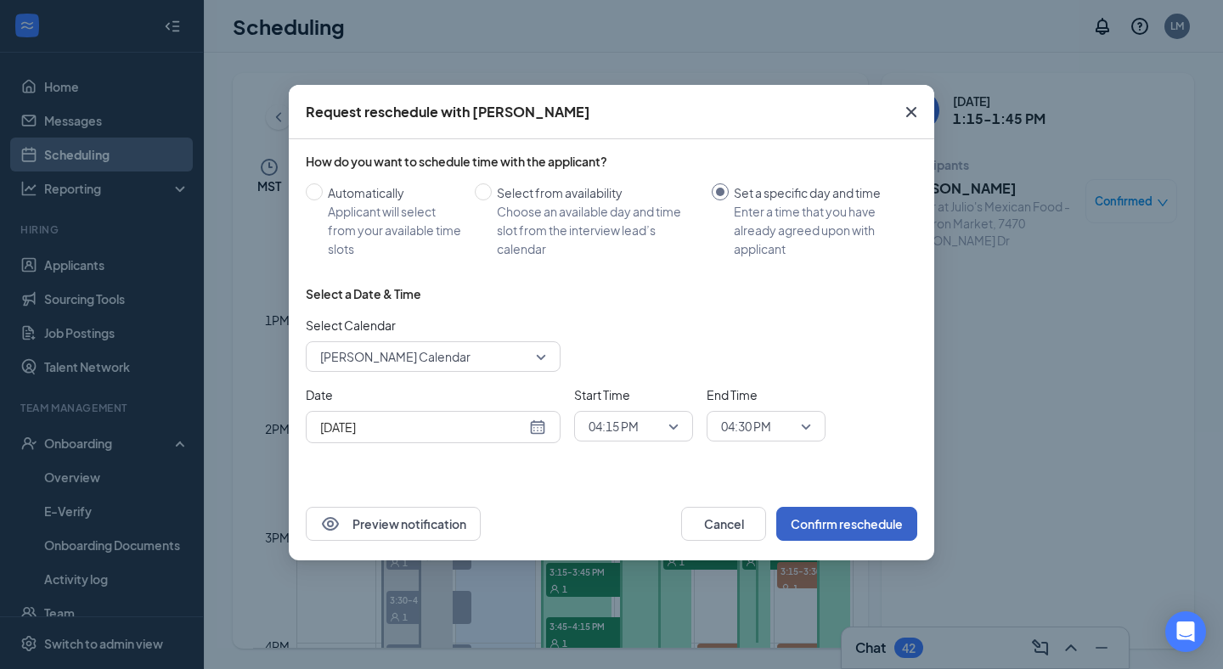
click at [823, 526] on button "Confirm reschedule" at bounding box center [846, 524] width 141 height 34
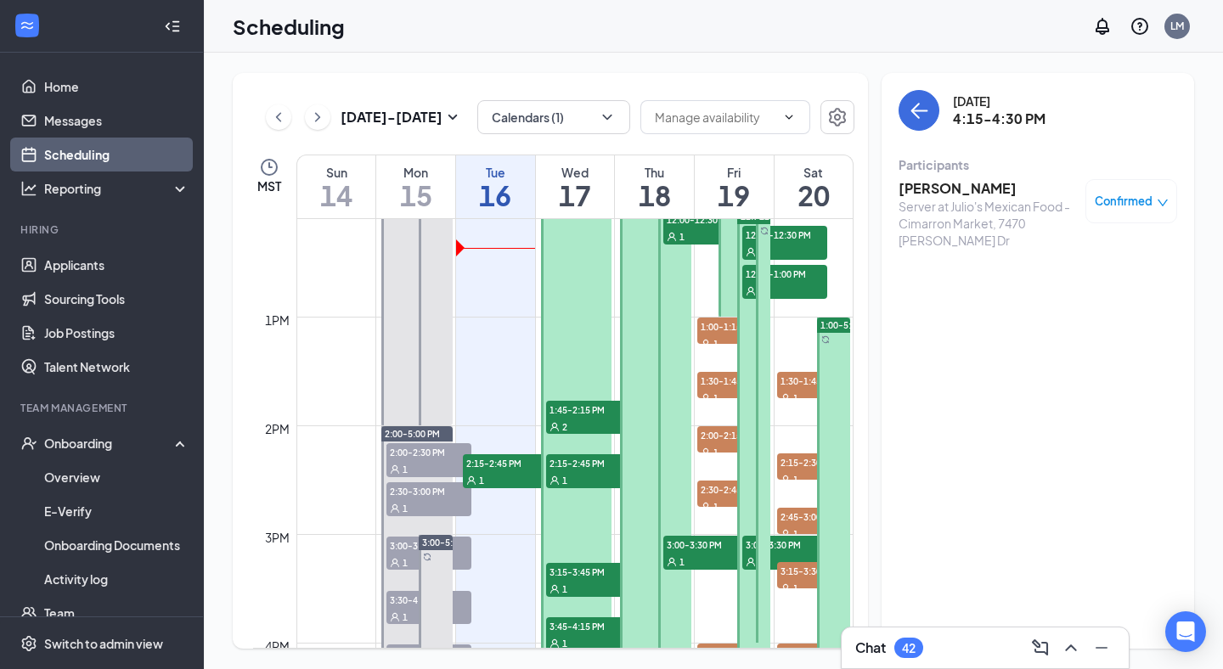
click at [587, 419] on div "2" at bounding box center [588, 426] width 85 height 17
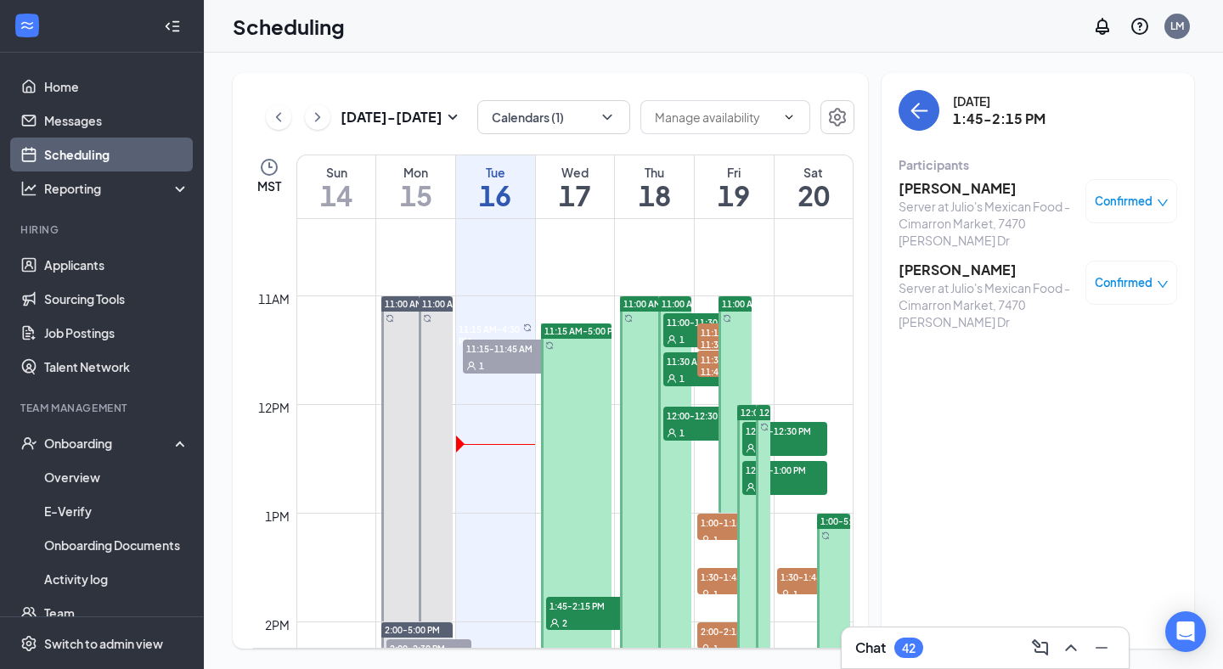
scroll to position [1111, 0]
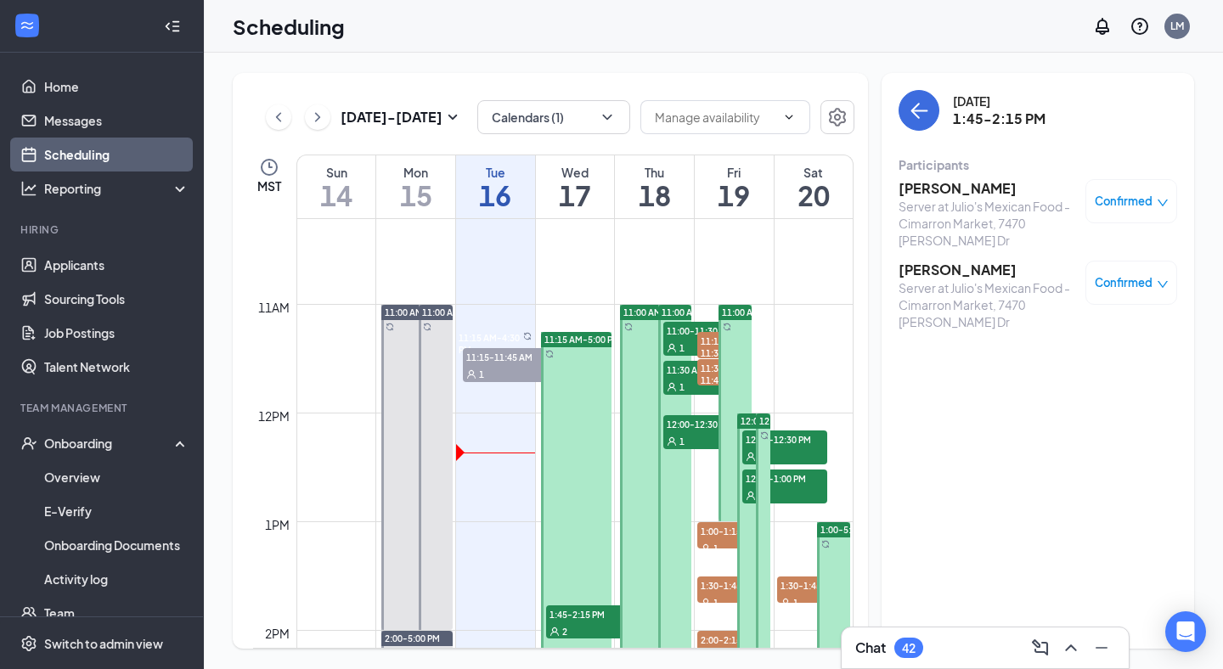
click at [588, 475] on div at bounding box center [576, 644] width 70 height 624
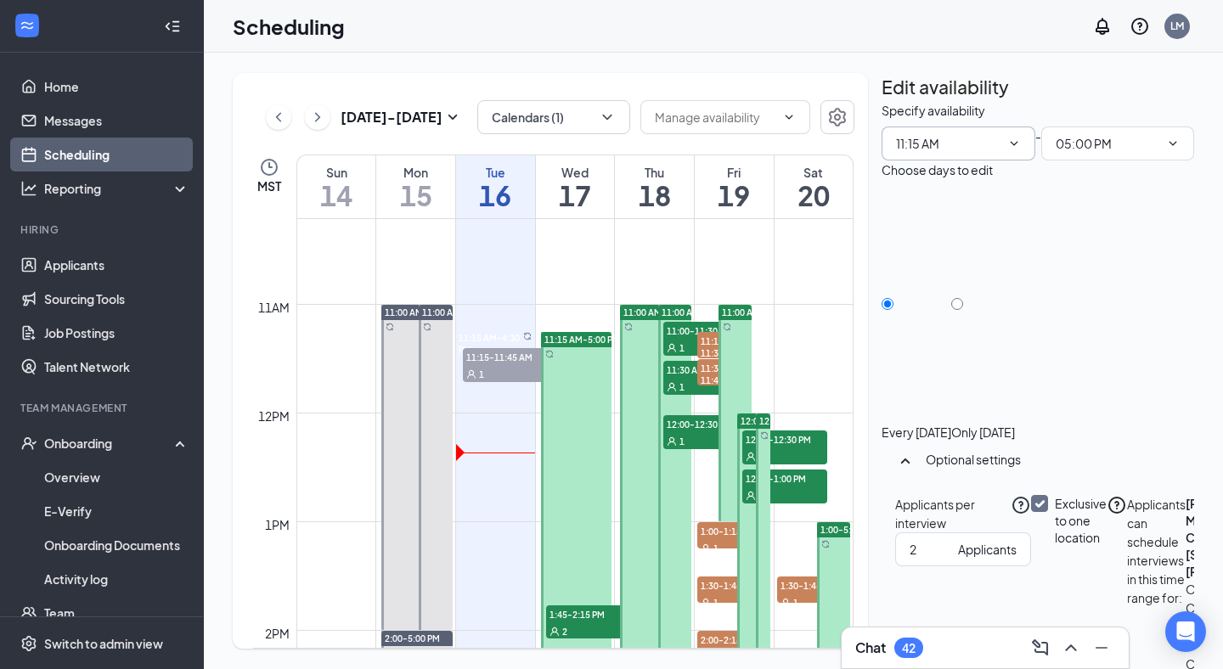
click at [1010, 145] on icon "ChevronDown" at bounding box center [1014, 143] width 8 height 4
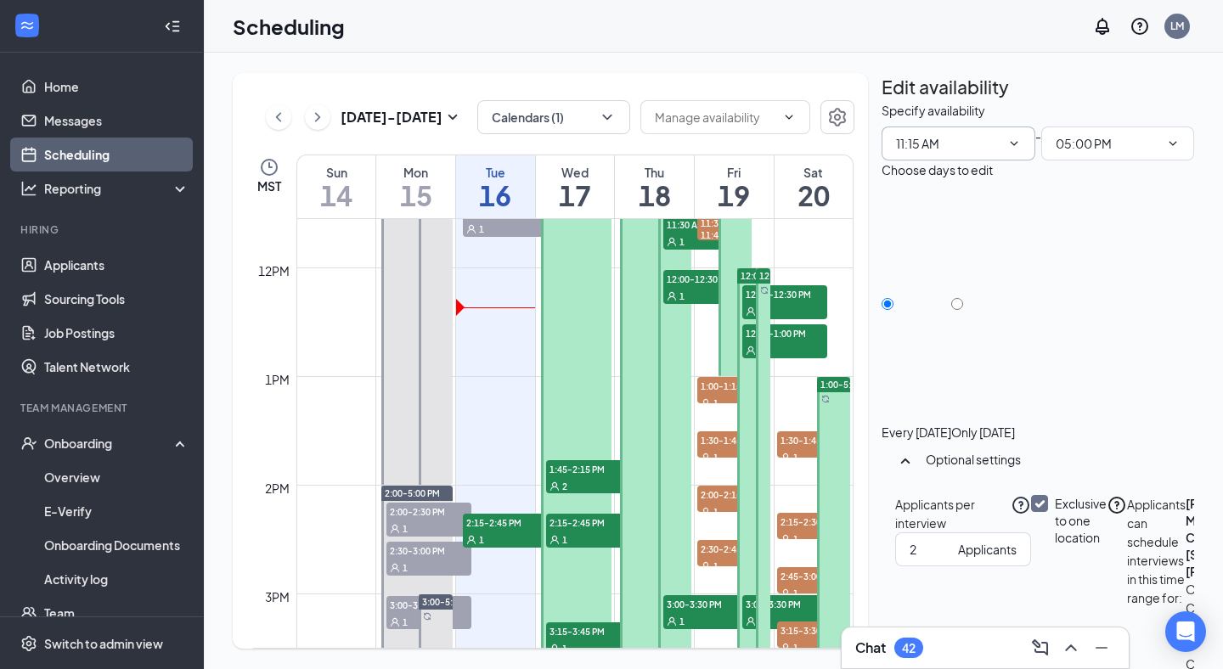
scroll to position [1264, 0]
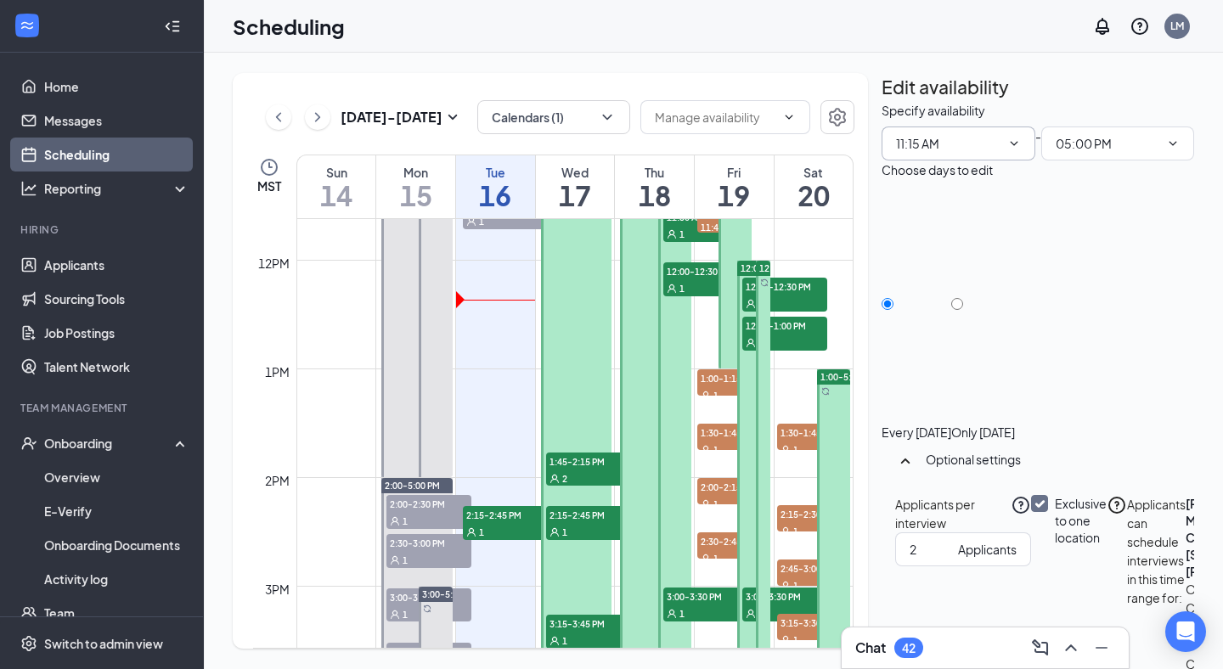
click at [574, 460] on span "1:45-2:15 PM" at bounding box center [588, 461] width 85 height 17
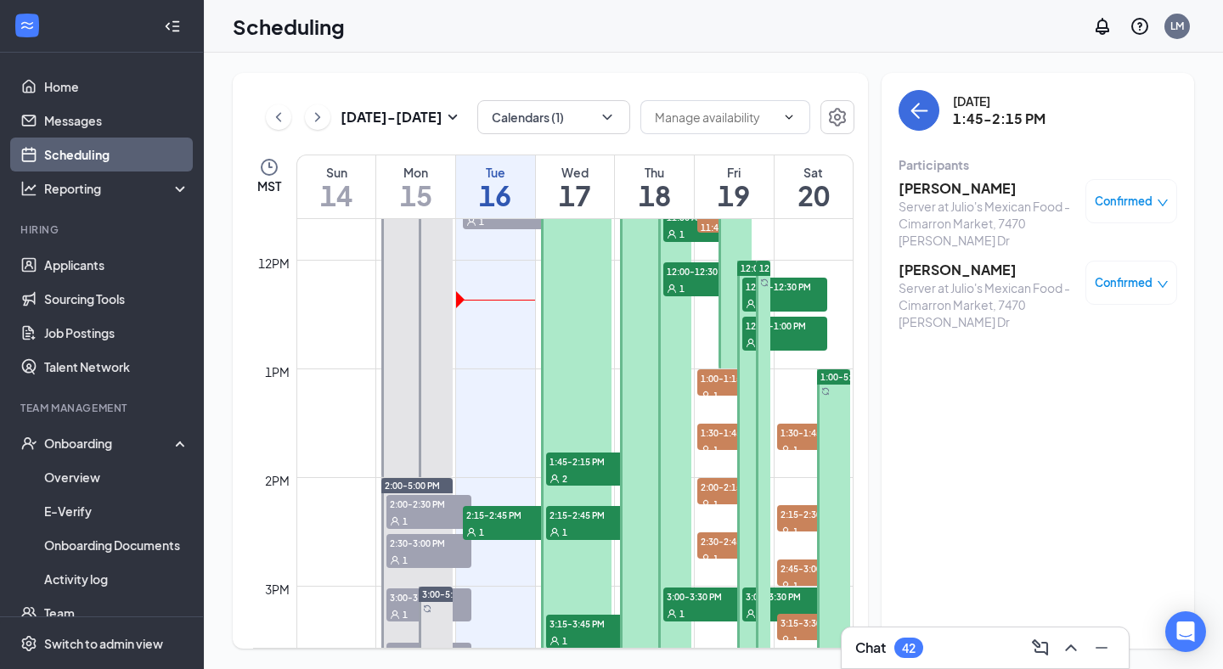
click at [972, 194] on h3 "Ximena Carter" at bounding box center [988, 188] width 178 height 19
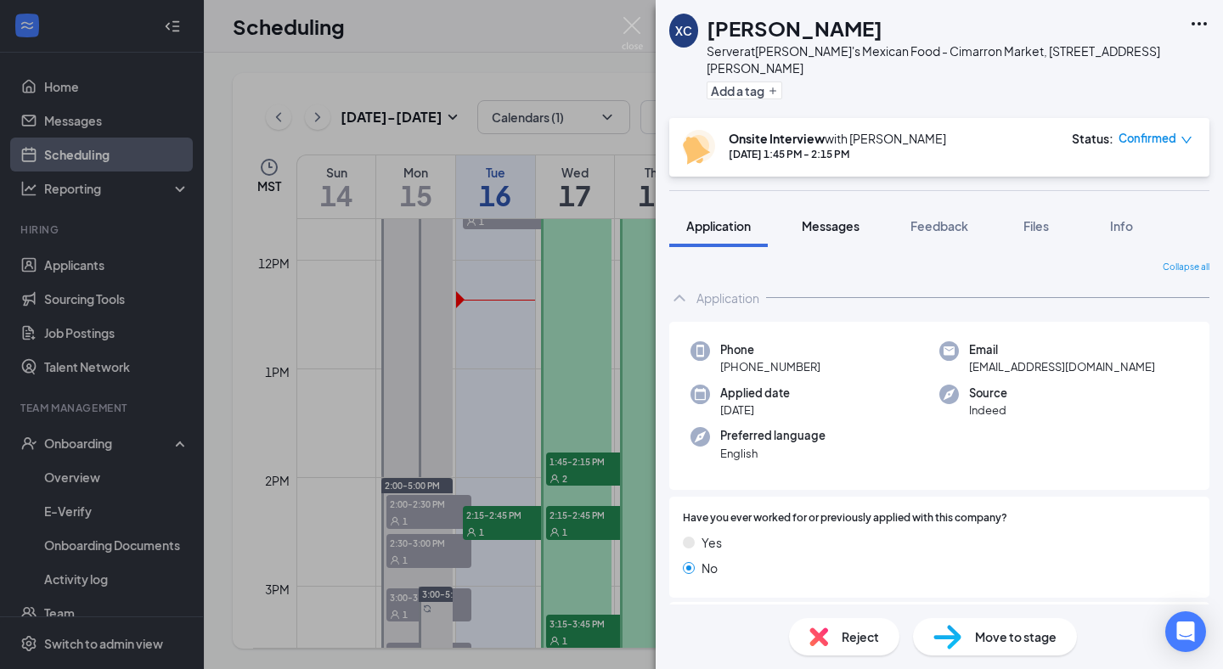
click at [846, 227] on button "Messages" at bounding box center [831, 226] width 92 height 42
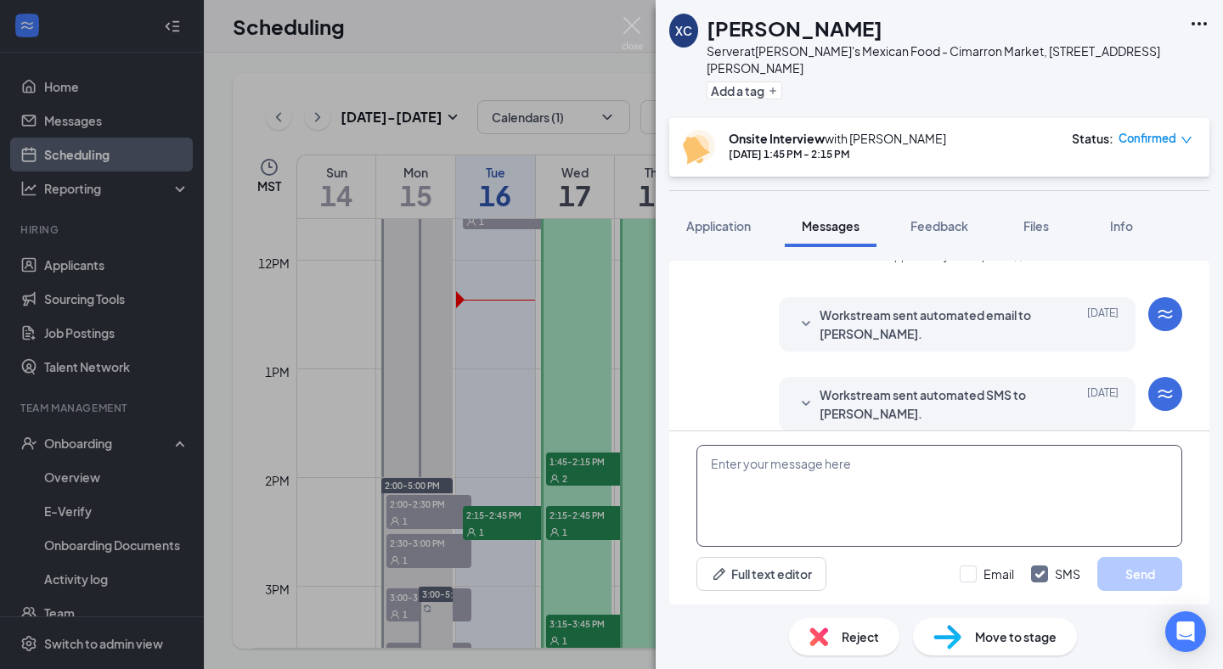
scroll to position [605, 0]
click at [910, 465] on textarea at bounding box center [939, 496] width 486 height 102
paste textarea "Hello good after noon, my name is [PERSON_NAME] from [PERSON_NAME]'s Mexican Fo…"
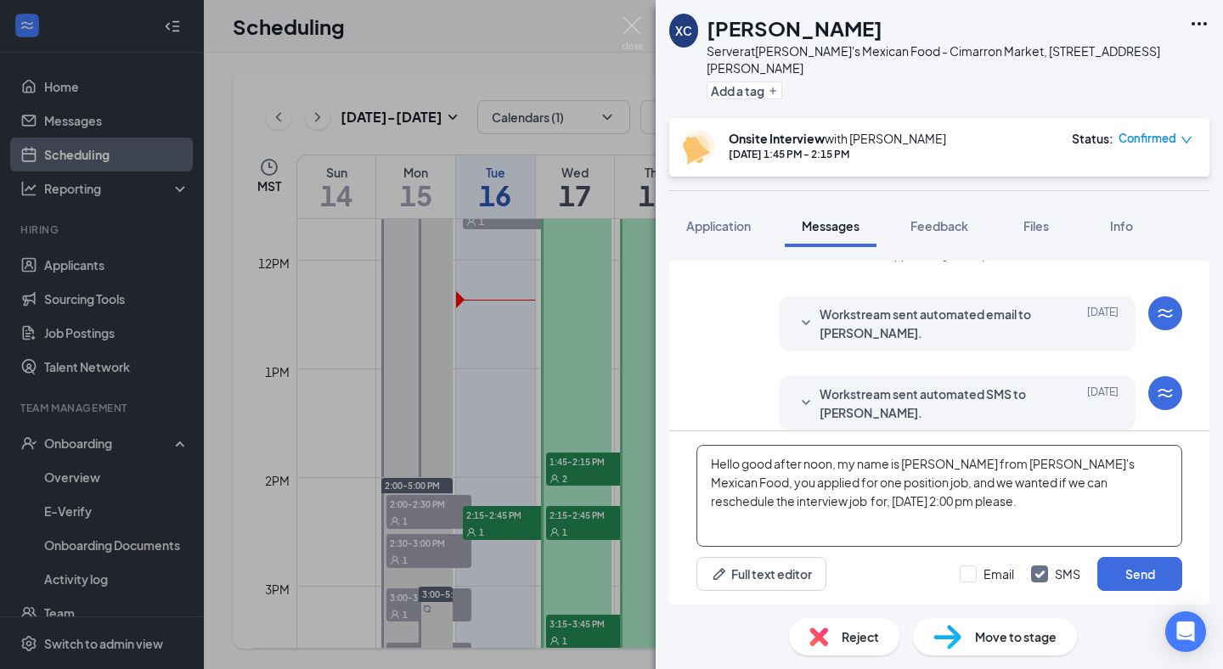
click at [730, 503] on textarea "Hello good after noon, my name is [PERSON_NAME] from [PERSON_NAME]'s Mexican Fo…" at bounding box center [939, 496] width 486 height 102
type textarea "Hello good after noon, my name is Luis from Julio's Mexican Food, you applied f…"
click at [1143, 570] on button "Send" at bounding box center [1139, 574] width 85 height 34
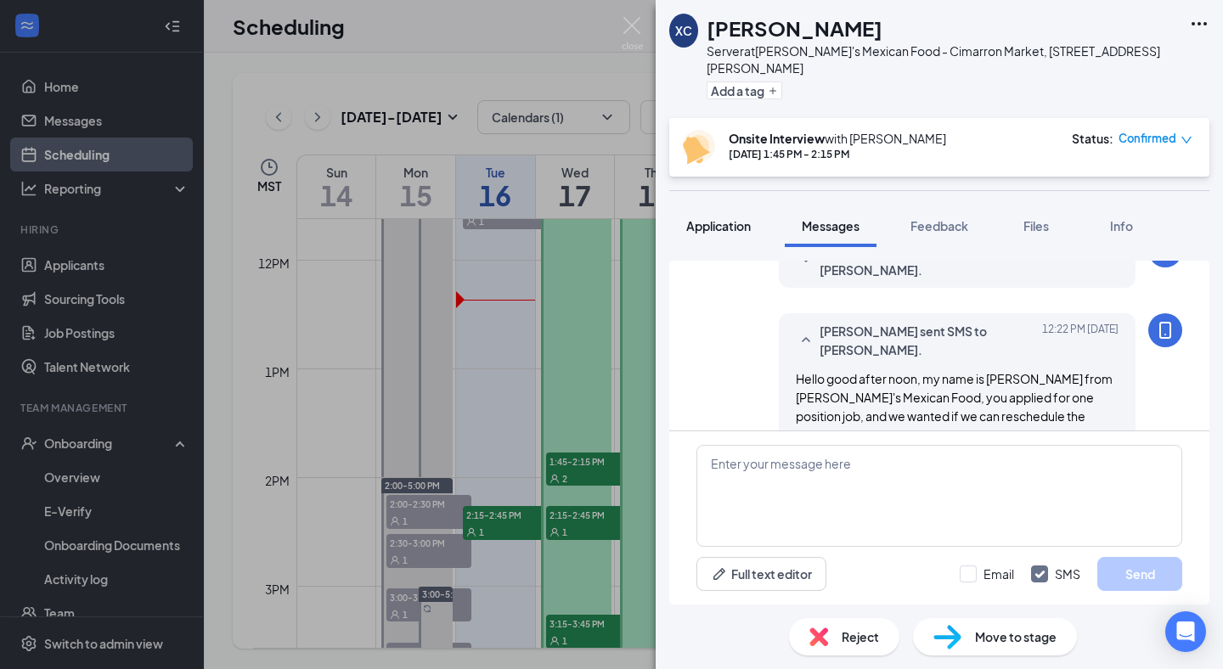
scroll to position [769, 0]
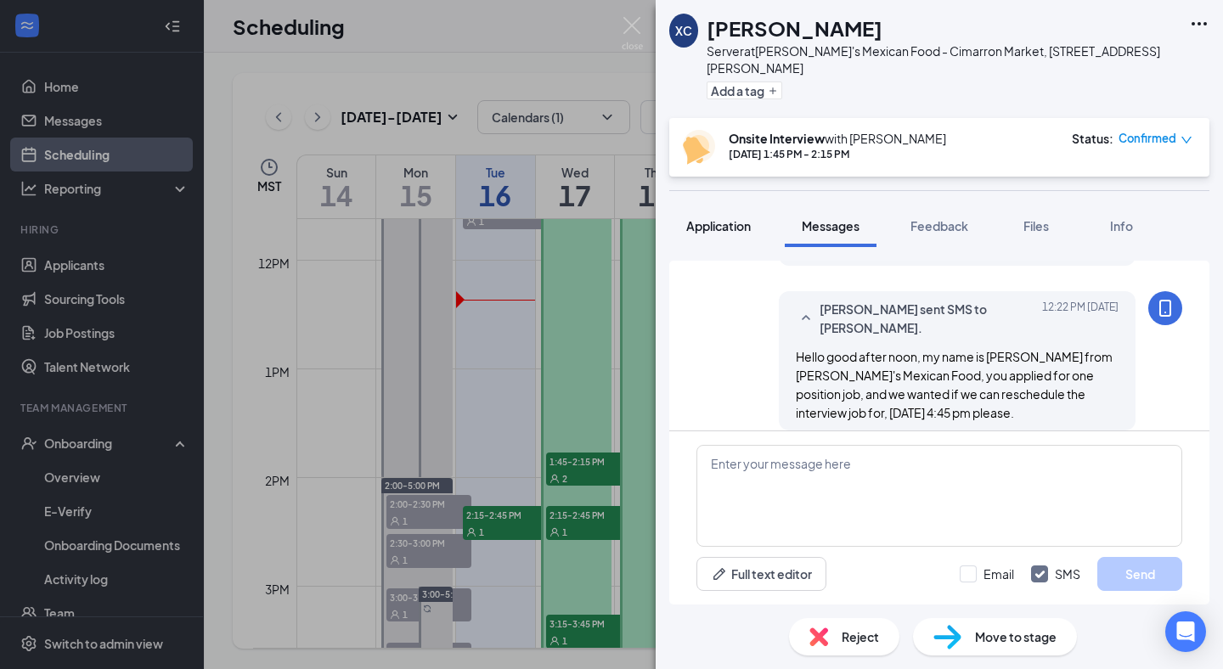
click at [737, 218] on span "Application" at bounding box center [718, 225] width 65 height 15
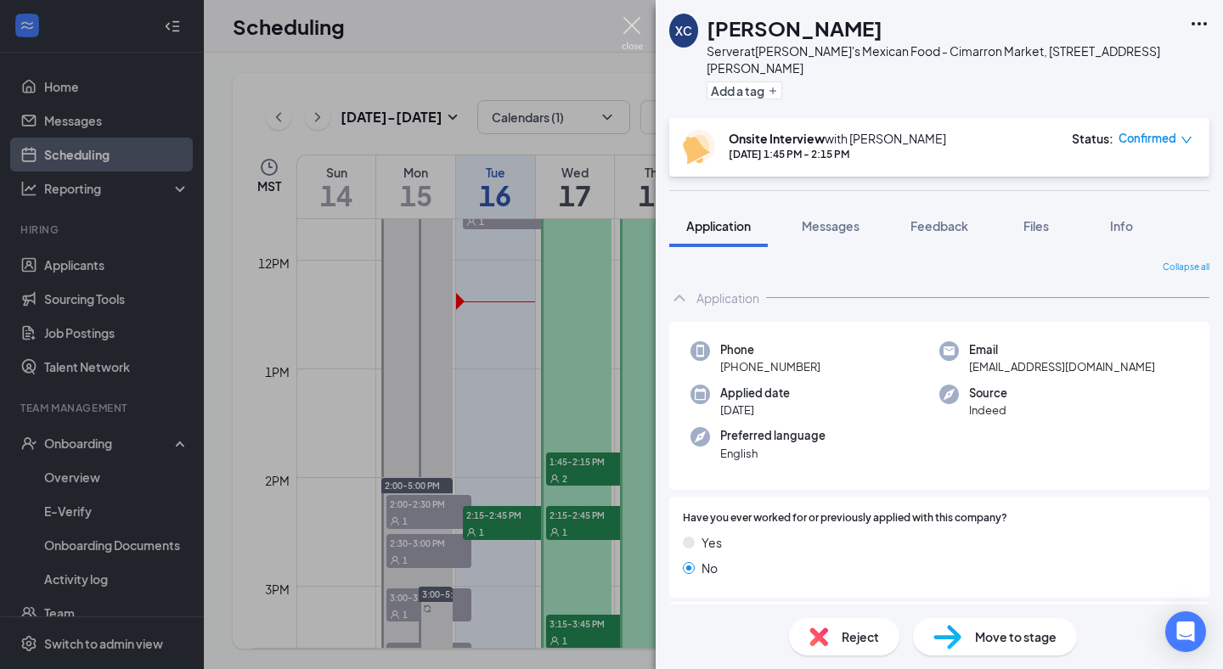
click at [631, 38] on img at bounding box center [632, 33] width 21 height 33
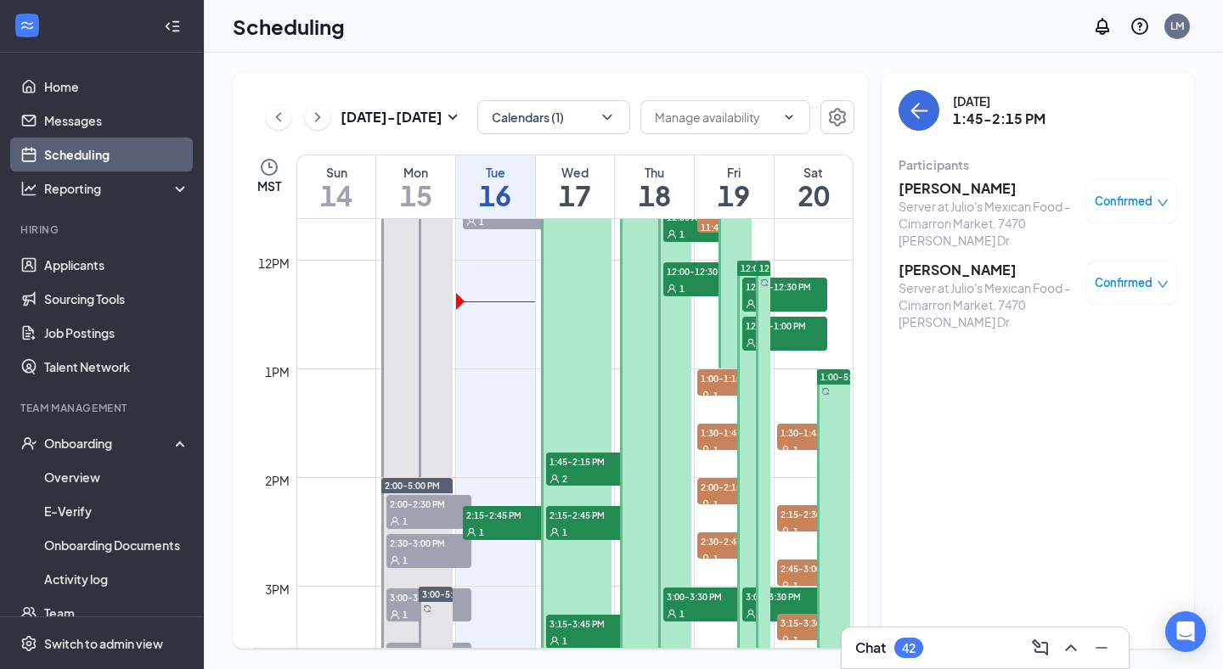
click at [1130, 205] on span "Confirmed" at bounding box center [1124, 201] width 58 height 17
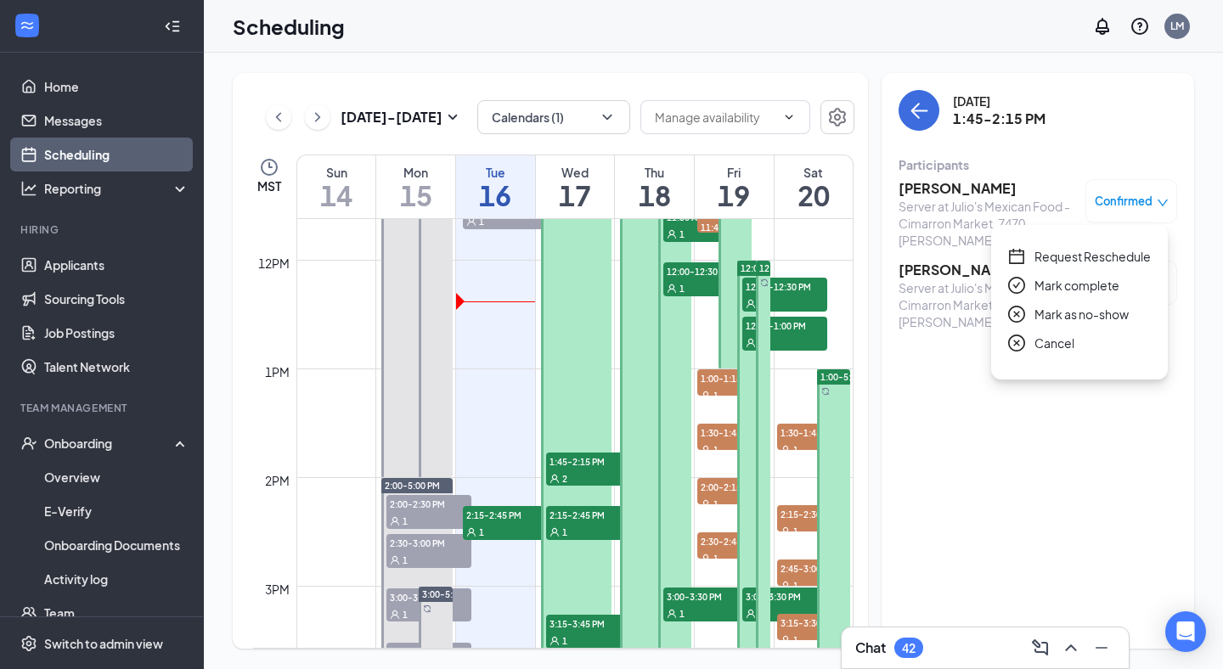
click at [1088, 260] on span "Request Reschedule" at bounding box center [1092, 256] width 116 height 19
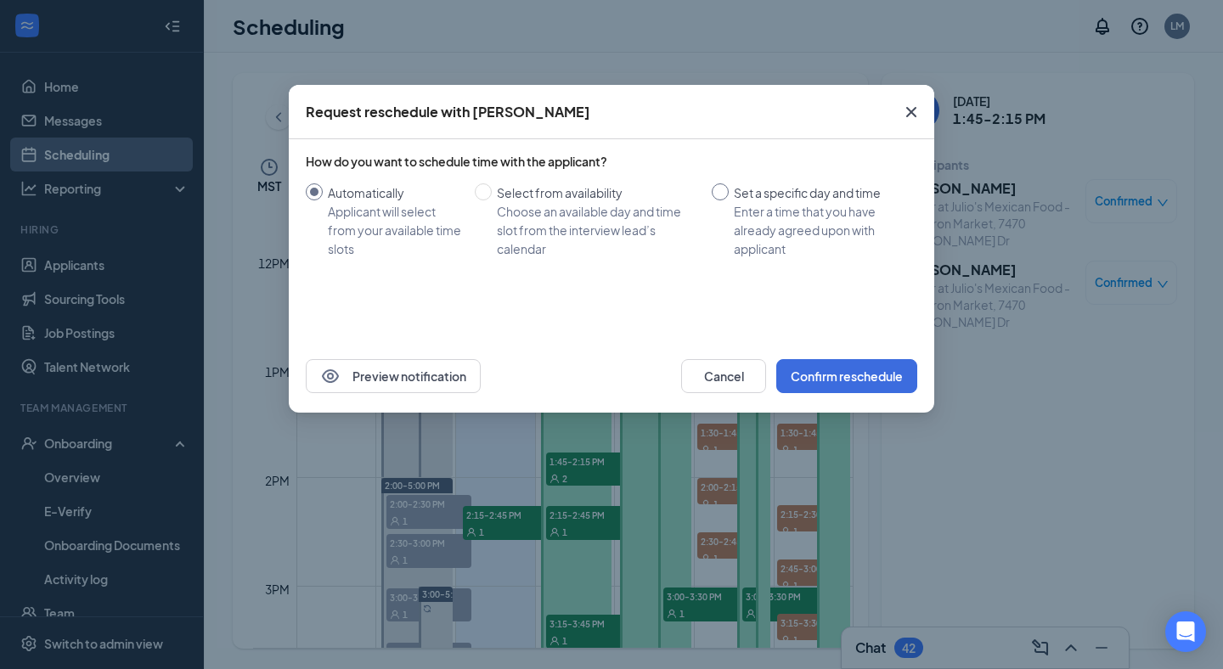
click at [723, 191] on input "Set a specific day and time Enter a time that you have already agreed upon with…" at bounding box center [720, 191] width 17 height 17
radio input "true"
radio input "false"
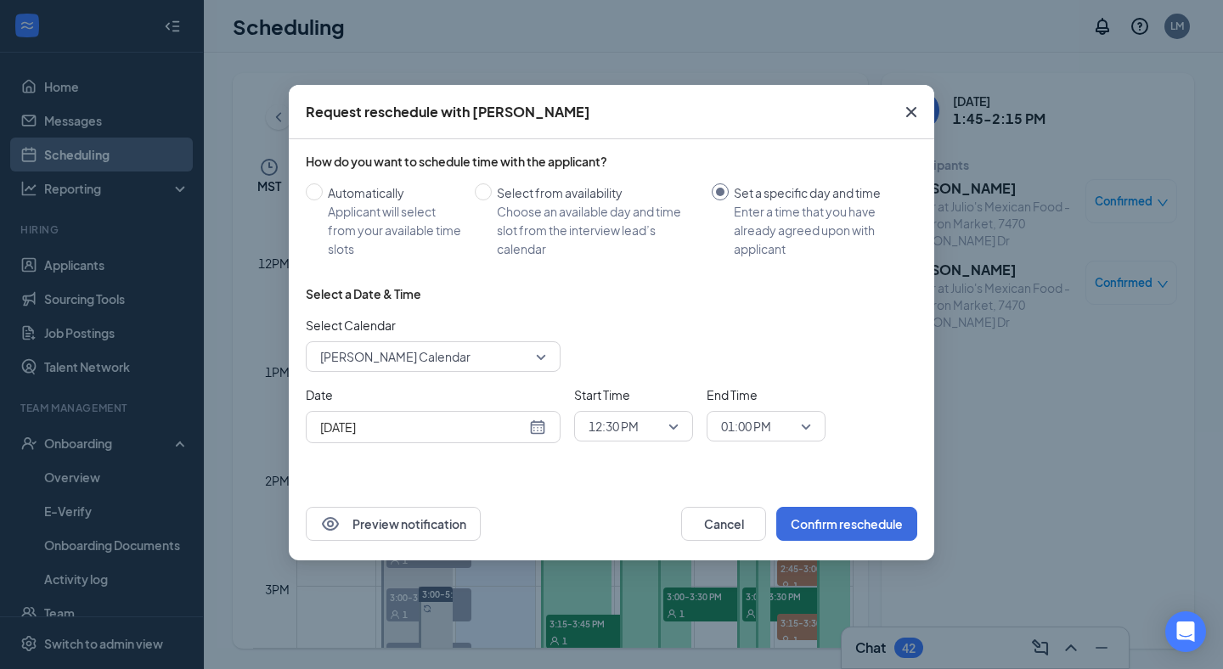
click at [488, 409] on div "Date Sep 16, 2025" at bounding box center [433, 415] width 255 height 58
click at [487, 418] on input "[DATE]" at bounding box center [423, 427] width 206 height 19
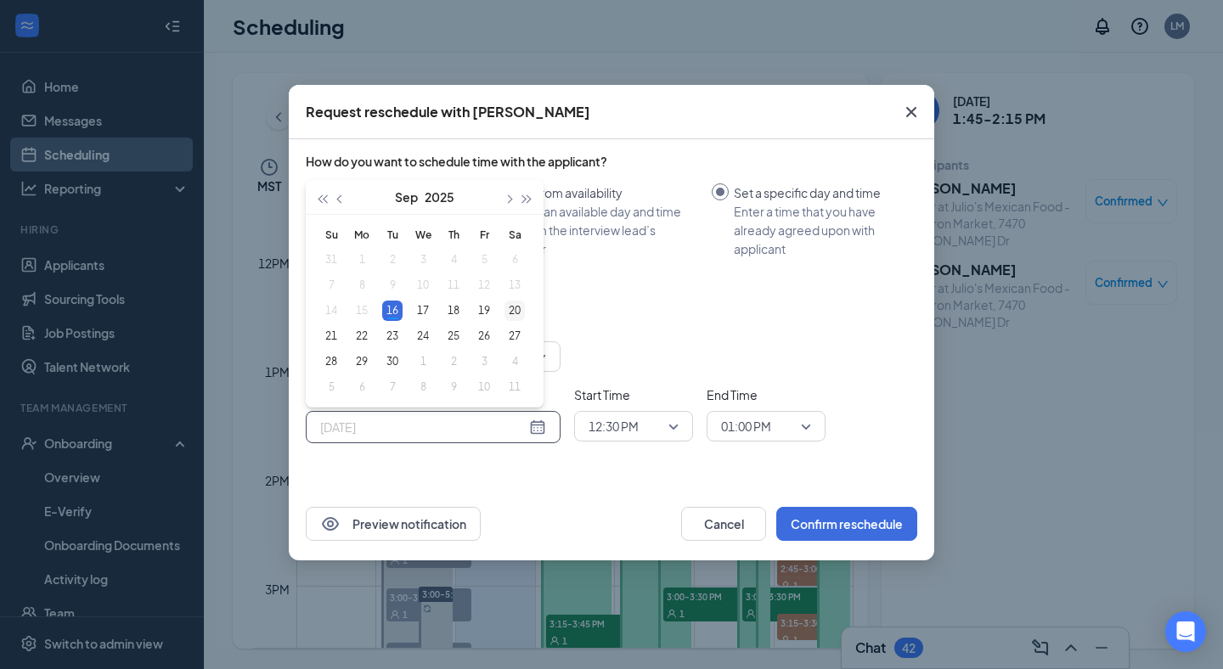
type input "[DATE]"
click at [512, 309] on div "20" at bounding box center [514, 311] width 20 height 20
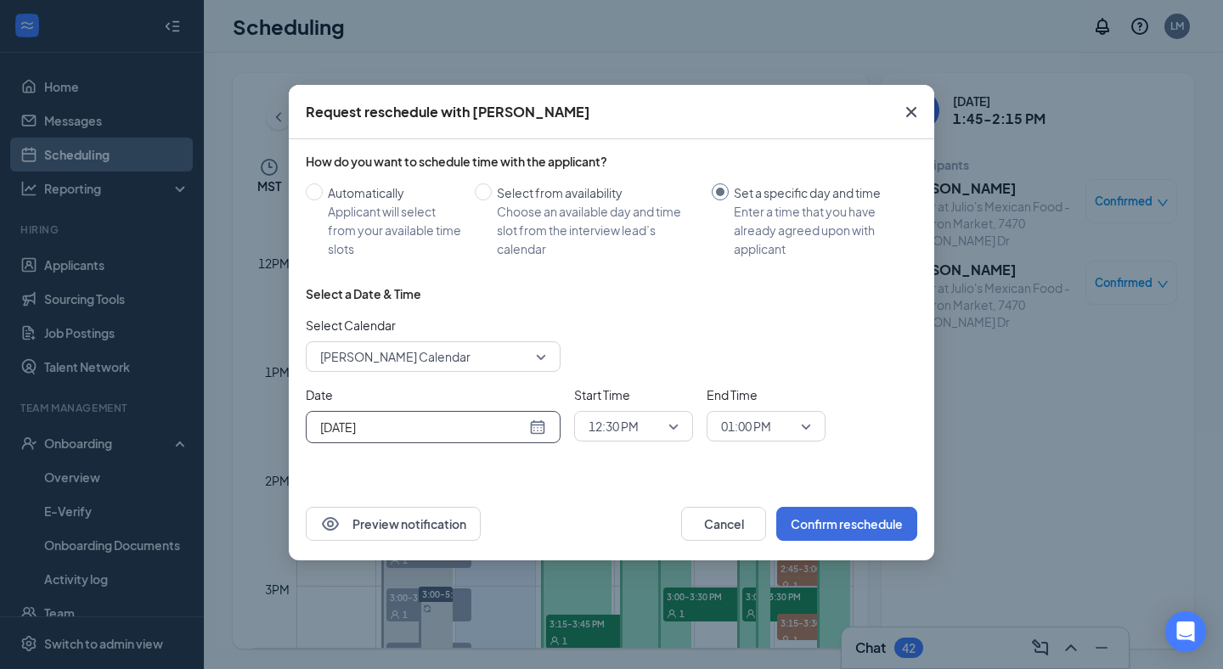
click at [657, 427] on span "12:30 PM" at bounding box center [626, 426] width 75 height 25
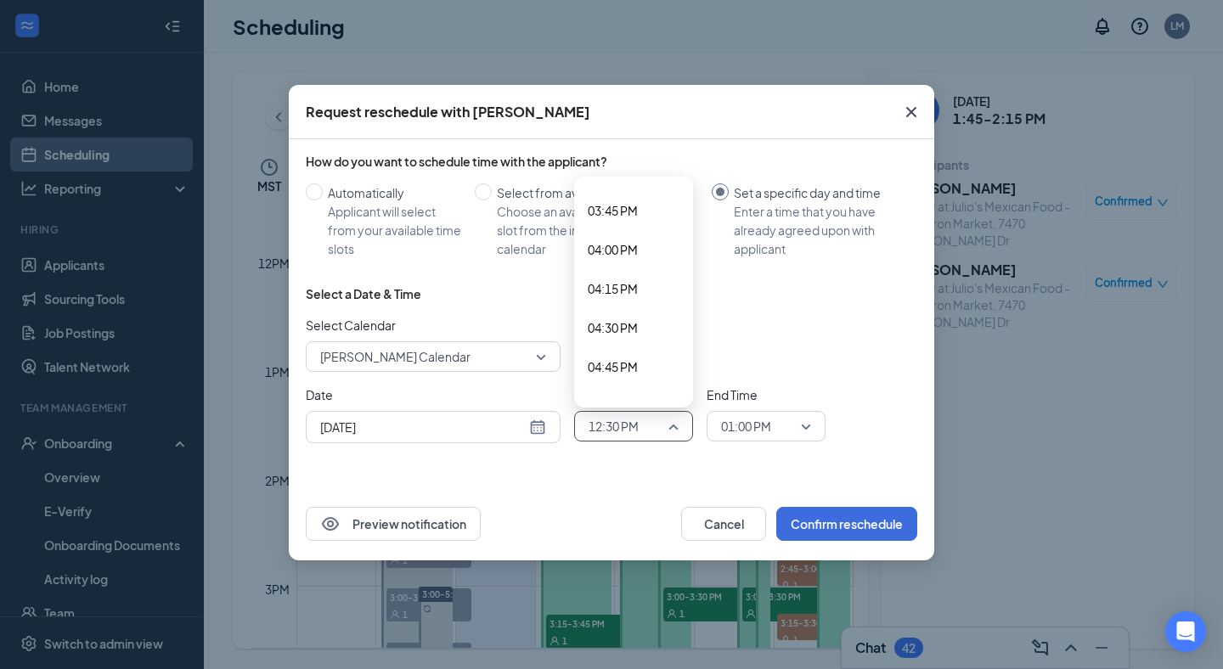
scroll to position [2577, 0]
click at [632, 248] on span "04:45 PM" at bounding box center [613, 245] width 50 height 19
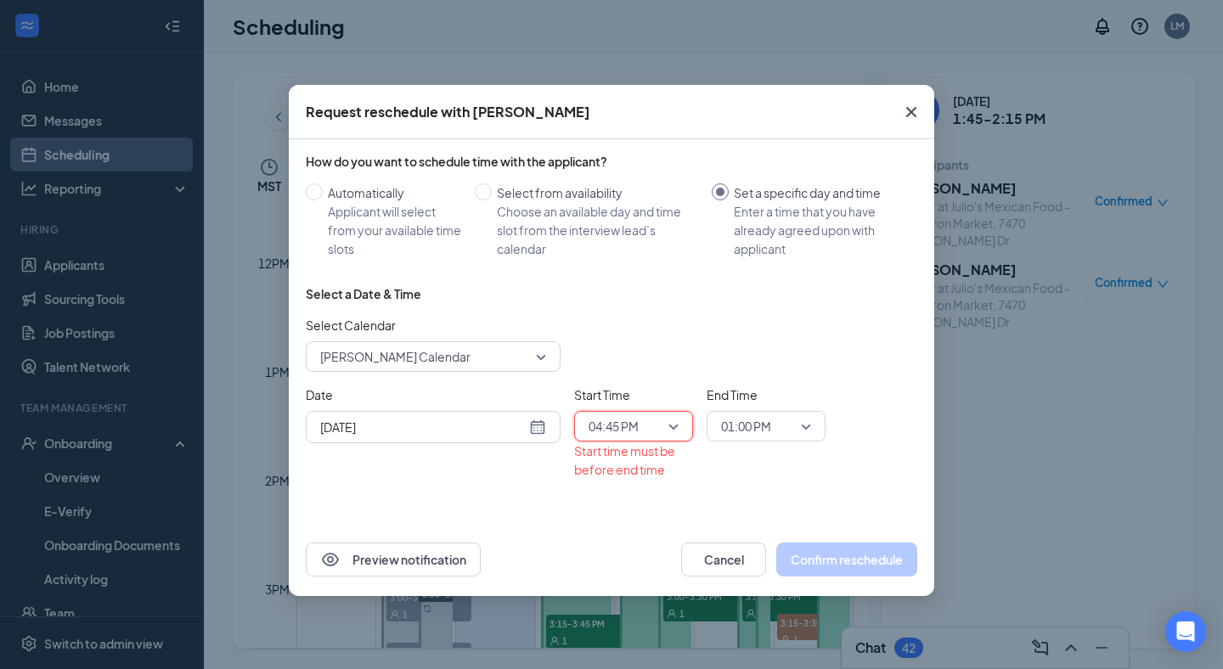
click at [750, 440] on input "search" at bounding box center [760, 426] width 87 height 29
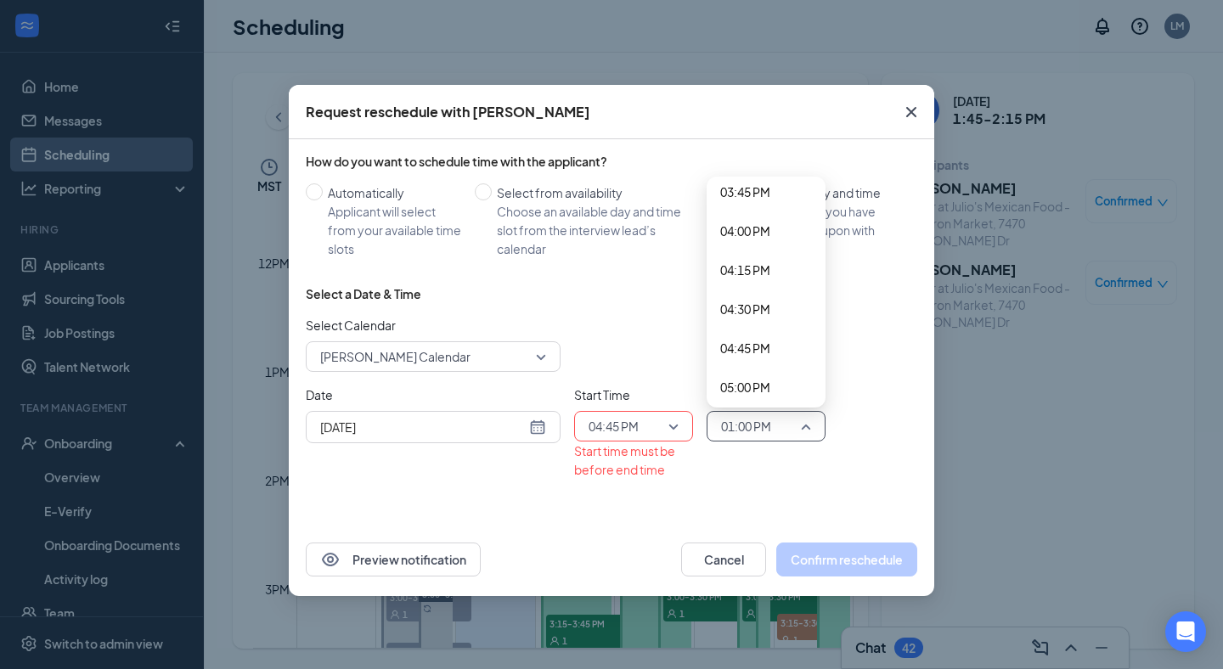
scroll to position [2502, 0]
click at [747, 362] on span "05:00 PM" at bounding box center [745, 359] width 50 height 19
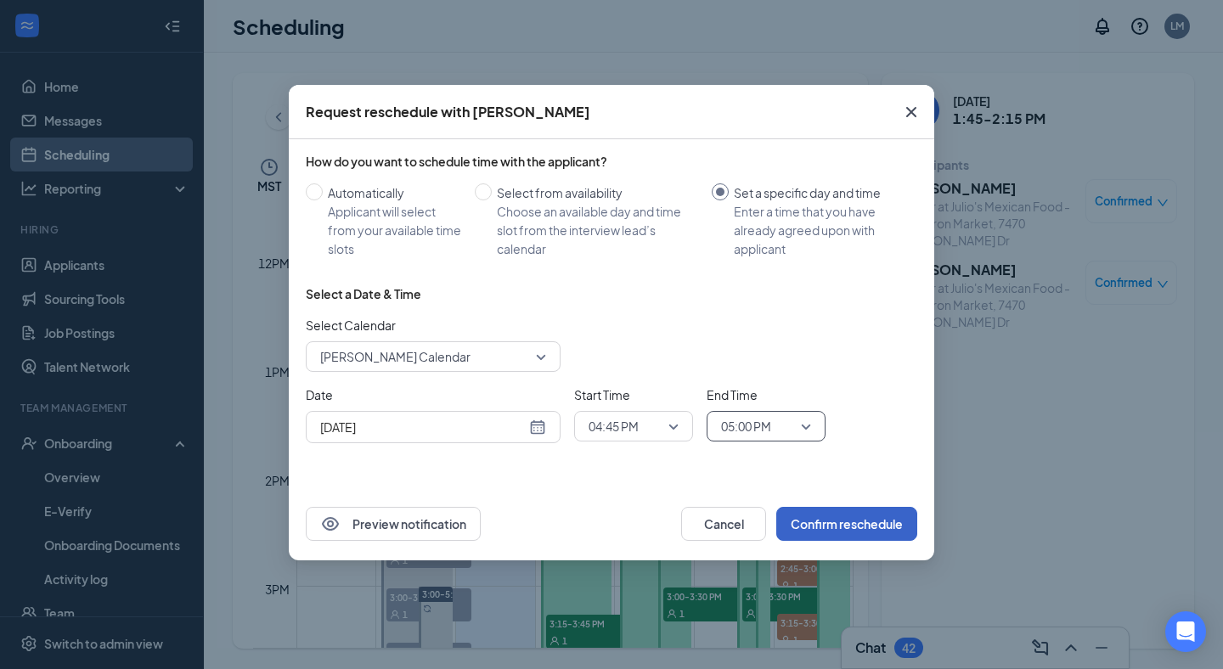
click at [847, 535] on button "Confirm reschedule" at bounding box center [846, 524] width 141 height 34
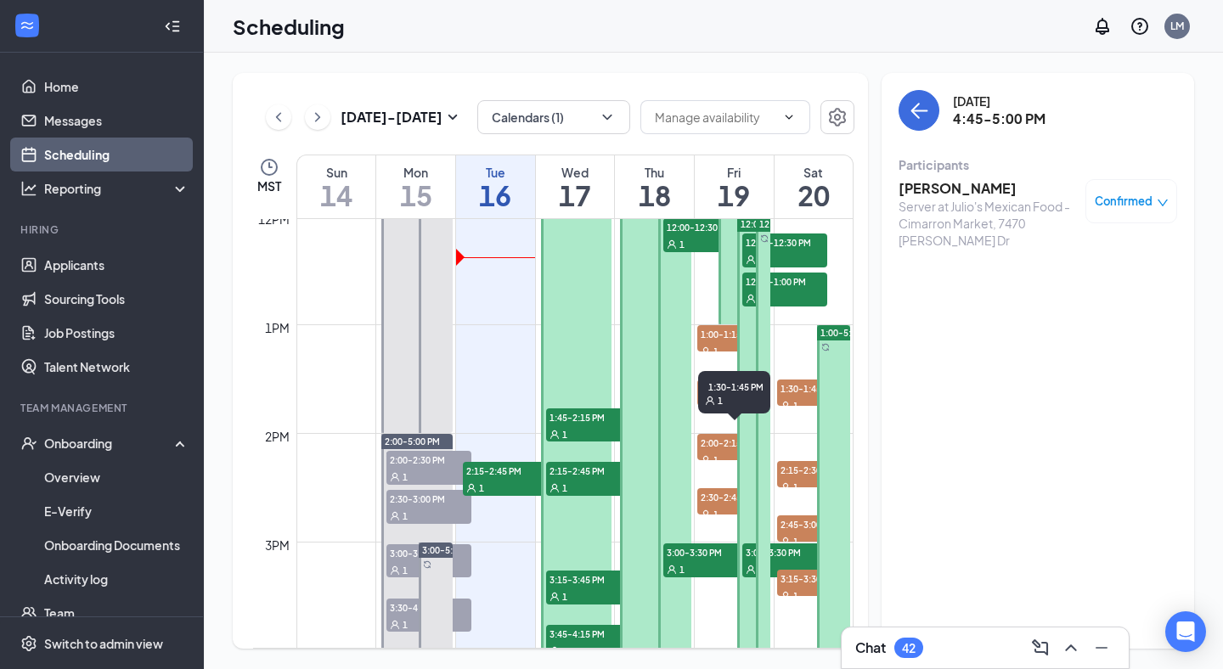
scroll to position [1309, 0]
click at [583, 423] on span "1:45-2:15 PM" at bounding box center [588, 416] width 85 height 17
click at [584, 468] on span "2:15-2:45 PM" at bounding box center [588, 469] width 85 height 17
click at [584, 435] on div "1" at bounding box center [588, 433] width 85 height 17
click at [1140, 199] on span "Confirmed" at bounding box center [1124, 201] width 58 height 17
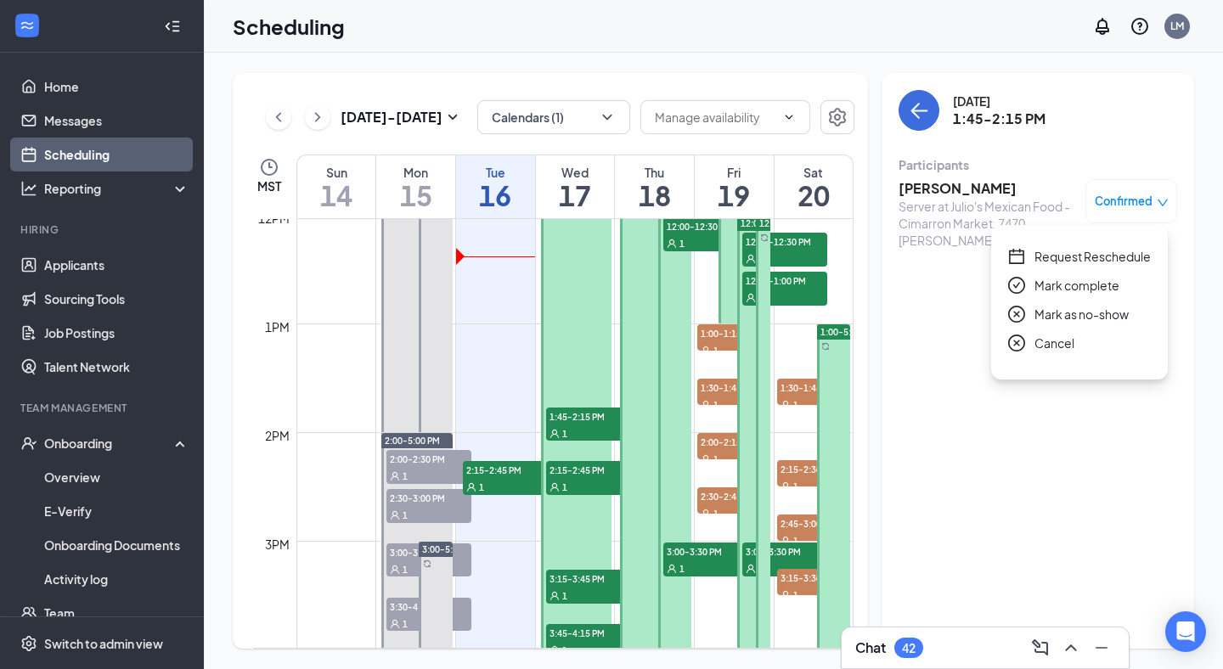
click at [943, 200] on div "Server at Julio's Mexican Food - Cimarron Market, 7470 [PERSON_NAME] Dr" at bounding box center [988, 223] width 178 height 51
click at [964, 183] on h3 "Diego López" at bounding box center [988, 188] width 178 height 19
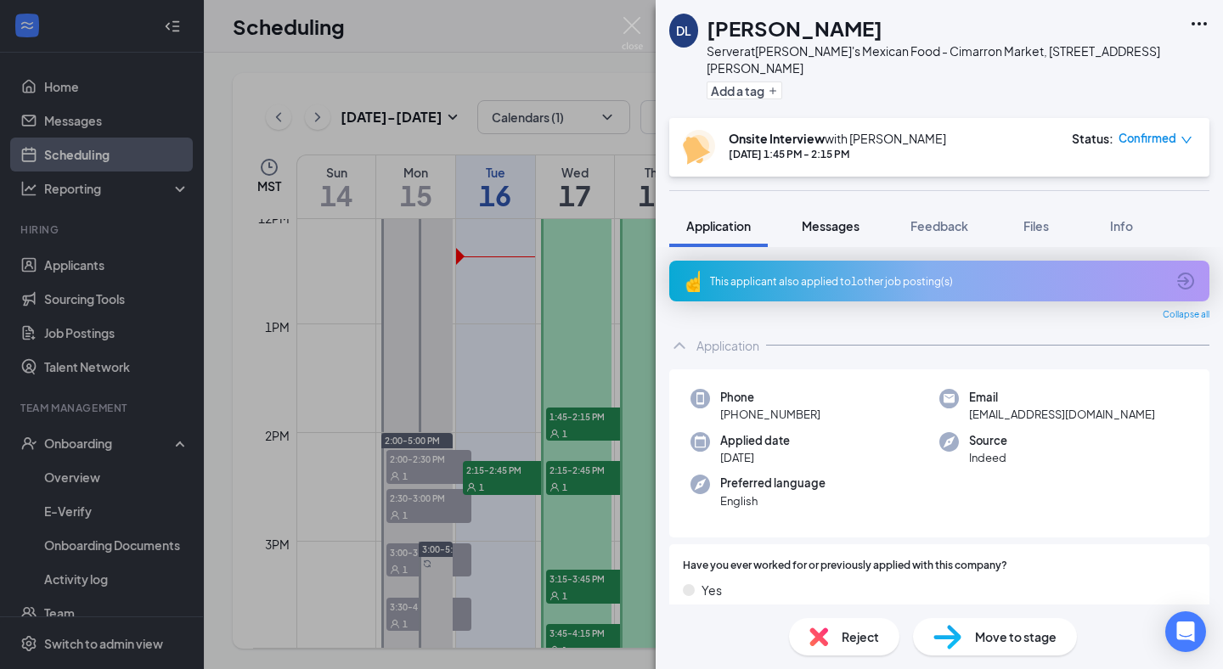
click at [857, 205] on button "Messages" at bounding box center [831, 226] width 92 height 42
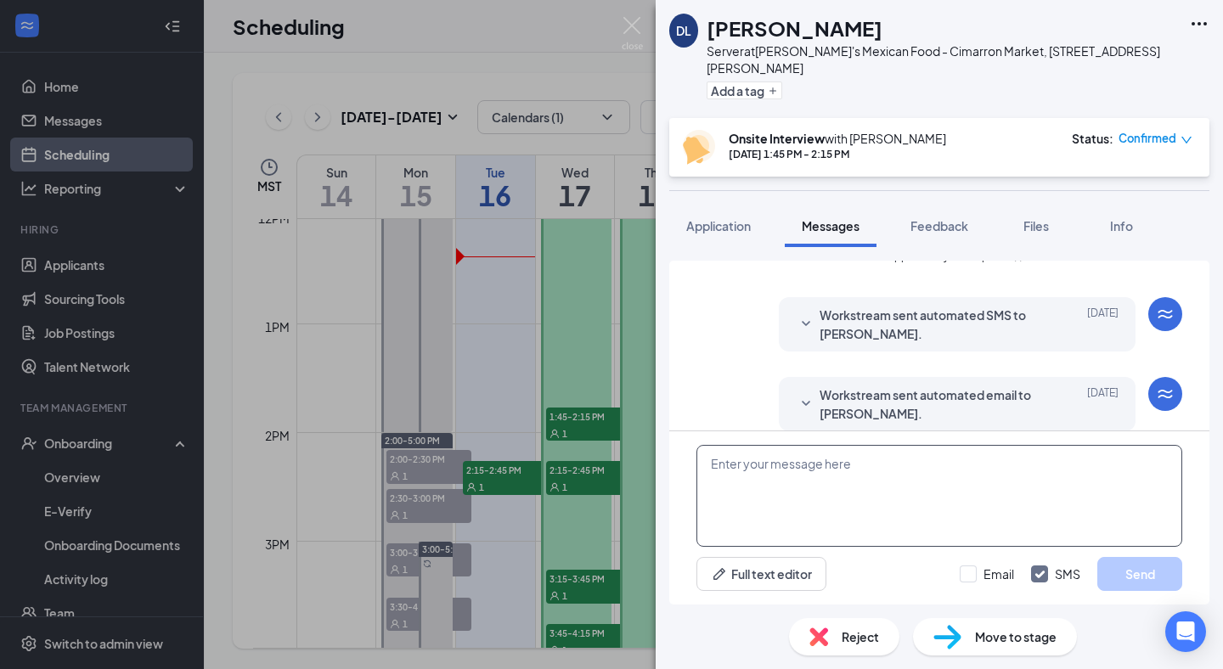
scroll to position [231, 0]
click at [835, 483] on textarea at bounding box center [939, 496] width 486 height 102
paste textarea "Hello good after noon, my name is [PERSON_NAME] from [PERSON_NAME]'s Mexican Fo…"
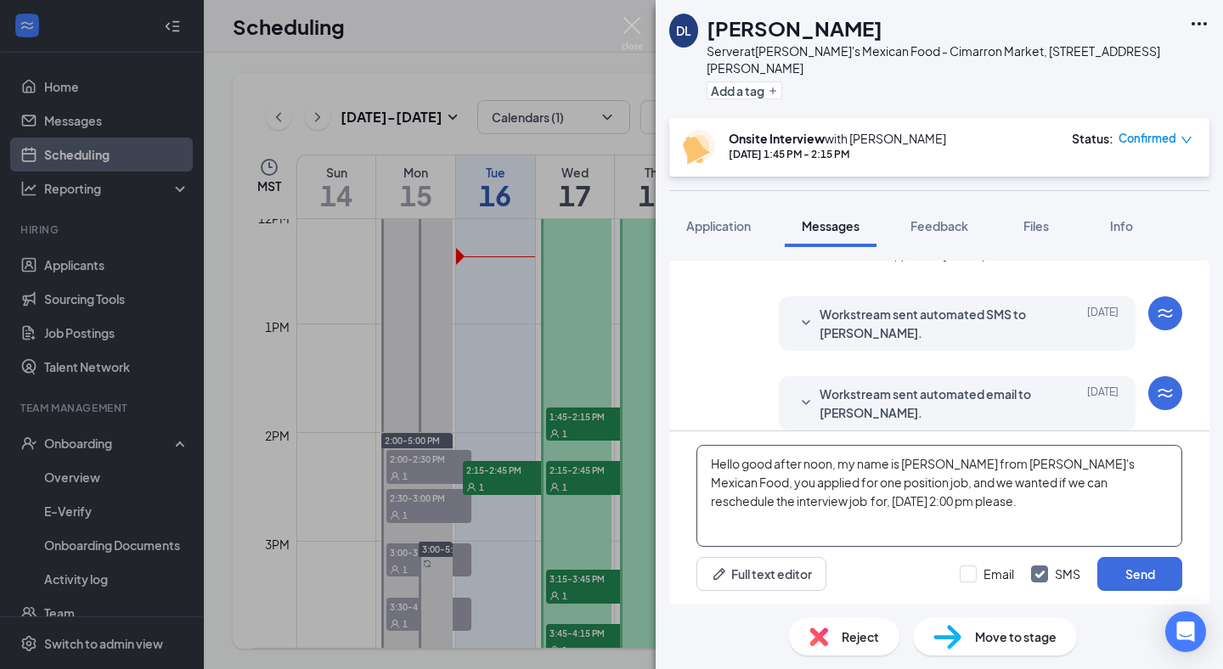
click at [729, 505] on textarea "Hello good after noon, my name is [PERSON_NAME] from [PERSON_NAME]'s Mexican Fo…" at bounding box center [939, 496] width 486 height 102
type textarea "Hello good after noon, my name is Luis from Julio's Mexican Food, you applied f…"
click at [1148, 582] on button "Send" at bounding box center [1139, 574] width 85 height 34
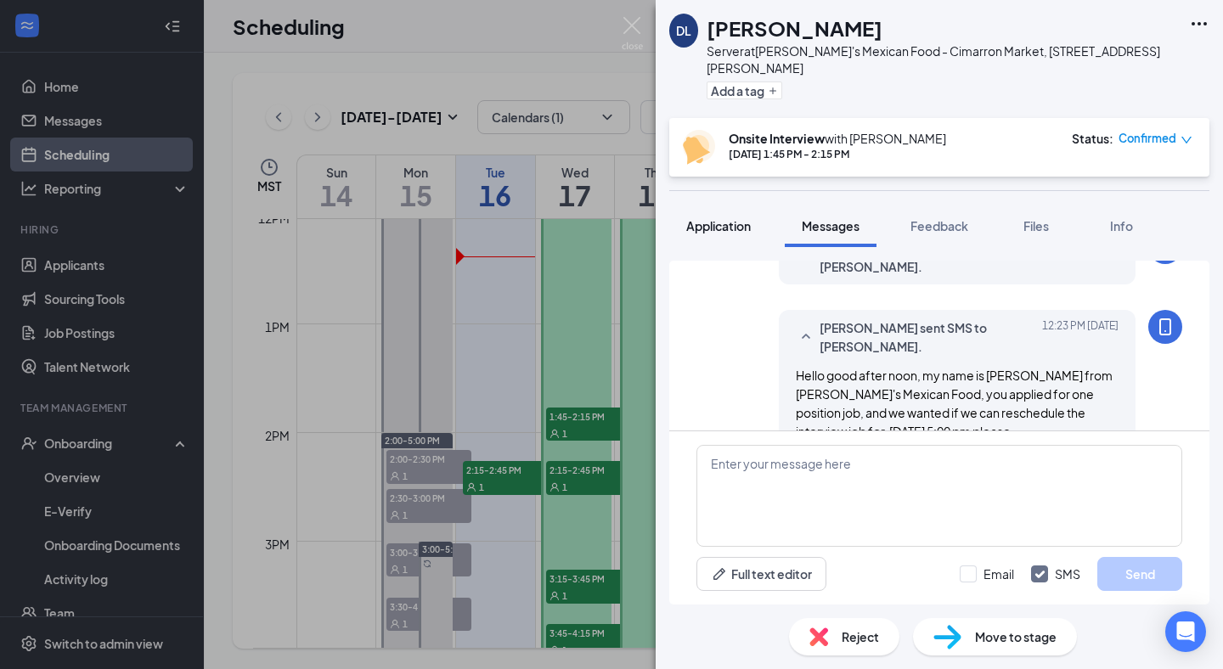
scroll to position [379, 0]
click at [637, 31] on img at bounding box center [632, 33] width 21 height 33
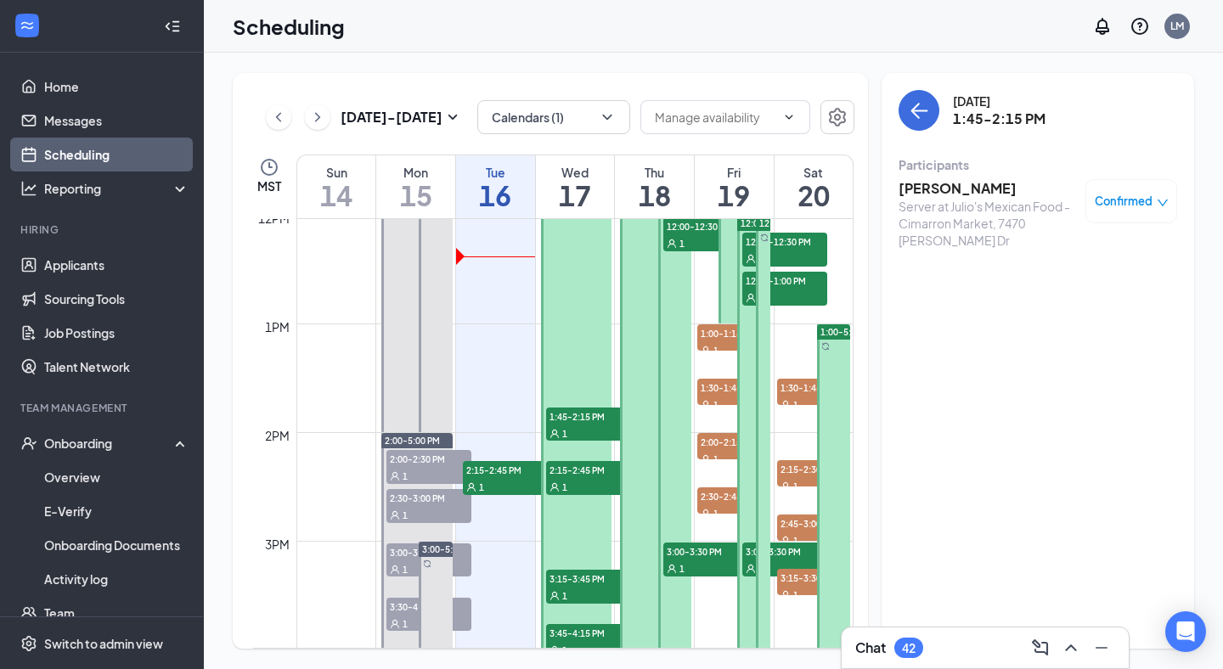
click at [1119, 206] on span "Confirmed" at bounding box center [1124, 201] width 58 height 17
click at [1089, 251] on span "Request Reschedule" at bounding box center [1092, 256] width 116 height 19
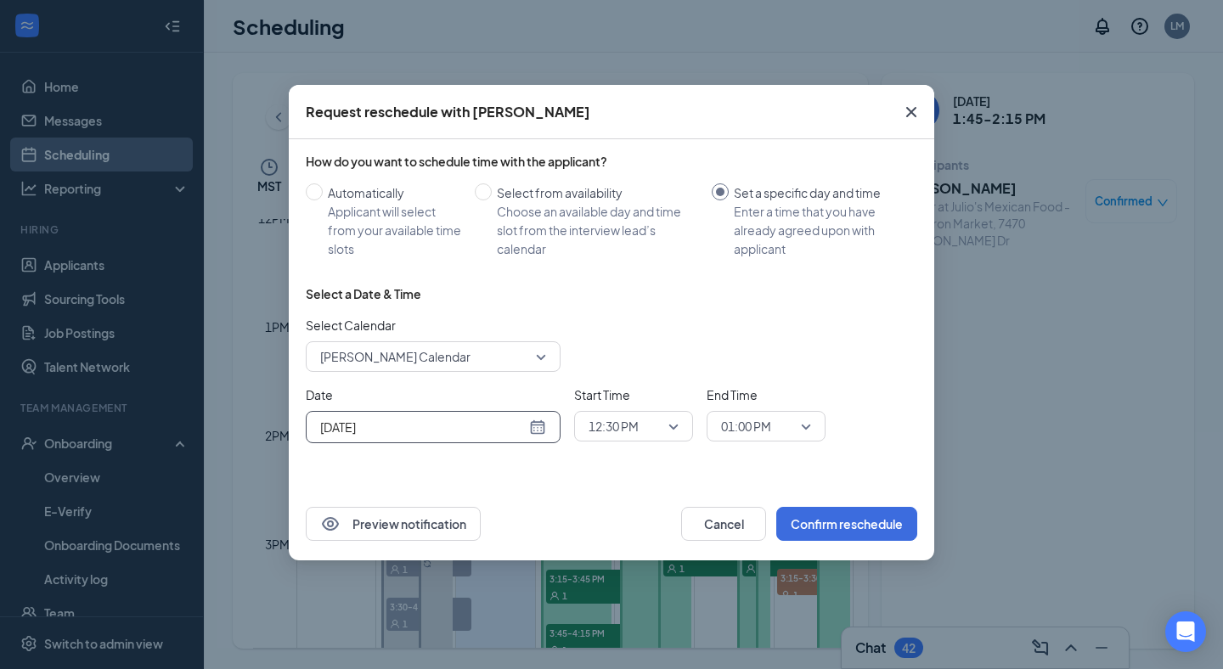
click at [452, 426] on input "[DATE]" at bounding box center [423, 427] width 206 height 19
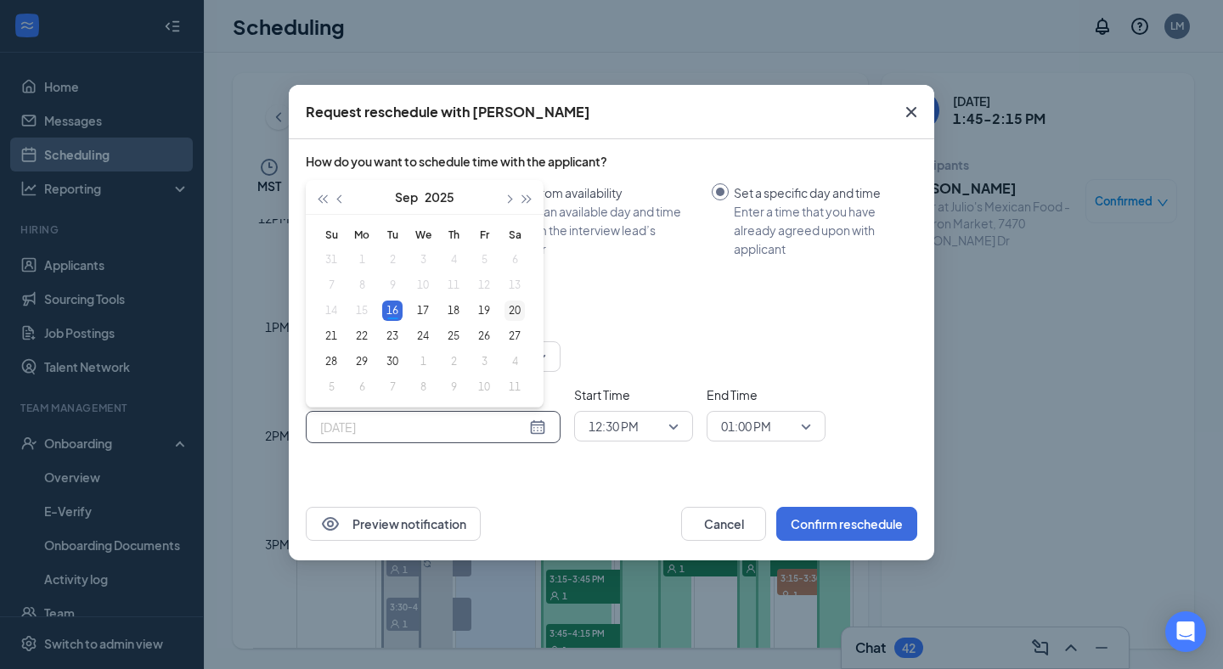
type input "[DATE]"
click at [521, 318] on div "20" at bounding box center [514, 311] width 20 height 20
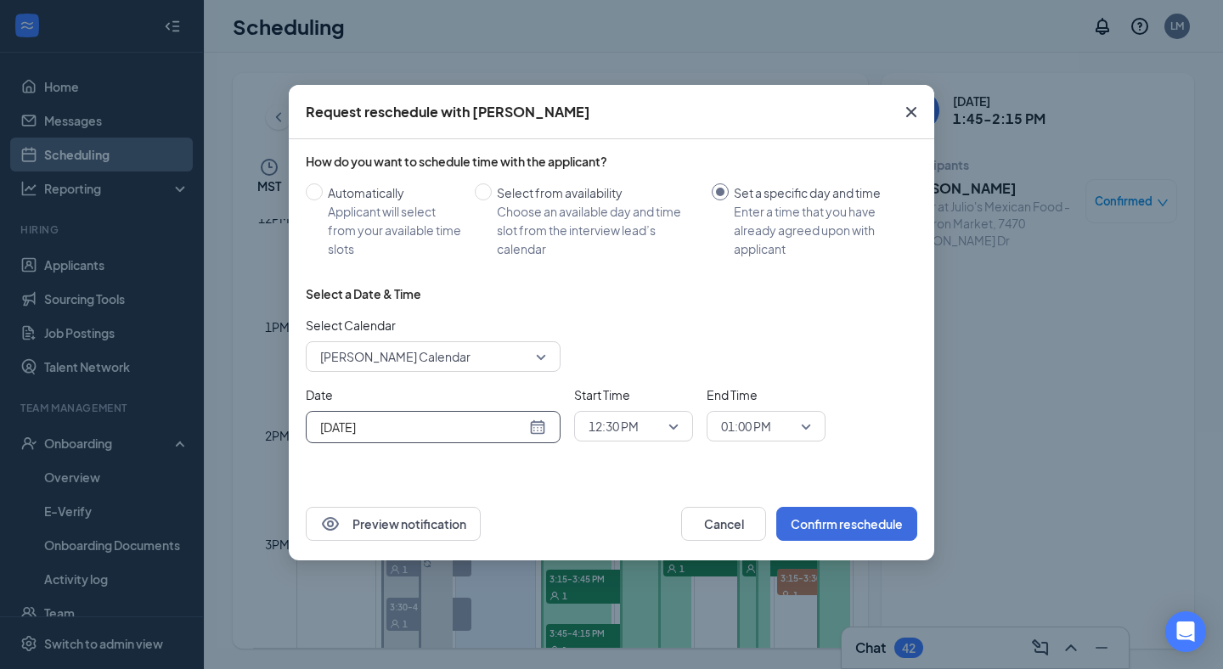
click at [607, 419] on span "12:30 PM" at bounding box center [614, 426] width 50 height 25
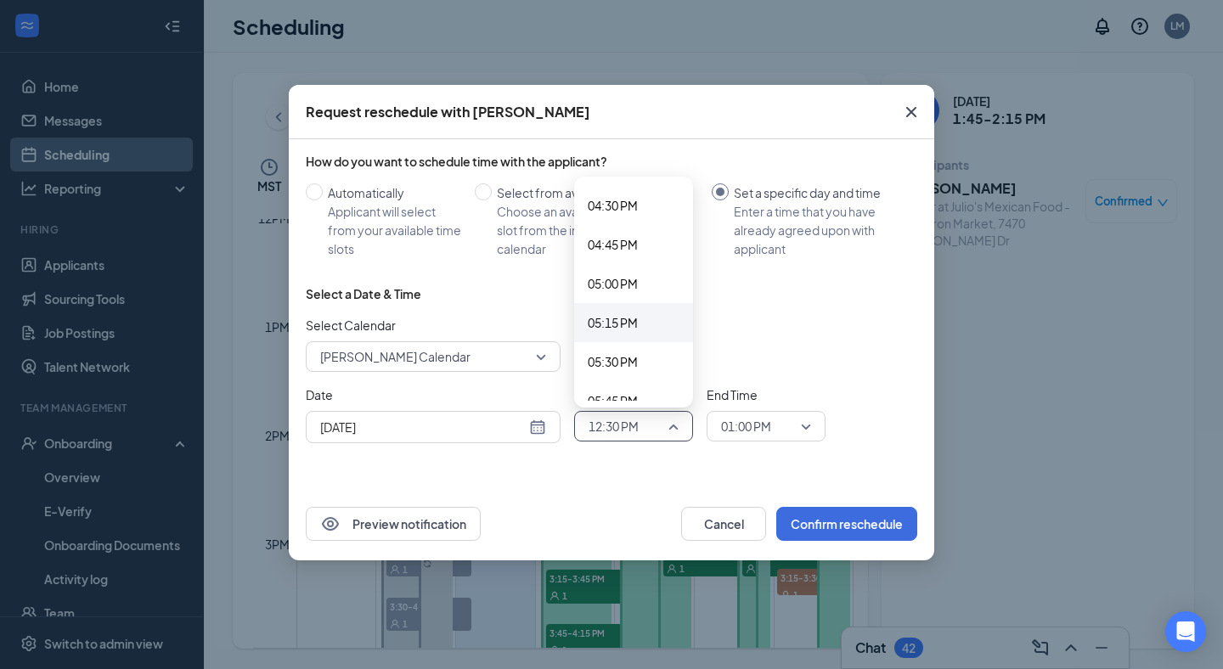
scroll to position [2577, 0]
click at [624, 273] on div "05:00 PM" at bounding box center [633, 284] width 119 height 39
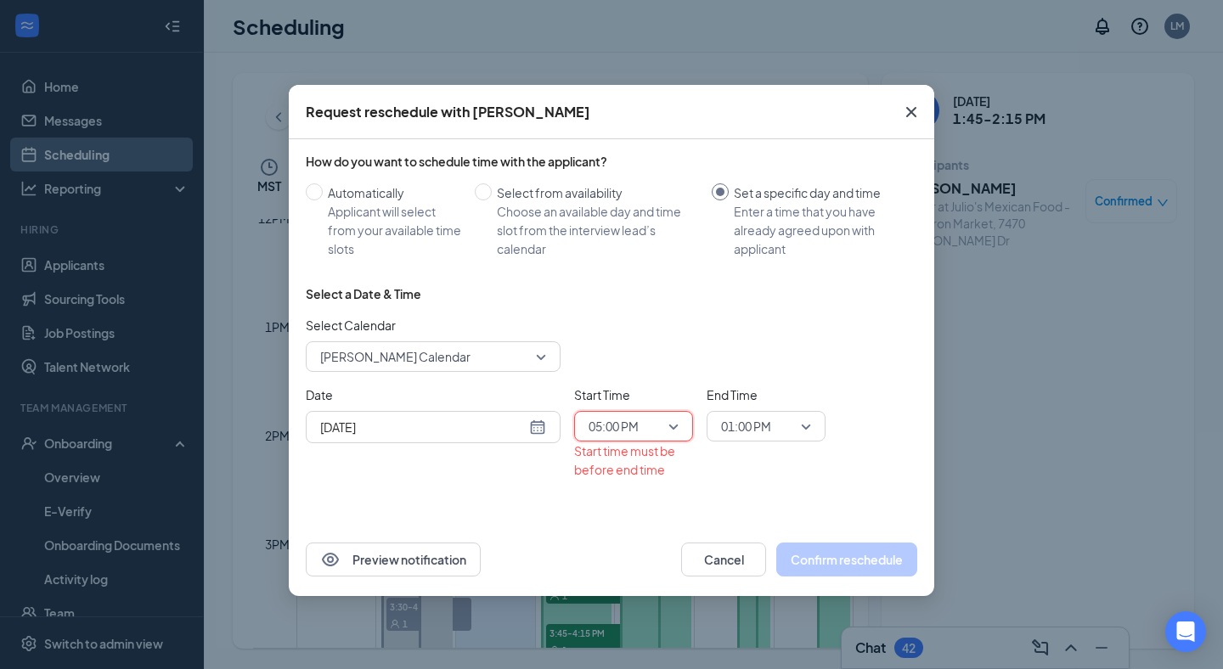
click at [750, 428] on span "01:00 PM" at bounding box center [746, 426] width 50 height 25
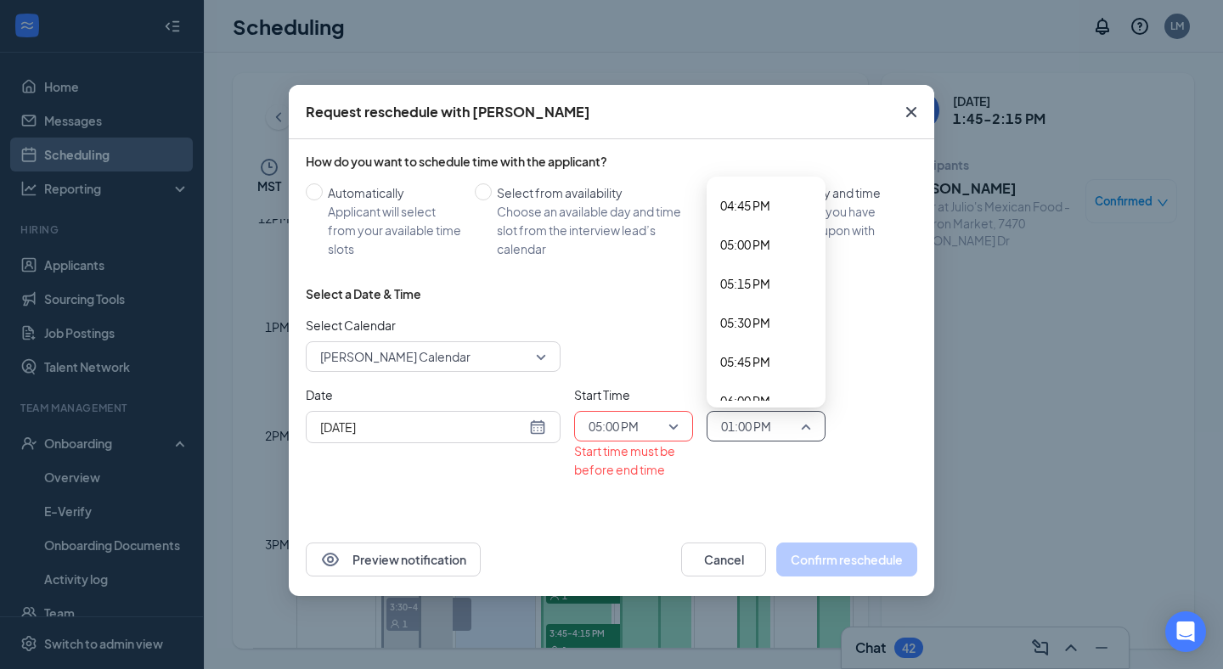
scroll to position [2646, 0]
click at [735, 261] on span "05:15 PM" at bounding box center [745, 254] width 50 height 19
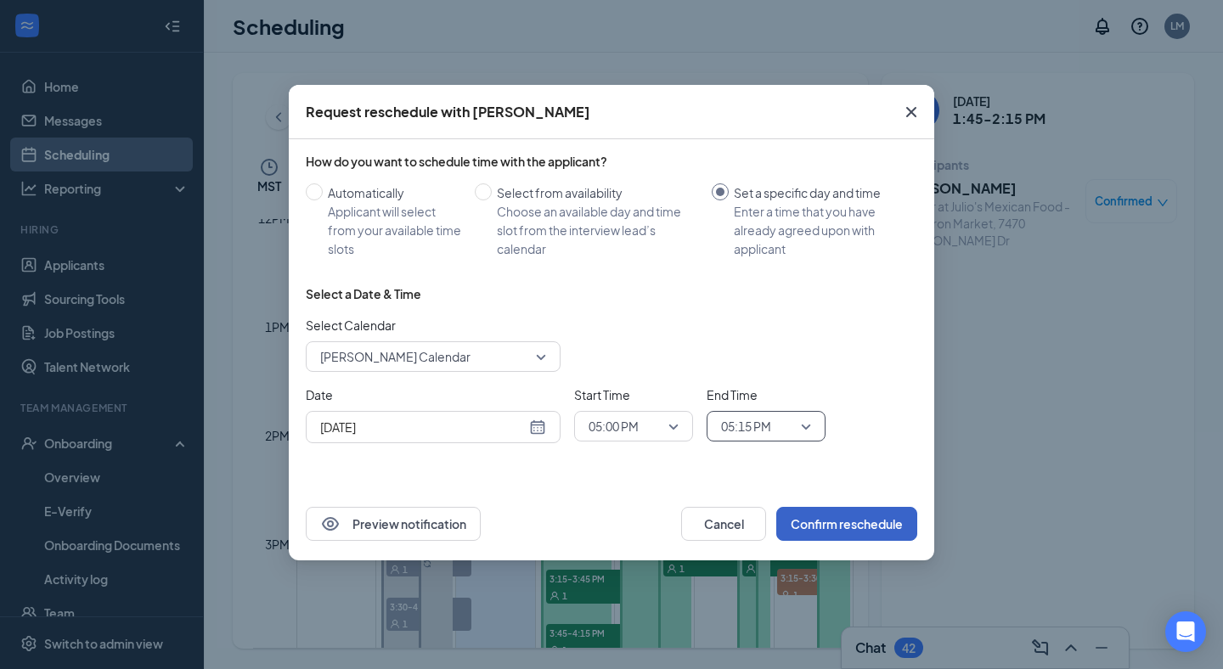
click at [848, 523] on button "Confirm reschedule" at bounding box center [846, 524] width 141 height 34
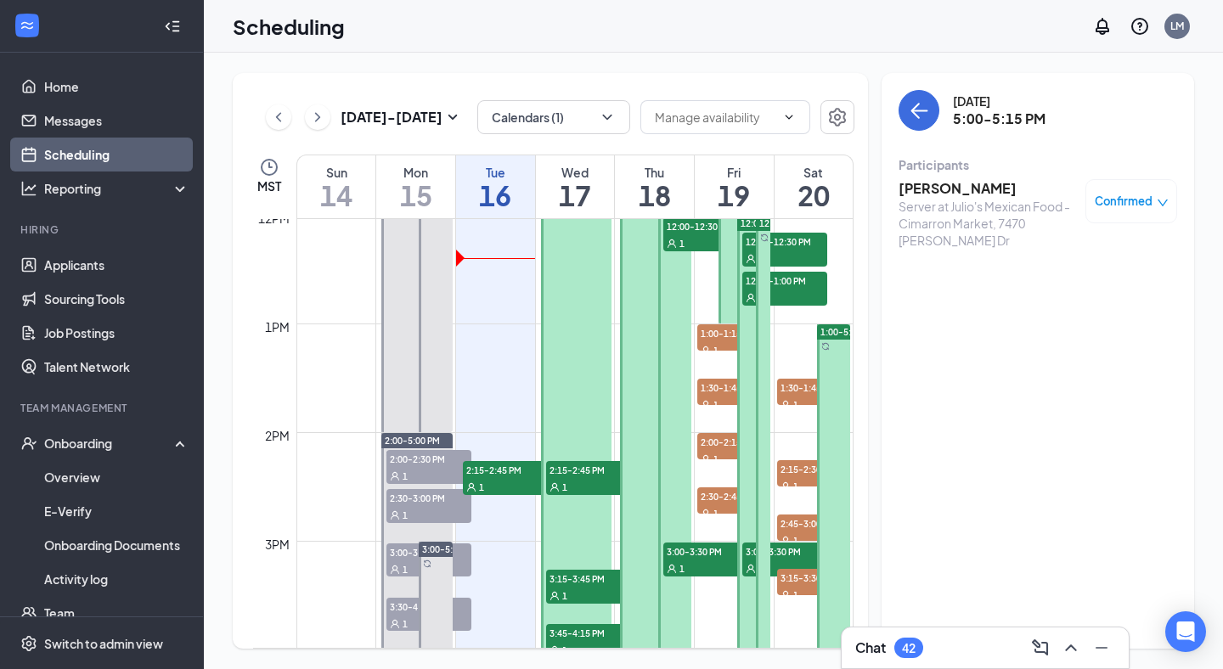
click at [940, 198] on div "Server at Julio's Mexican Food - Cimarron Market, 7470 [PERSON_NAME] Dr" at bounding box center [988, 223] width 178 height 51
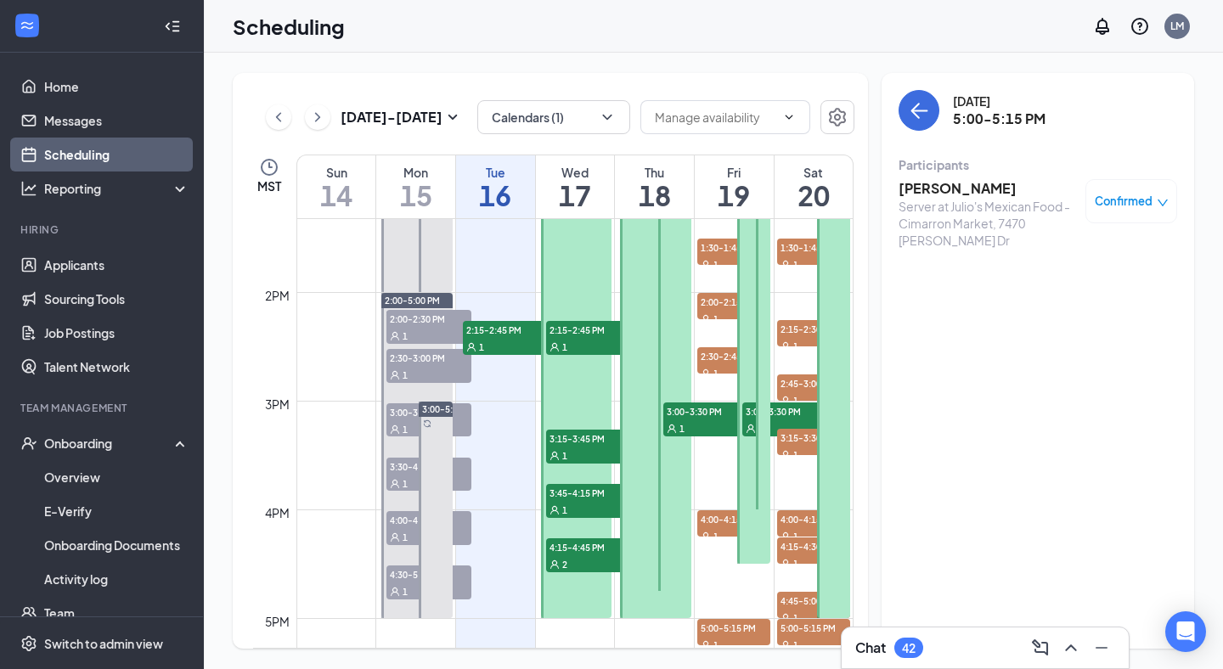
scroll to position [1474, 0]
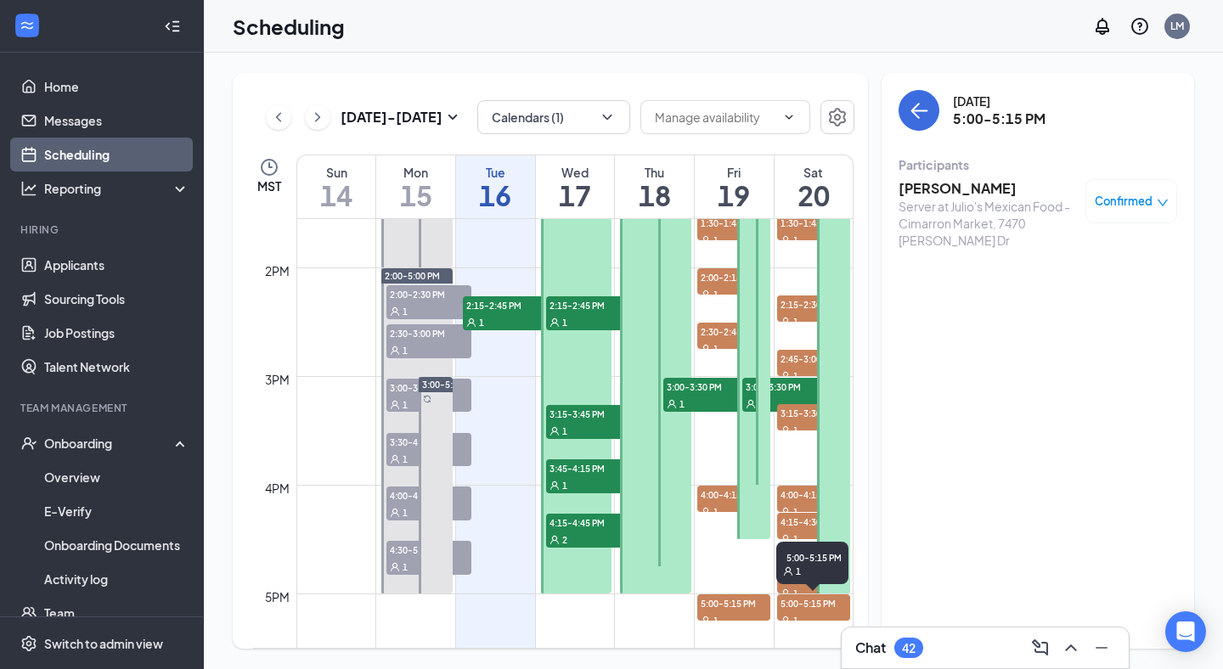
click at [786, 605] on span "5:00-5:15 PM" at bounding box center [813, 603] width 73 height 17
click at [922, 189] on h3 "Diego López" at bounding box center [988, 188] width 178 height 19
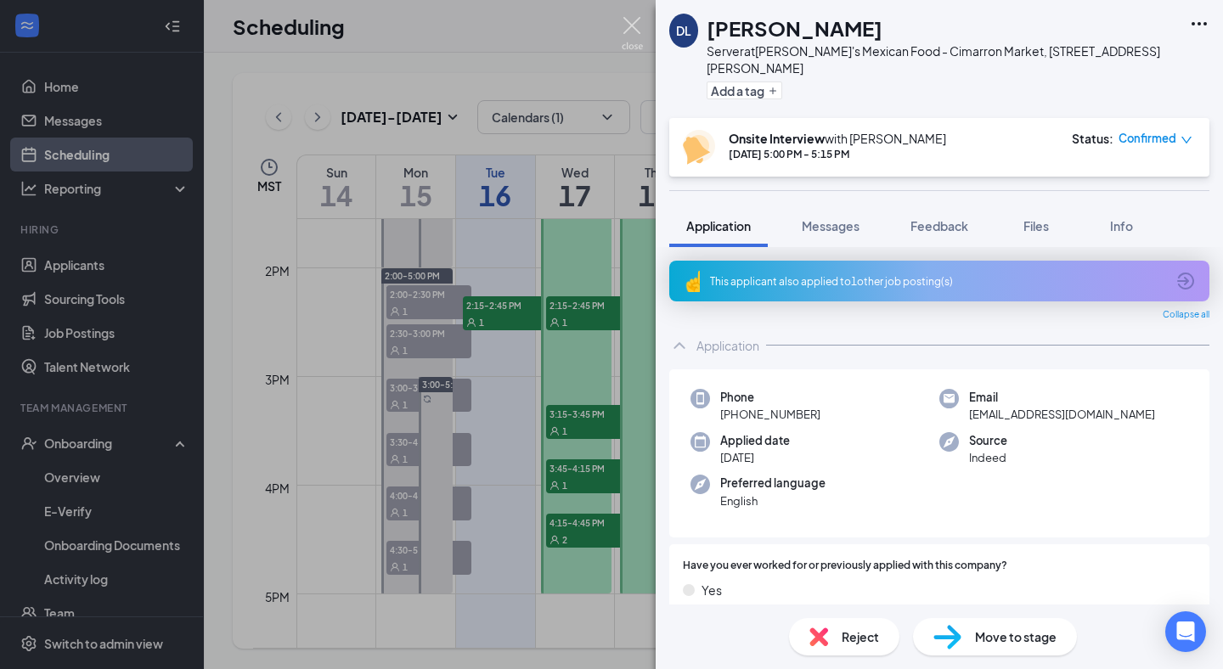
click at [637, 35] on img at bounding box center [632, 33] width 21 height 33
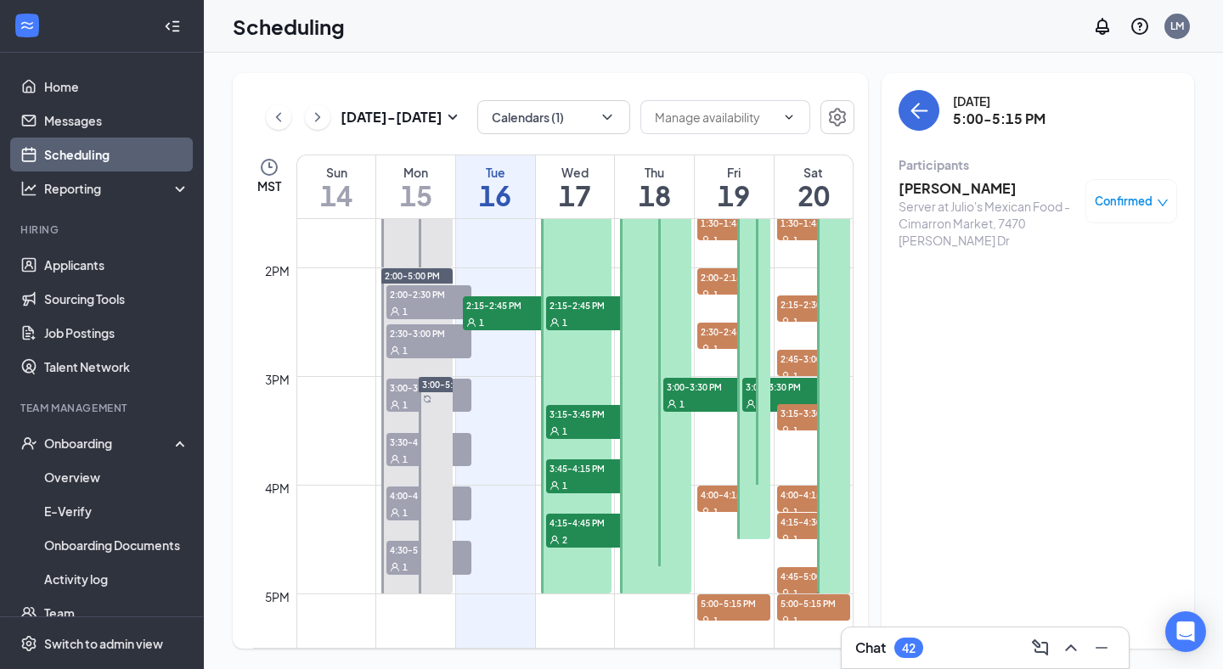
click at [575, 312] on span "2:15-2:45 PM" at bounding box center [588, 304] width 85 height 17
click at [983, 188] on h3 "Jason Contreras" at bounding box center [988, 188] width 178 height 19
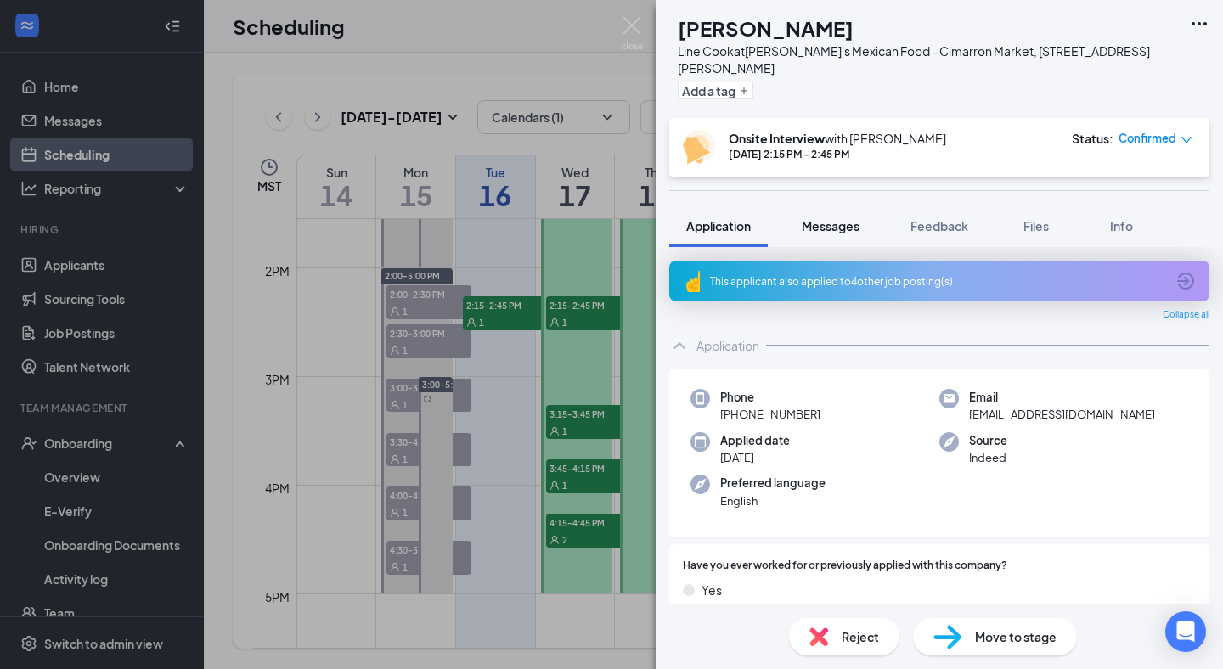
click at [819, 218] on span "Messages" at bounding box center [831, 225] width 58 height 15
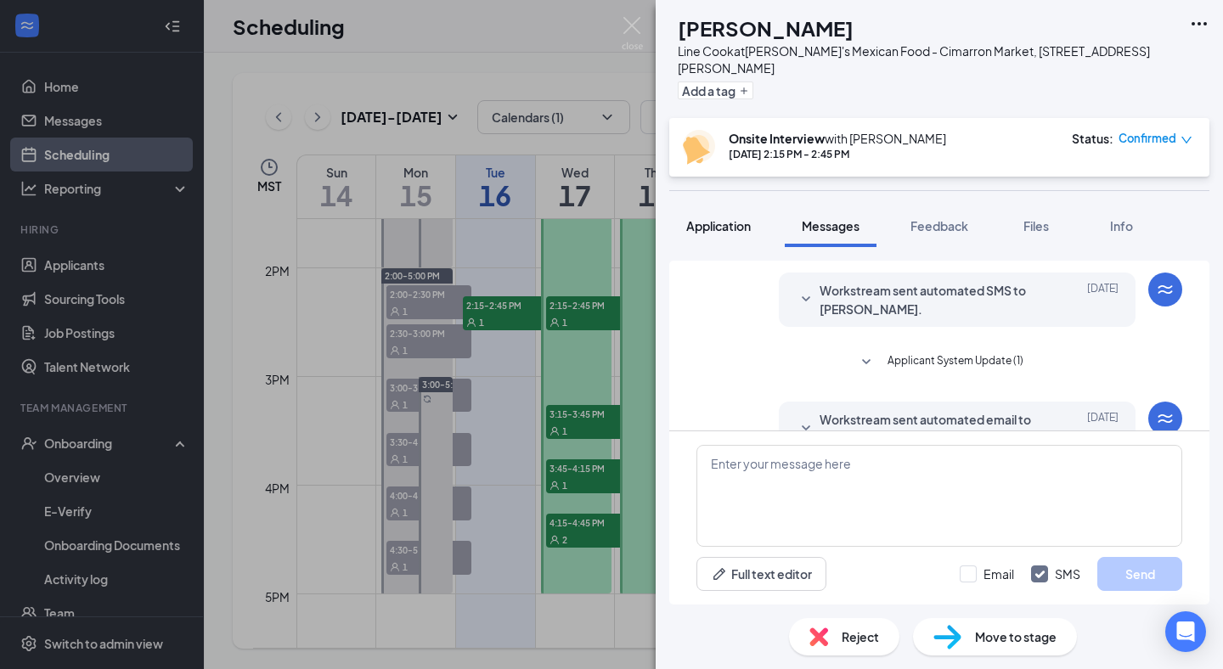
scroll to position [604, 0]
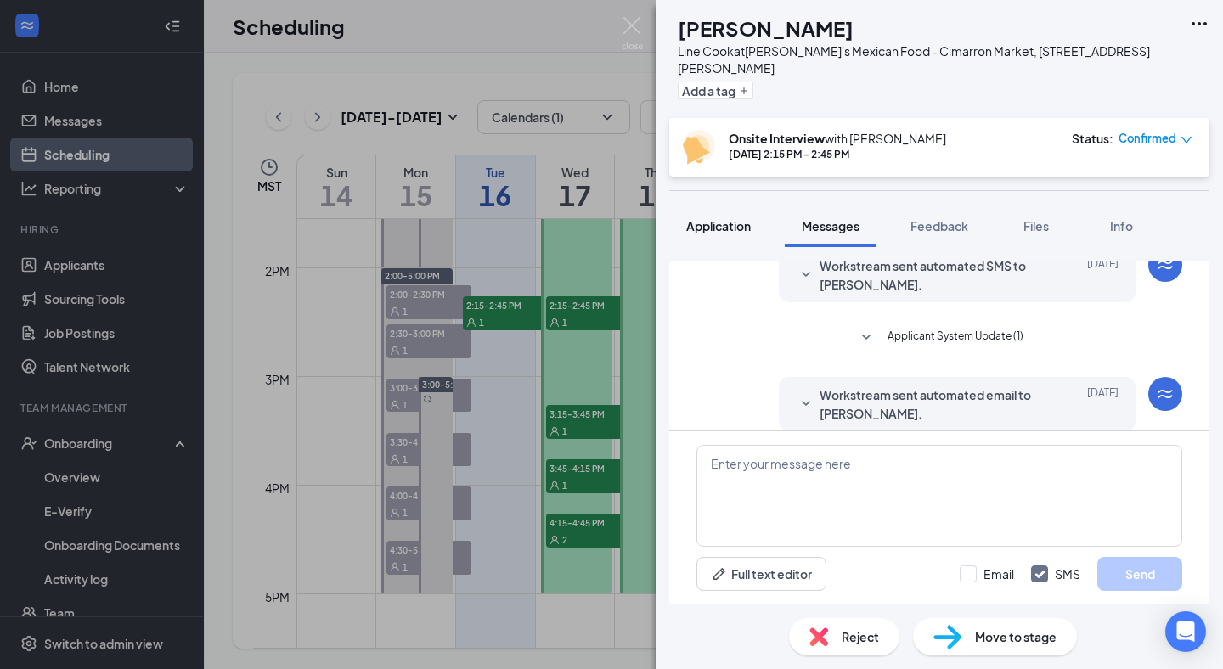
click at [715, 225] on button "Application" at bounding box center [718, 226] width 99 height 42
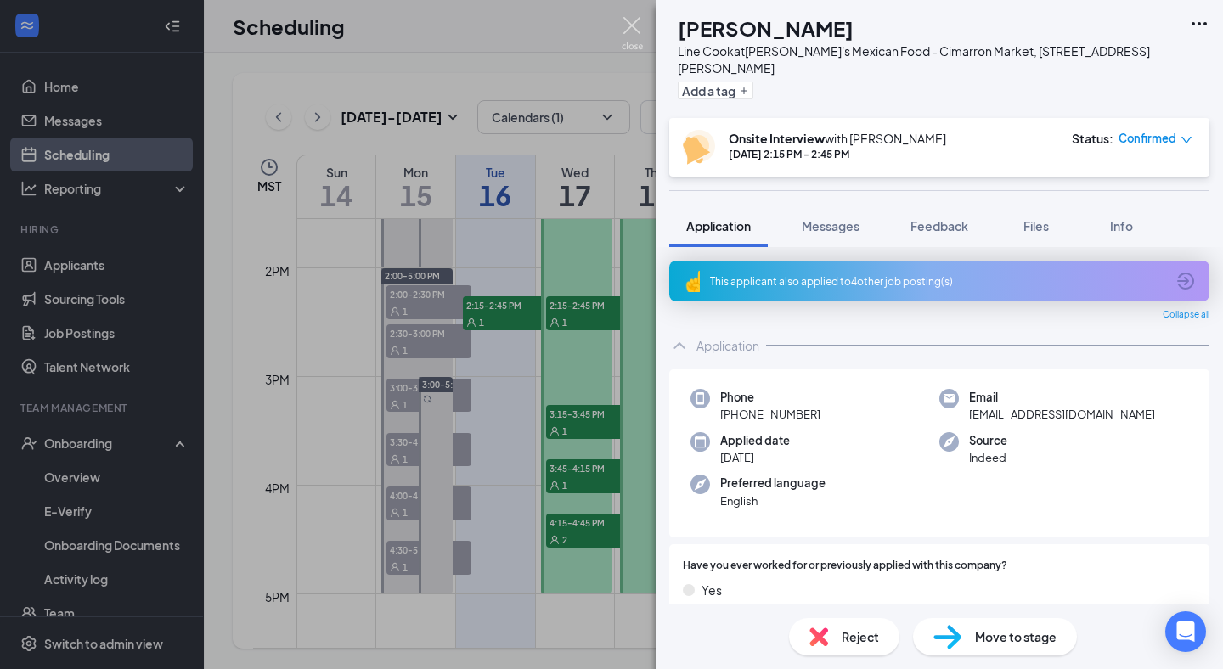
click at [632, 20] on img at bounding box center [632, 33] width 21 height 33
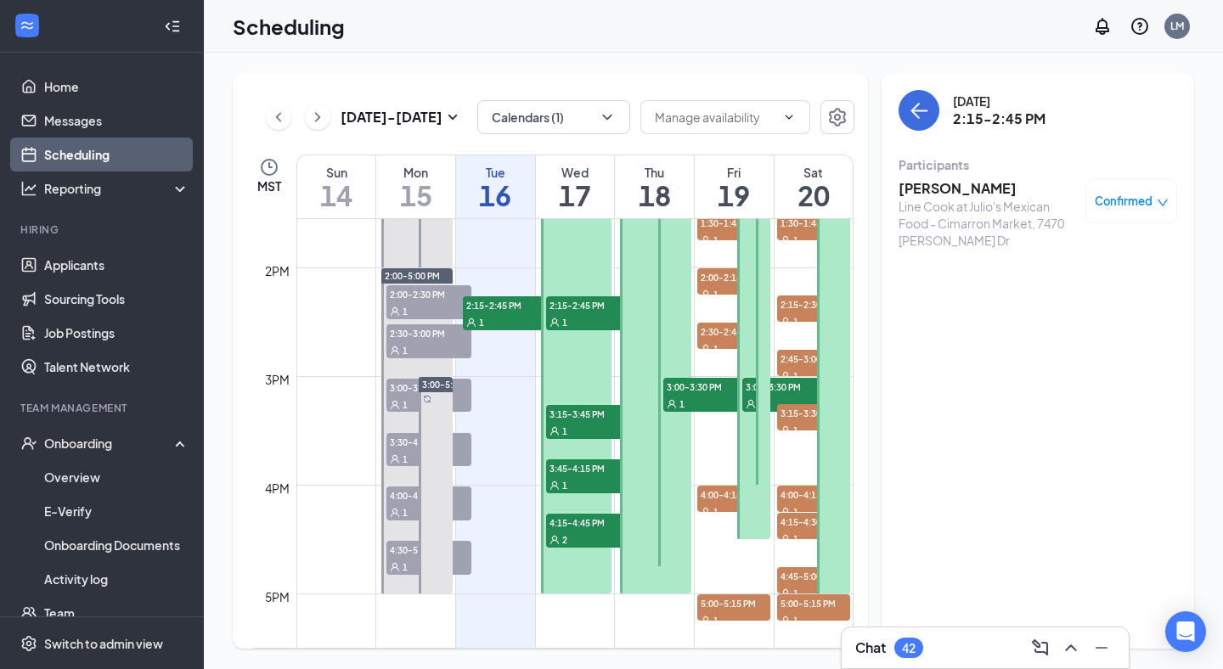
click at [585, 308] on span "2:15-2:45 PM" at bounding box center [588, 304] width 85 height 17
click at [1115, 194] on span "Confirmed" at bounding box center [1124, 201] width 58 height 17
click at [1060, 252] on span "Request Reschedule" at bounding box center [1092, 256] width 116 height 19
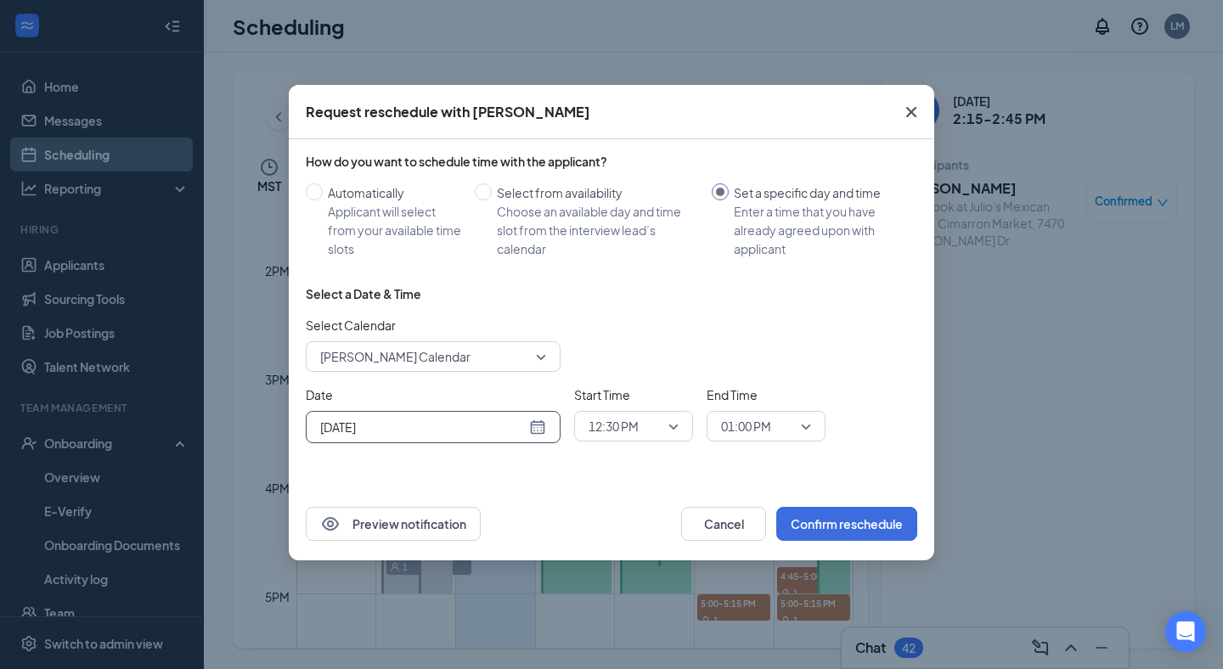
click at [461, 427] on input "[DATE]" at bounding box center [423, 427] width 206 height 19
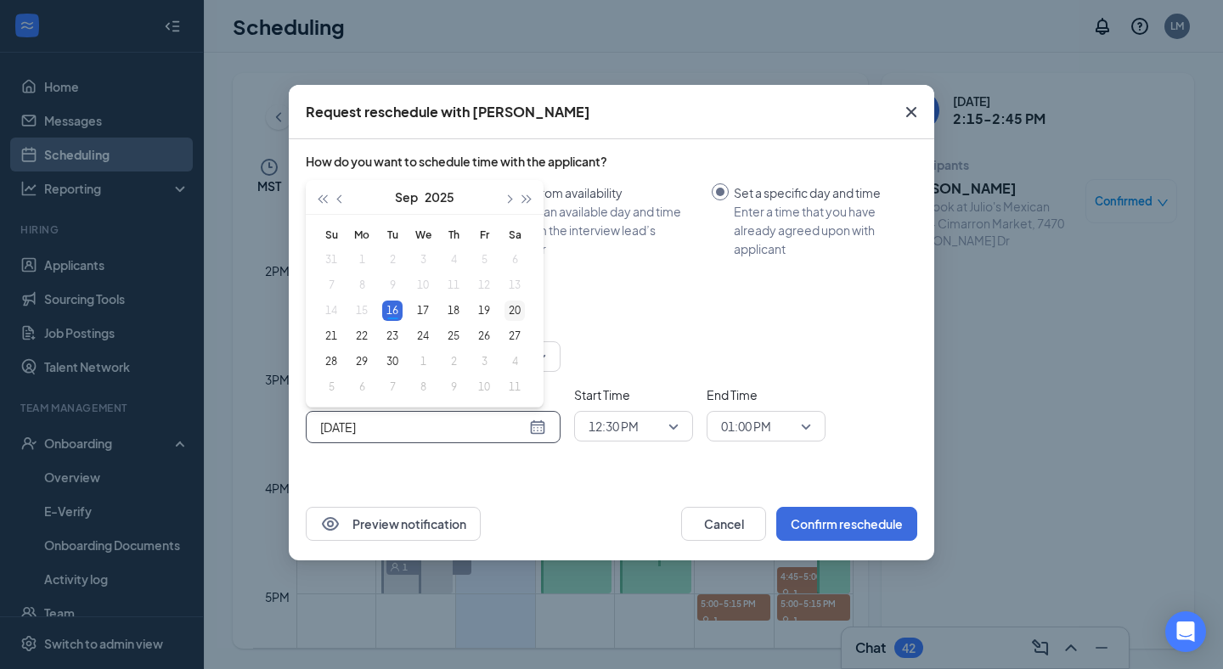
type input "[DATE]"
click at [503, 313] on td "20" at bounding box center [514, 310] width 31 height 25
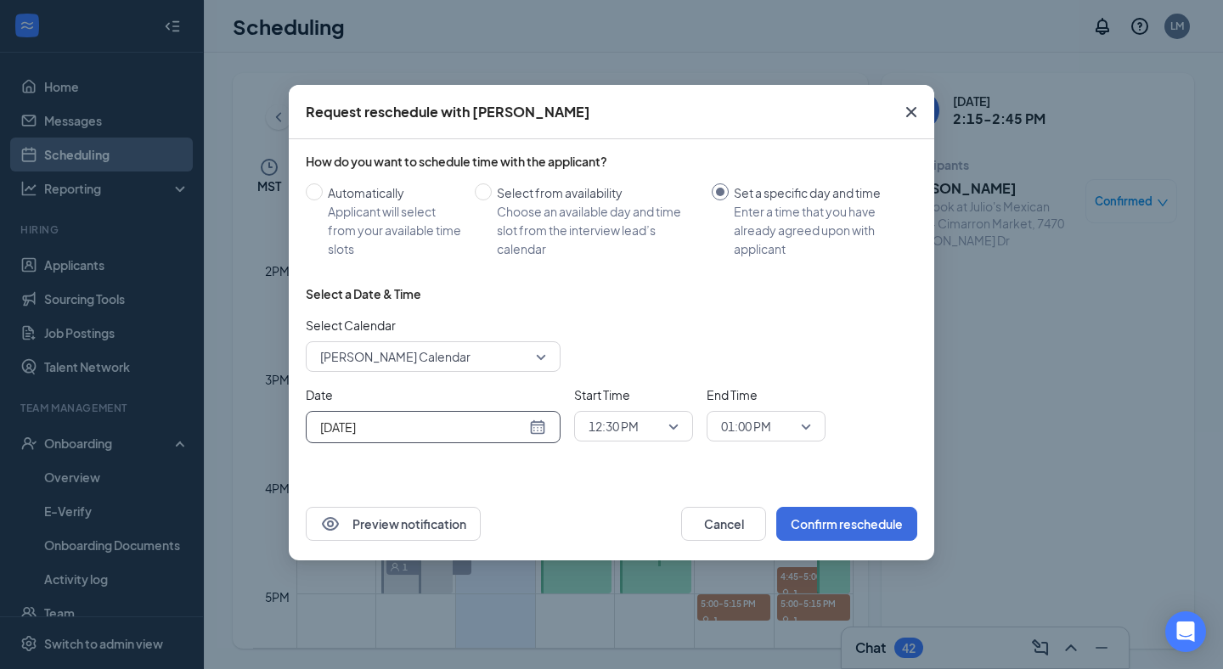
click at [632, 438] on span "12:30 PM" at bounding box center [614, 426] width 50 height 25
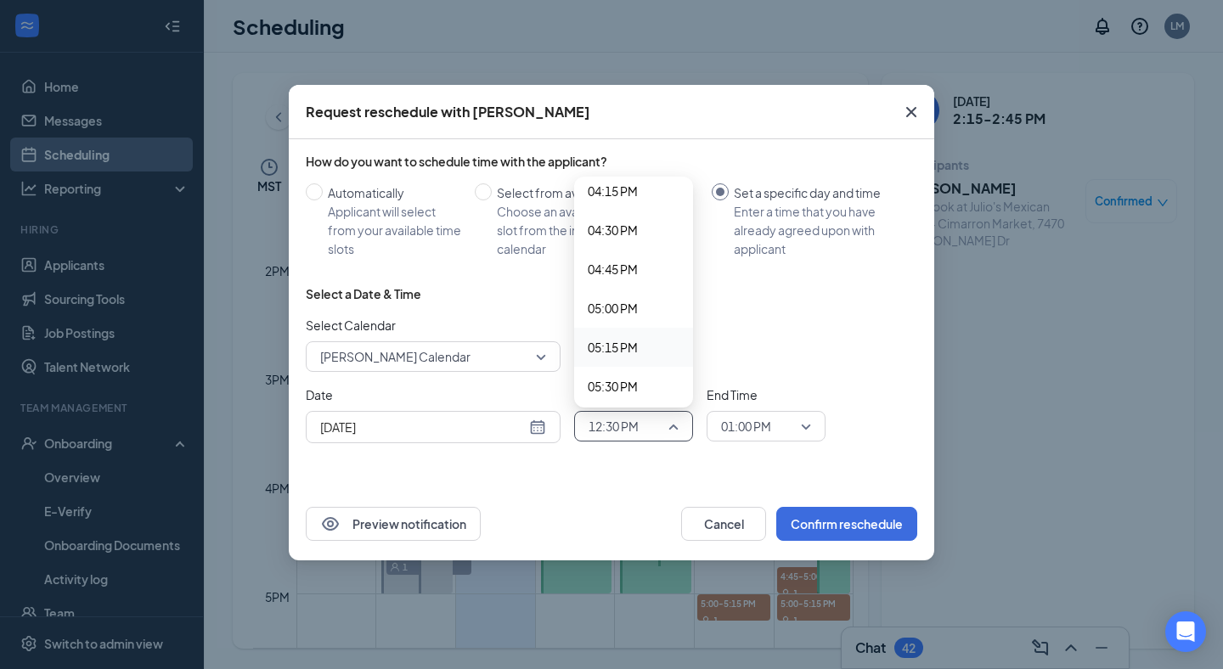
click at [622, 344] on span "05:15 PM" at bounding box center [613, 347] width 50 height 19
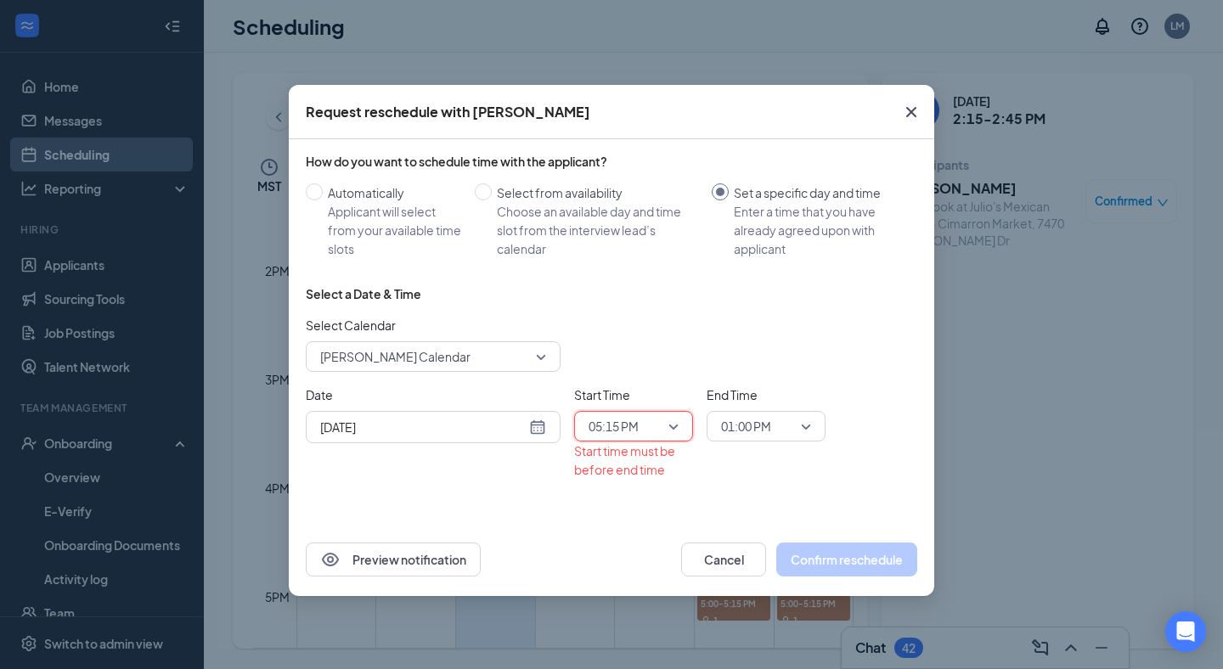
click at [780, 430] on span "01:00 PM" at bounding box center [758, 426] width 75 height 25
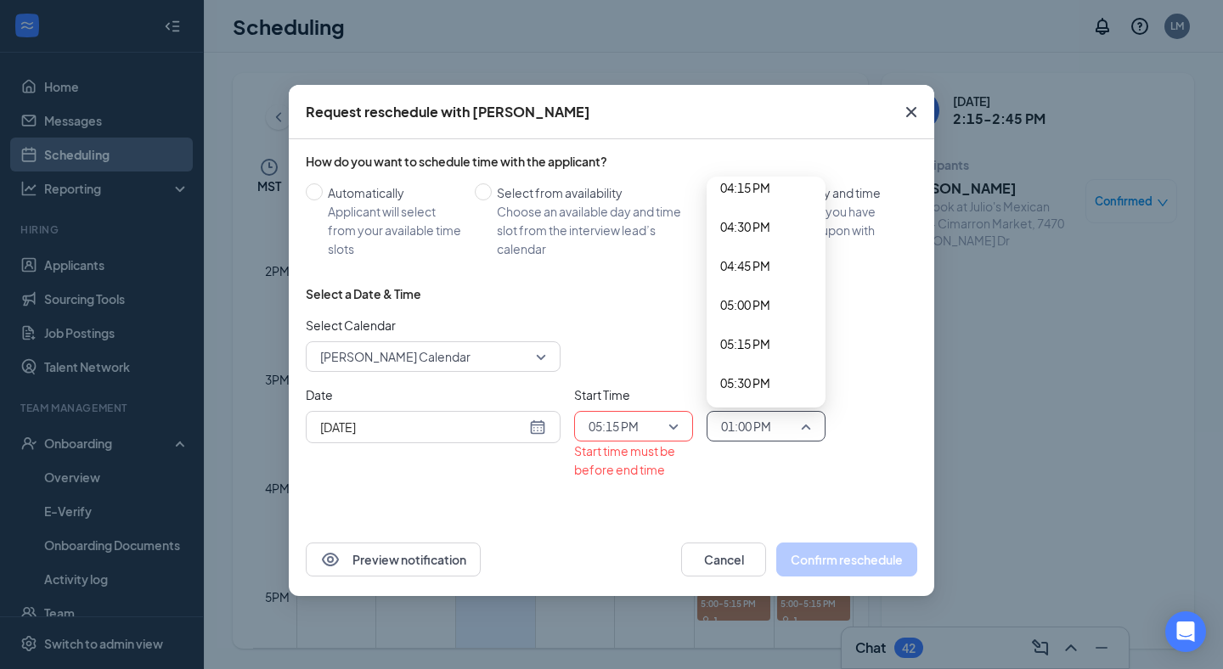
scroll to position [2631, 0]
click at [747, 308] on span "05:30 PM" at bounding box center [745, 308] width 50 height 19
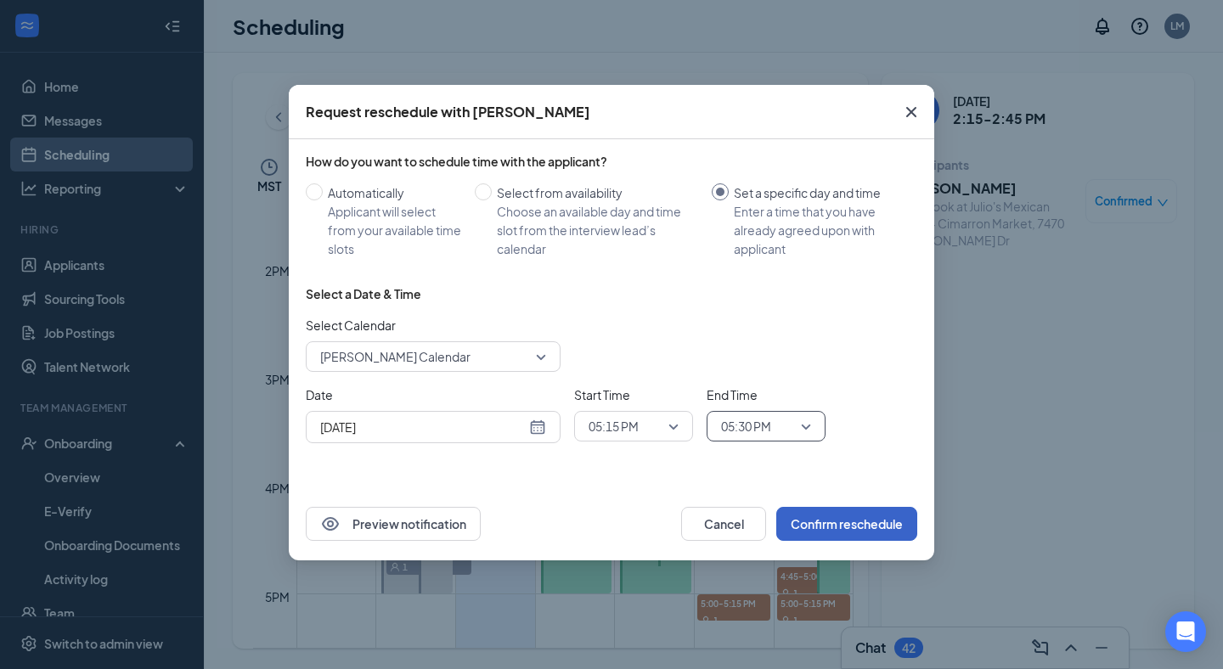
click at [801, 530] on button "Confirm reschedule" at bounding box center [846, 524] width 141 height 34
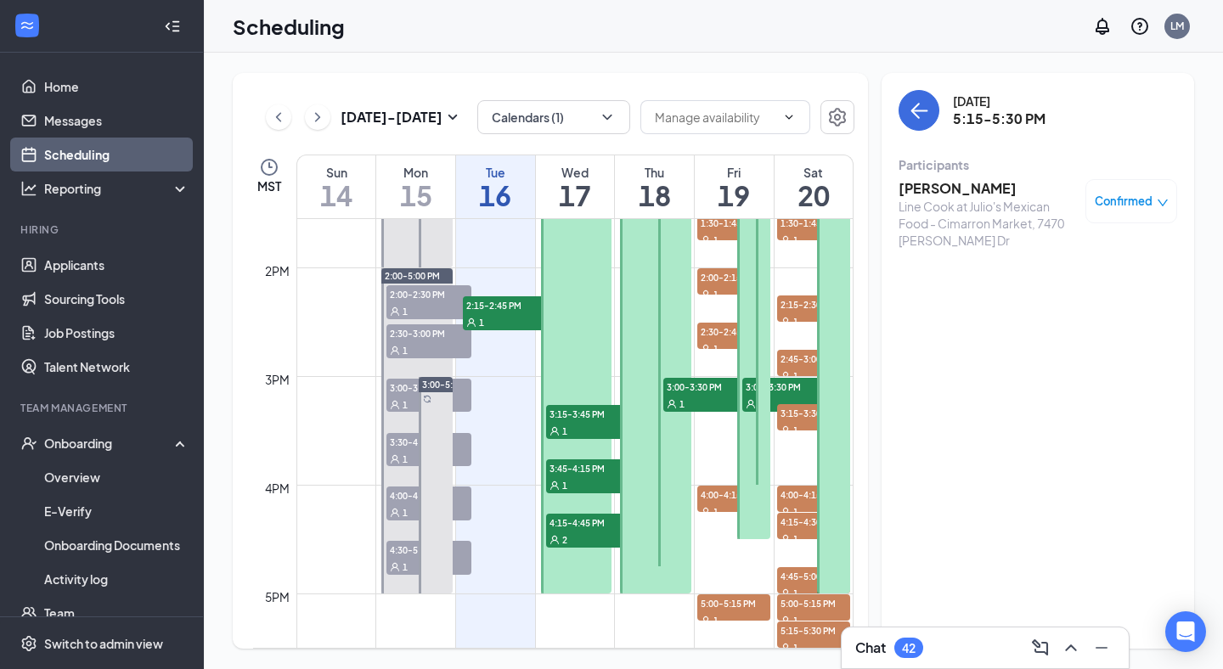
click at [594, 414] on span "3:15-3:45 PM" at bounding box center [588, 413] width 85 height 17
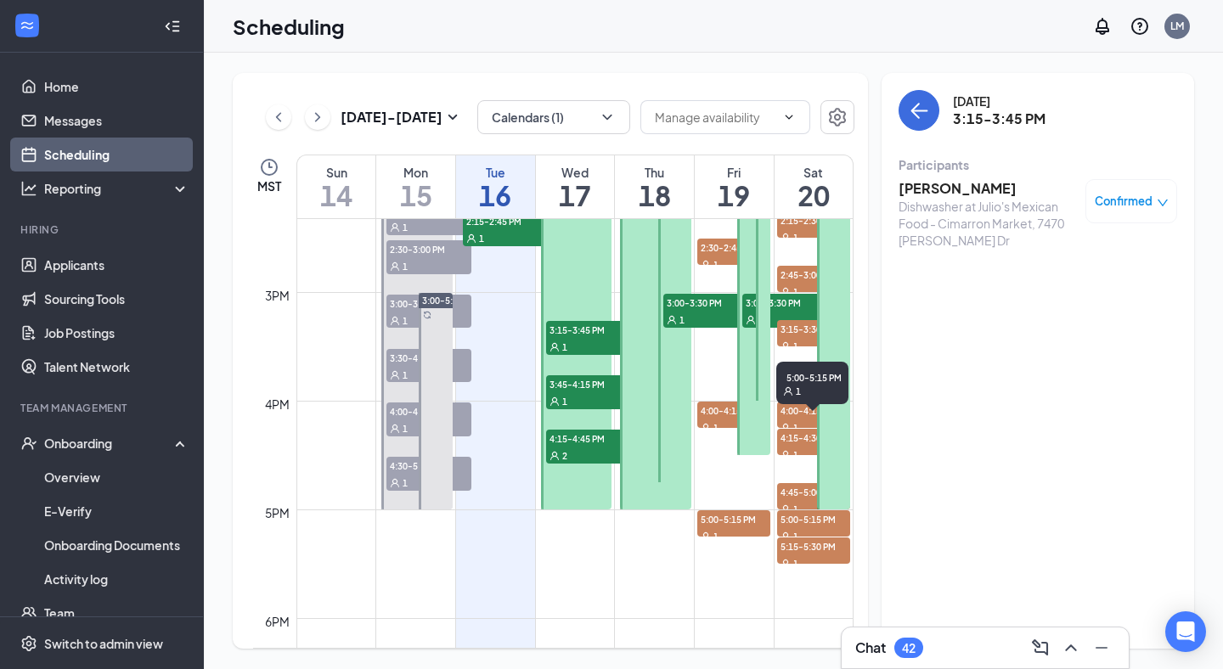
scroll to position [1423, 0]
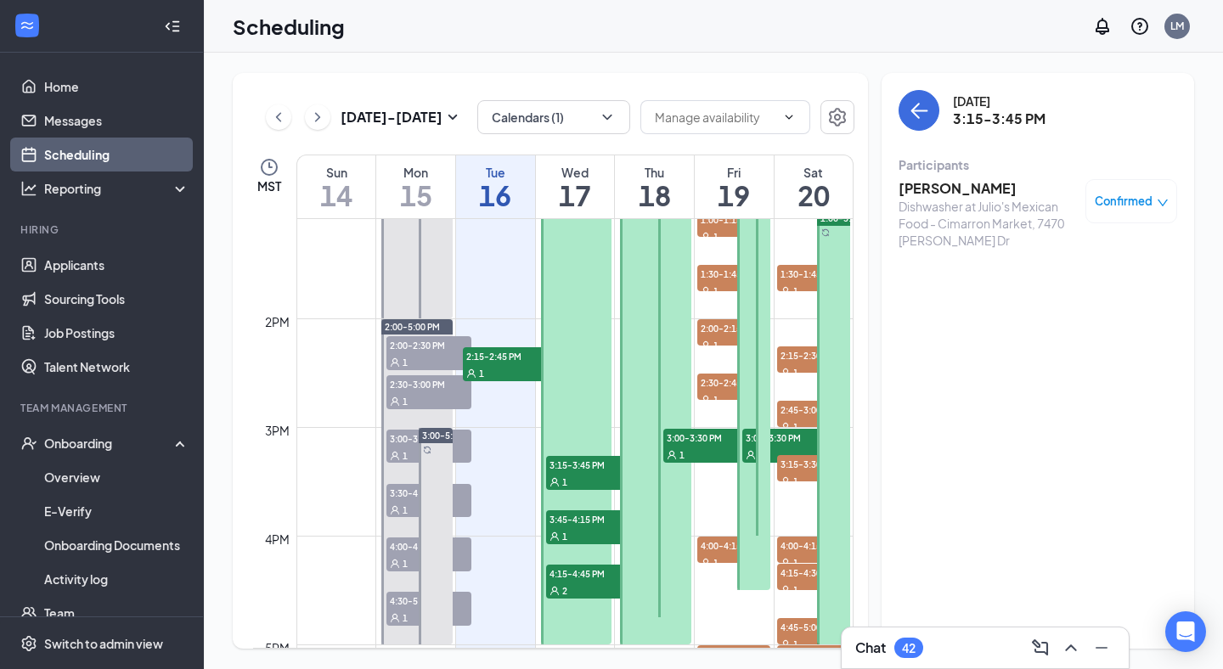
click at [836, 403] on div at bounding box center [833, 428] width 33 height 434
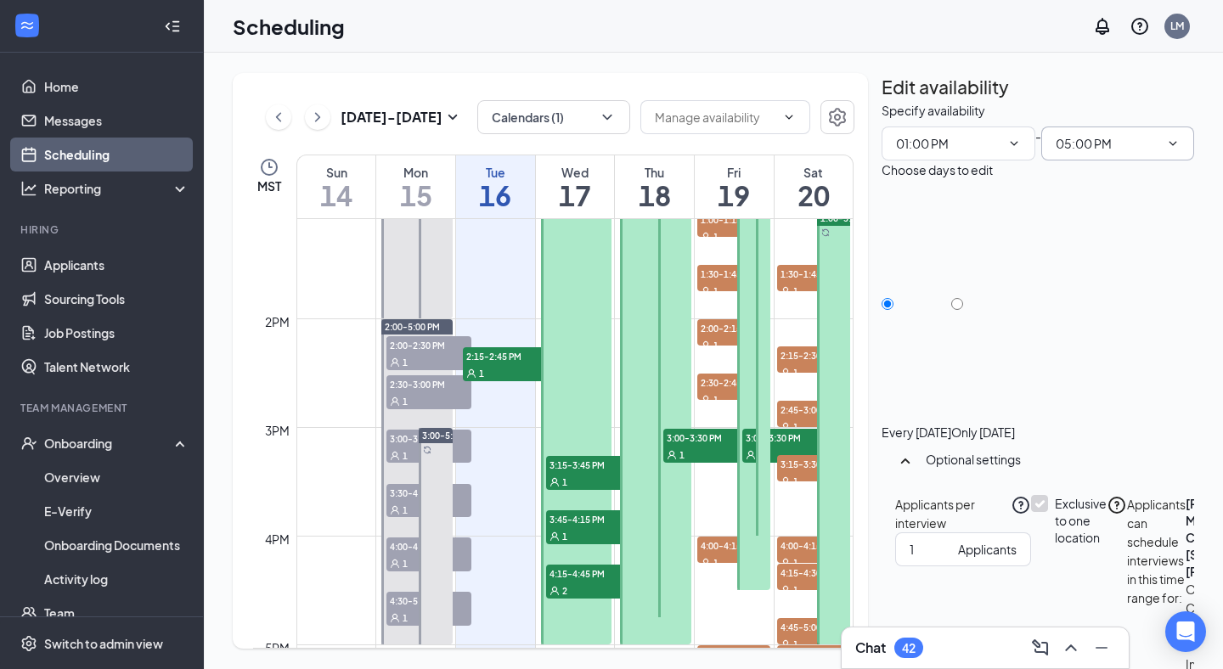
click at [1074, 153] on input "05:00 PM" at bounding box center [1108, 143] width 104 height 19
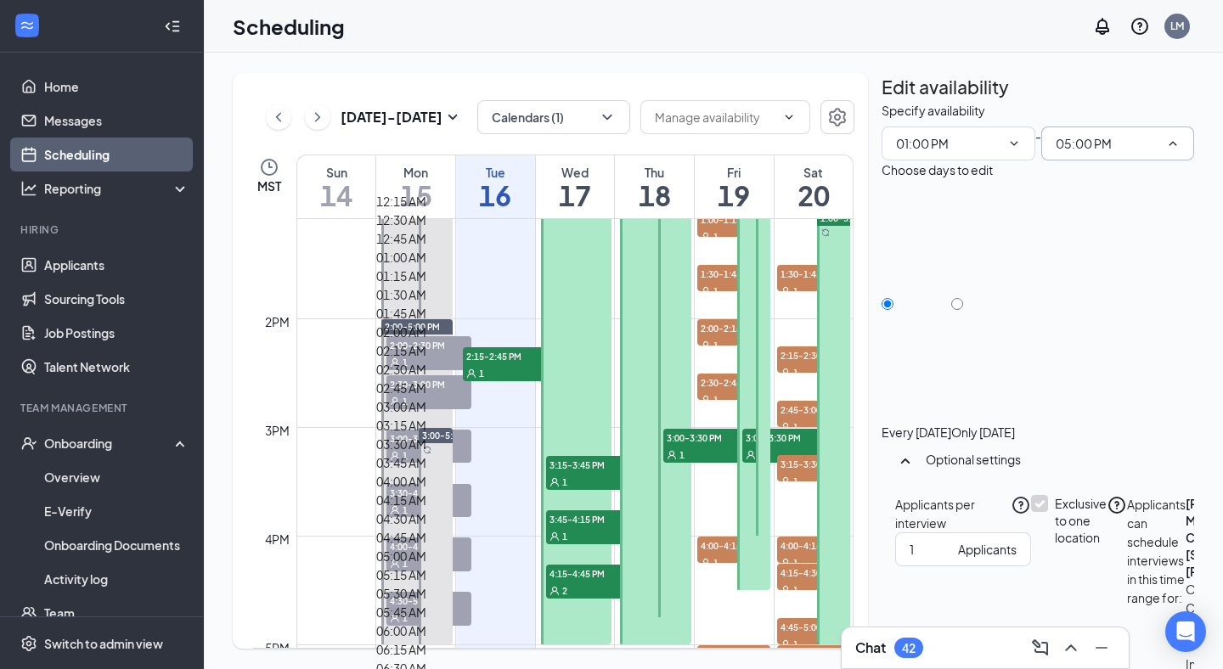
scroll to position [3052, 0]
type input "08:00 PM"
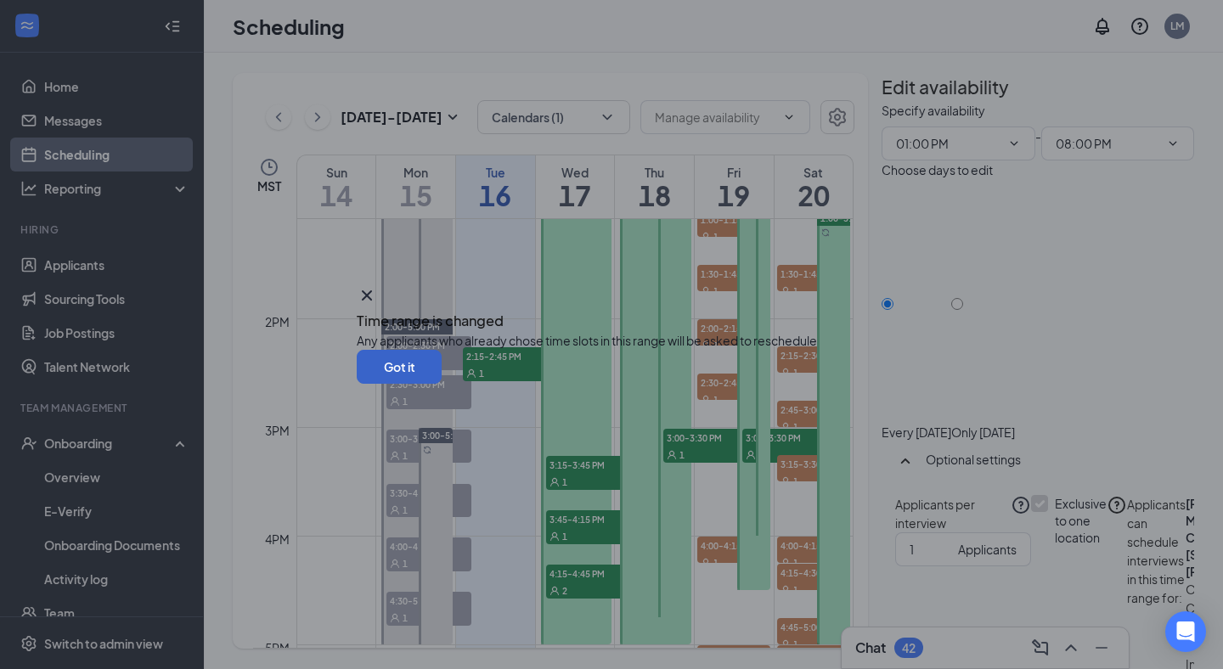
click at [442, 384] on button "Got it" at bounding box center [399, 367] width 85 height 34
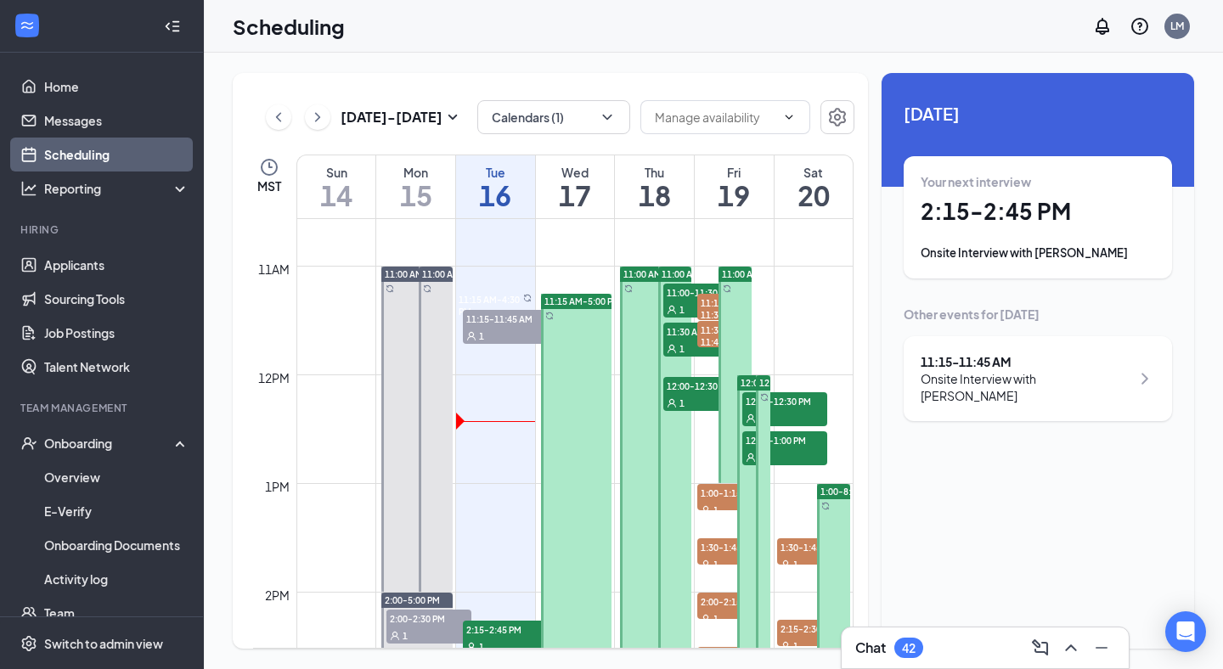
scroll to position [1330, 0]
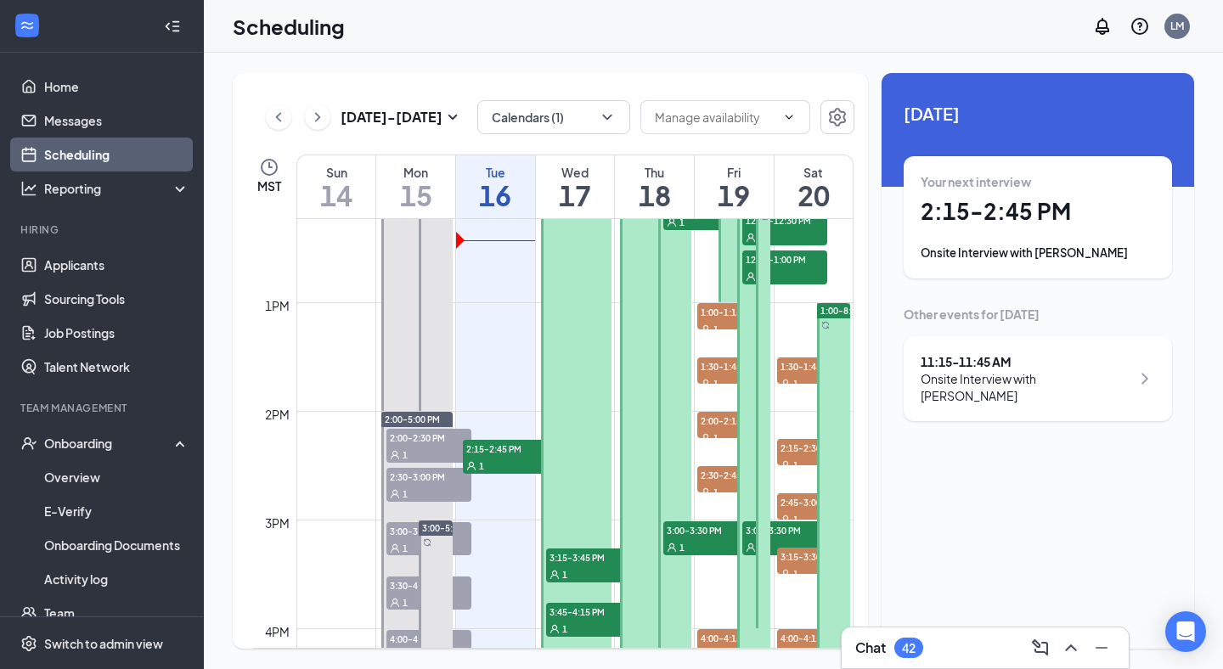
click at [591, 561] on span "3:15-3:45 PM" at bounding box center [588, 557] width 85 height 17
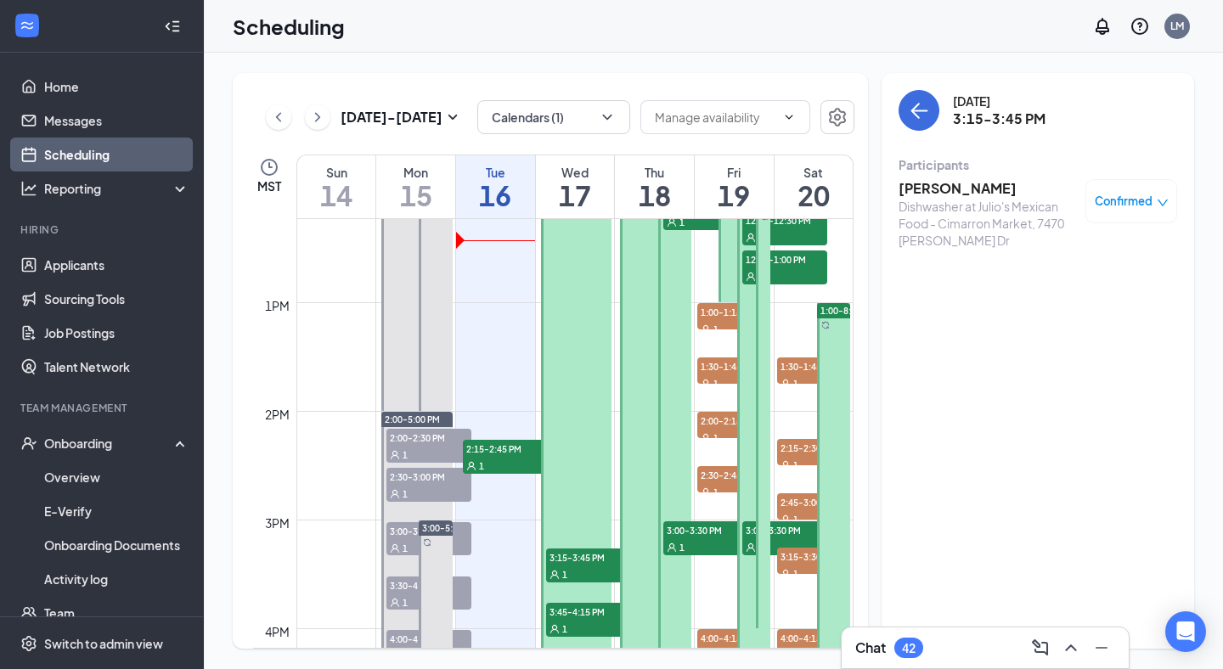
click at [972, 189] on h3 "Monica Infante" at bounding box center [988, 188] width 178 height 19
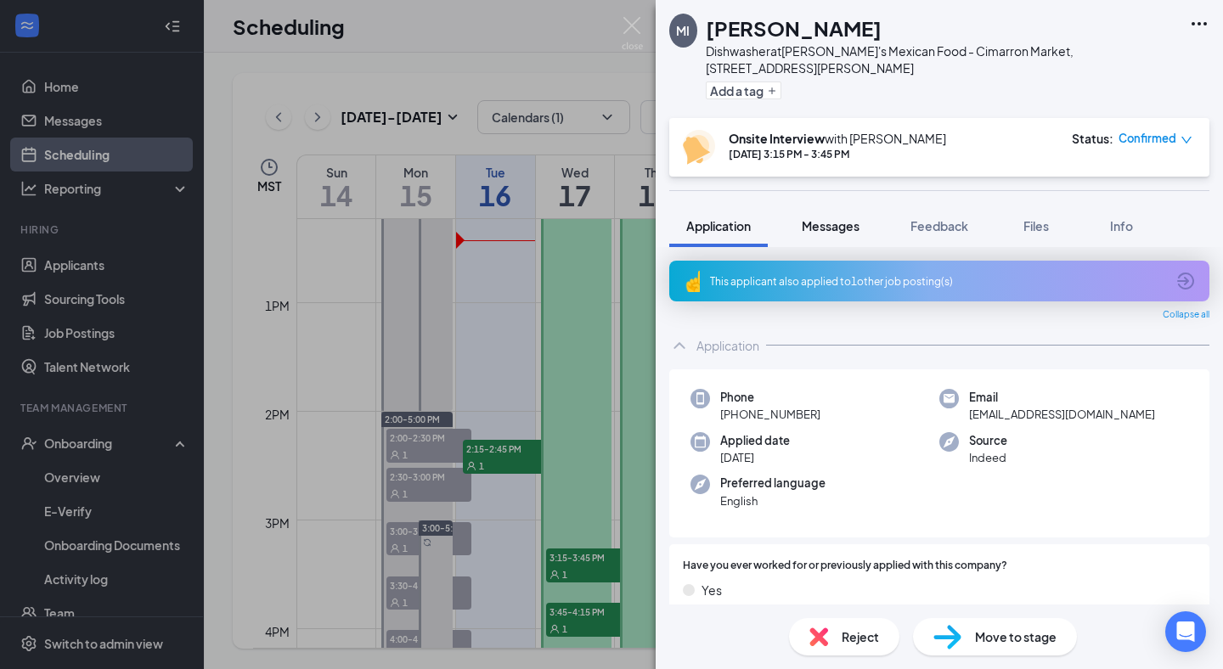
click at [802, 206] on button "Messages" at bounding box center [831, 226] width 92 height 42
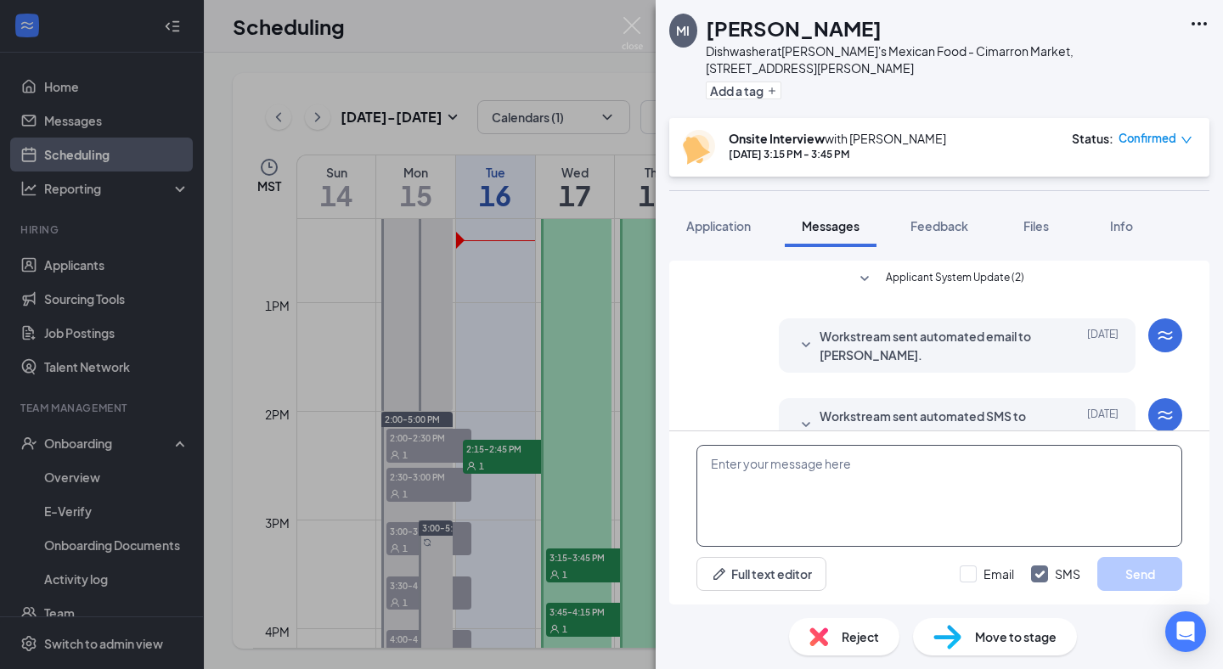
click at [865, 499] on textarea at bounding box center [939, 496] width 486 height 102
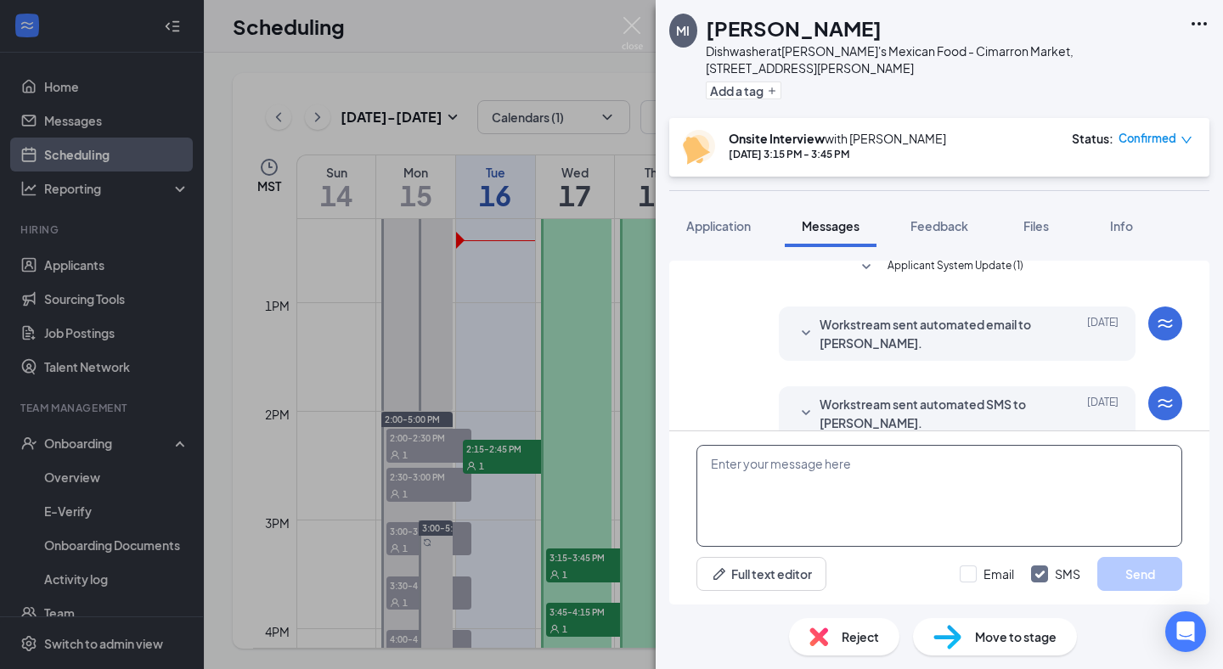
scroll to position [231, 0]
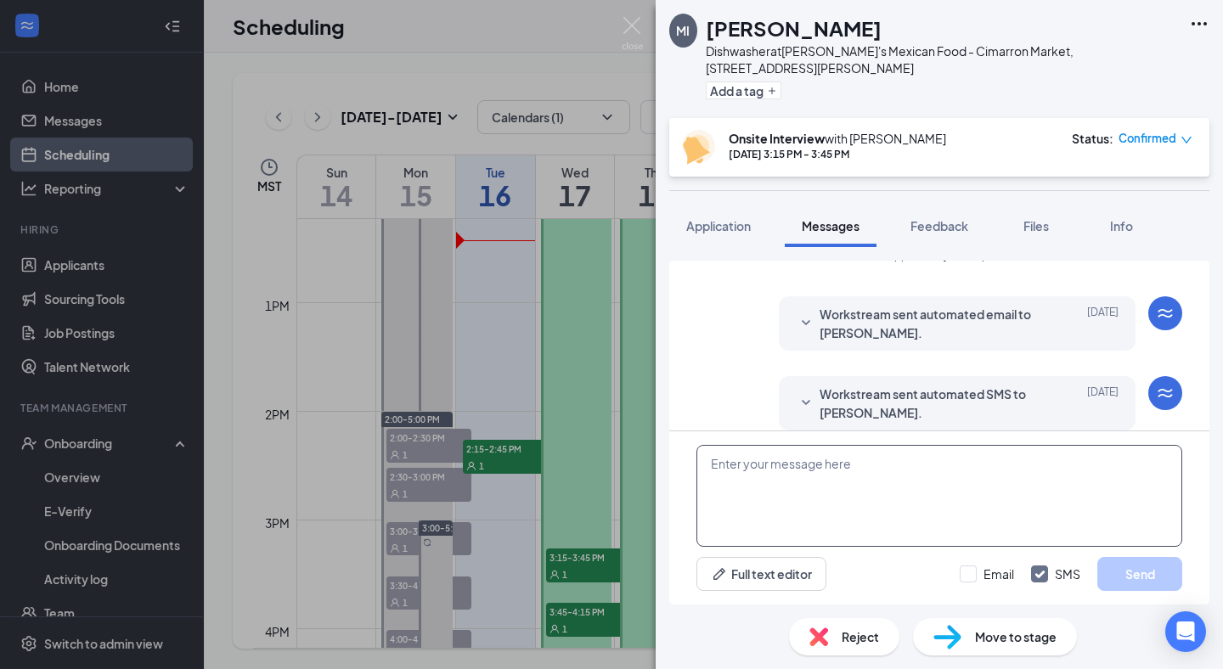
paste textarea "Hello good after noon, my name is [PERSON_NAME] from [PERSON_NAME]'s Mexican Fo…"
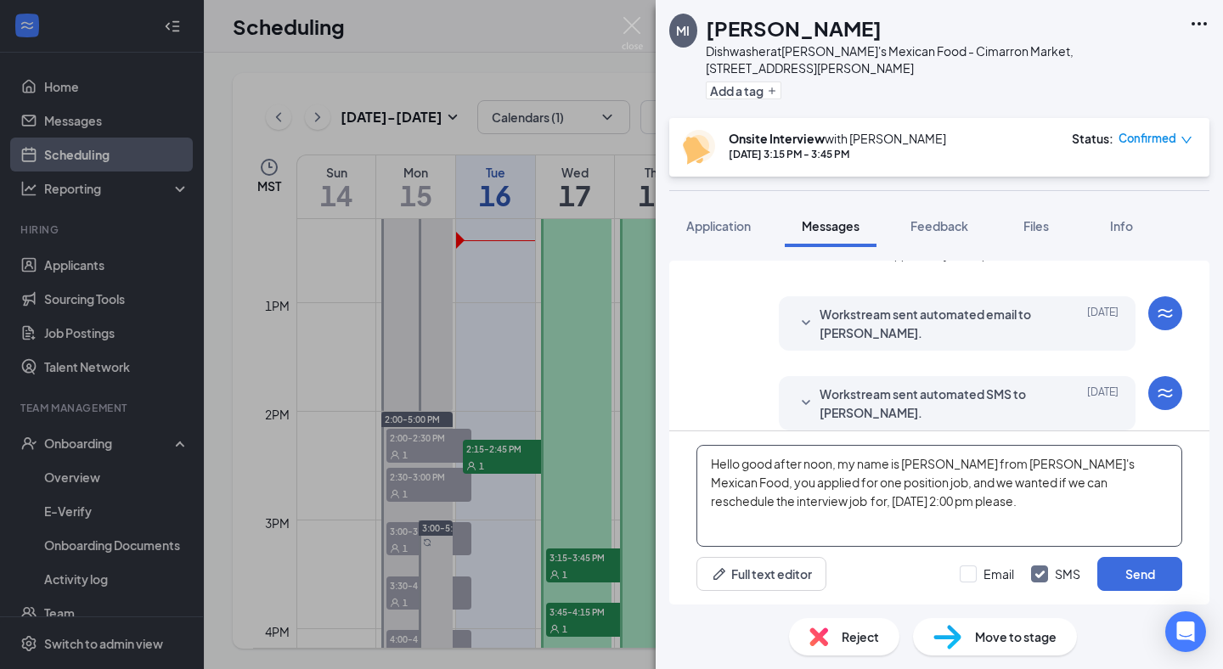
click at [733, 503] on textarea "Hello good after noon, my name is [PERSON_NAME] from [PERSON_NAME]'s Mexican Fo…" at bounding box center [939, 496] width 486 height 102
type textarea "Hello good after noon, my name is Luis from Julio's Mexican Food, you applied f…"
click at [1130, 578] on button "Send" at bounding box center [1139, 574] width 85 height 34
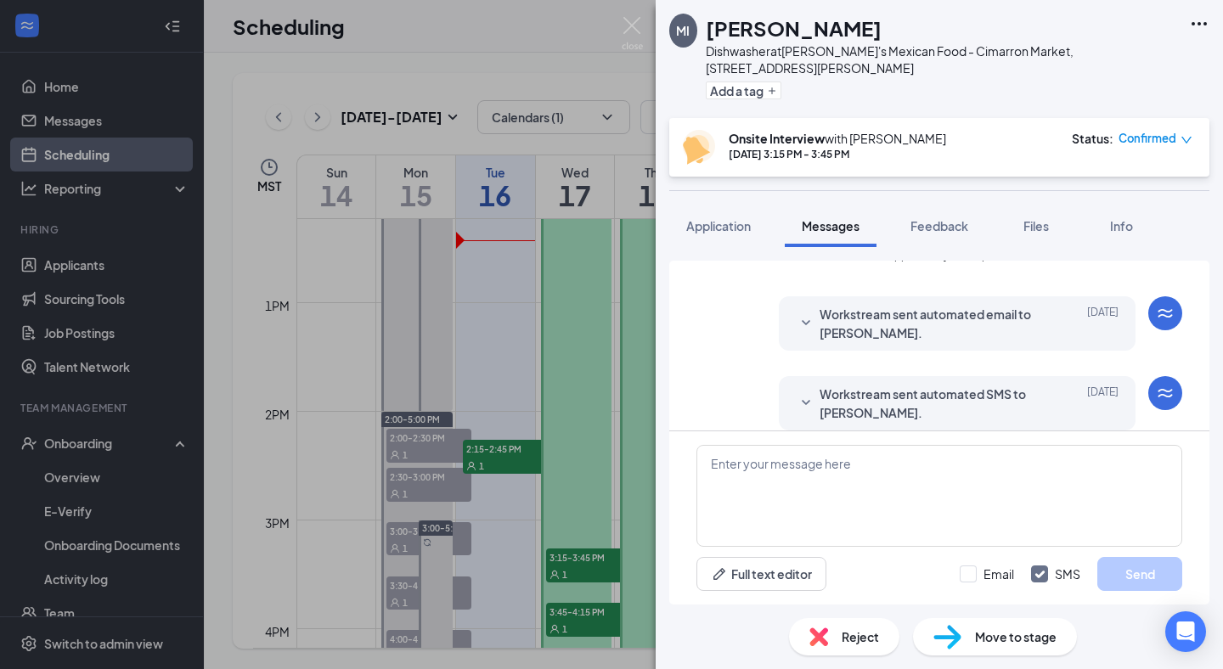
click at [639, 25] on img at bounding box center [632, 33] width 21 height 33
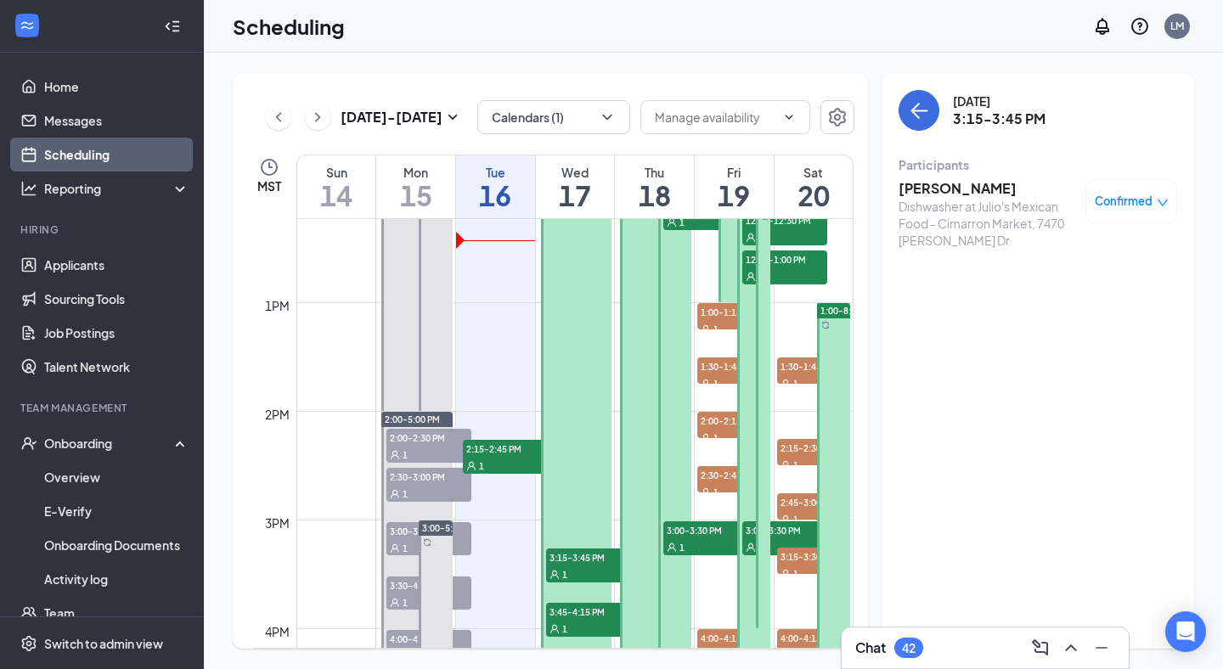
click at [953, 183] on h3 "Monica Infante" at bounding box center [988, 188] width 178 height 19
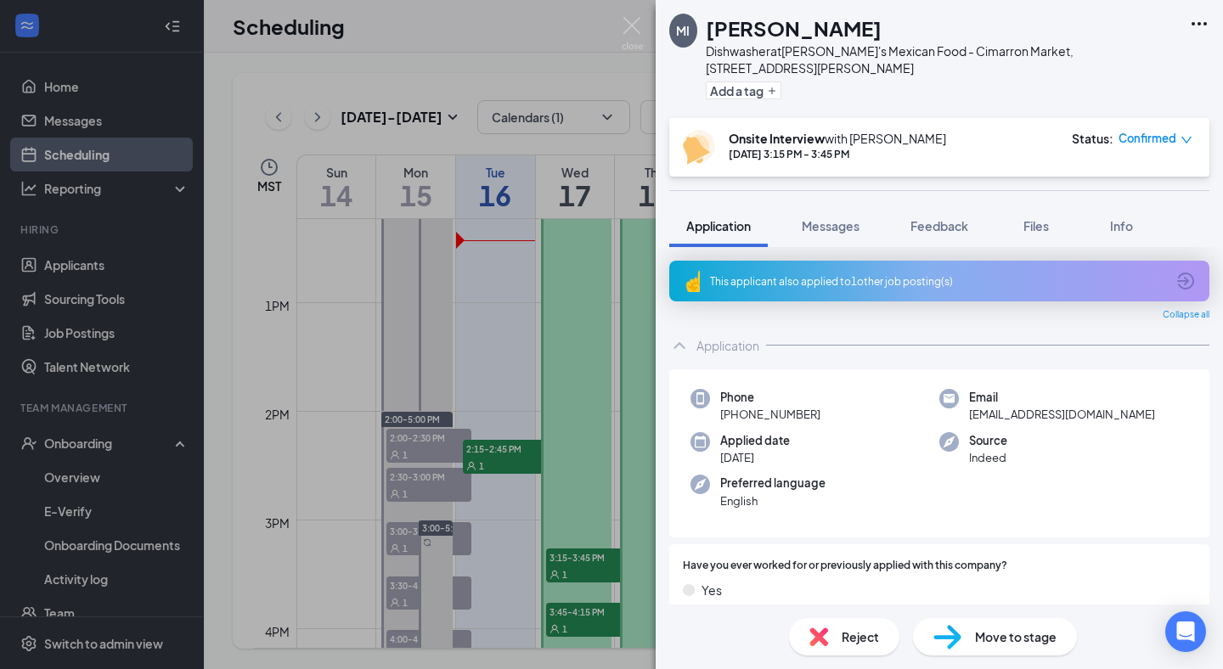
click at [618, 23] on div "MI Monica Infante Dishwasher at Julio's Mexican Food - Cimarron Market, 7470 Re…" at bounding box center [611, 334] width 1223 height 669
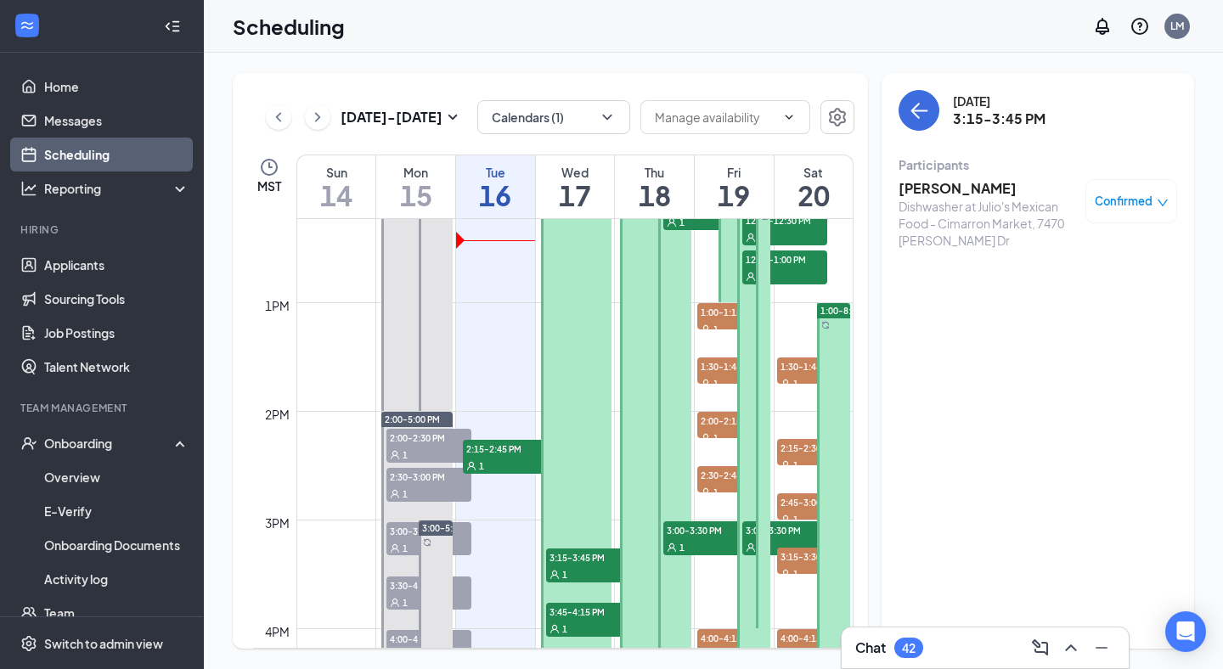
click at [1122, 211] on div "Confirmed" at bounding box center [1131, 201] width 92 height 44
click at [994, 186] on h3 "Monica Infante" at bounding box center [988, 188] width 178 height 19
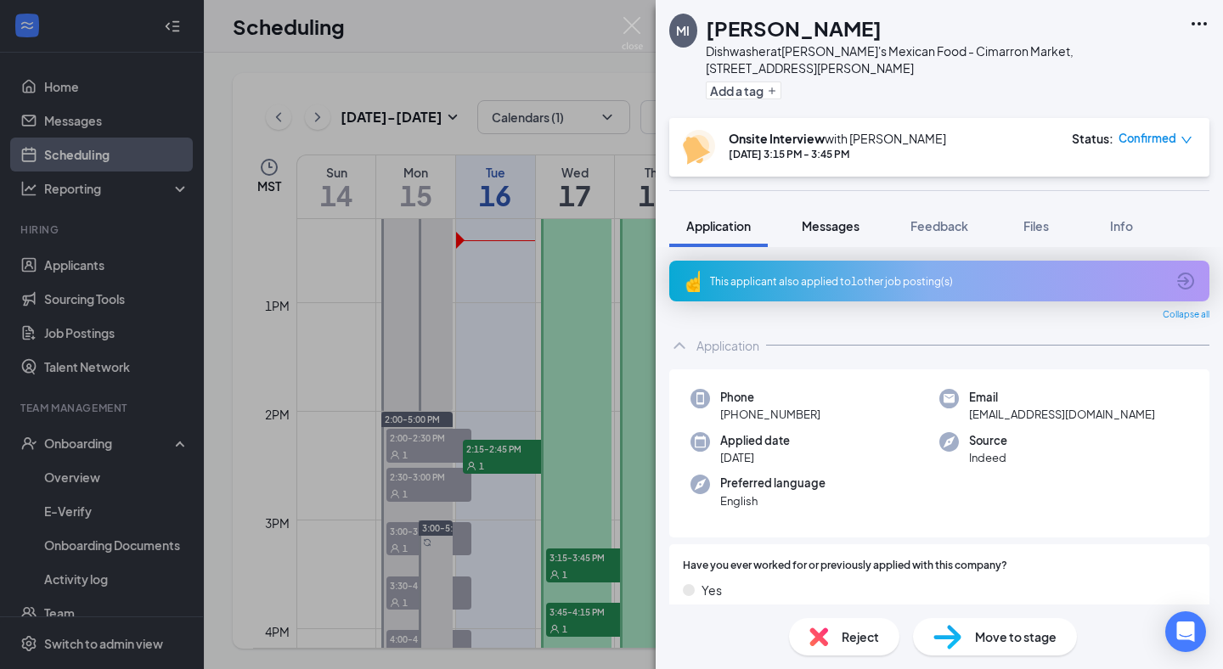
click at [847, 218] on span "Messages" at bounding box center [831, 225] width 58 height 15
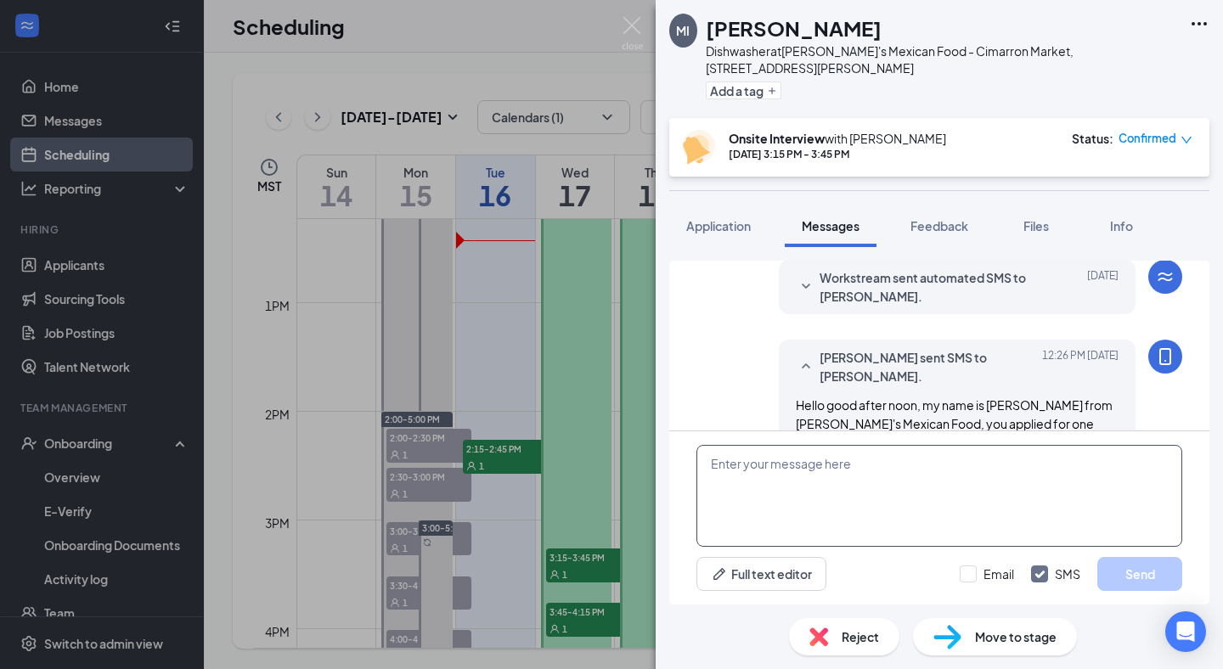
click at [840, 474] on textarea at bounding box center [939, 496] width 486 height 102
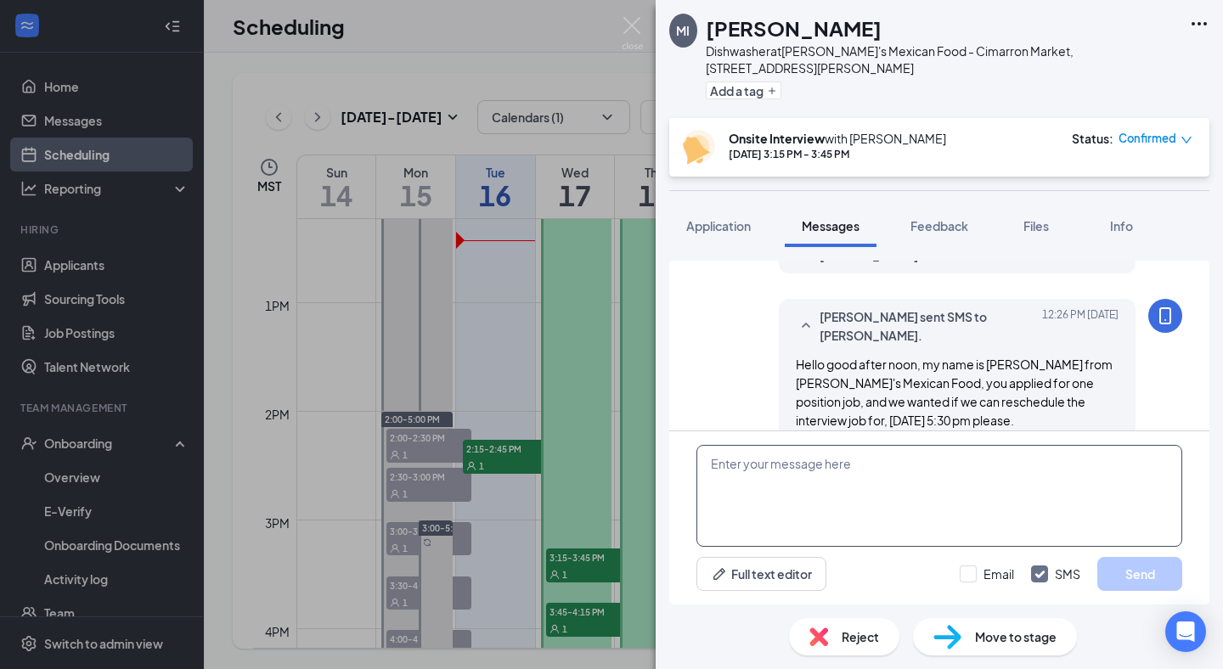
scroll to position [396, 0]
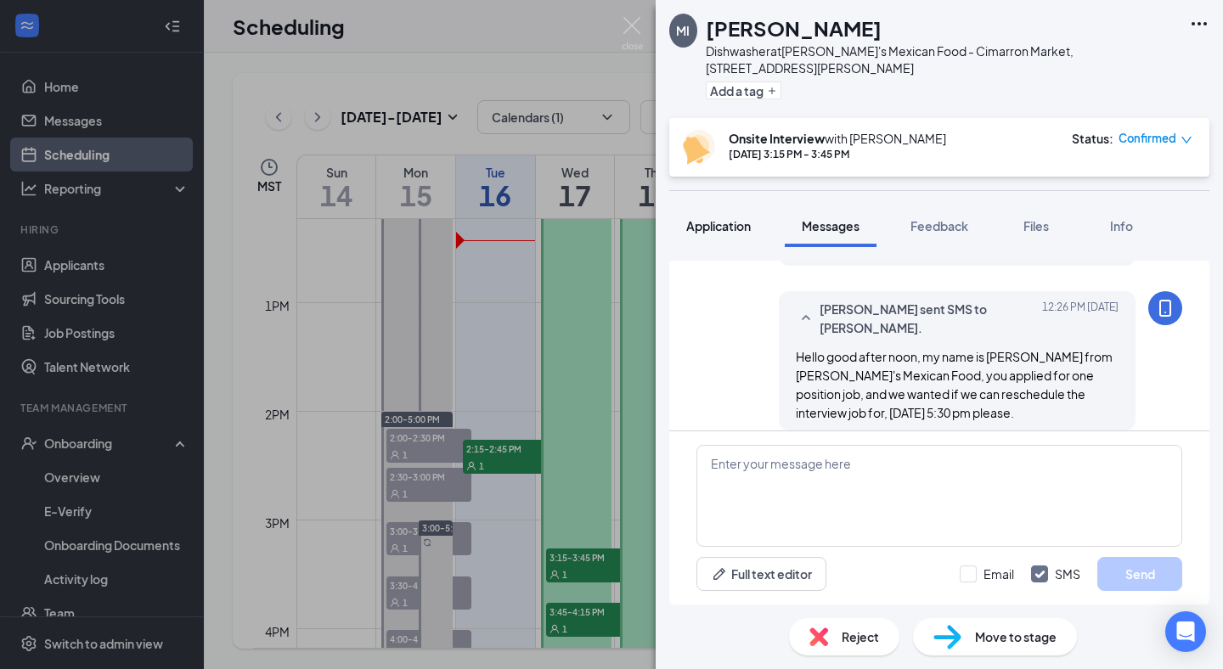
click at [696, 218] on span "Application" at bounding box center [718, 225] width 65 height 15
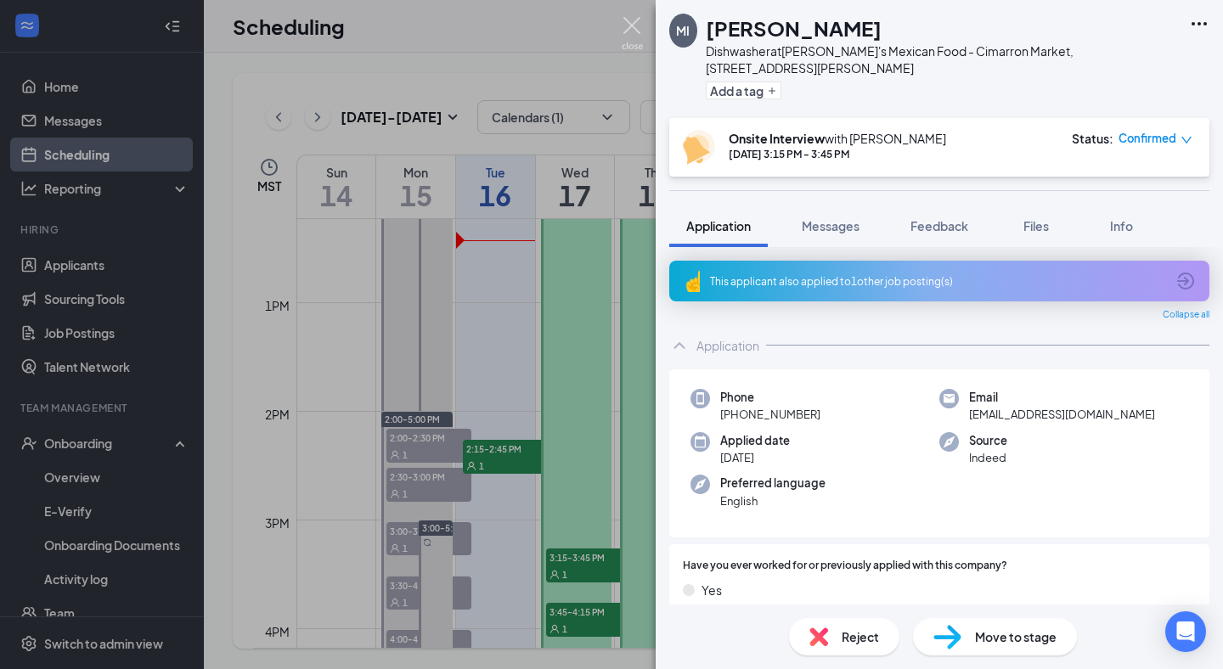
click at [629, 31] on img at bounding box center [632, 33] width 21 height 33
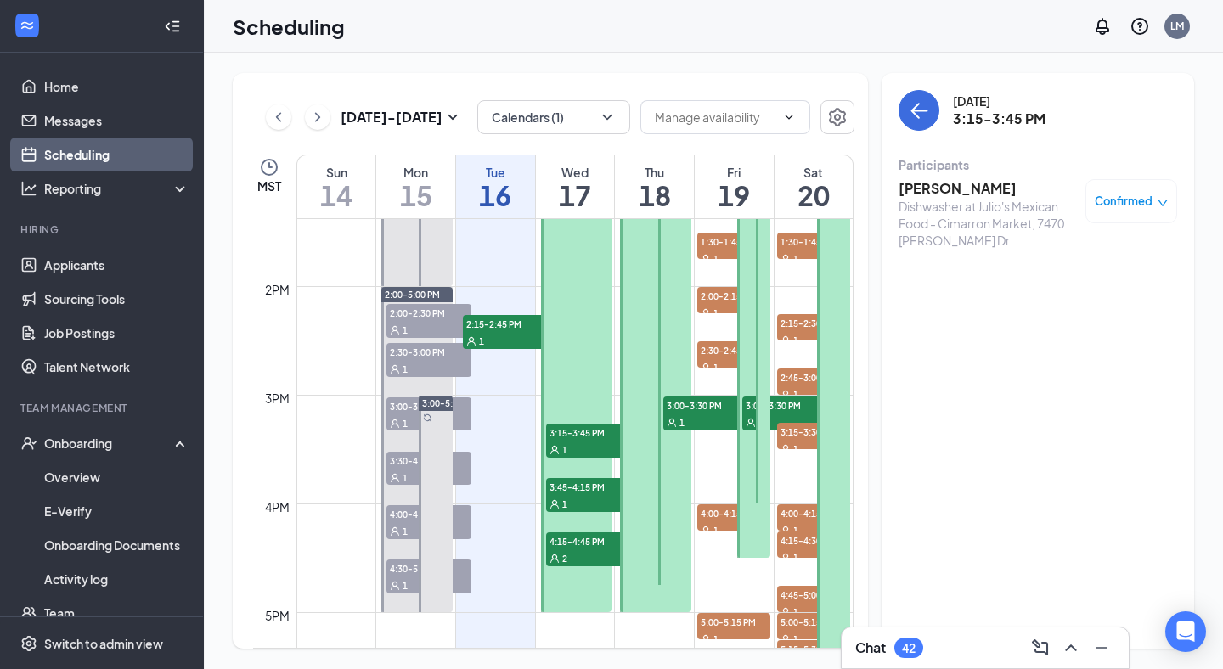
scroll to position [1496, 0]
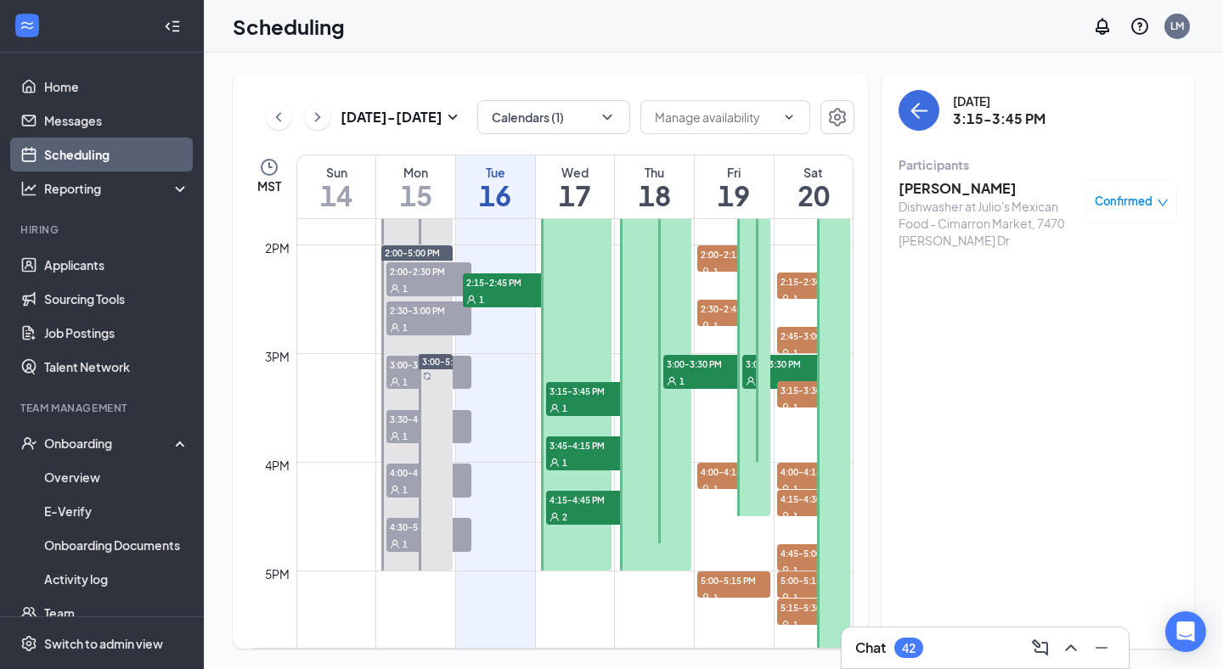
click at [579, 448] on span "3:45-4:15 PM" at bounding box center [588, 445] width 85 height 17
click at [978, 183] on h3 "Demitrius Tarango" at bounding box center [988, 188] width 178 height 19
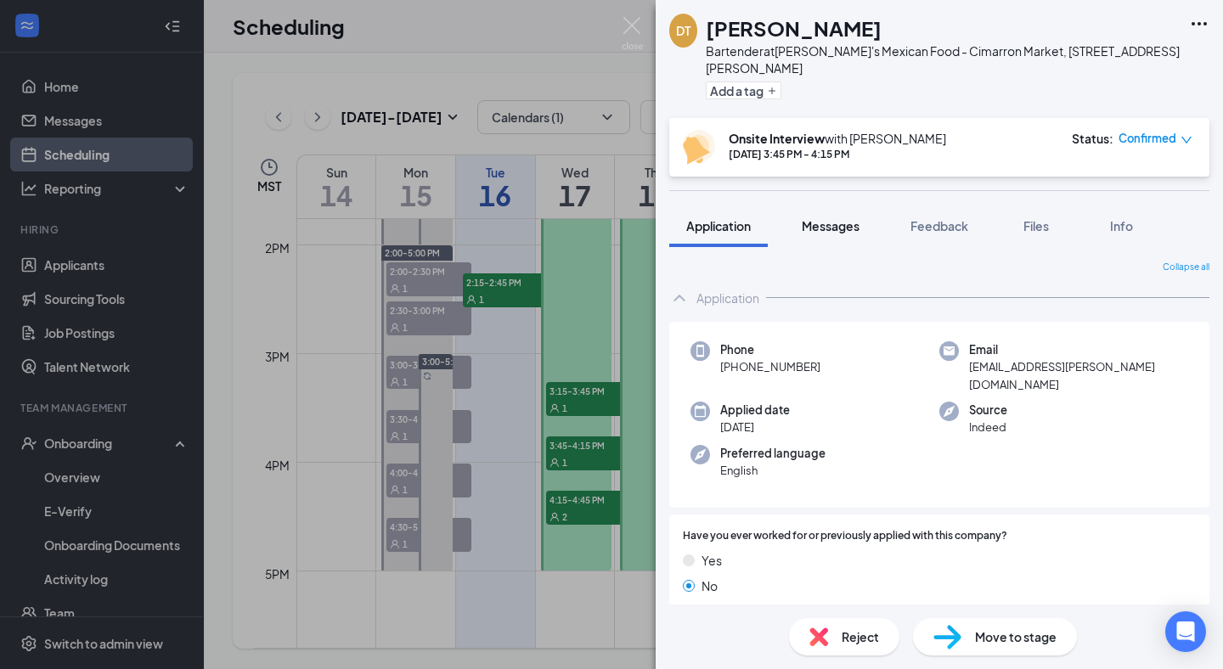
click at [849, 205] on button "Messages" at bounding box center [831, 226] width 92 height 42
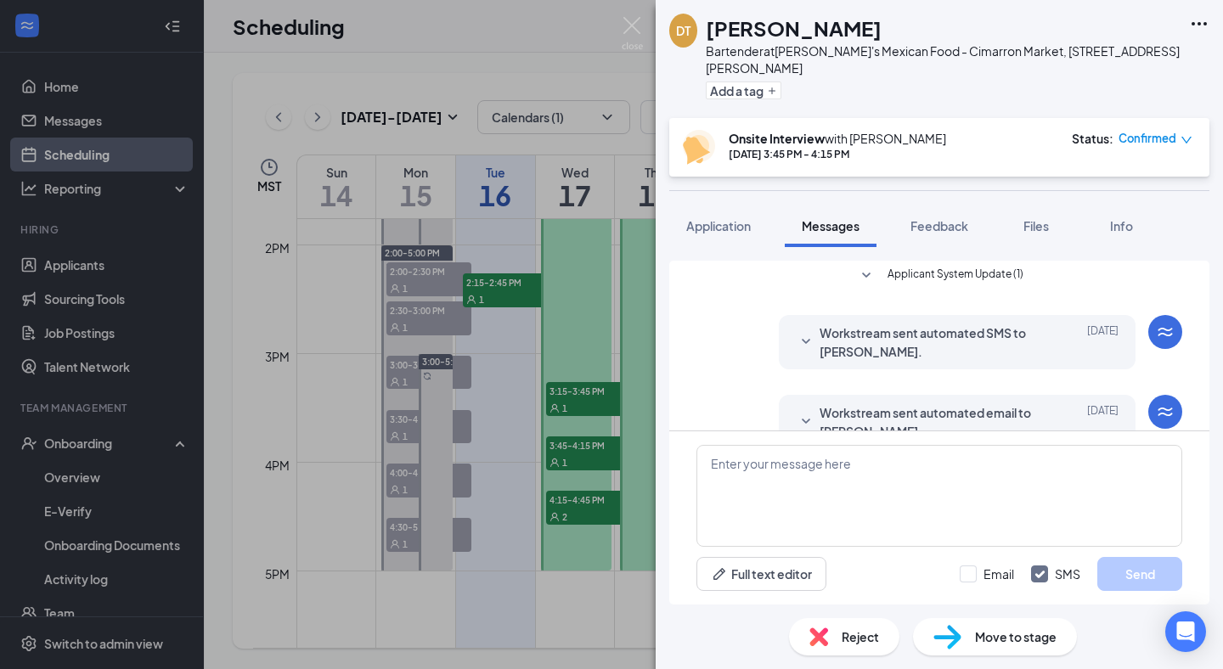
scroll to position [280, 0]
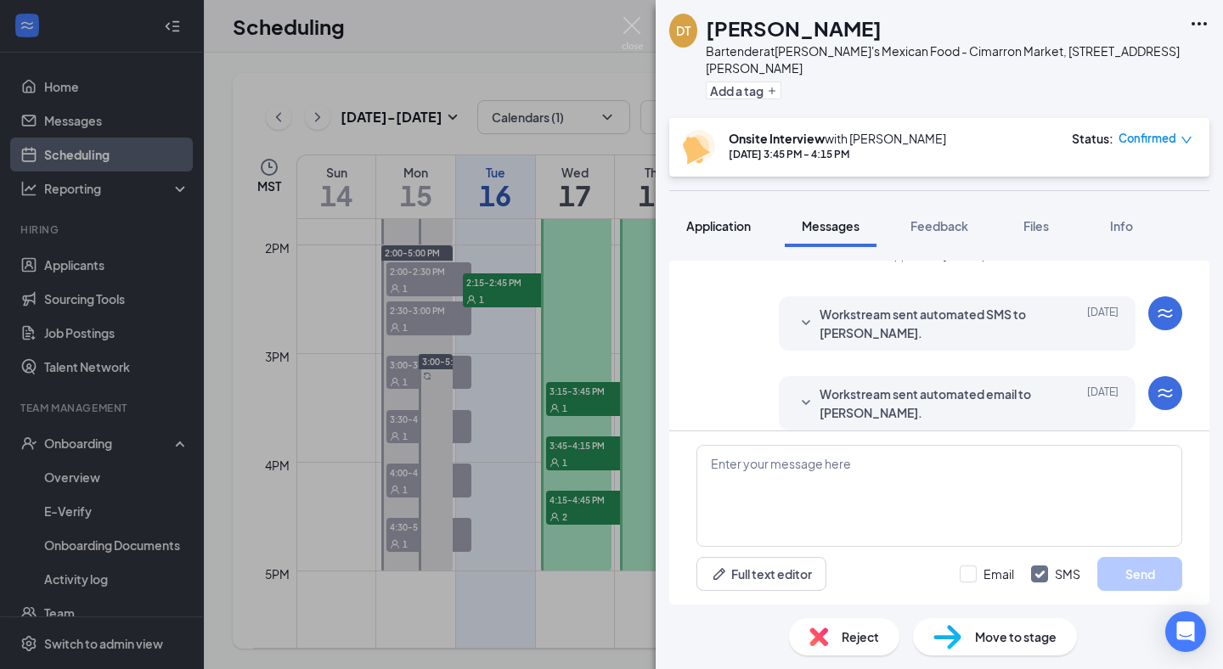
click at [737, 218] on span "Application" at bounding box center [718, 225] width 65 height 15
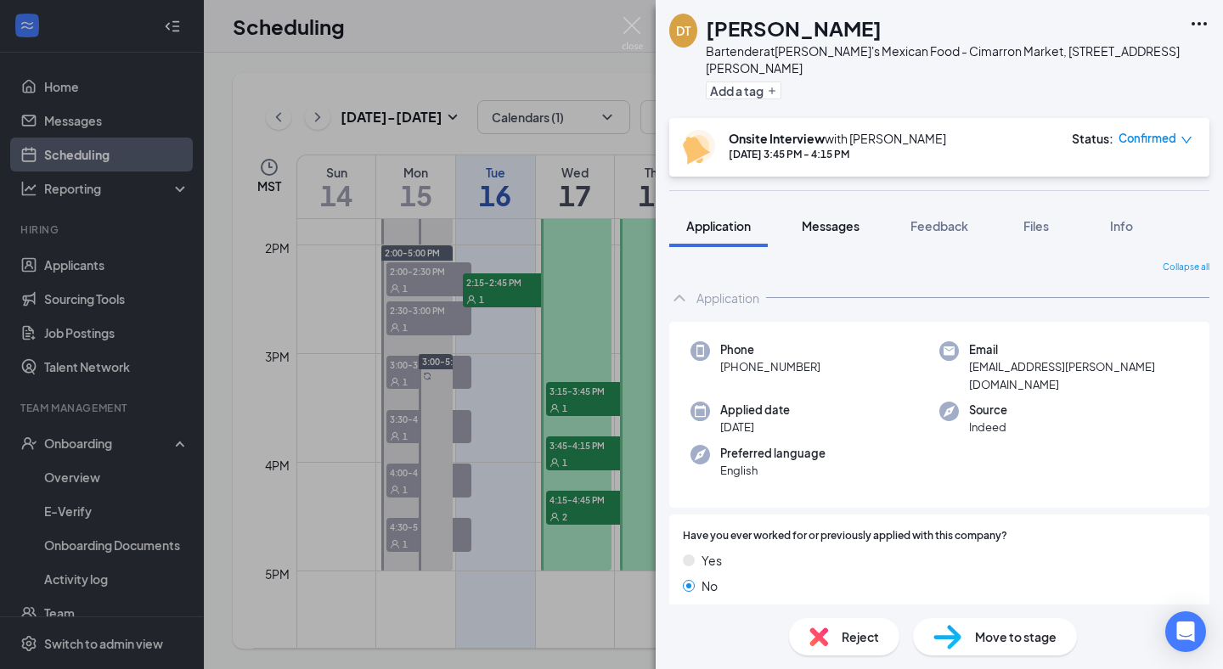
click at [860, 218] on span "Messages" at bounding box center [831, 225] width 58 height 15
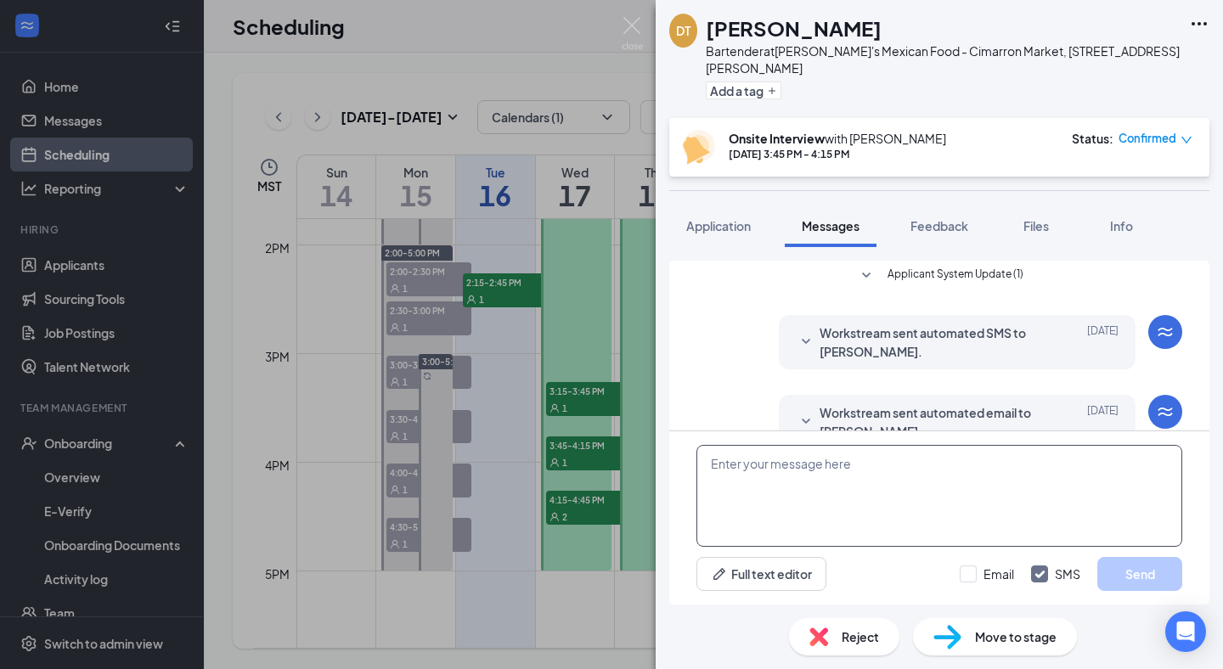
click at [911, 508] on textarea at bounding box center [939, 496] width 486 height 102
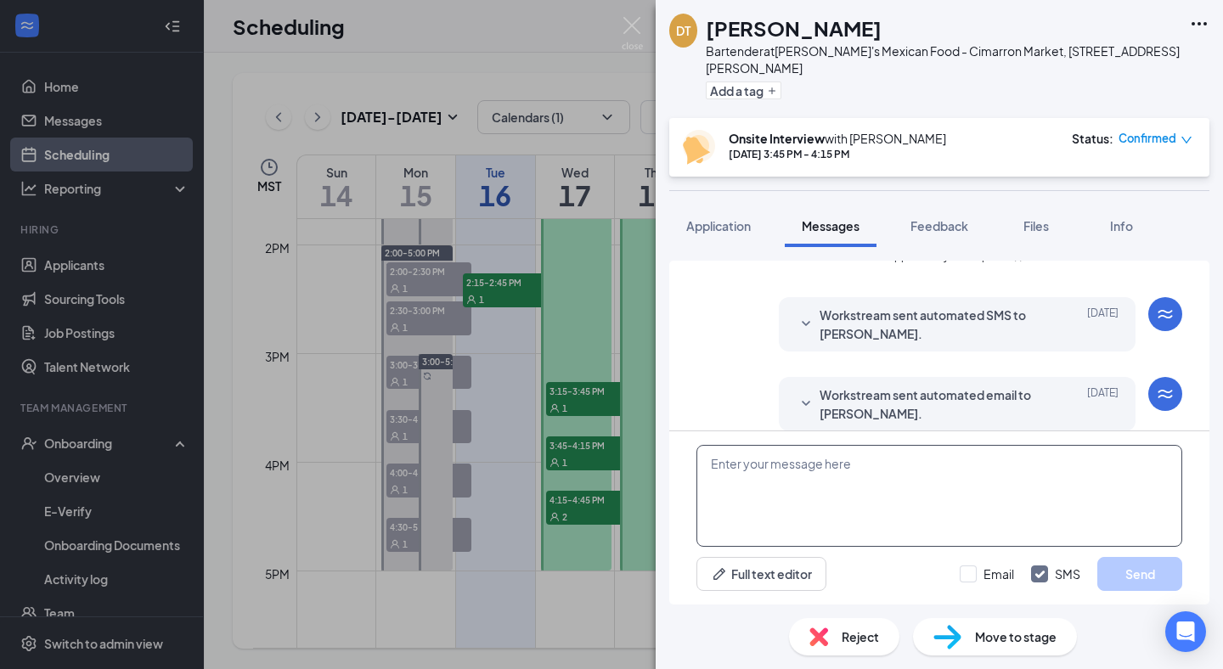
scroll to position [280, 0]
paste textarea "Hello good after noon, my name is [PERSON_NAME] from [PERSON_NAME]'s Mexican Fo…"
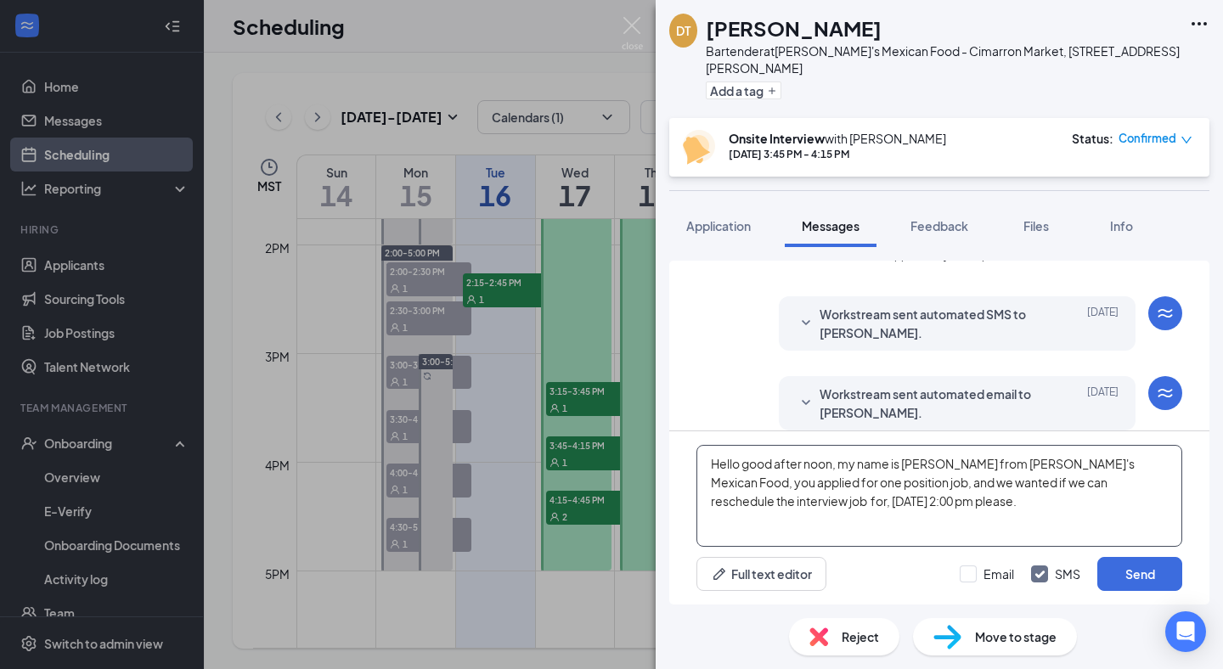
click at [731, 499] on textarea "Hello good after noon, my name is [PERSON_NAME] from [PERSON_NAME]'s Mexican Fo…" at bounding box center [939, 496] width 486 height 102
type textarea "Hello good after noon, my name is Luis from Julio's Mexican Food, you applied f…"
click at [983, 568] on input "Email" at bounding box center [987, 574] width 54 height 17
checkbox input "true"
click at [1160, 578] on button "Send" at bounding box center [1139, 574] width 85 height 34
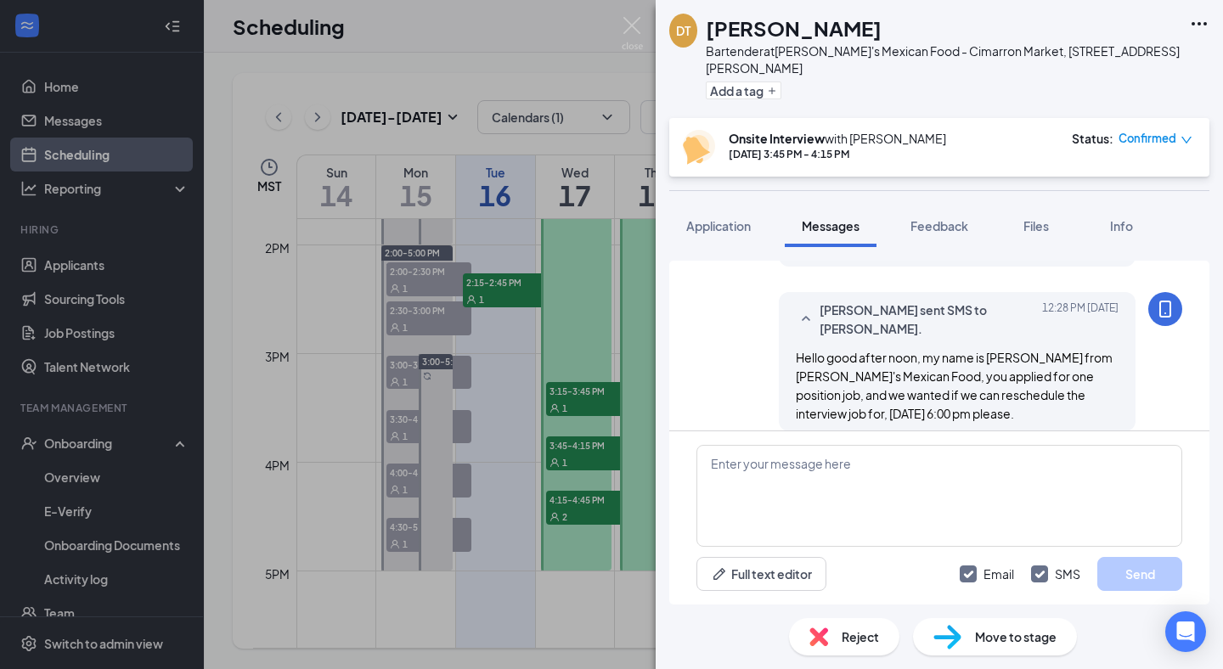
scroll to position [610, 0]
click at [632, 18] on img at bounding box center [632, 33] width 21 height 33
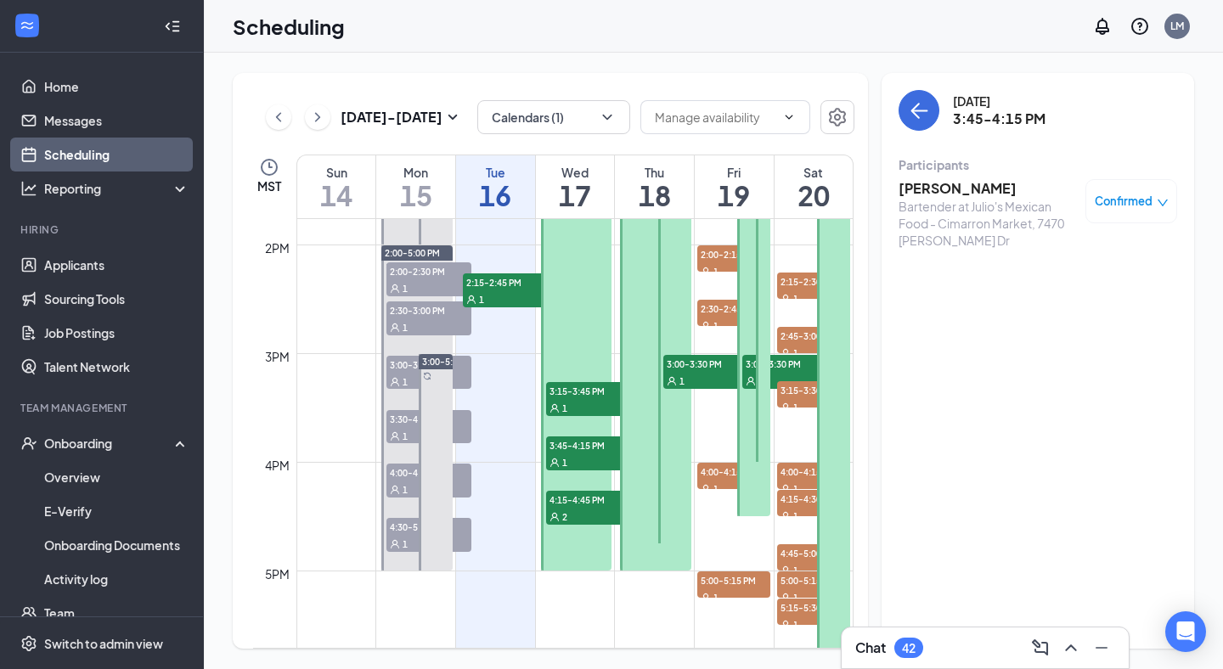
click at [976, 200] on div "Bartender at Julio's Mexican Food - Cimarron Market, 7470 Resler Dr" at bounding box center [988, 223] width 178 height 51
click at [1157, 206] on icon "down" at bounding box center [1163, 203] width 12 height 12
click at [1115, 253] on span "Request Reschedule" at bounding box center [1092, 256] width 116 height 19
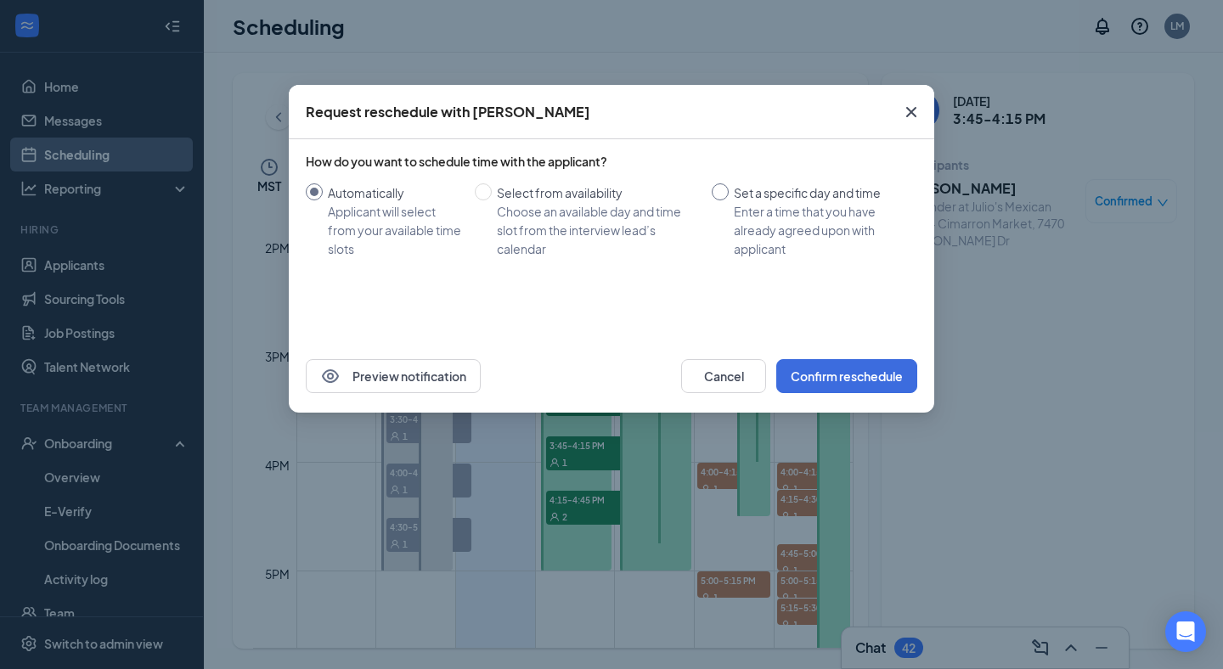
click at [726, 190] on input "Set a specific day and time Enter a time that you have already agreed upon with…" at bounding box center [720, 191] width 17 height 17
radio input "true"
radio input "false"
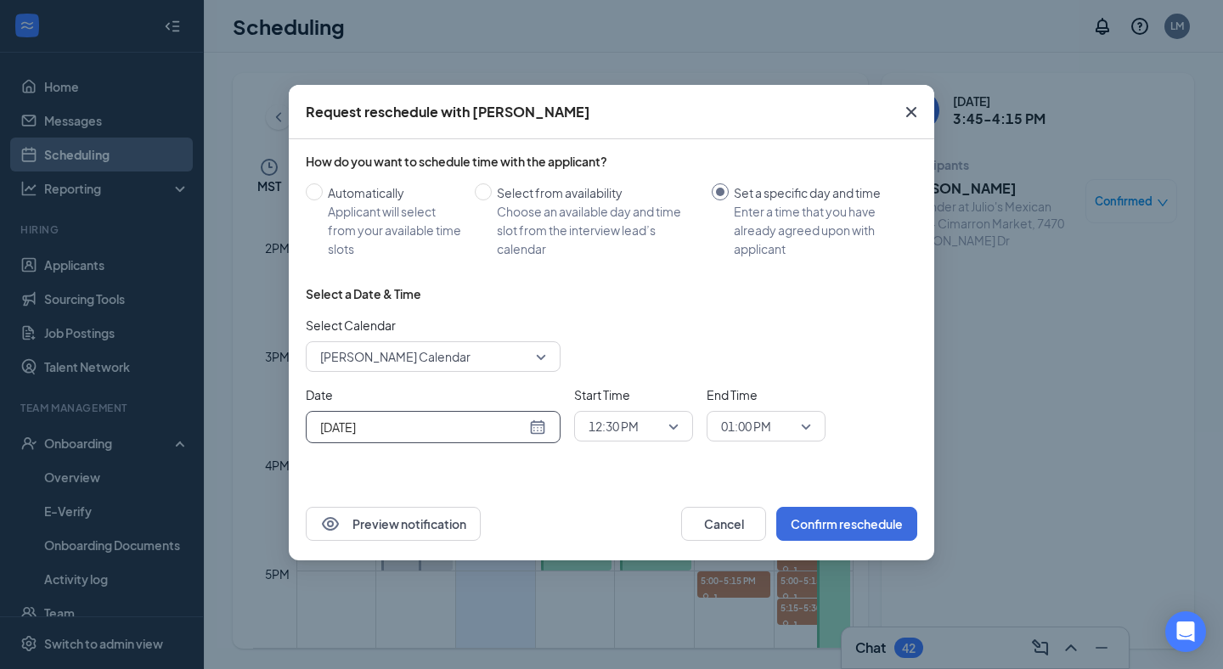
click at [450, 423] on input "[DATE]" at bounding box center [423, 427] width 206 height 19
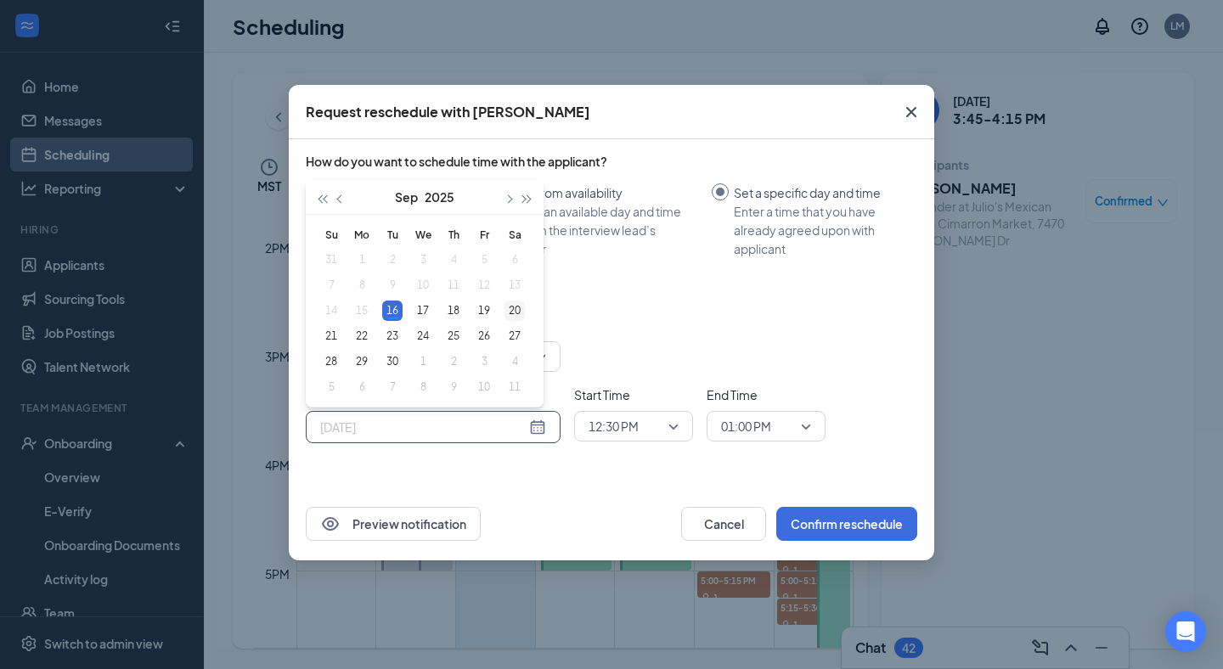
type input "[DATE]"
click at [521, 310] on div "20" at bounding box center [514, 311] width 20 height 20
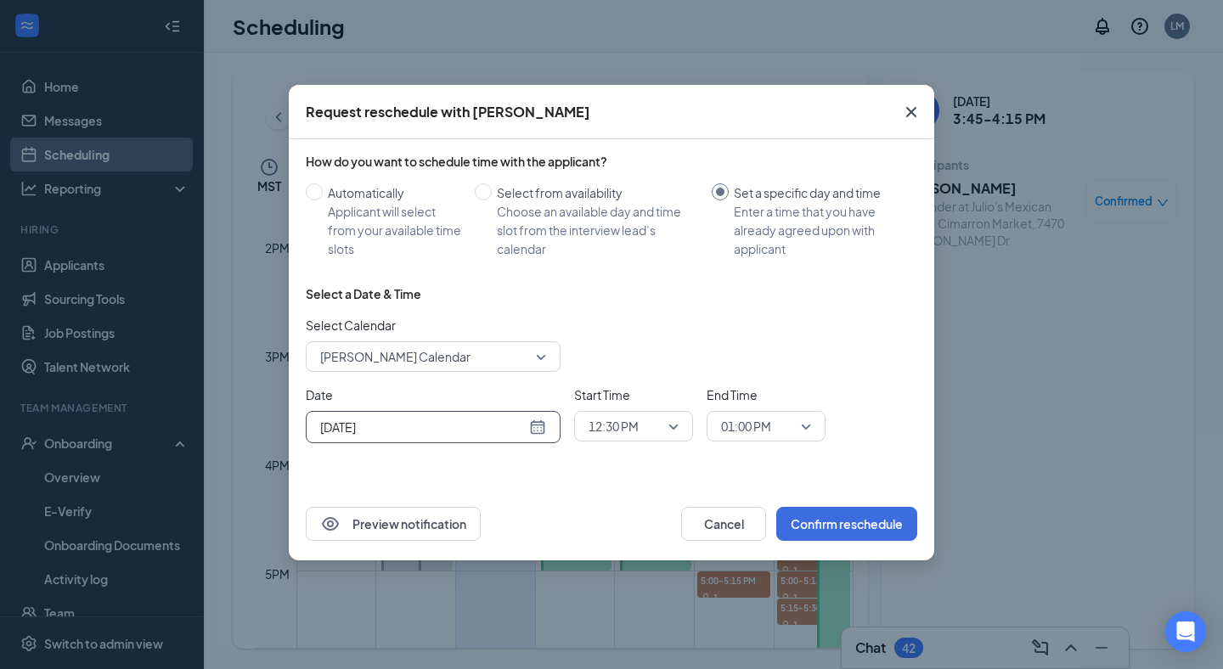
click at [614, 429] on span "12:30 PM" at bounding box center [614, 426] width 50 height 25
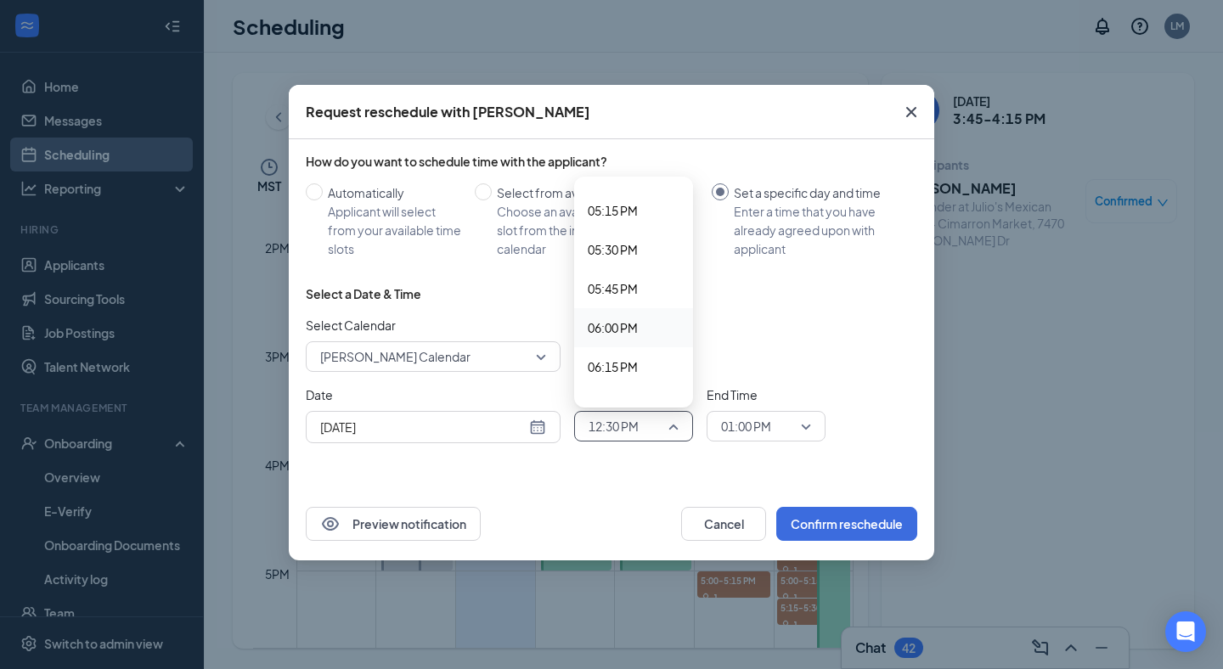
click at [617, 323] on span "06:00 PM" at bounding box center [613, 327] width 50 height 19
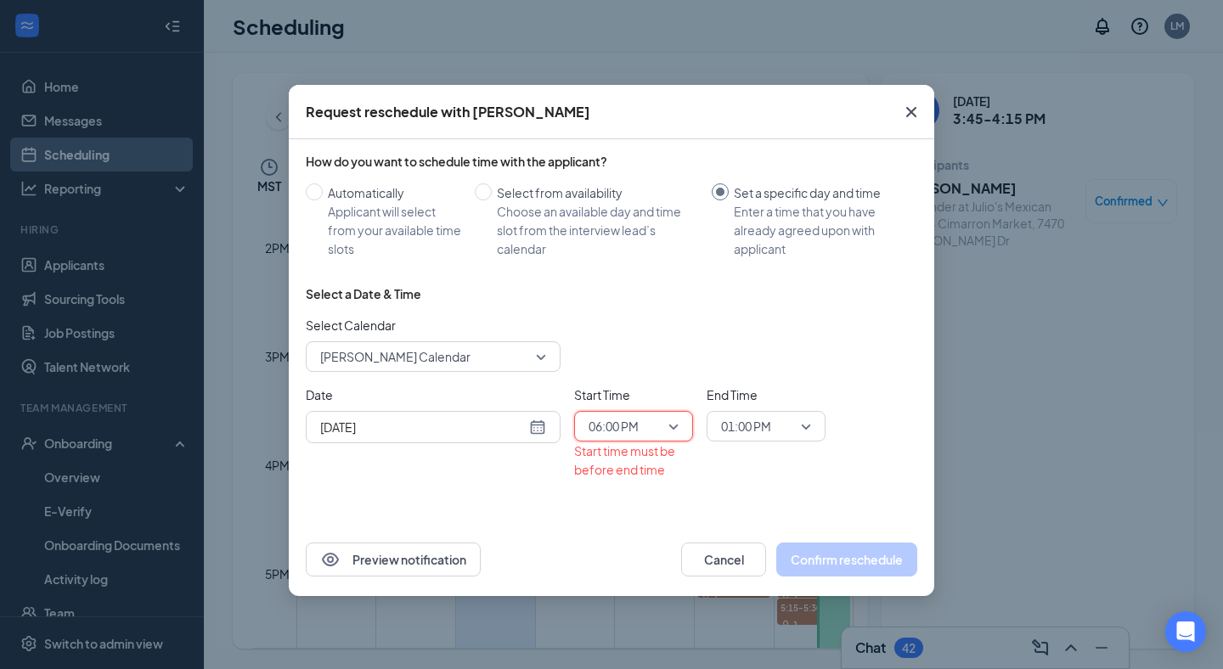
click at [744, 424] on span "01:00 PM" at bounding box center [746, 426] width 50 height 25
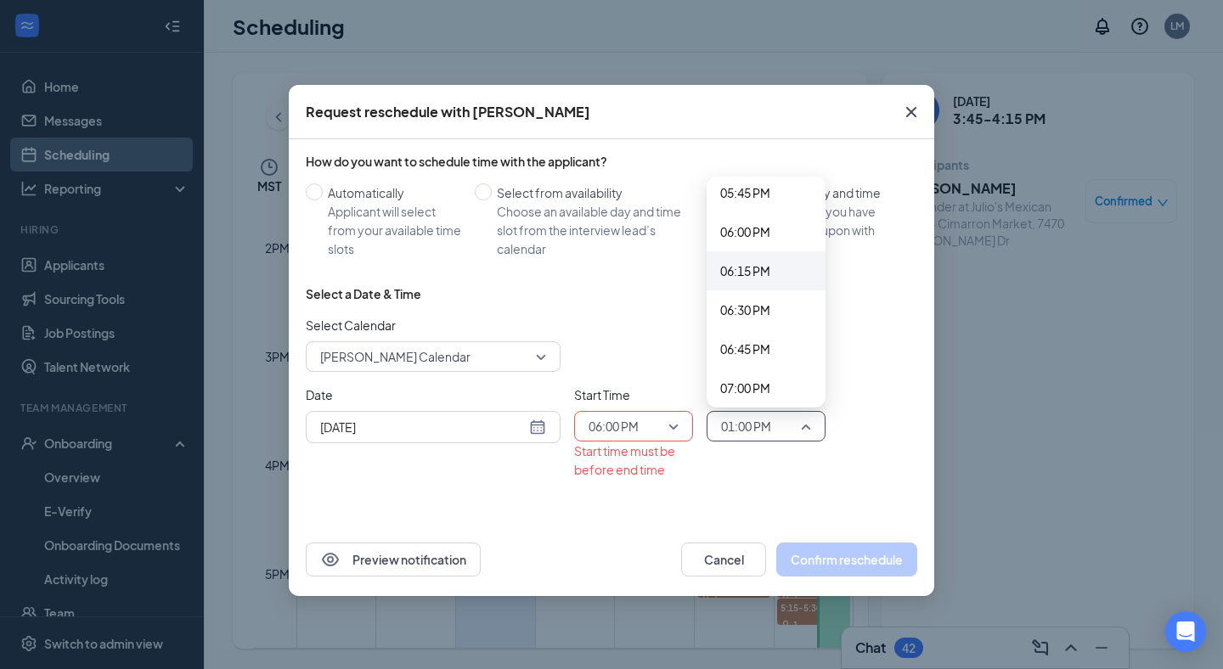
scroll to position [2783, 0]
click at [750, 265] on span "06:15 PM" at bounding box center [745, 273] width 50 height 19
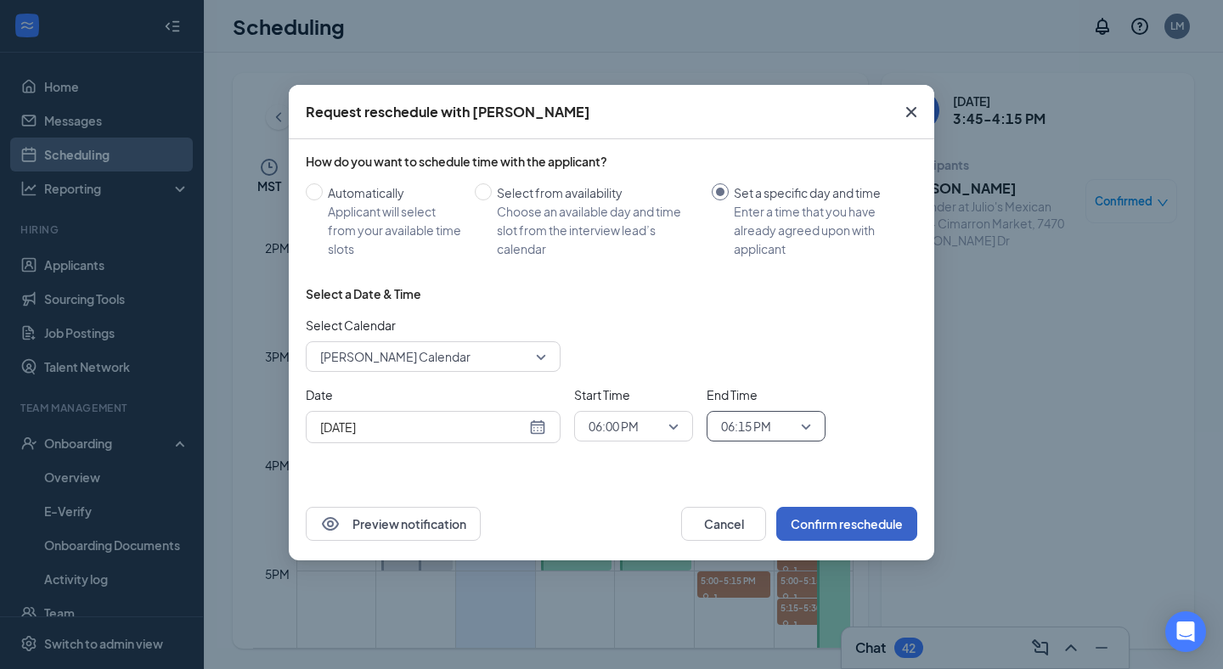
click at [834, 527] on button "Confirm reschedule" at bounding box center [846, 524] width 141 height 34
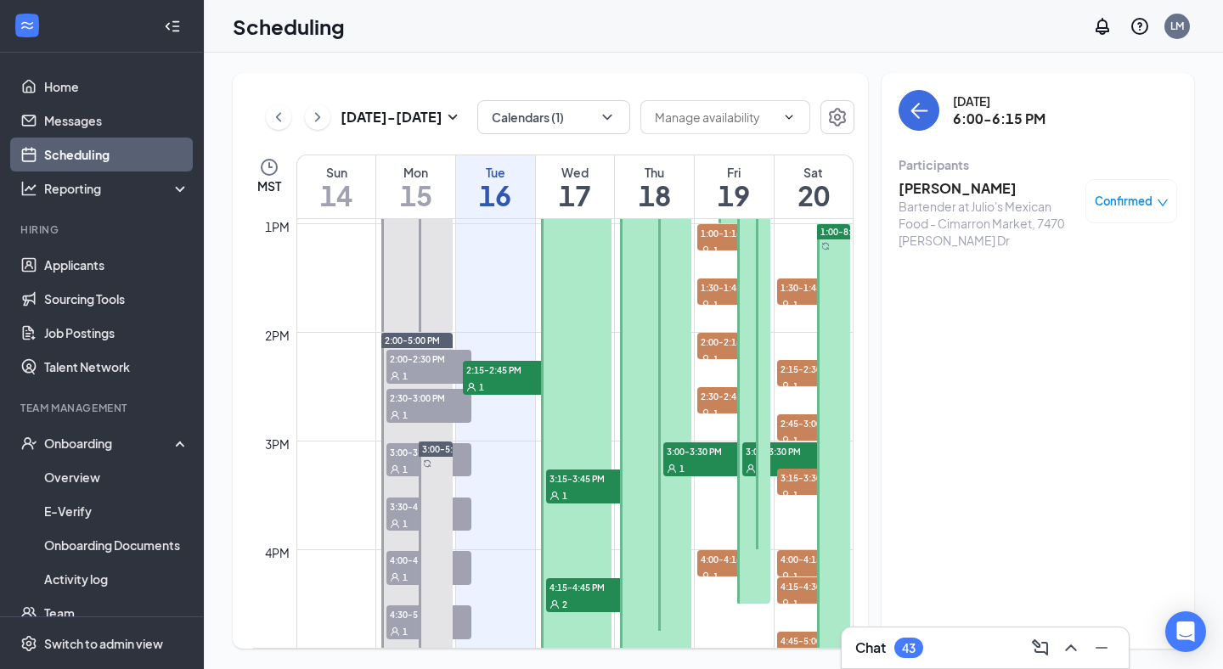
scroll to position [1515, 0]
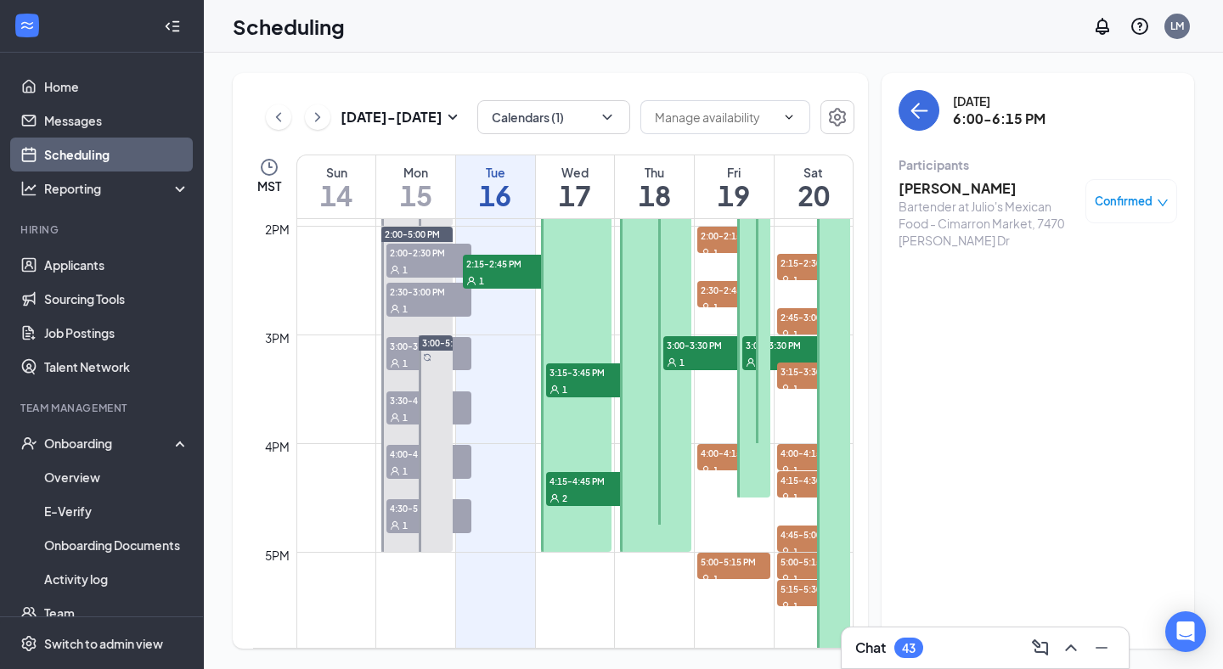
click at [578, 395] on div "1" at bounding box center [588, 388] width 85 height 17
click at [938, 180] on h3 "Monica Infante" at bounding box center [988, 188] width 178 height 19
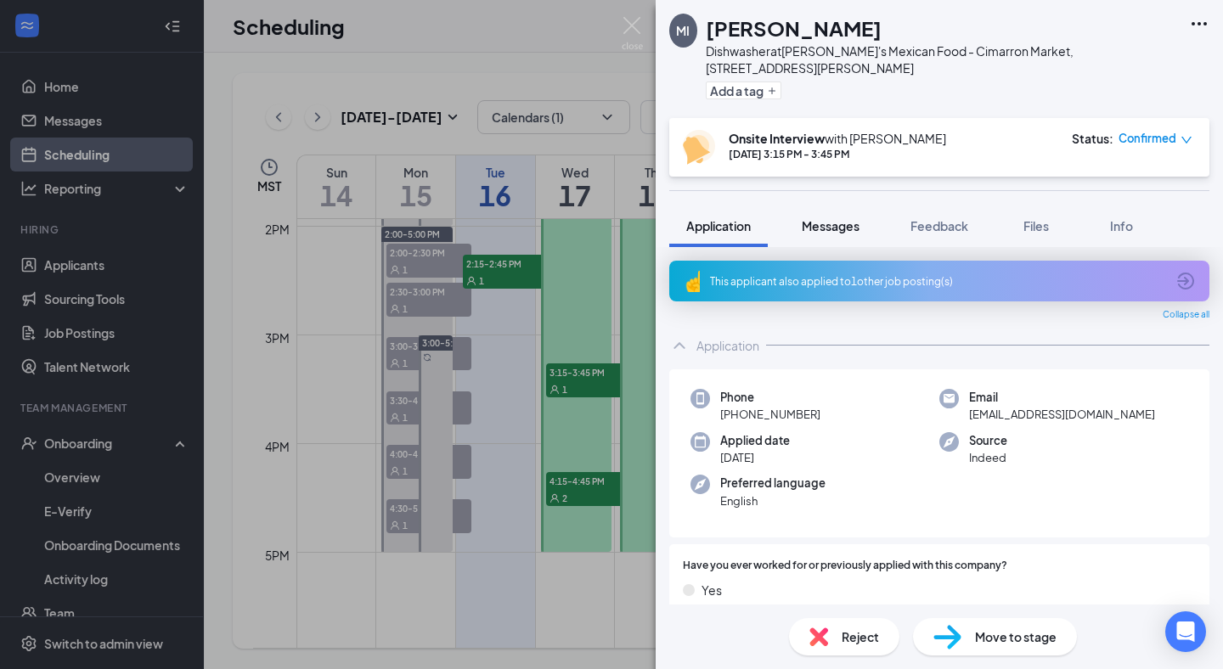
click at [800, 216] on button "Messages" at bounding box center [831, 226] width 92 height 42
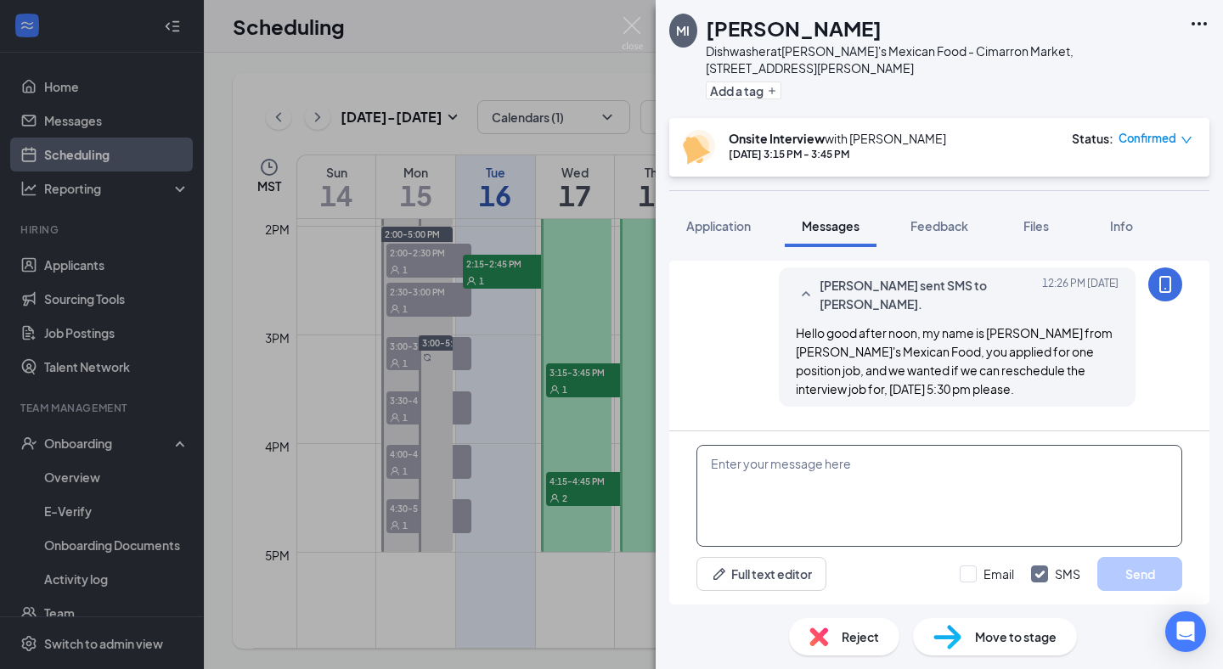
click at [799, 485] on textarea at bounding box center [939, 496] width 486 height 102
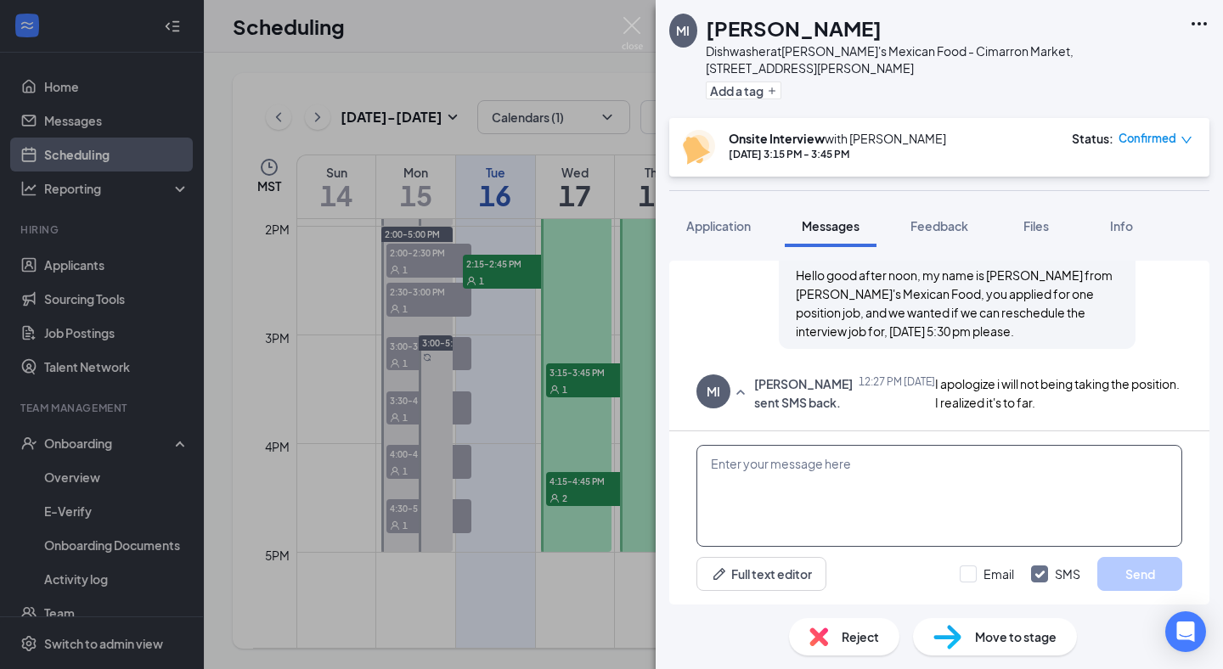
scroll to position [506, 0]
paste textarea "Hello good after noon, my name is [PERSON_NAME] from [PERSON_NAME]'s Mexican Fo…"
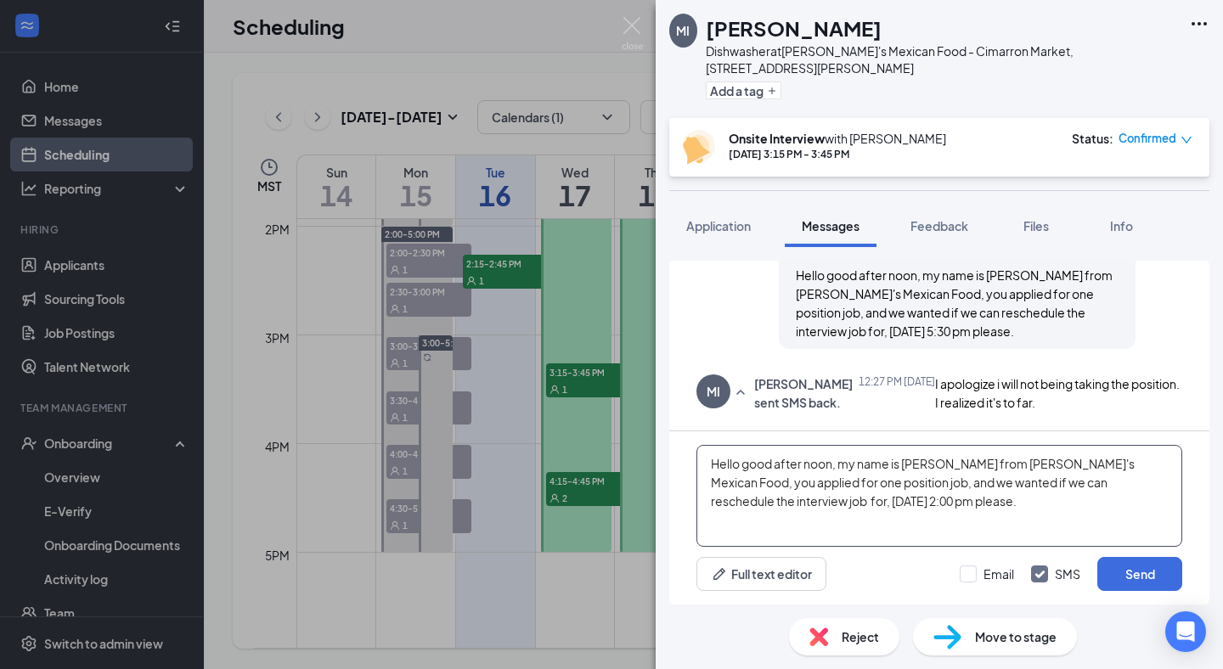
click at [730, 499] on textarea "Hello good after noon, my name is [PERSON_NAME] from [PERSON_NAME]'s Mexican Fo…" at bounding box center [939, 496] width 486 height 102
type textarea "Hello good after noon, my name is Luis from Julio's Mexican Food, you applied f…"
click at [1143, 566] on button "Send" at bounding box center [1139, 574] width 85 height 34
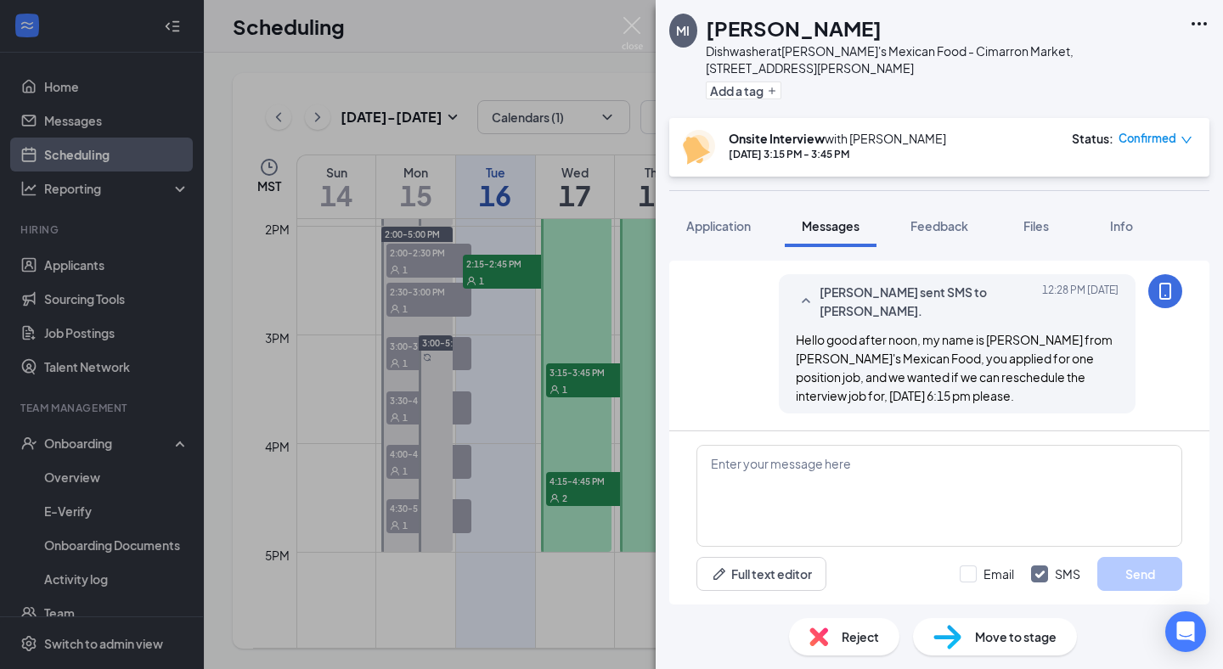
scroll to position [671, 0]
click at [638, 37] on img at bounding box center [632, 33] width 21 height 33
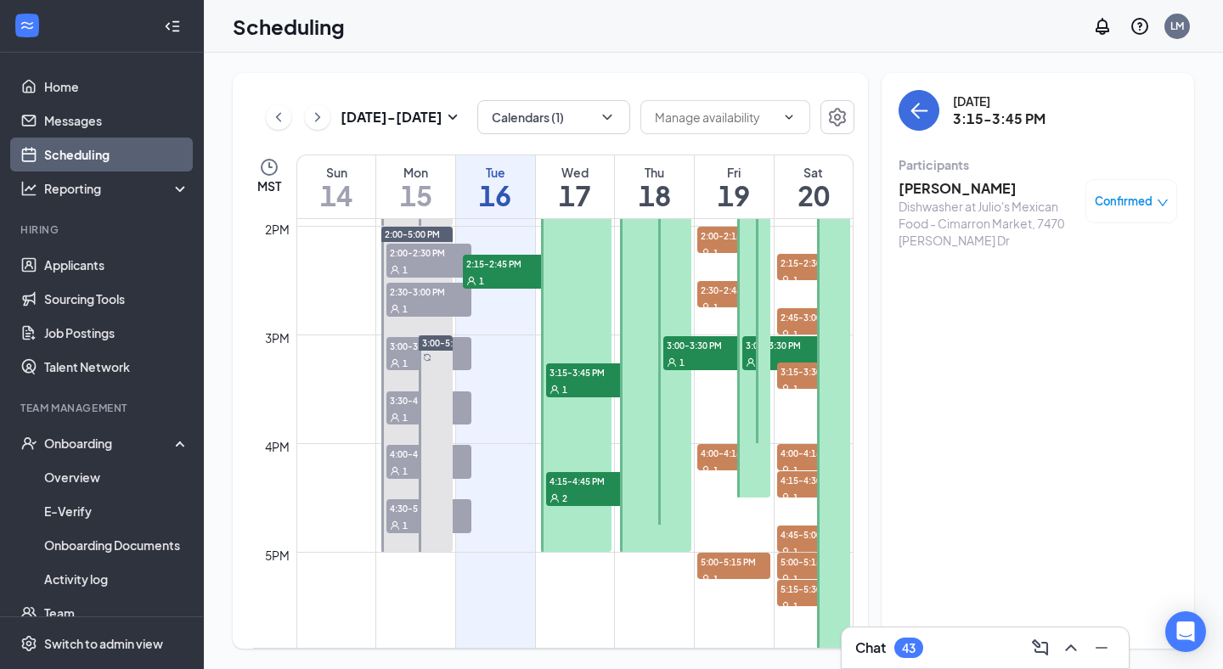
click at [1126, 200] on span "Confirmed" at bounding box center [1124, 201] width 58 height 17
click at [1074, 257] on span "Request Reschedule" at bounding box center [1092, 256] width 116 height 19
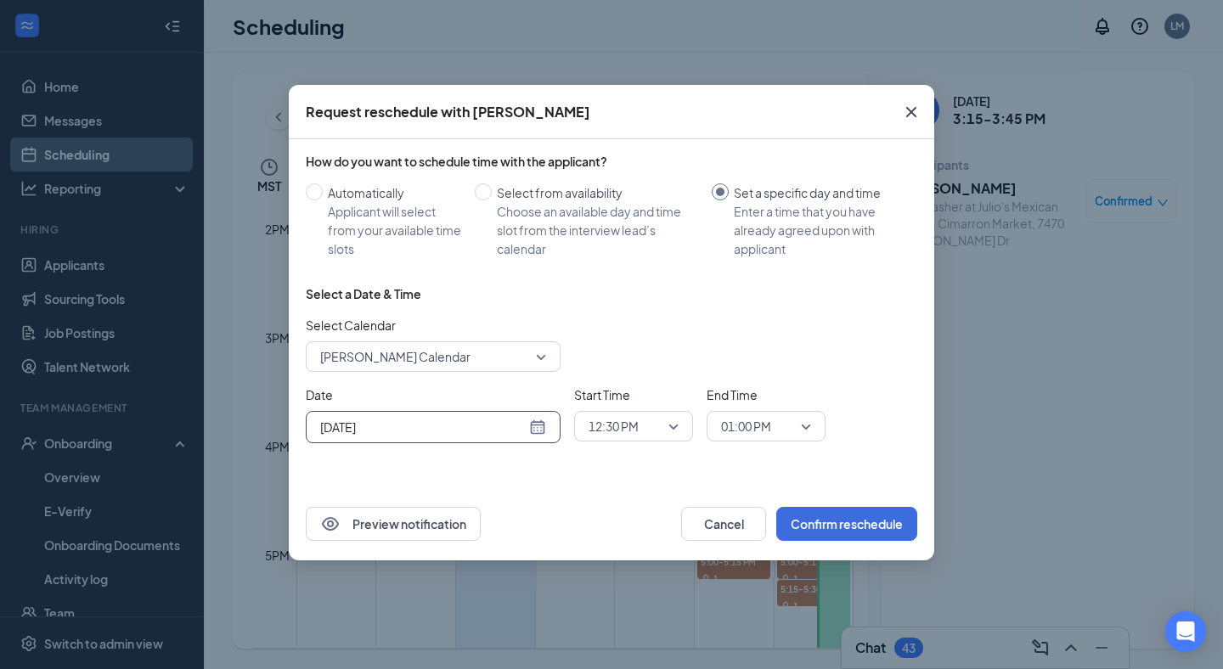
click at [508, 418] on input "[DATE]" at bounding box center [423, 427] width 206 height 19
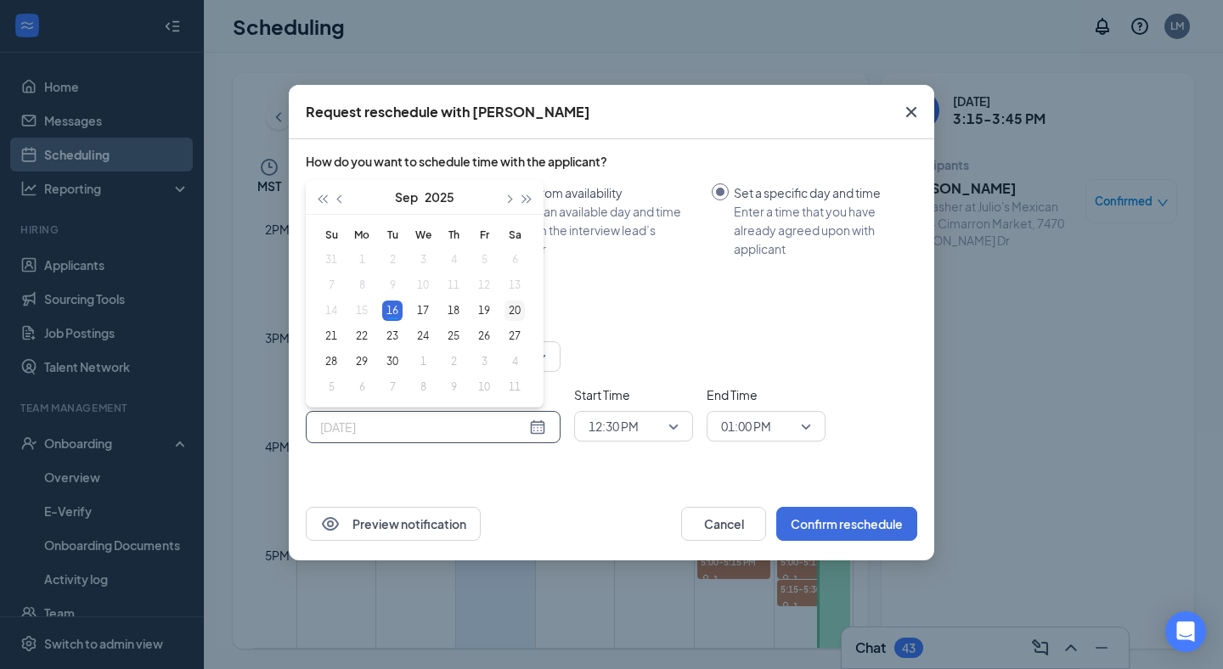
type input "[DATE]"
click at [522, 307] on div "20" at bounding box center [514, 311] width 20 height 20
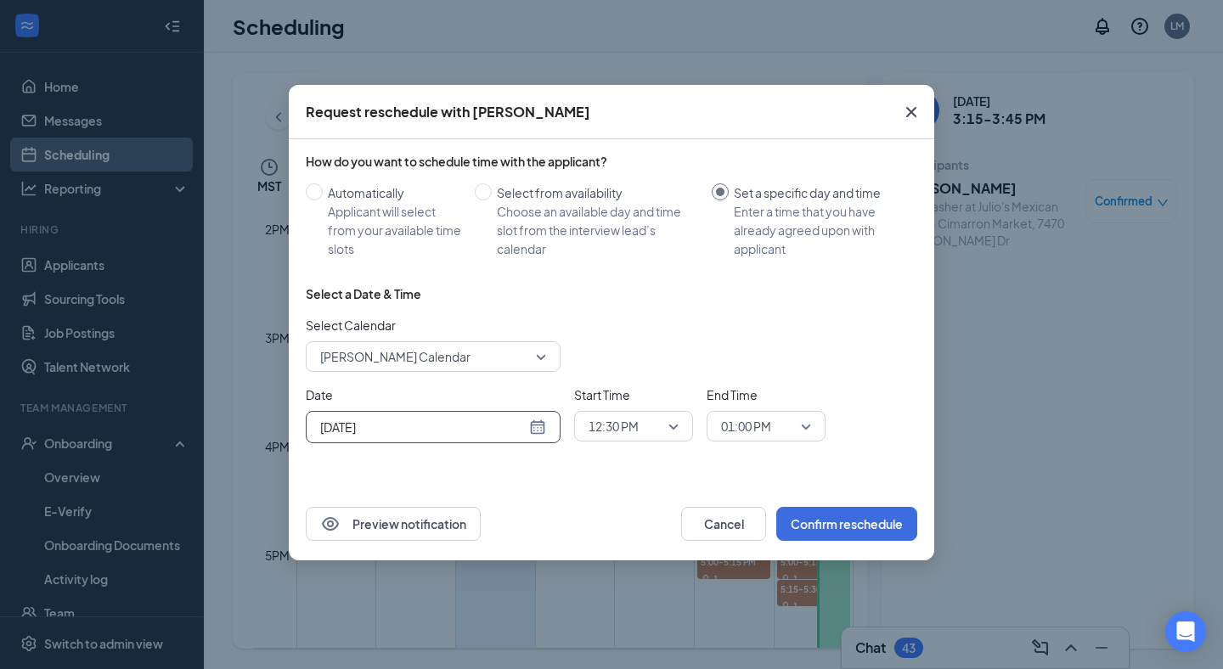
click at [624, 429] on span "12:30 PM" at bounding box center [614, 426] width 50 height 25
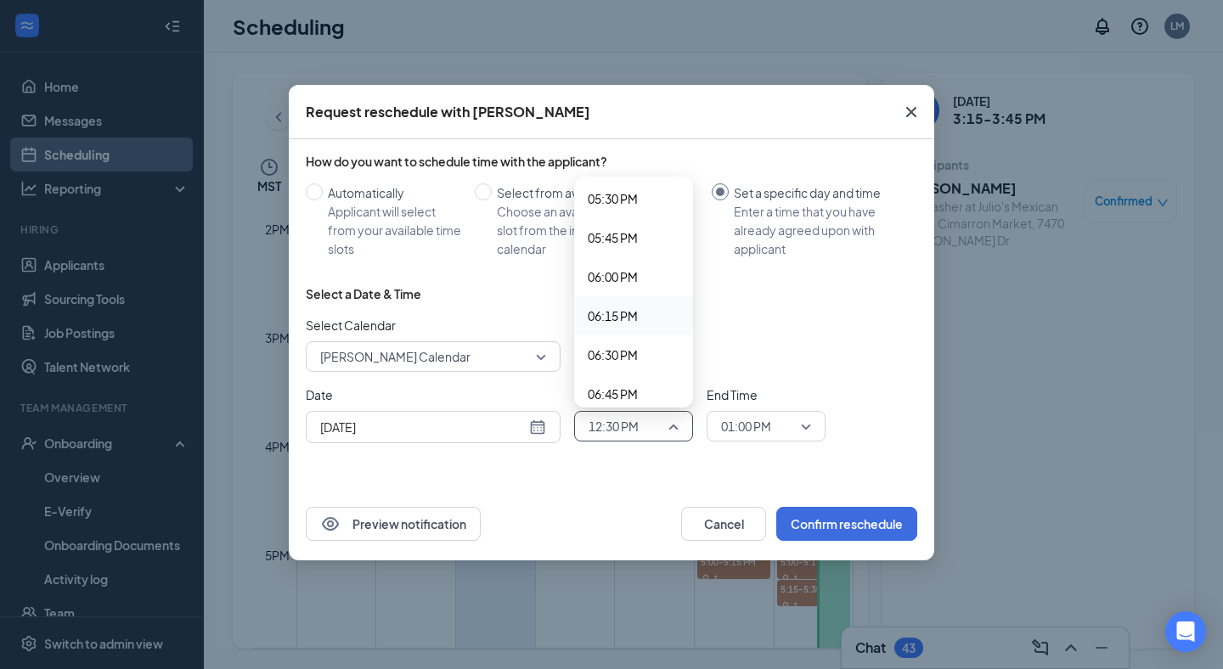
click at [624, 328] on div "06:15 PM" at bounding box center [633, 315] width 119 height 39
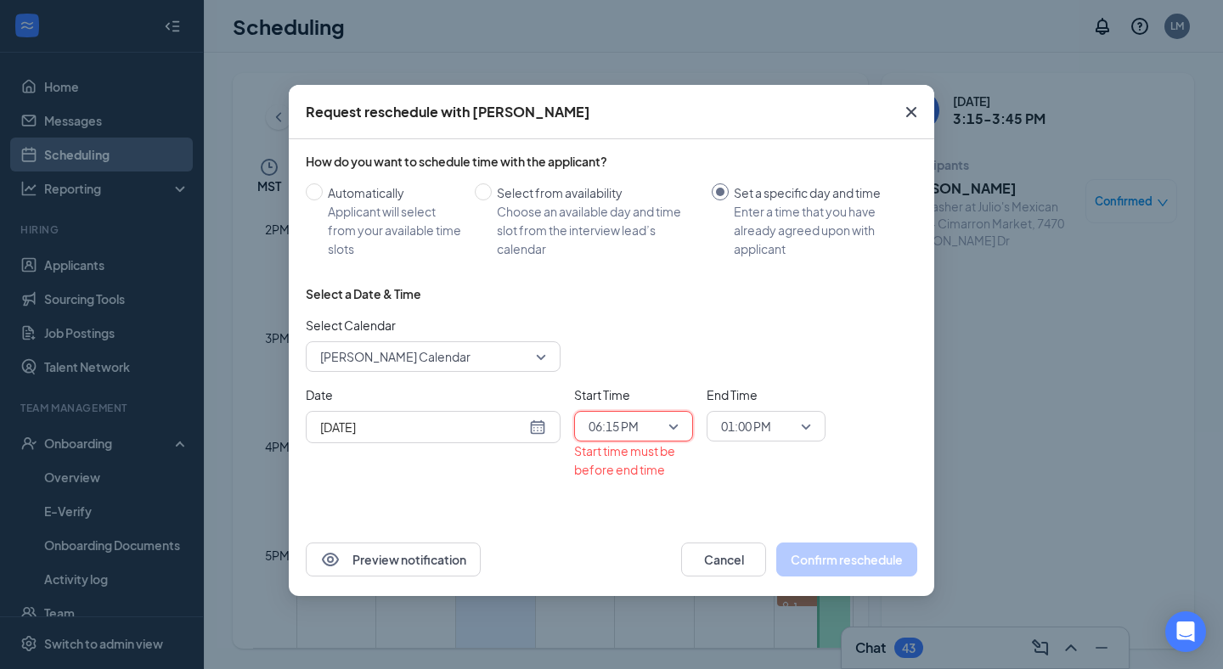
click at [776, 429] on span "01:00 PM" at bounding box center [758, 426] width 75 height 25
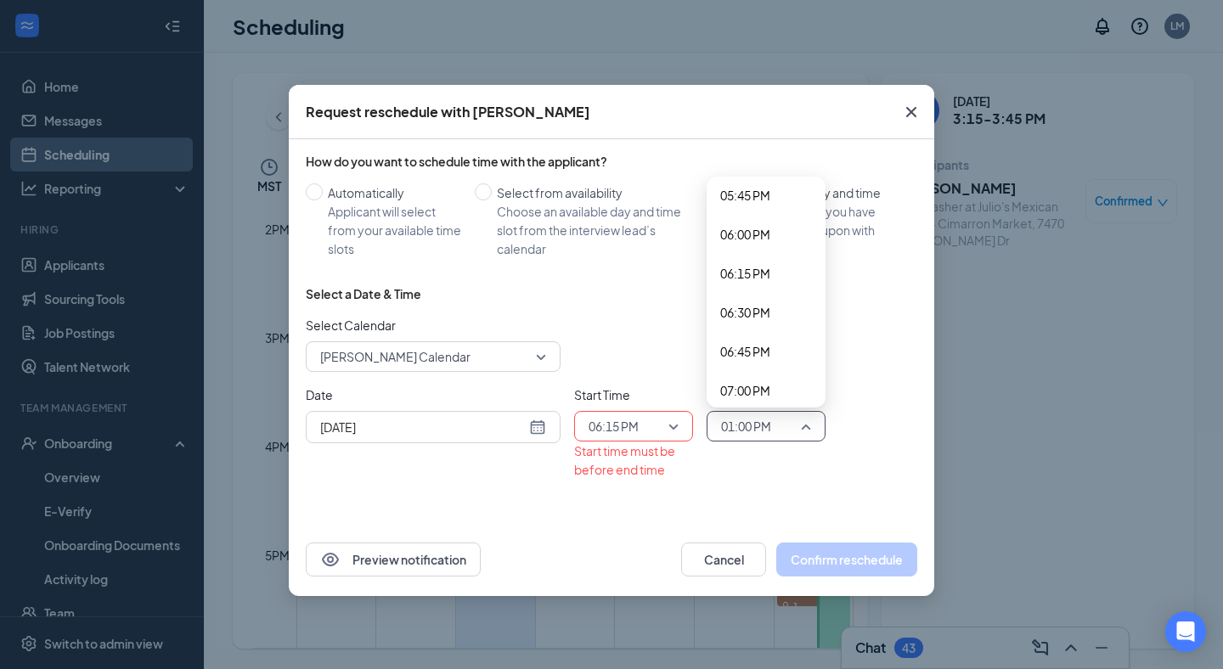
scroll to position [2795, 0]
click at [761, 298] on span "06:30 PM" at bounding box center [745, 300] width 50 height 19
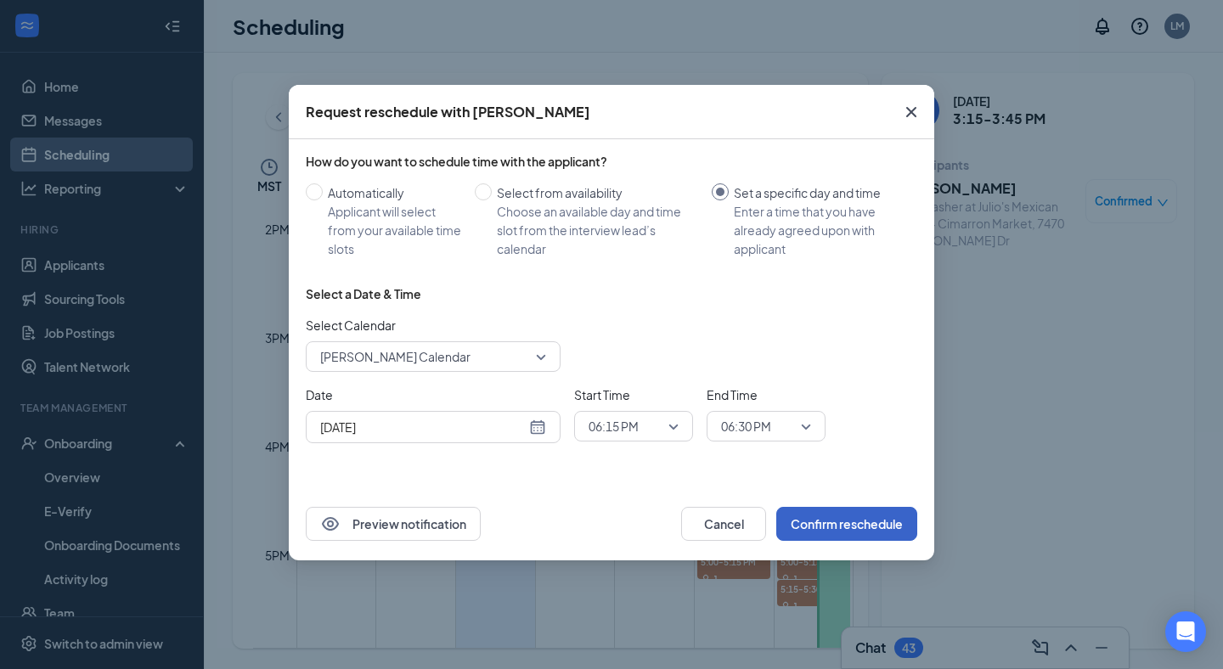
click at [837, 521] on button "Confirm reschedule" at bounding box center [846, 524] width 141 height 34
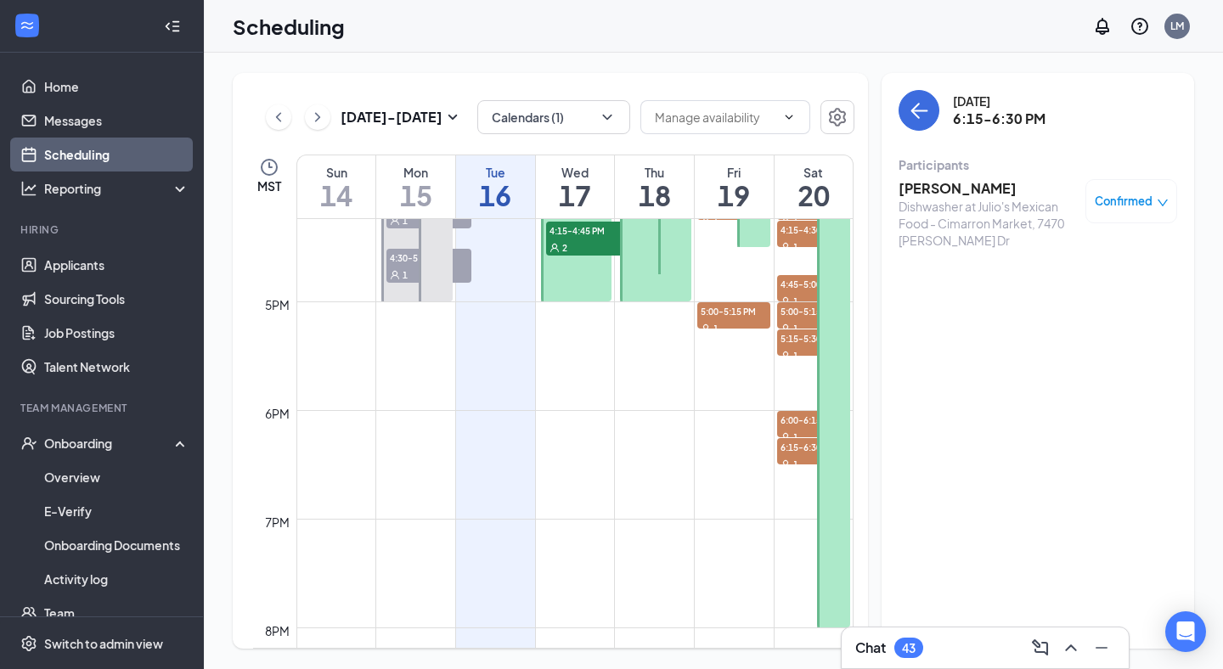
scroll to position [1647, 0]
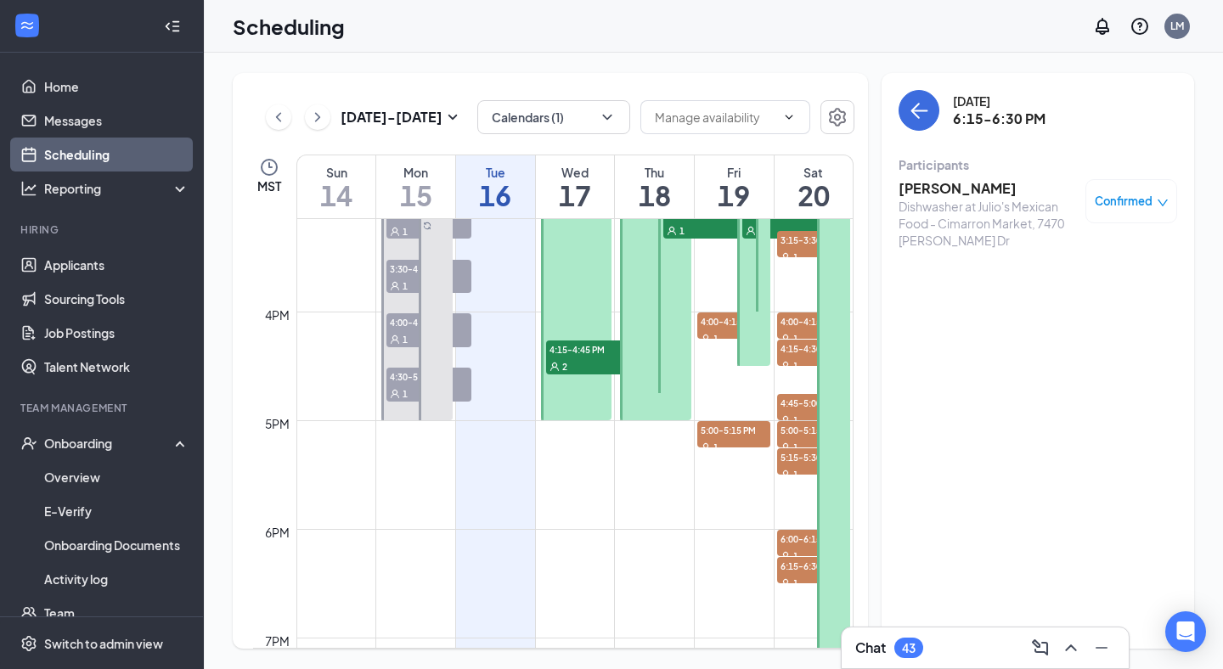
click at [572, 352] on span "4:15-4:45 PM" at bounding box center [588, 349] width 85 height 17
click at [1000, 187] on h3 "Jazmine Rincon" at bounding box center [988, 188] width 178 height 19
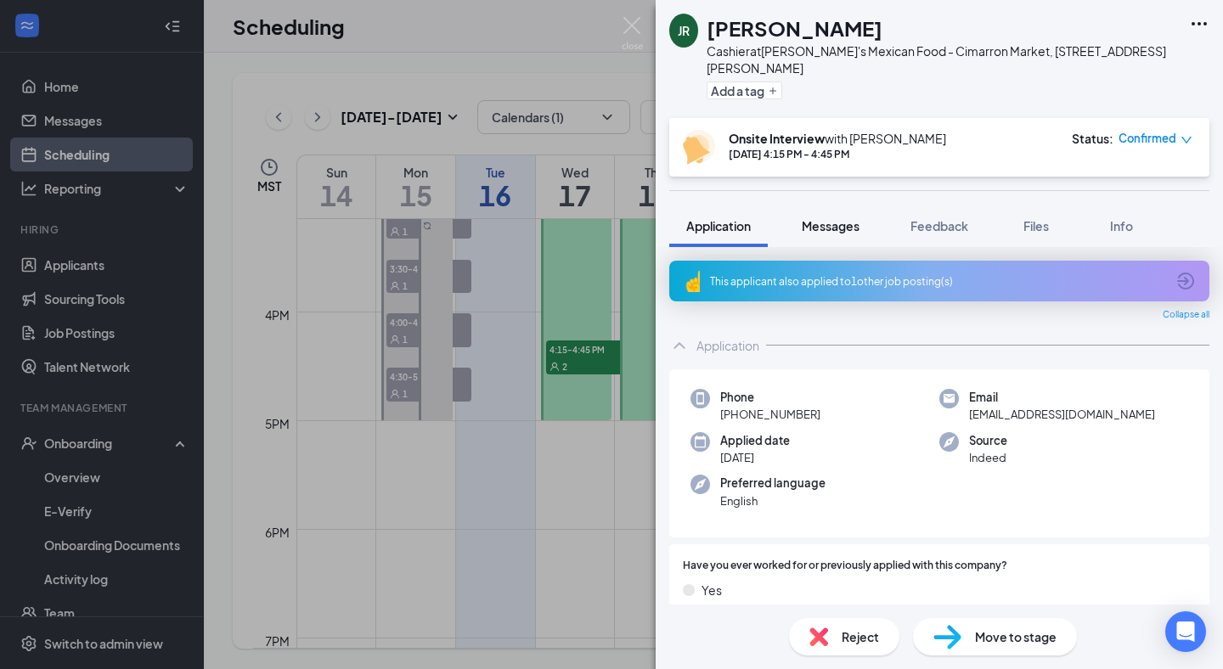
click at [840, 219] on button "Messages" at bounding box center [831, 226] width 92 height 42
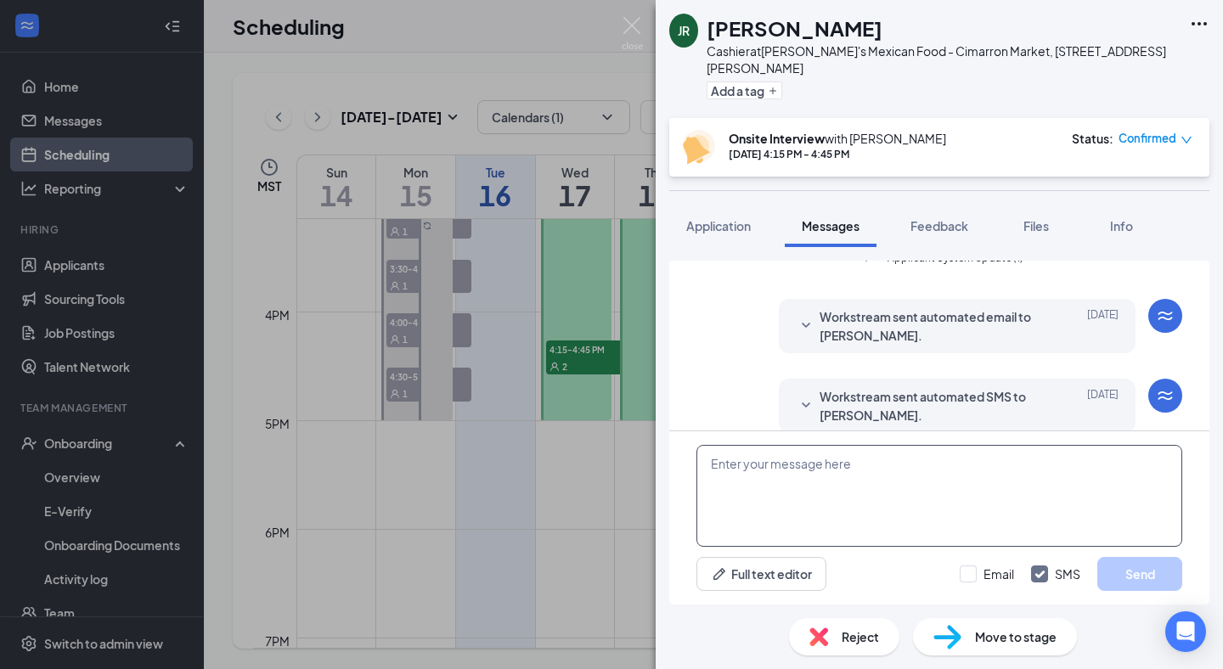
scroll to position [605, 0]
click at [865, 461] on textarea at bounding box center [939, 496] width 486 height 102
paste textarea "Hello good after noon, my name is [PERSON_NAME] from [PERSON_NAME]'s Mexican Fo…"
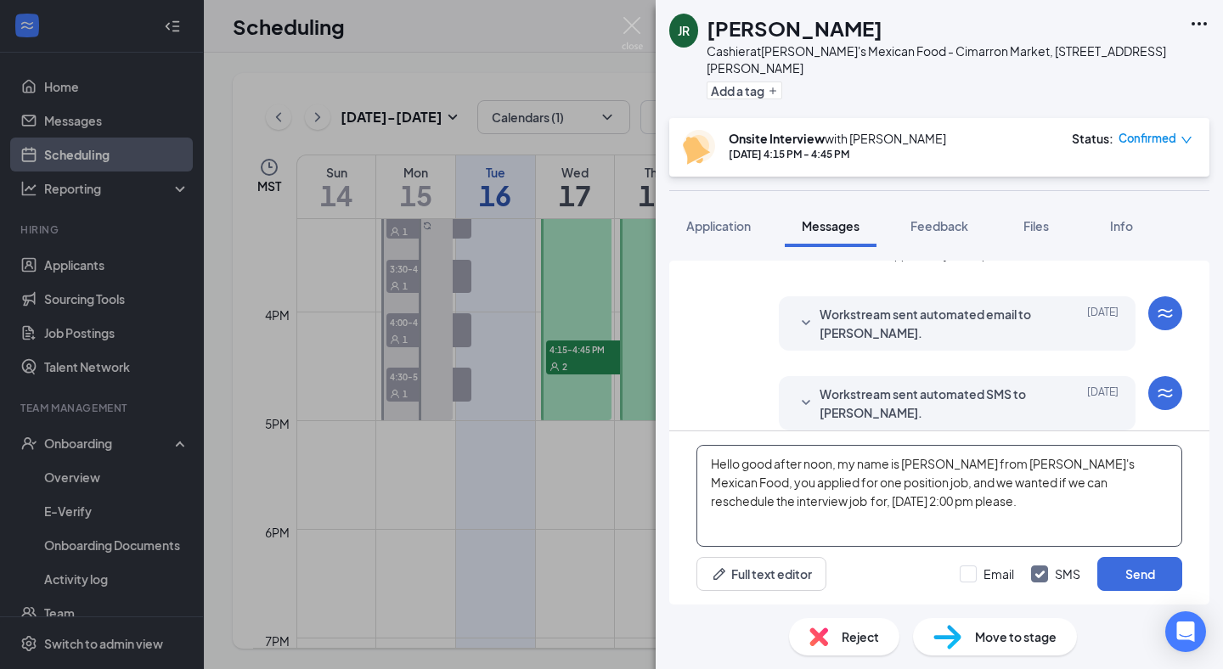
click at [726, 499] on textarea "Hello good after noon, my name is [PERSON_NAME] from [PERSON_NAME]'s Mexican Fo…" at bounding box center [939, 496] width 486 height 102
drag, startPoint x: 914, startPoint y: 500, endPoint x: 687, endPoint y: 388, distance: 253.0
click at [690, 392] on div "Load earlier interactions (about 1 more) Applicant System Update (1) Workstream…" at bounding box center [939, 433] width 540 height 344
type textarea "Hello good after noon, my name is Luis from Julio's Mexican Food, you applied f…"
click at [963, 572] on input "Email" at bounding box center [987, 574] width 54 height 17
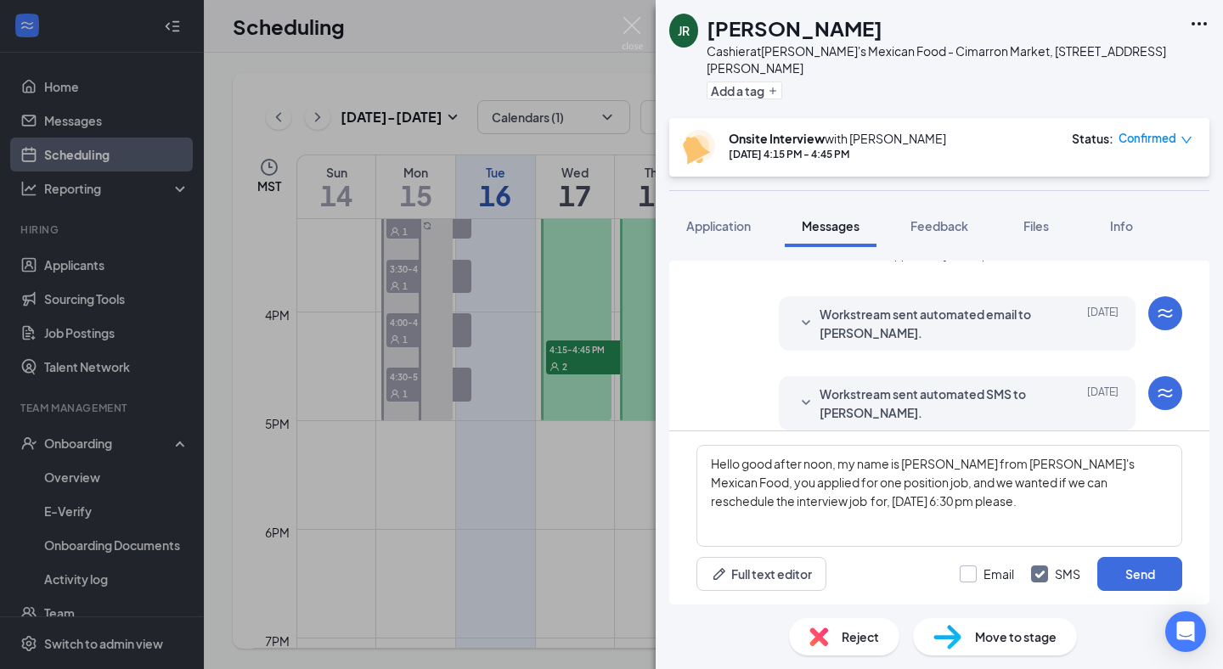
checkbox input "true"
click at [1164, 574] on button "Send" at bounding box center [1139, 574] width 85 height 34
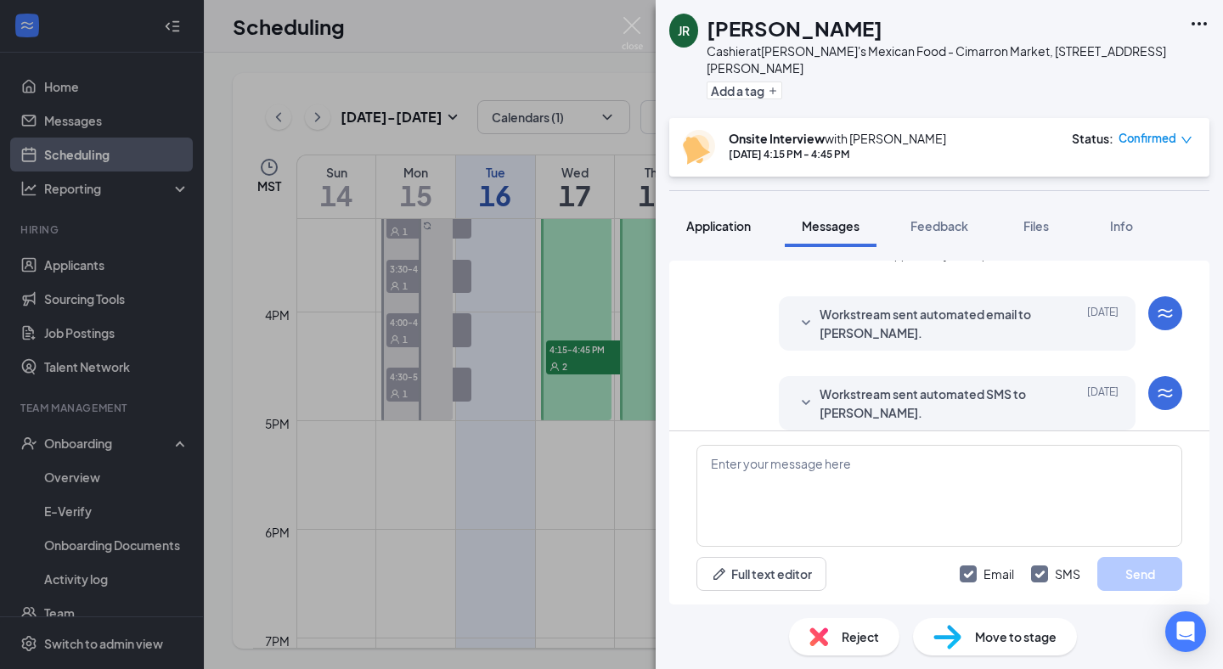
scroll to position [835, 0]
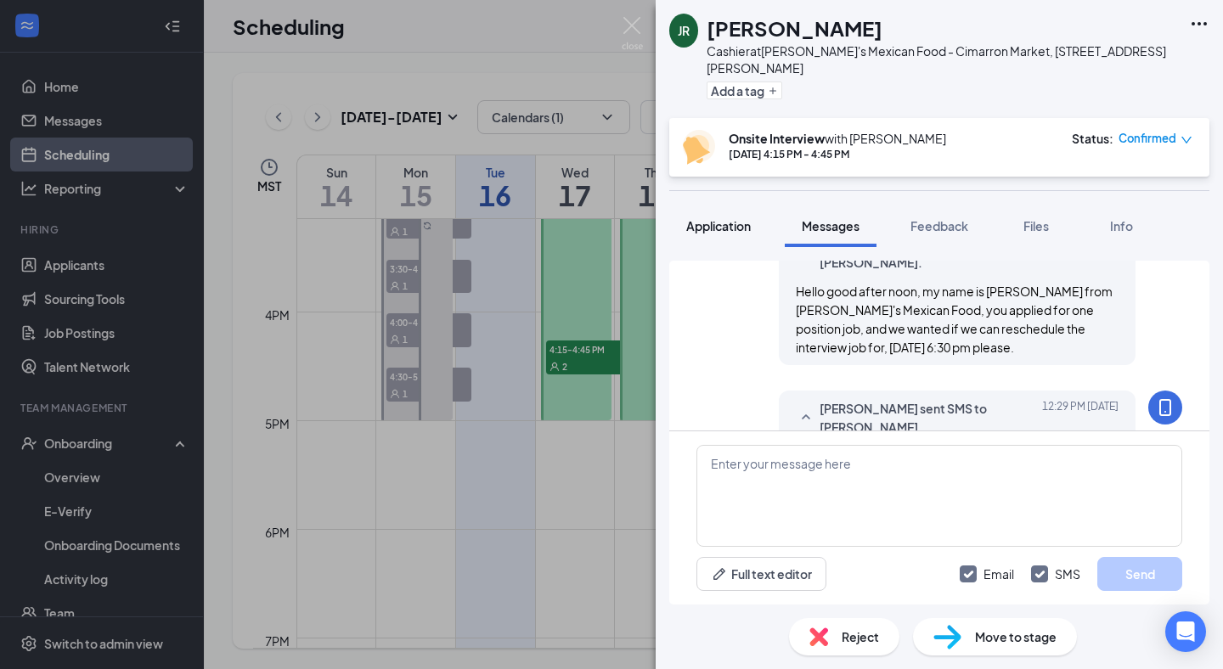
click at [740, 218] on span "Application" at bounding box center [718, 225] width 65 height 15
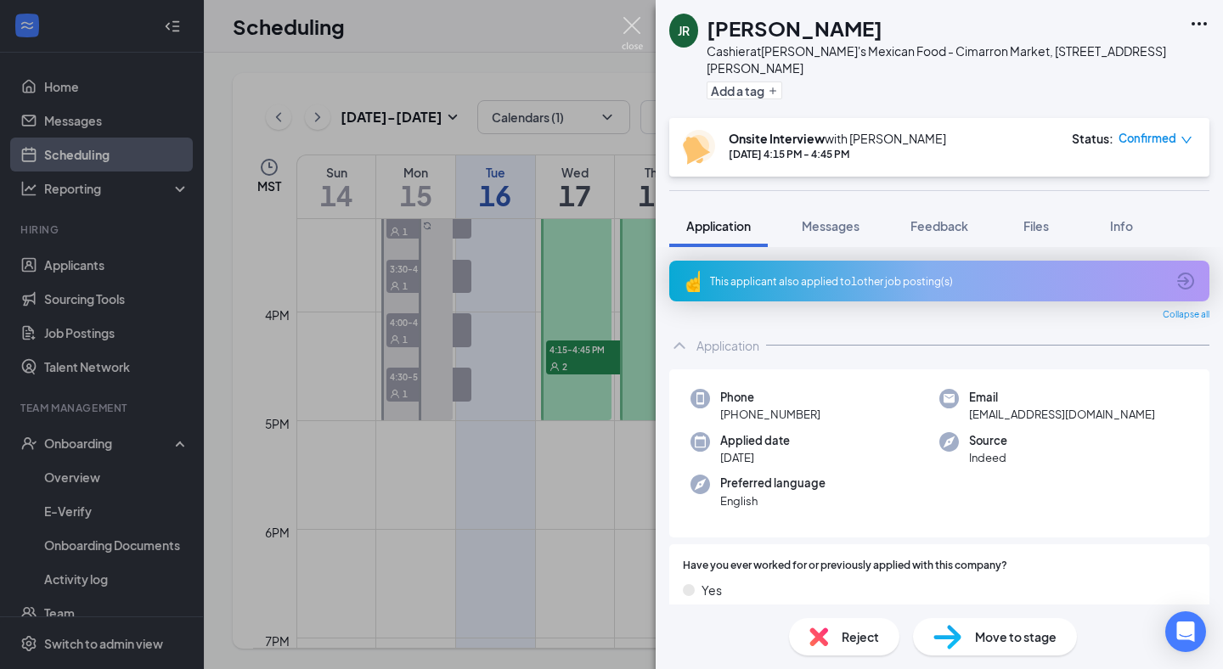
click at [637, 24] on img at bounding box center [632, 33] width 21 height 33
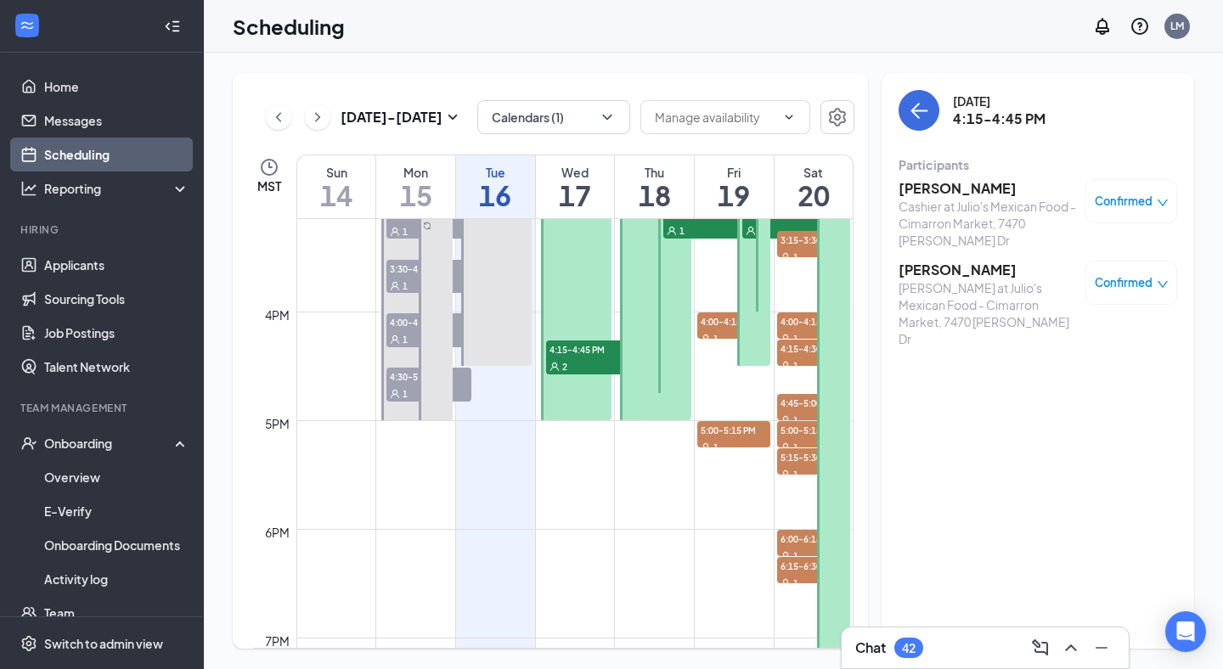
click at [1144, 205] on span "Confirmed" at bounding box center [1124, 201] width 58 height 17
click at [1113, 261] on span "Request Reschedule" at bounding box center [1092, 256] width 116 height 19
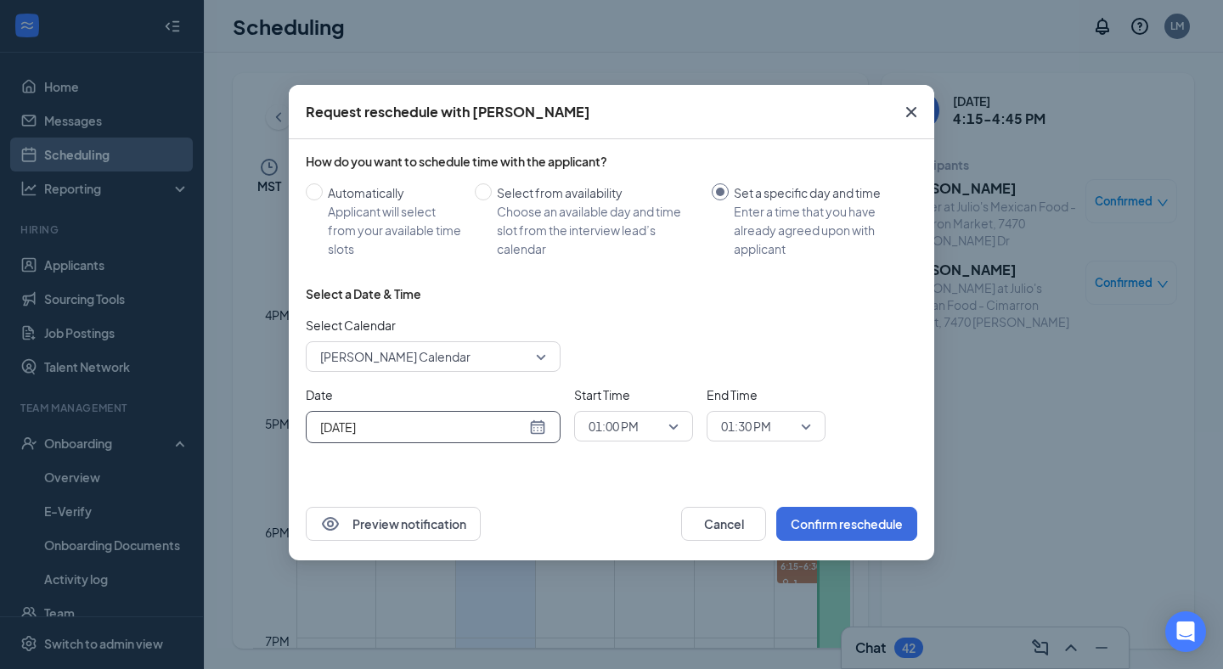
click at [475, 429] on input "[DATE]" at bounding box center [423, 427] width 206 height 19
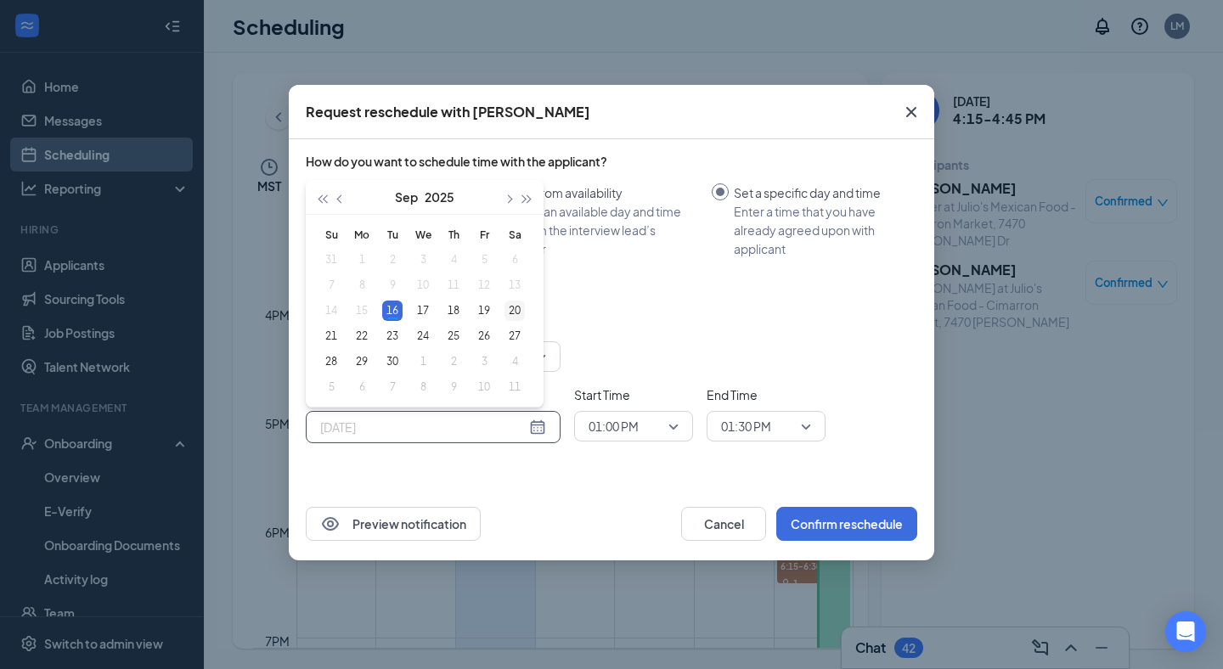
type input "[DATE]"
click at [529, 308] on td "20" at bounding box center [514, 310] width 31 height 25
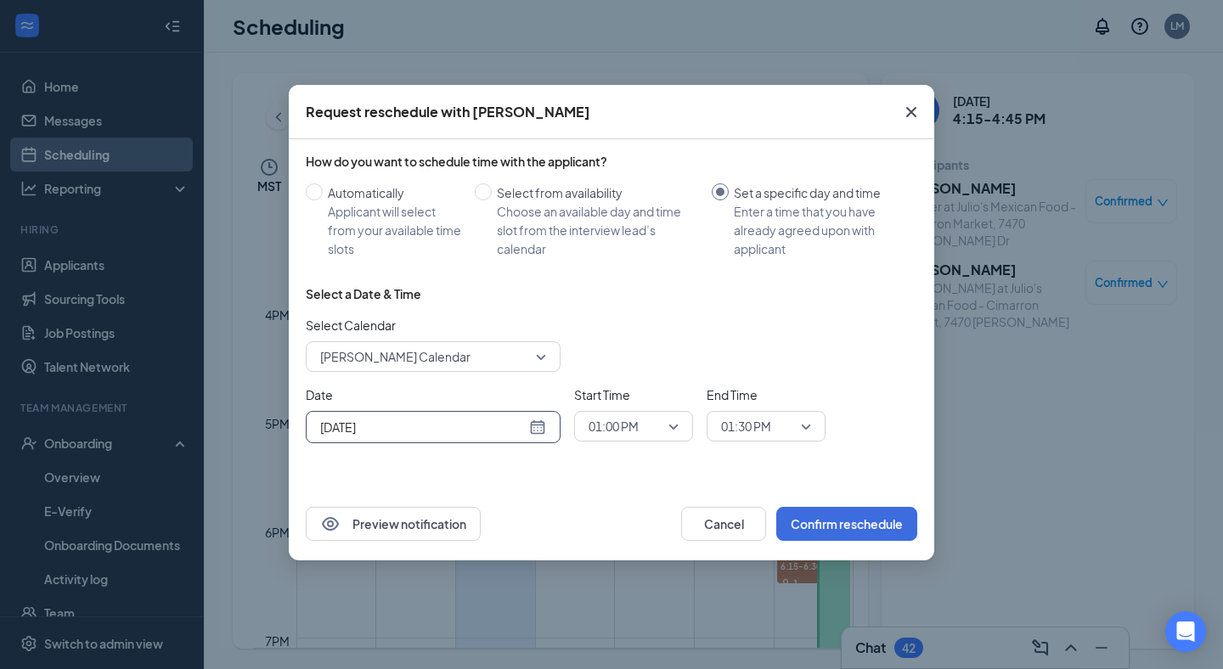
click at [629, 425] on span "01:00 PM" at bounding box center [614, 426] width 50 height 25
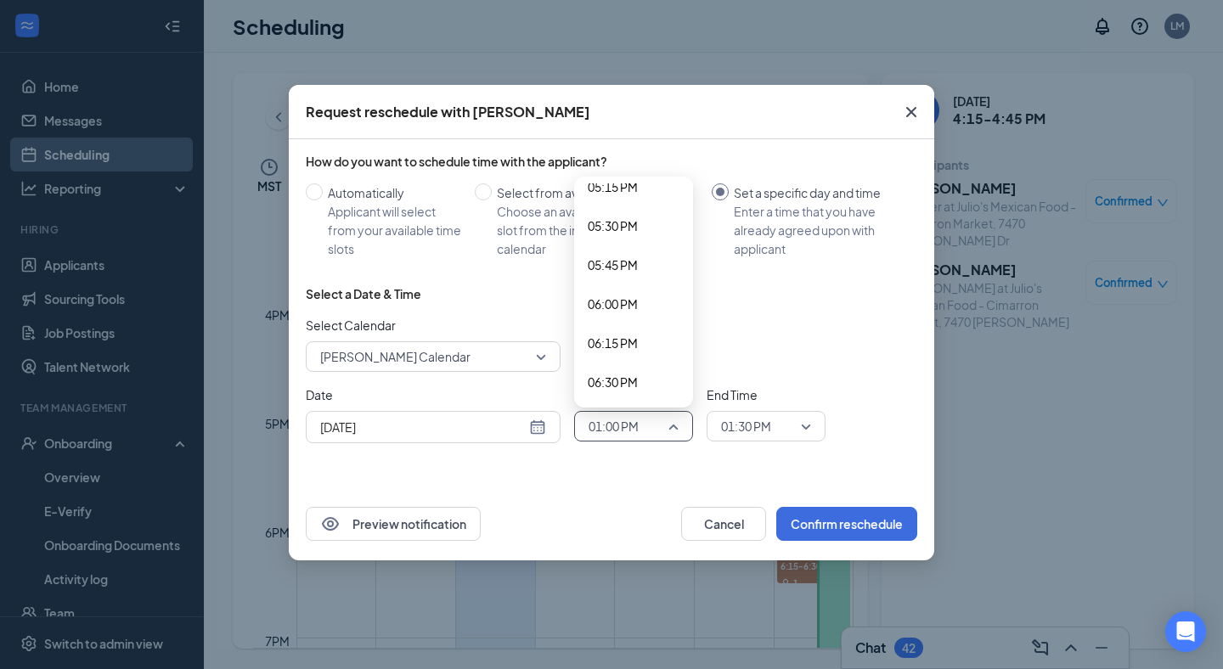
scroll to position [2735, 0]
click at [623, 360] on span "06:30 PM" at bounding box center [613, 361] width 50 height 19
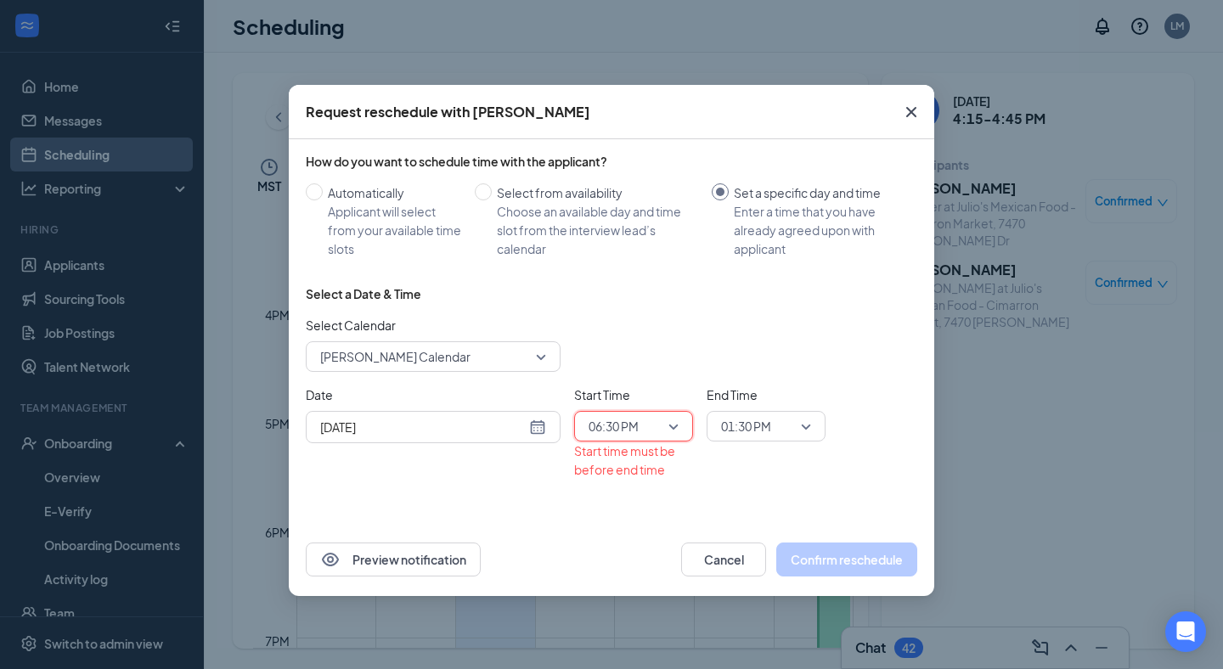
click at [763, 422] on span "01:30 PM" at bounding box center [746, 426] width 50 height 25
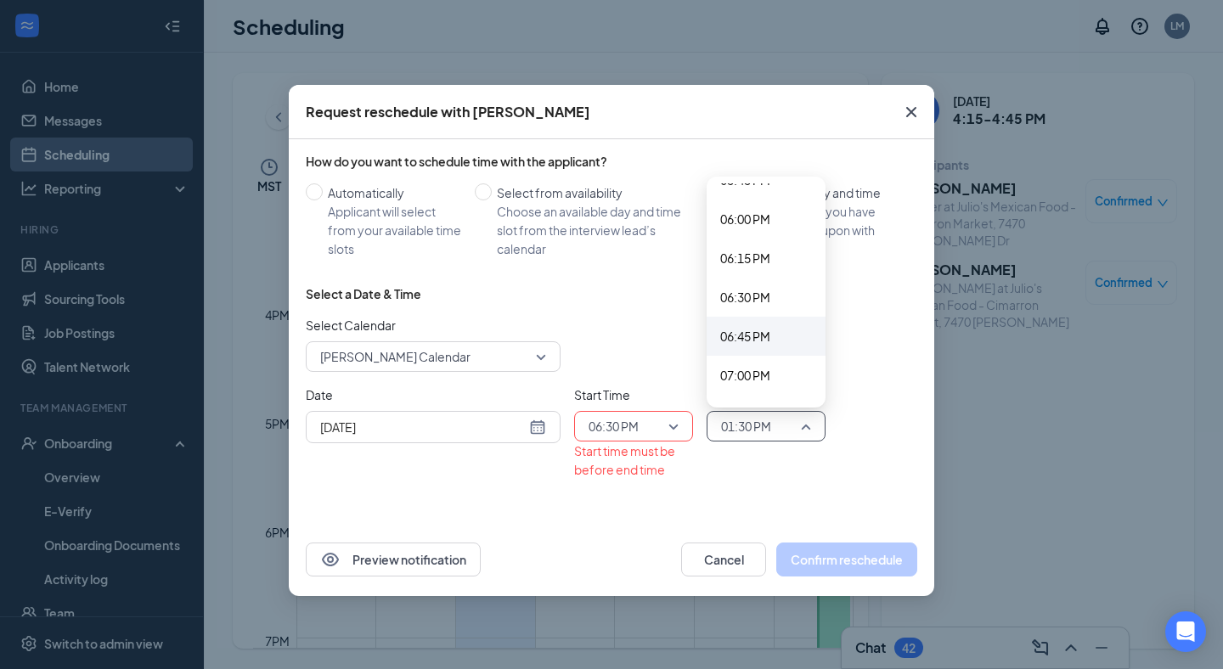
scroll to position [2797, 0]
click at [759, 335] on span "06:45 PM" at bounding box center [745, 338] width 50 height 19
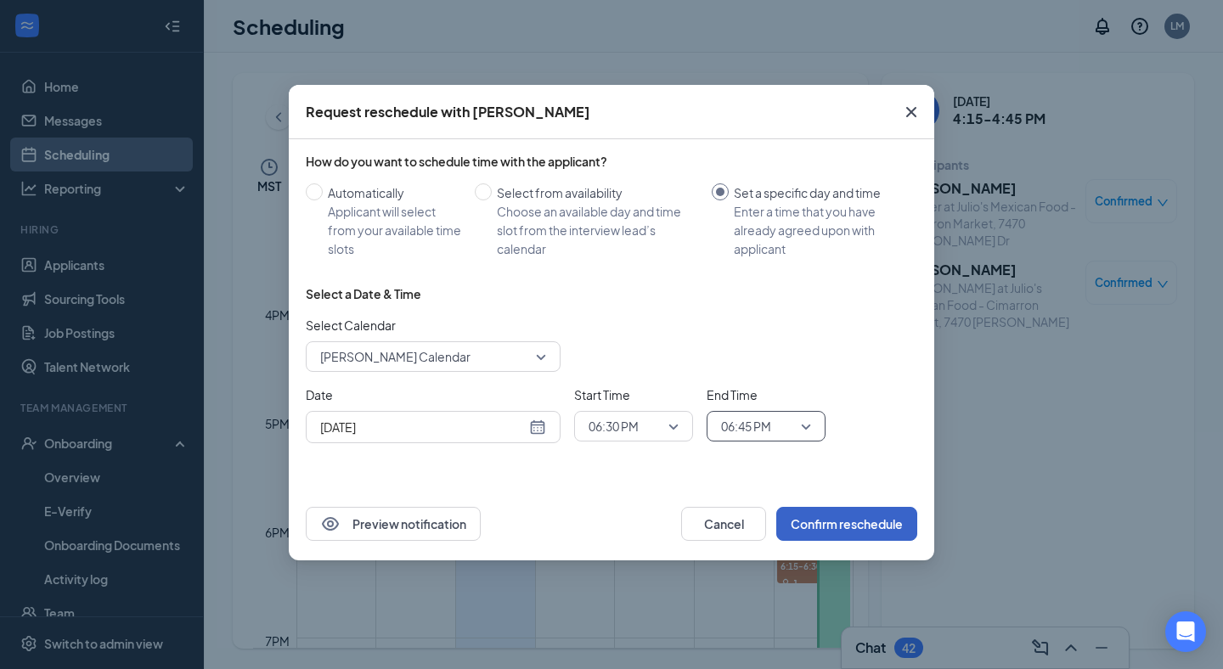
click at [858, 508] on button "Confirm reschedule" at bounding box center [846, 524] width 141 height 34
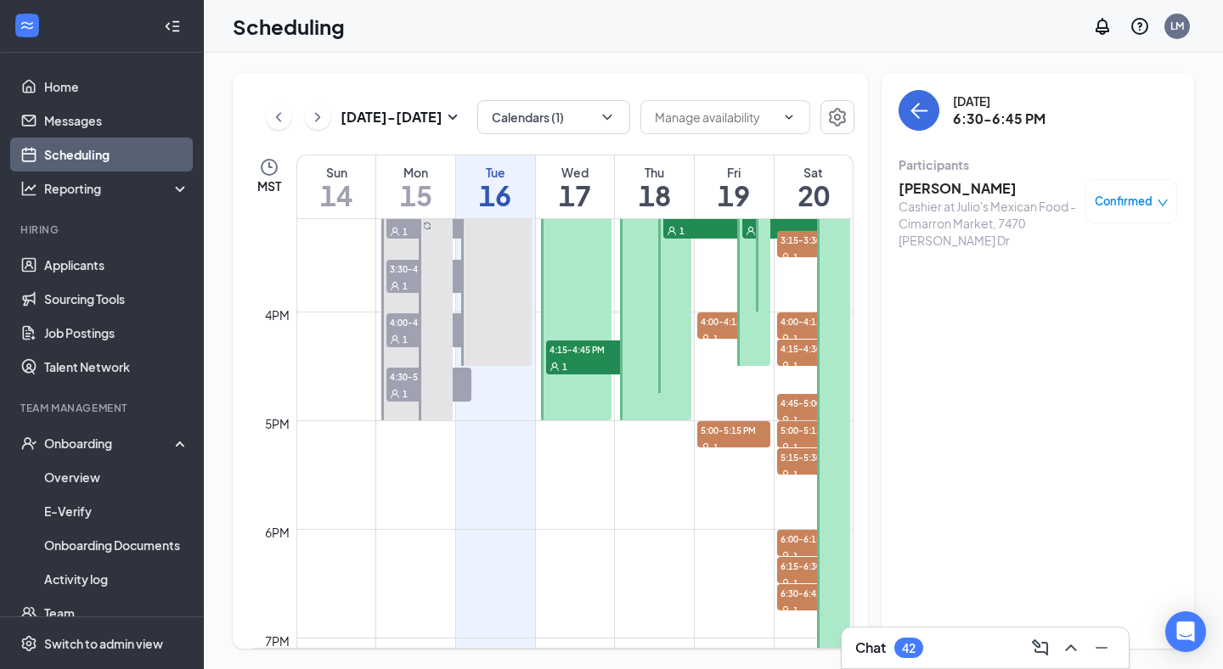
click at [1000, 183] on h3 "Jazmine Rincon" at bounding box center [988, 188] width 178 height 19
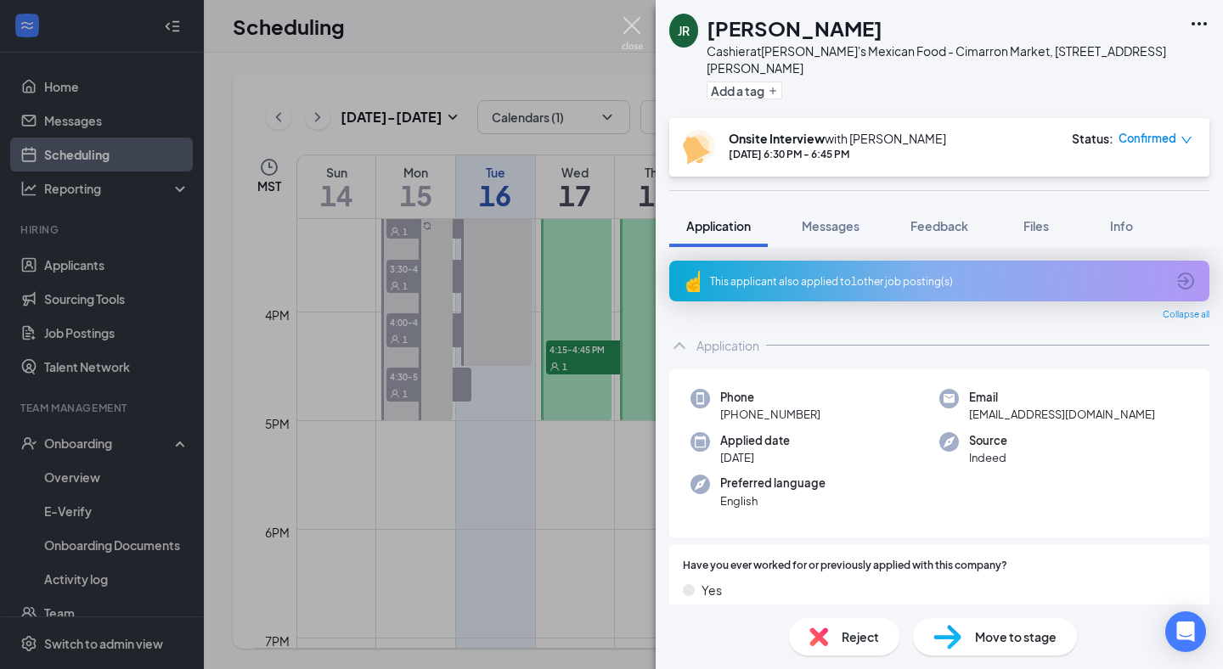
click at [640, 38] on img at bounding box center [632, 33] width 21 height 33
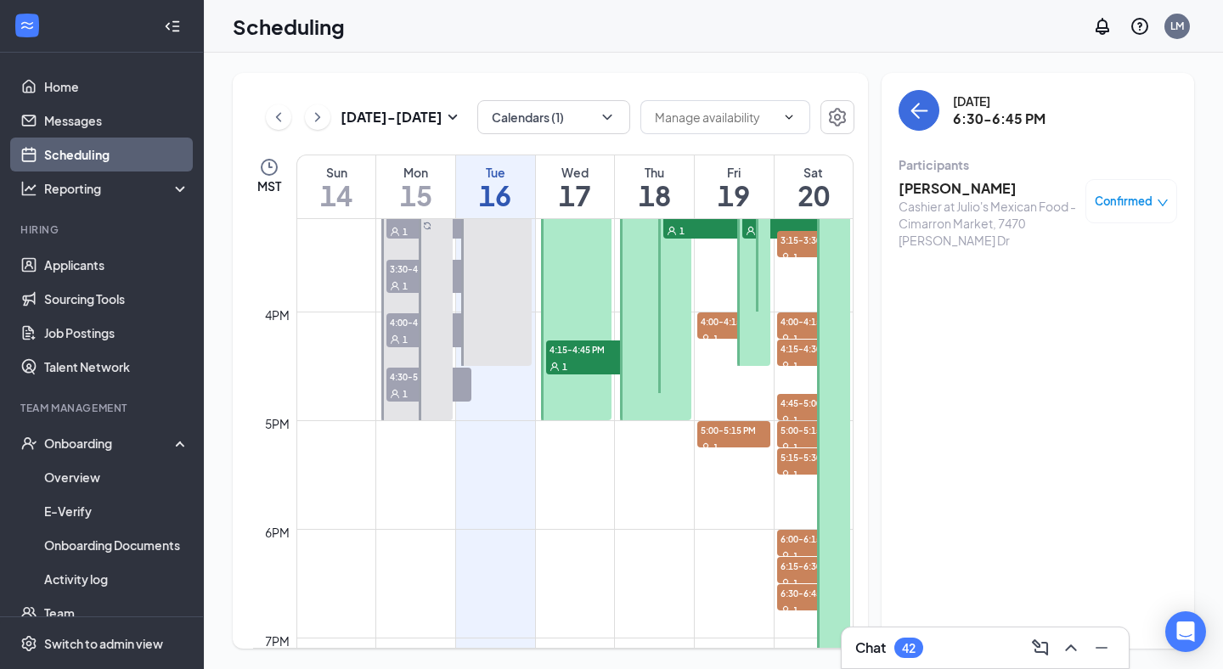
click at [589, 359] on div "1" at bounding box center [588, 366] width 85 height 17
click at [976, 189] on h3 "adan Rodriguez" at bounding box center [988, 188] width 178 height 19
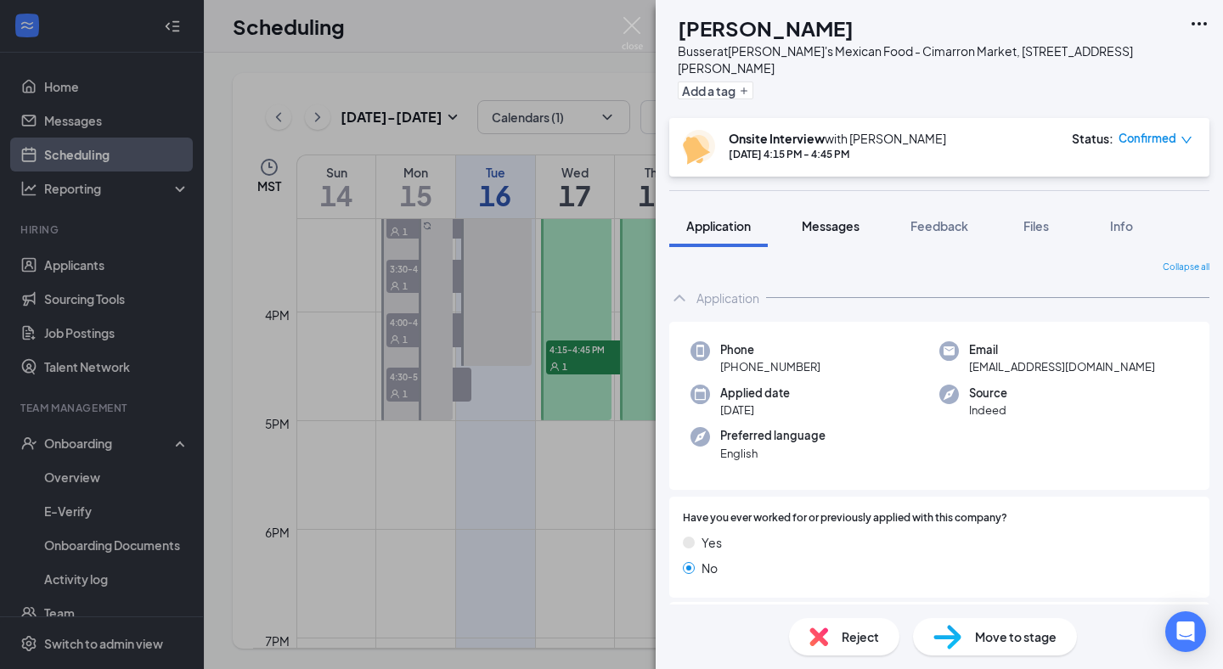
click at [848, 218] on span "Messages" at bounding box center [831, 225] width 58 height 15
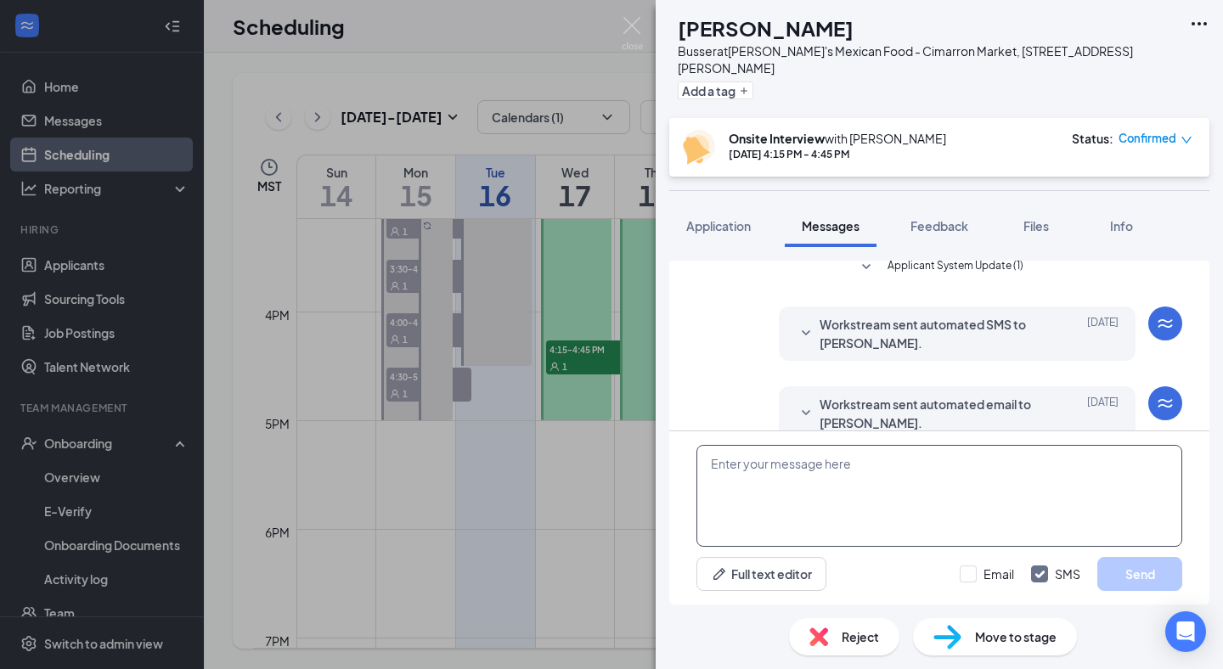
scroll to position [231, 0]
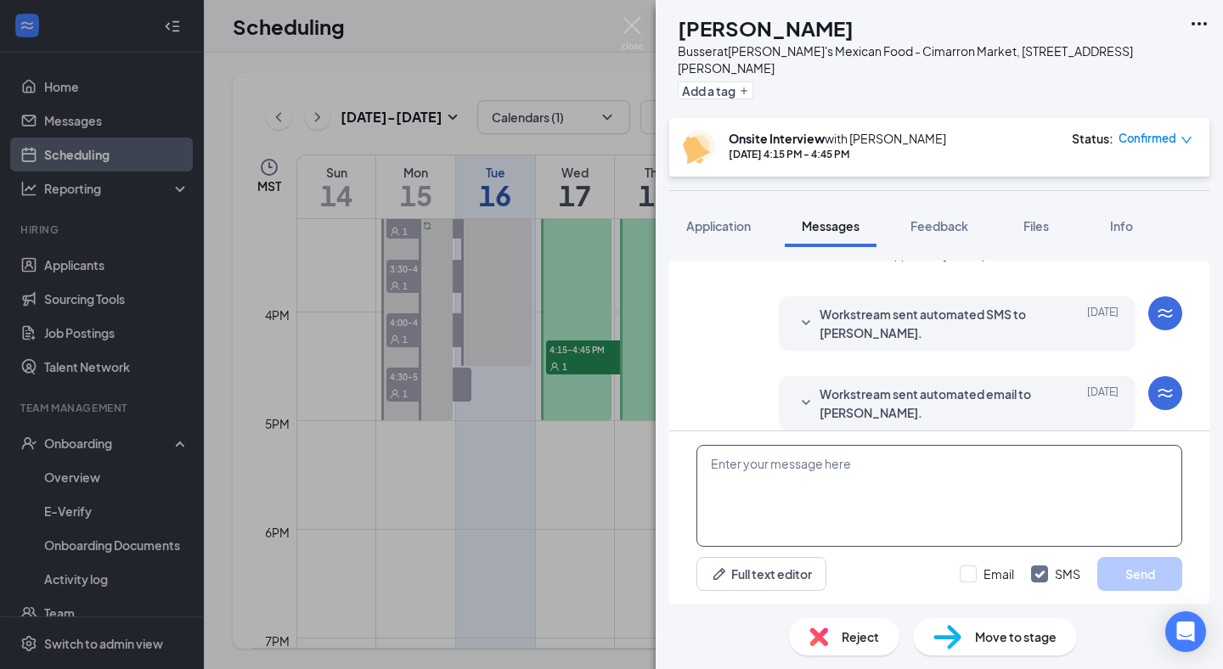
click at [840, 493] on textarea at bounding box center [939, 496] width 486 height 102
paste textarea "Hello good after noon, my name is [PERSON_NAME] from [PERSON_NAME]'s Mexican Fo…"
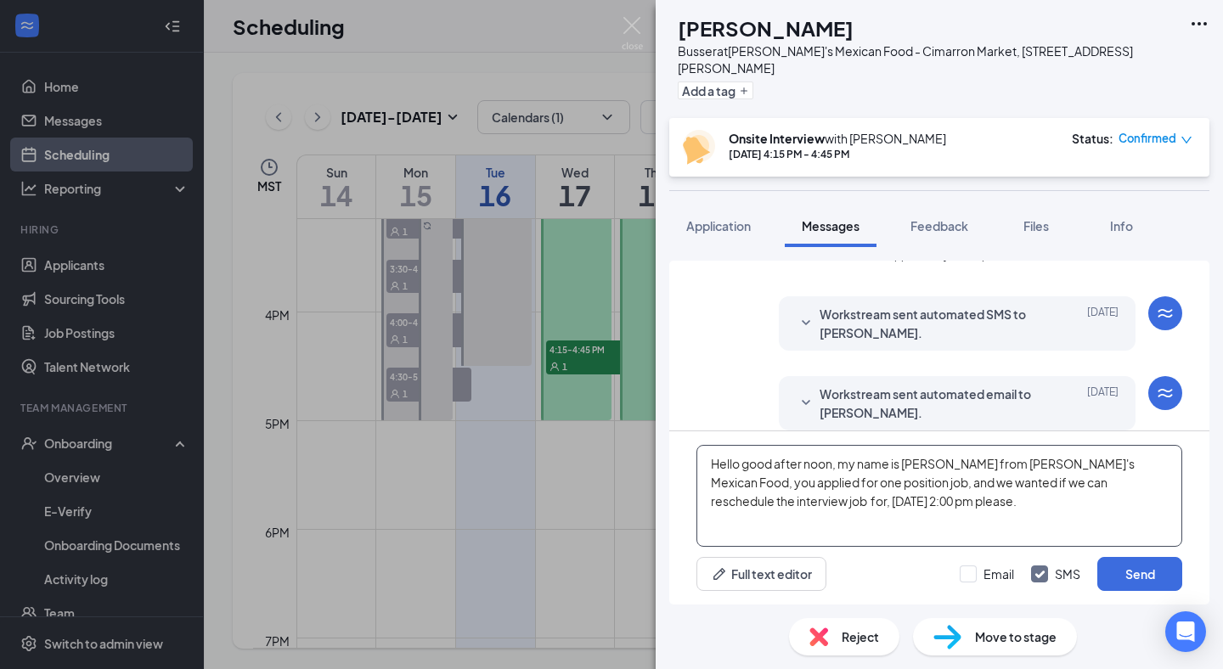
click at [747, 507] on textarea "Hello good after noon, my name is [PERSON_NAME] from [PERSON_NAME]'s Mexican Fo…" at bounding box center [939, 496] width 486 height 102
type textarea "Hello good after noon, my name is Luis from Julio's Mexican Food, you applied f…"
click at [981, 572] on input "Email" at bounding box center [987, 574] width 54 height 17
checkbox input "true"
click at [1167, 575] on button "Send" at bounding box center [1139, 574] width 85 height 34
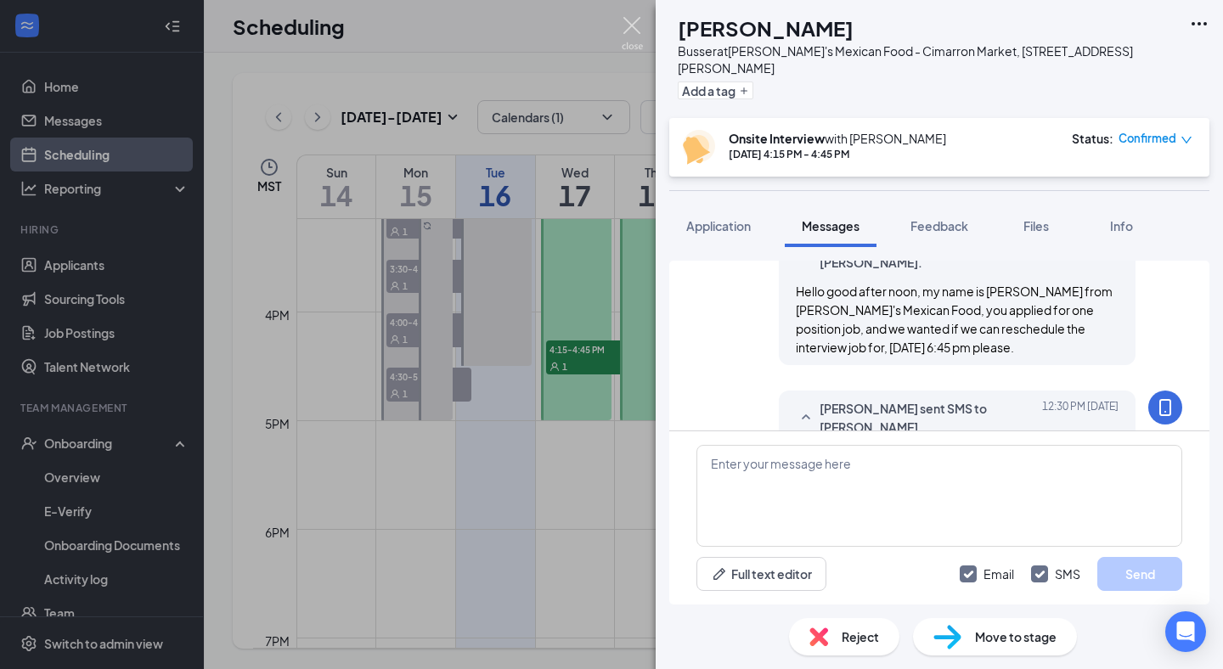
scroll to position [550, 0]
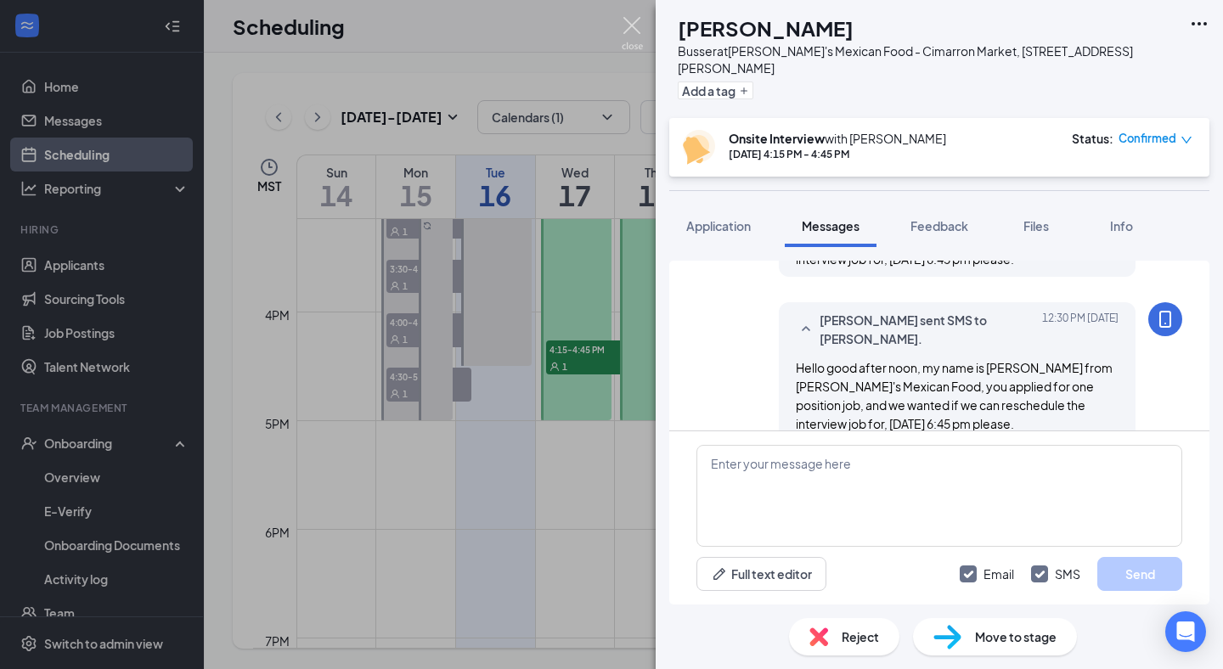
click at [633, 30] on img at bounding box center [632, 33] width 21 height 33
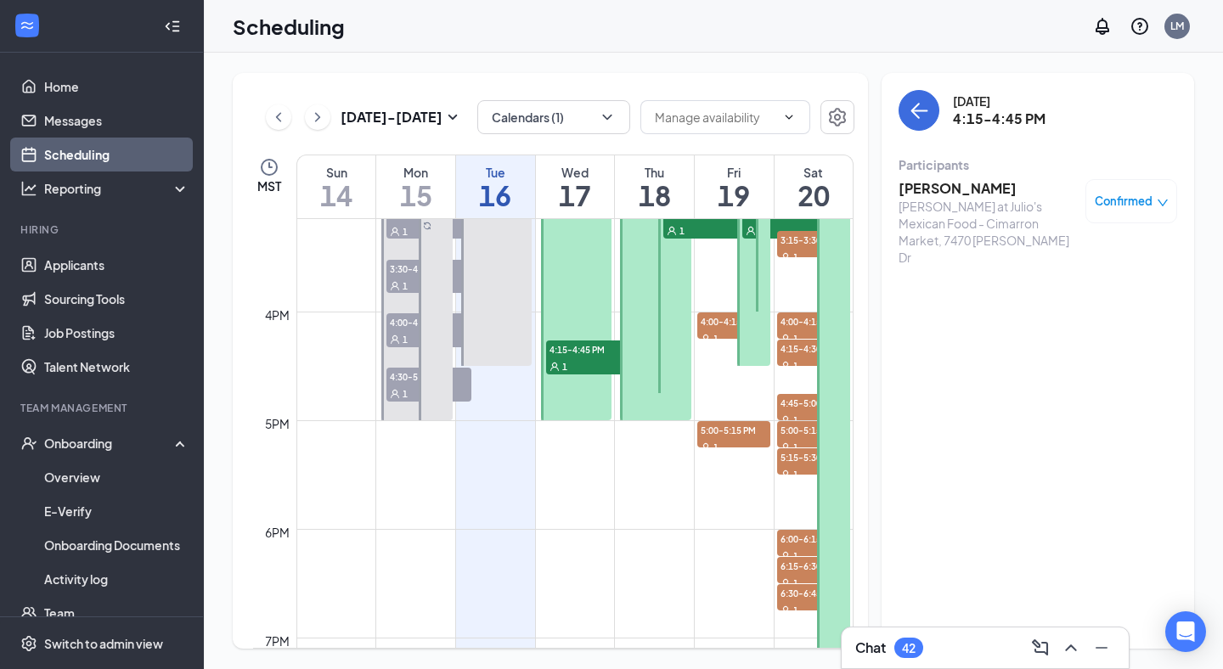
click at [950, 189] on h3 "adan Rodriguez" at bounding box center [988, 188] width 178 height 19
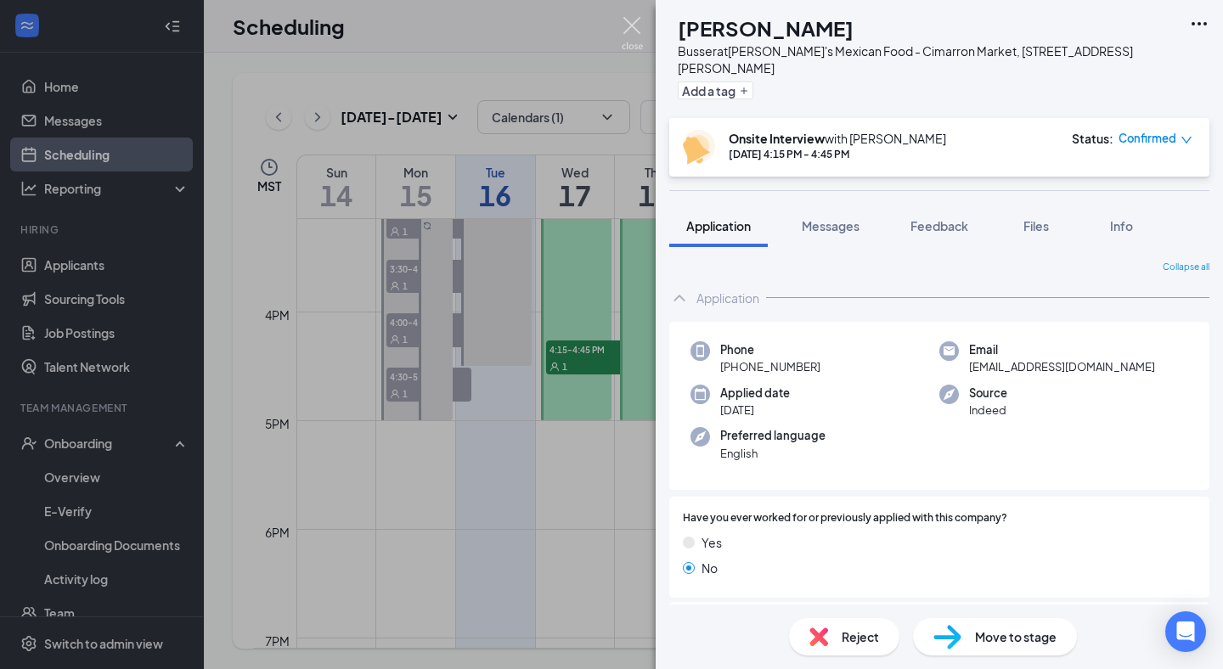
click at [628, 26] on img at bounding box center [632, 33] width 21 height 33
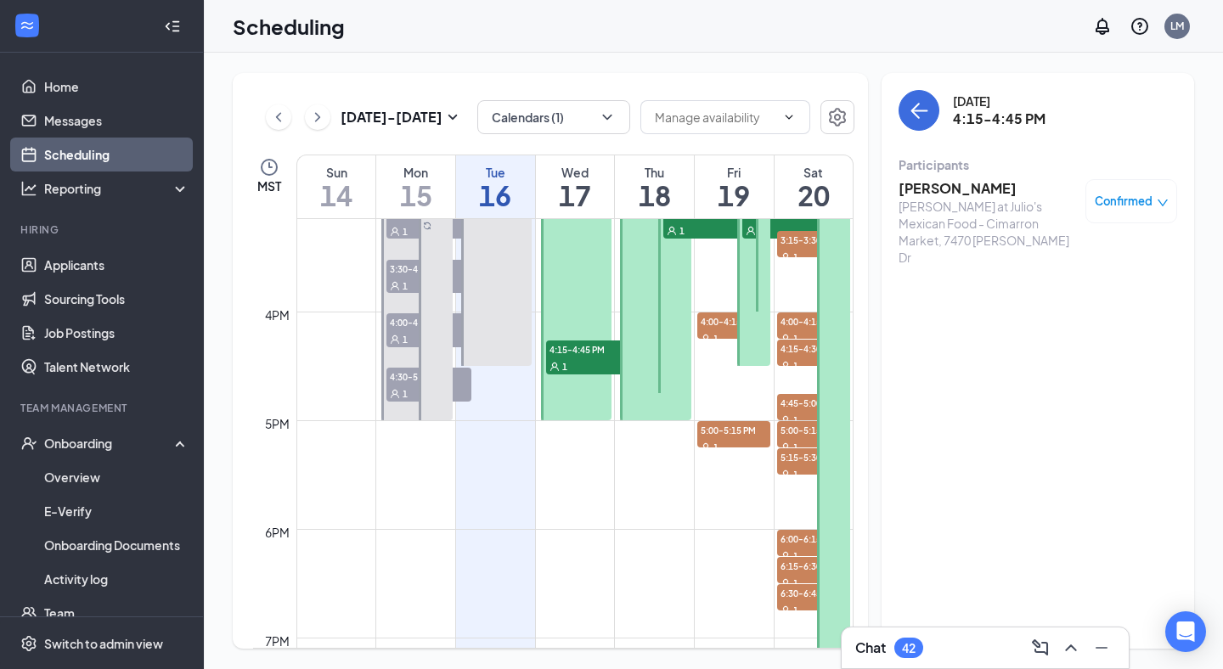
click at [1124, 203] on span "Confirmed" at bounding box center [1124, 201] width 58 height 17
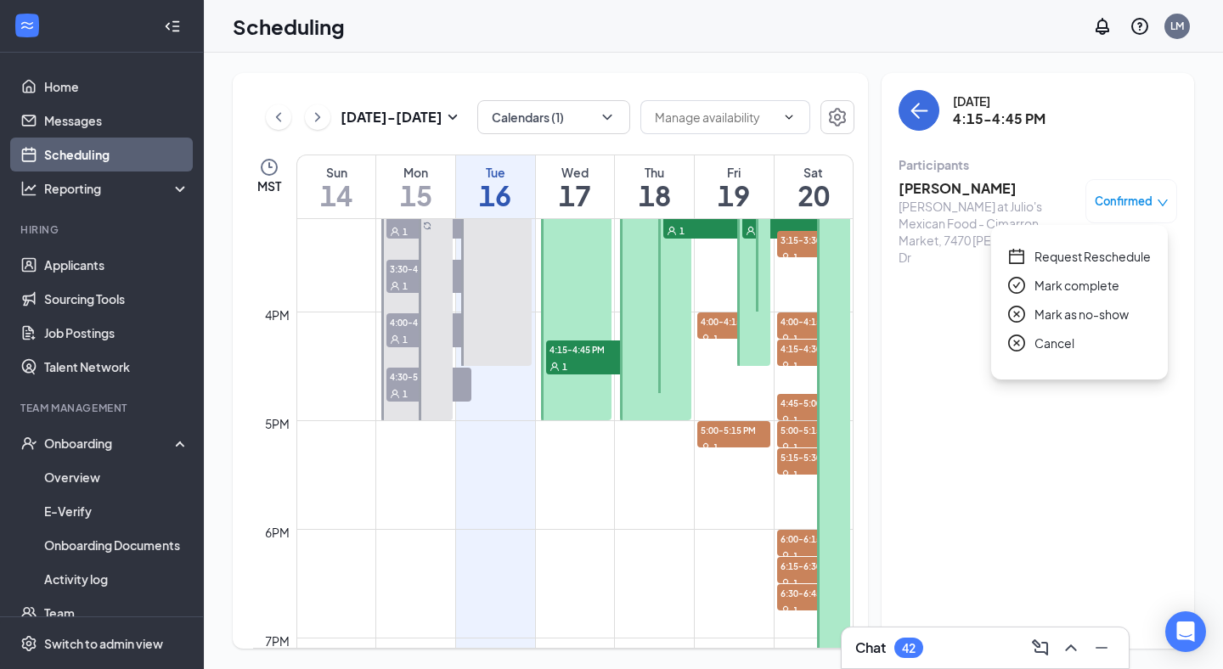
click at [1067, 256] on span "Request Reschedule" at bounding box center [1092, 256] width 116 height 19
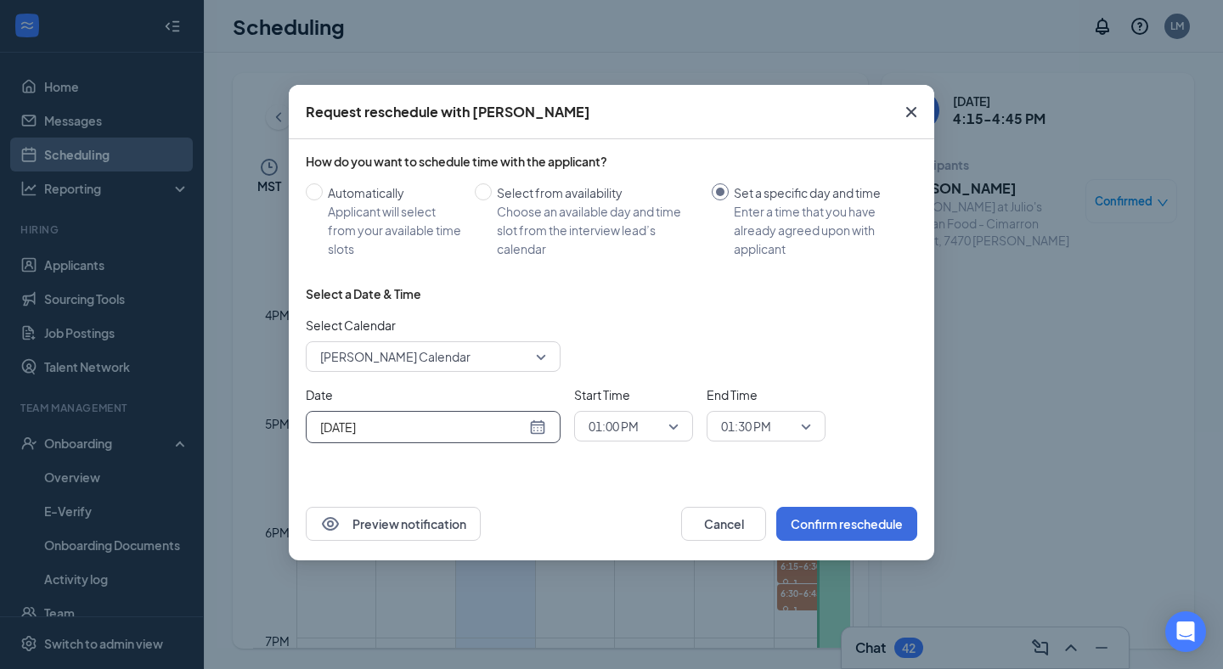
click at [437, 426] on input "[DATE]" at bounding box center [423, 427] width 206 height 19
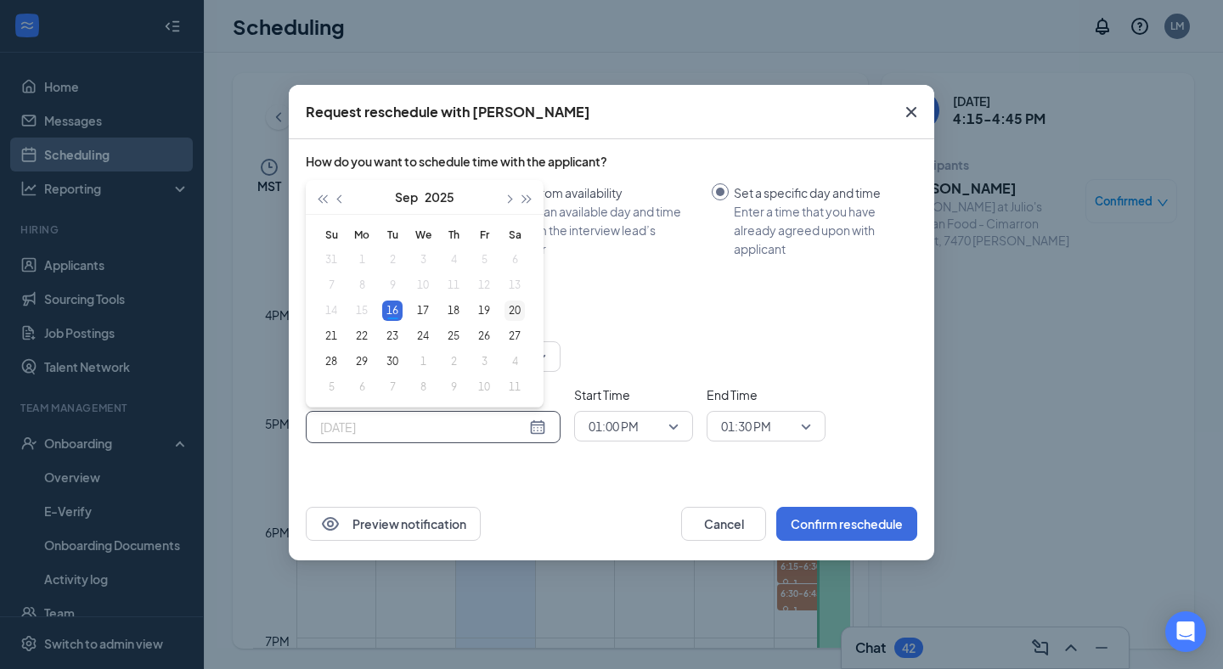
type input "[DATE]"
click at [521, 302] on div "20" at bounding box center [514, 311] width 20 height 20
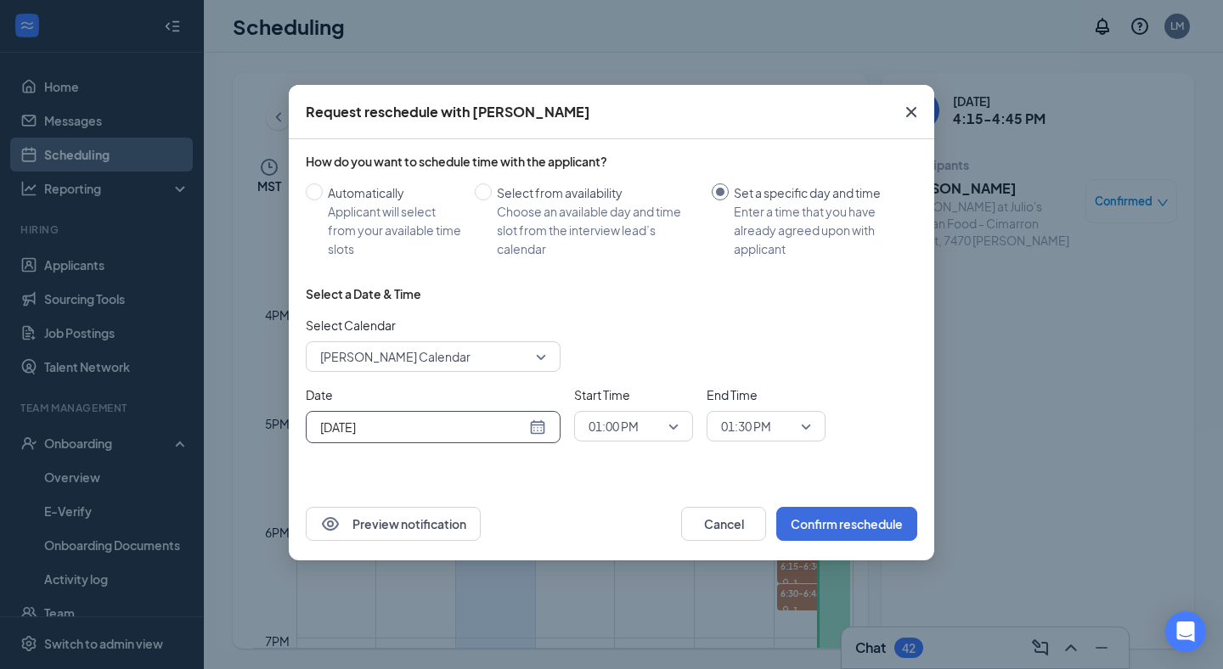
click at [655, 434] on span "01:00 PM" at bounding box center [626, 426] width 75 height 25
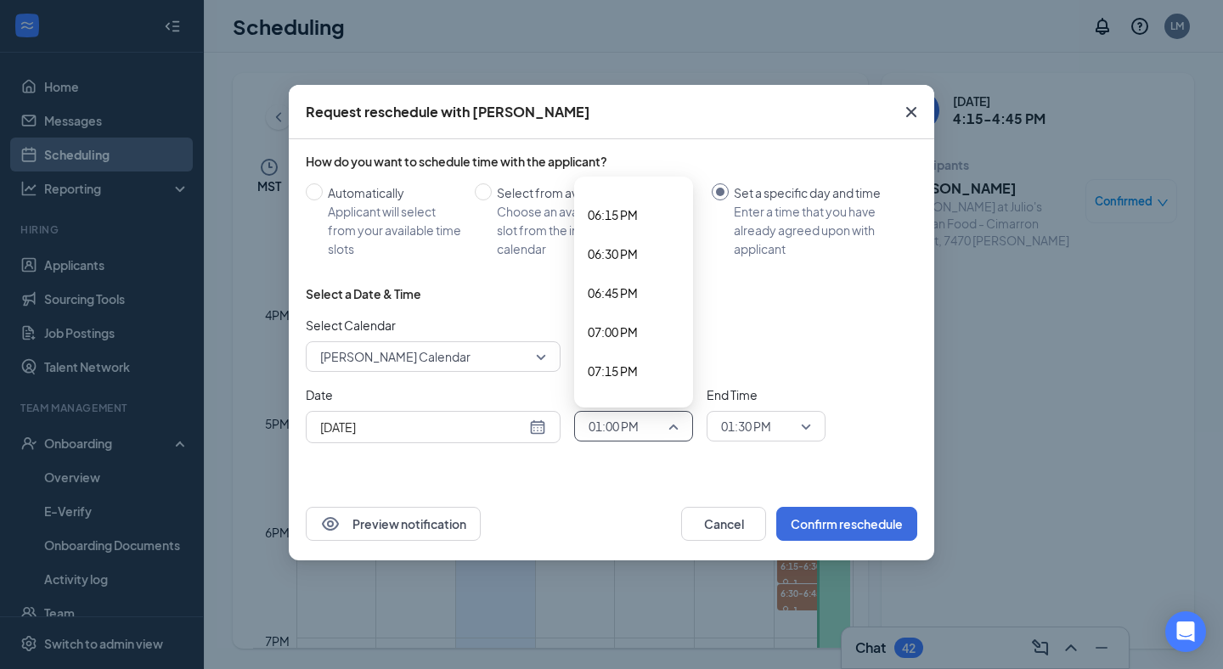
scroll to position [2855, 0]
click at [614, 261] on div "06:45 PM" at bounding box center [633, 279] width 119 height 39
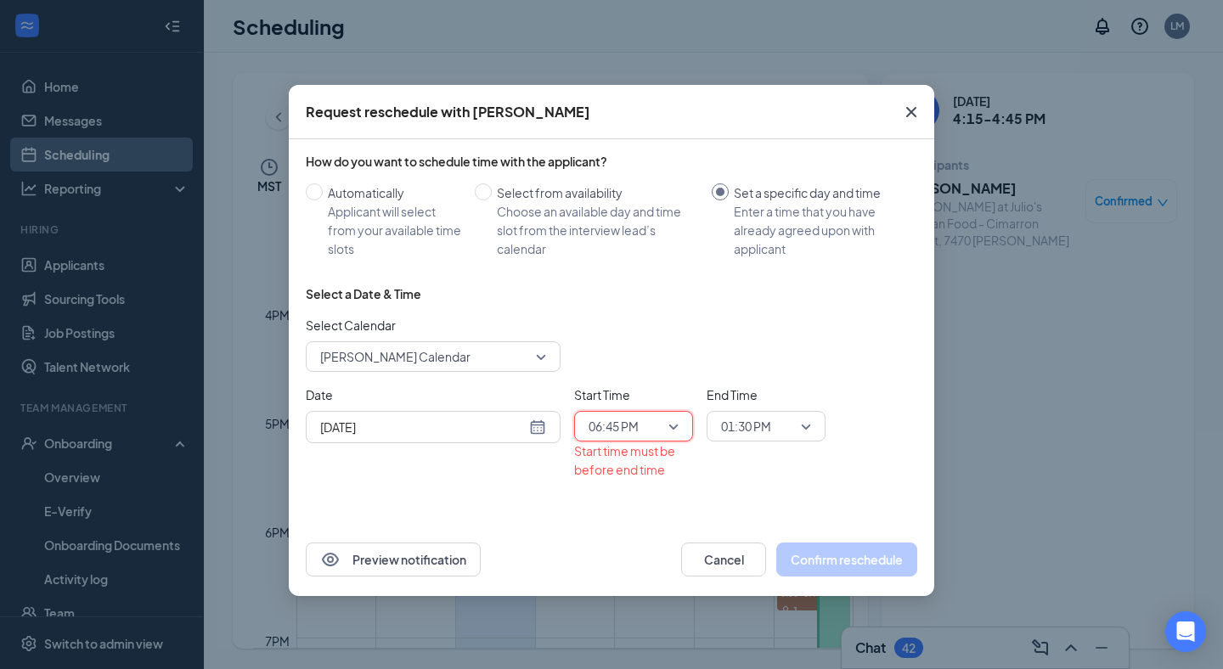
click at [741, 420] on span "01:30 PM" at bounding box center [746, 426] width 50 height 25
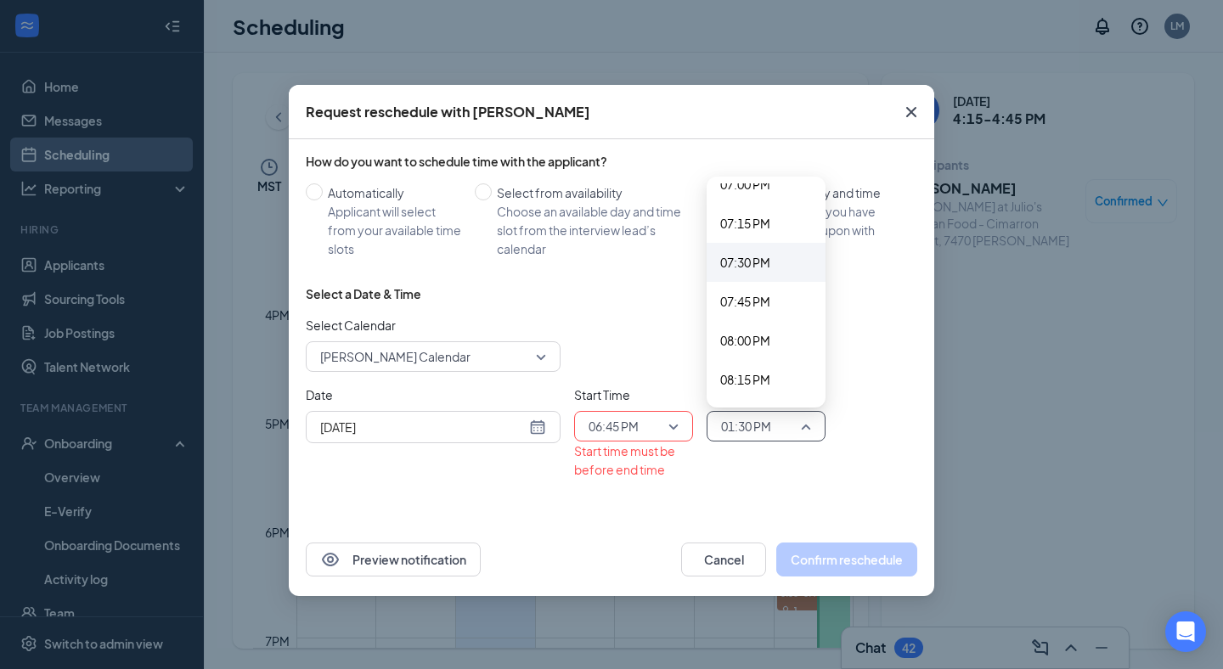
scroll to position [2985, 0]
click at [757, 184] on span "07:00 PM" at bounding box center [745, 188] width 50 height 19
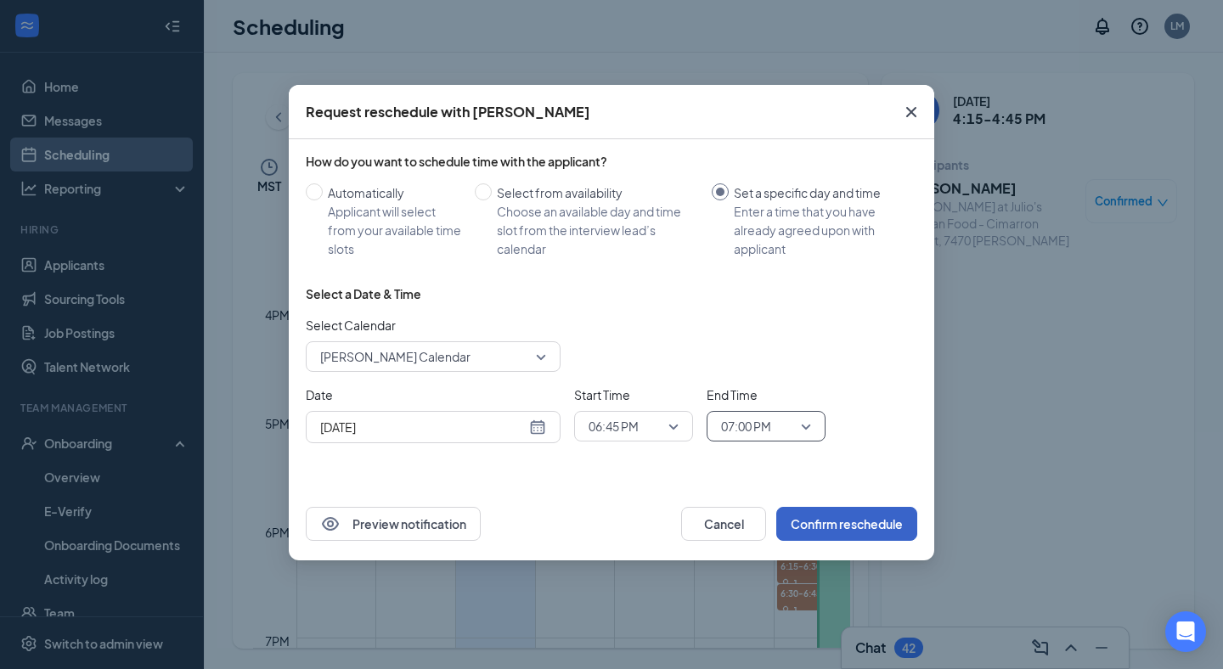
click at [817, 521] on button "Confirm reschedule" at bounding box center [846, 524] width 141 height 34
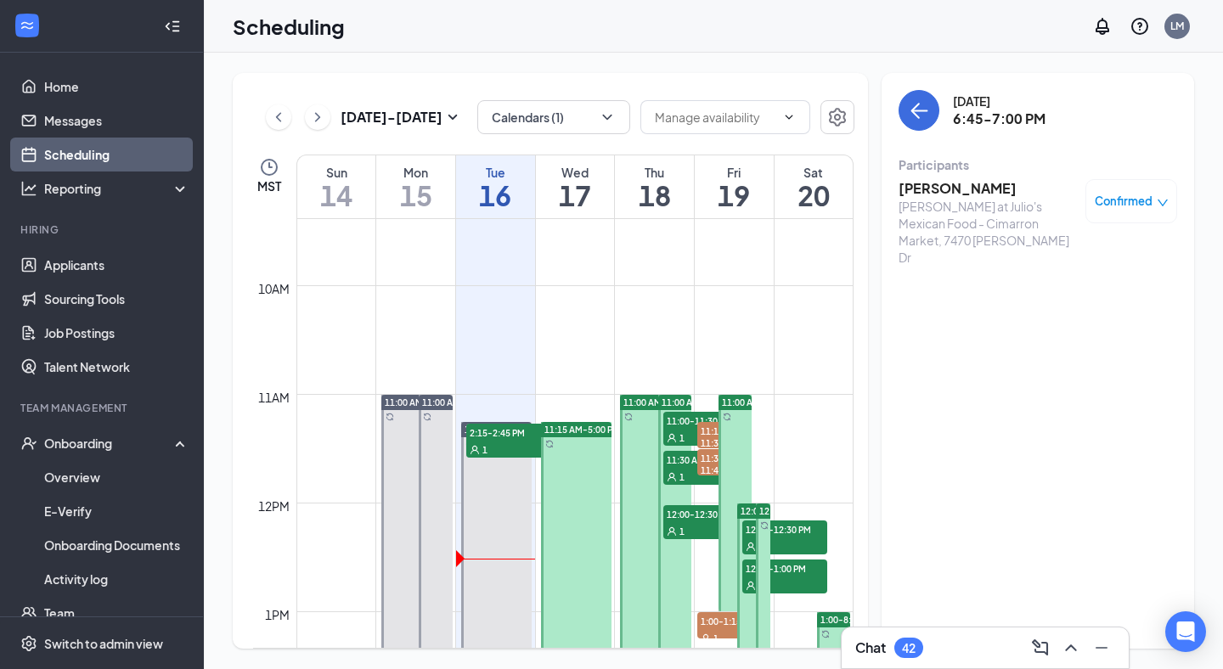
scroll to position [1153, 0]
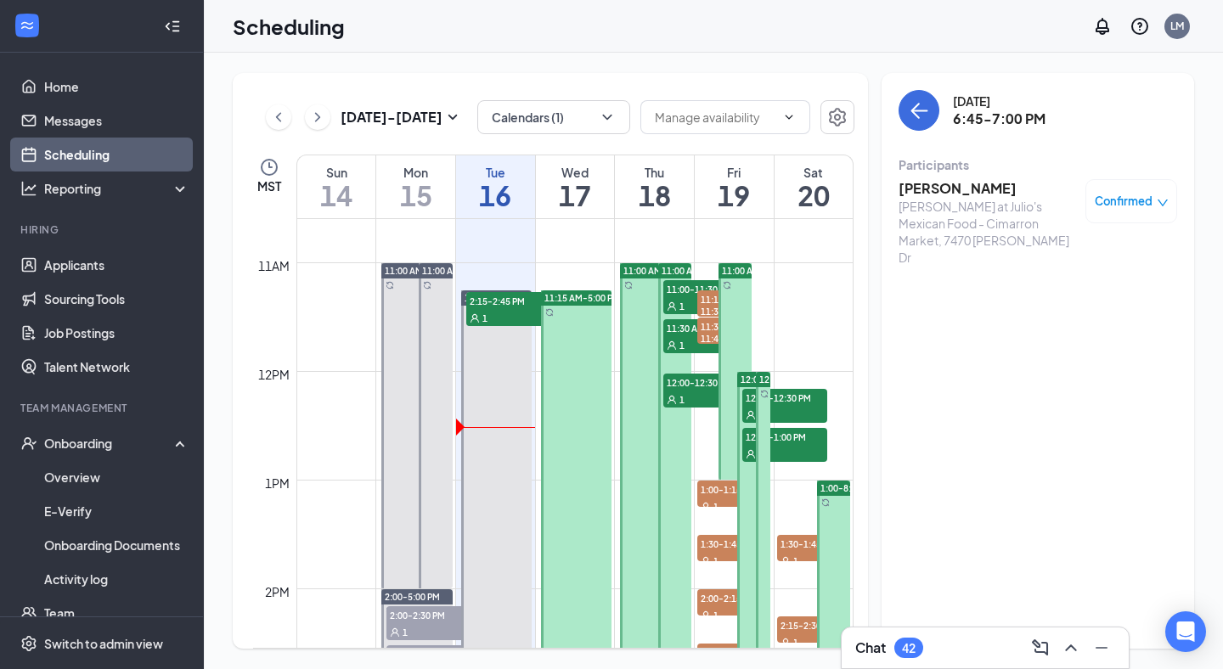
click at [584, 524] on div at bounding box center [576, 602] width 70 height 624
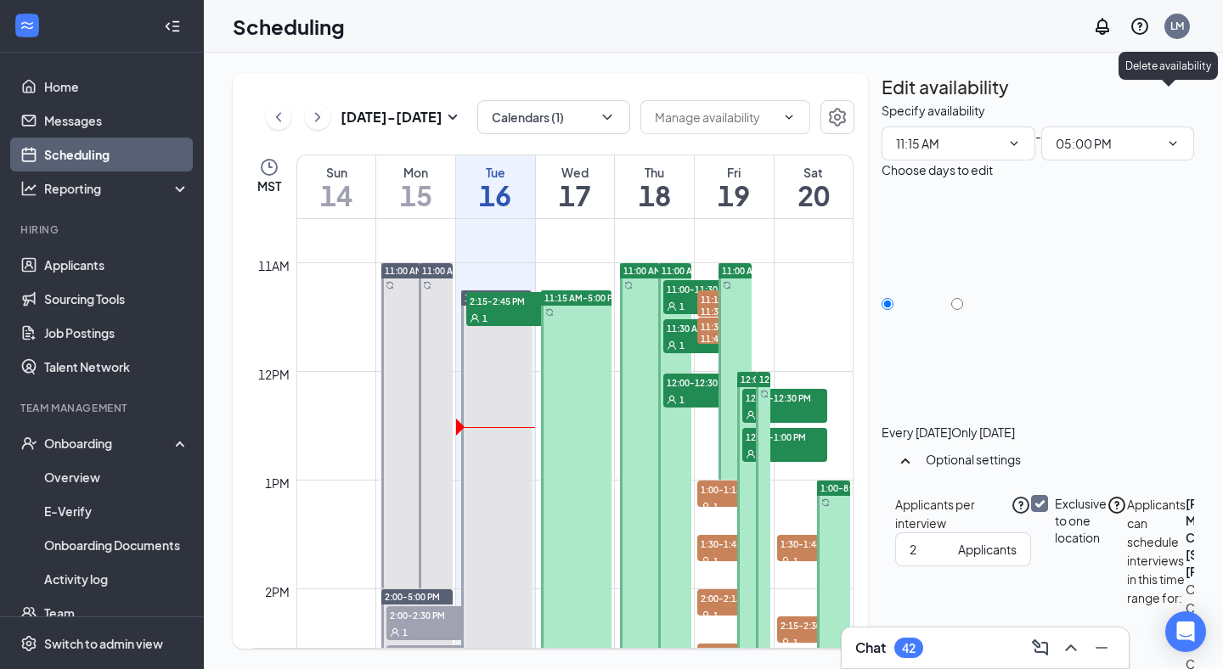
click at [882, 101] on icon "TrashOutline" at bounding box center [882, 101] width 0 height 0
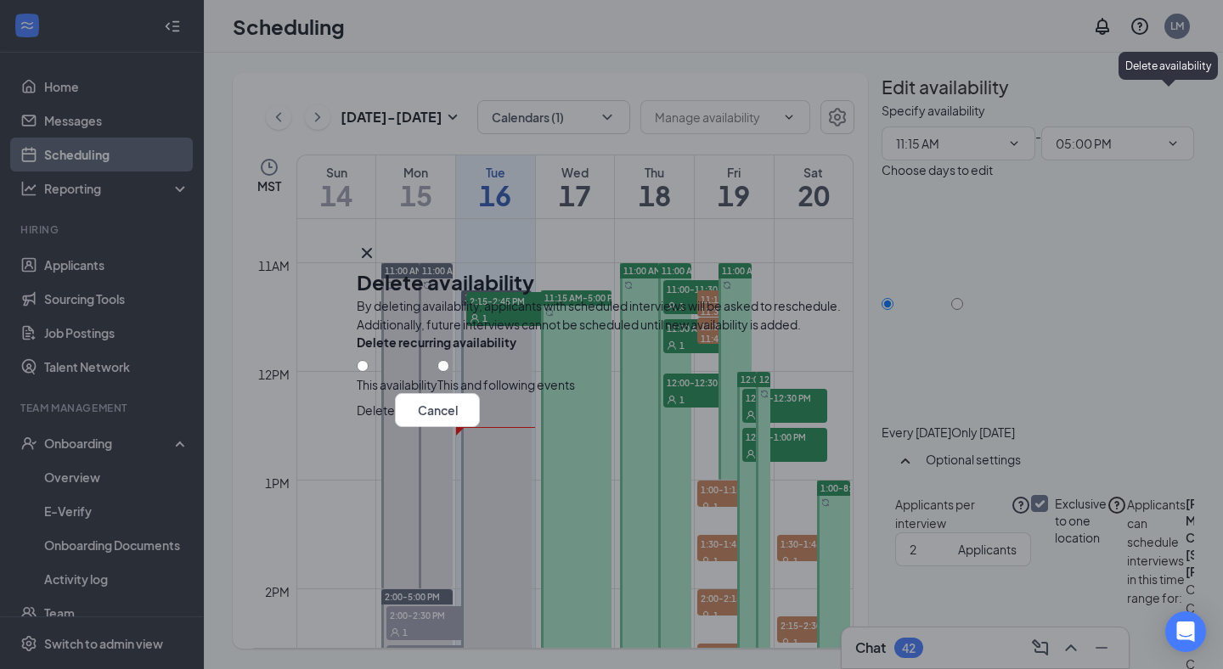
click at [437, 376] on div "This availability" at bounding box center [397, 384] width 81 height 17
click at [369, 360] on input "This availability" at bounding box center [363, 366] width 12 height 12
radio input "true"
click at [395, 427] on button "Delete" at bounding box center [376, 410] width 38 height 34
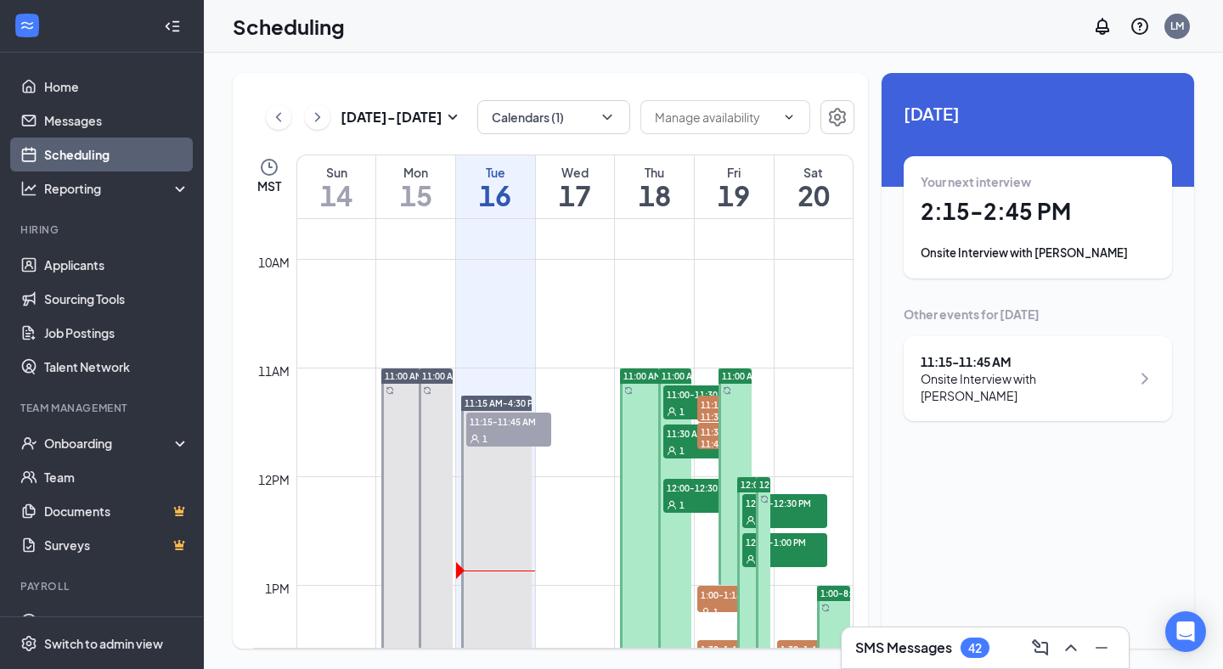
scroll to position [1044, 0]
